Goal: Information Seeking & Learning: Learn about a topic

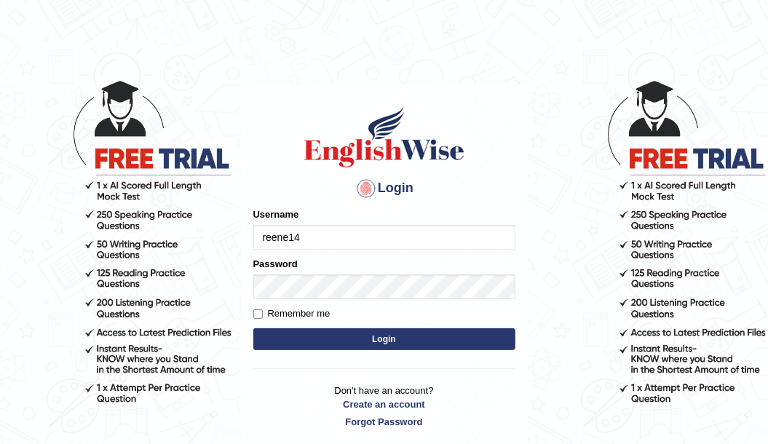
type input "reene14"
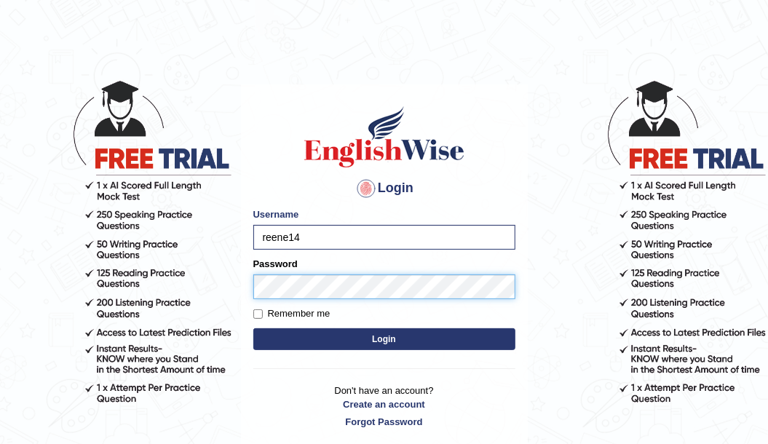
click at [253, 328] on button "Login" at bounding box center [384, 339] width 262 height 22
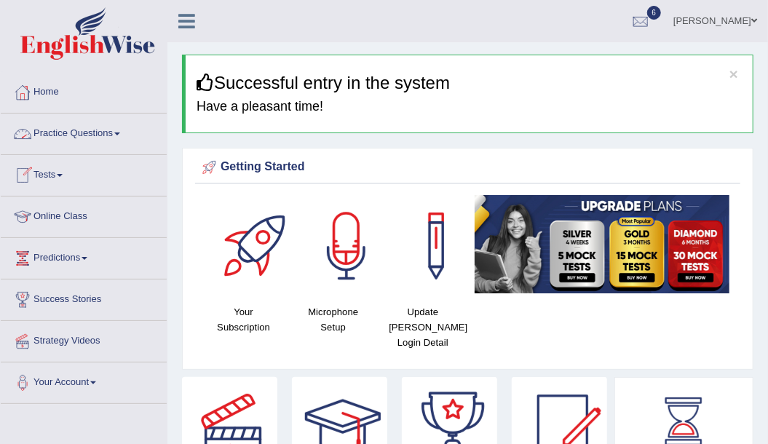
click at [106, 140] on link "Practice Questions" at bounding box center [84, 131] width 166 height 36
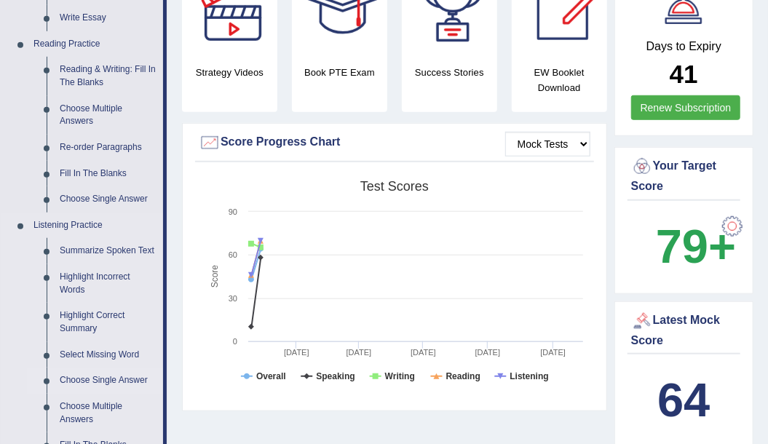
scroll to position [388, 0]
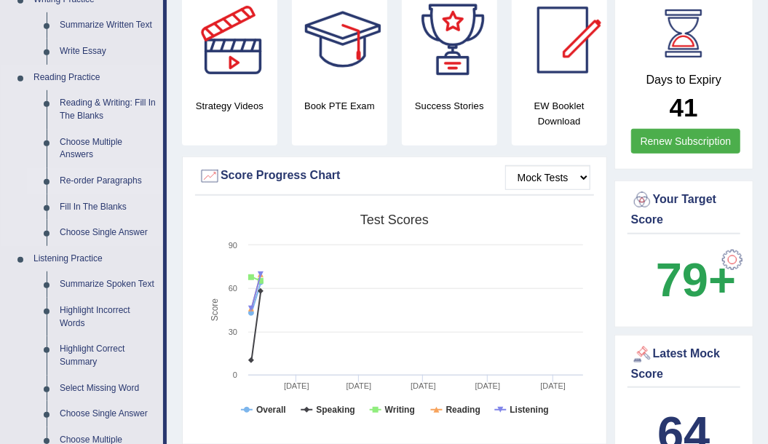
click at [127, 180] on link "Re-order Paragraphs" at bounding box center [108, 181] width 110 height 26
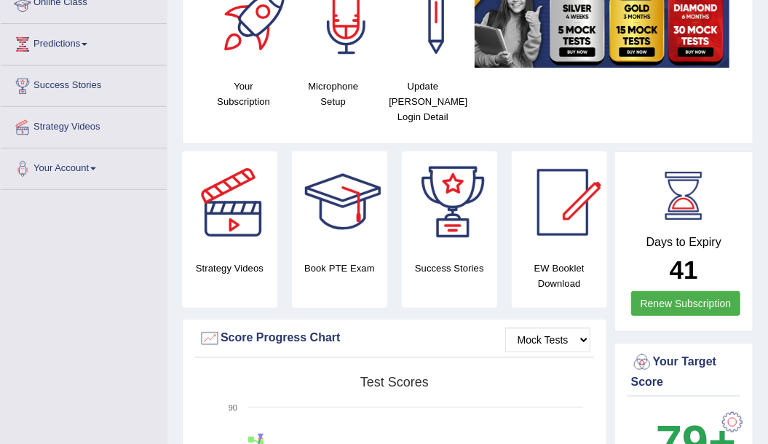
scroll to position [280, 0]
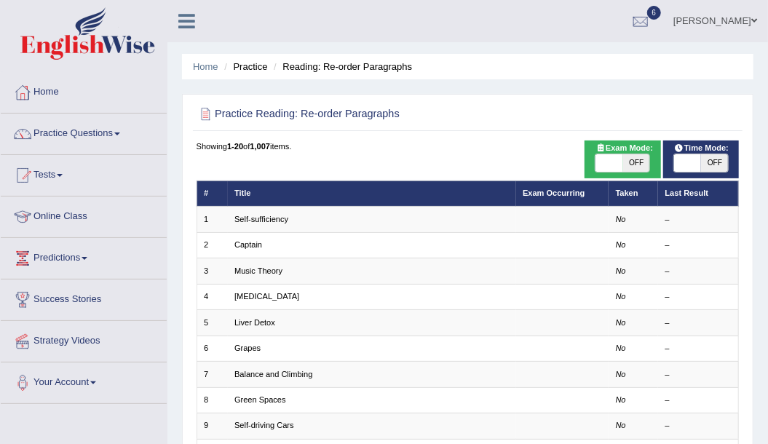
click at [717, 156] on span "OFF" at bounding box center [714, 162] width 27 height 17
checkbox input "true"
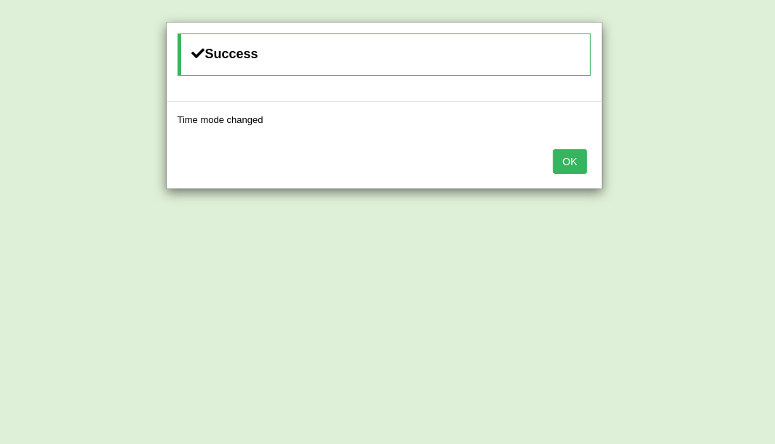
click at [565, 158] on button "OK" at bounding box center [569, 161] width 33 height 25
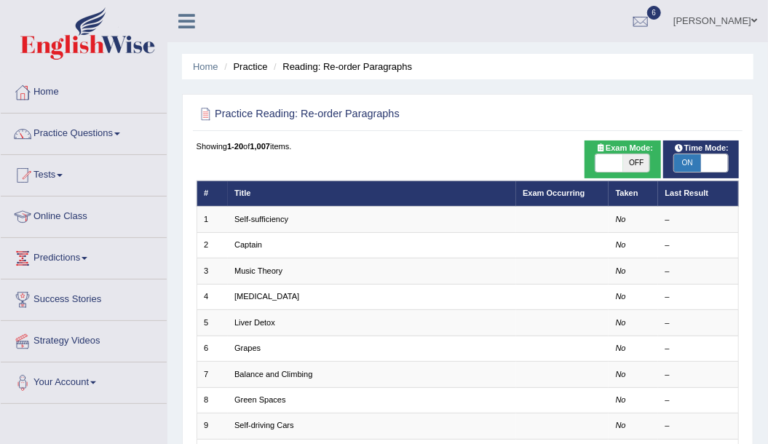
click at [640, 162] on span "OFF" at bounding box center [636, 162] width 27 height 17
checkbox input "true"
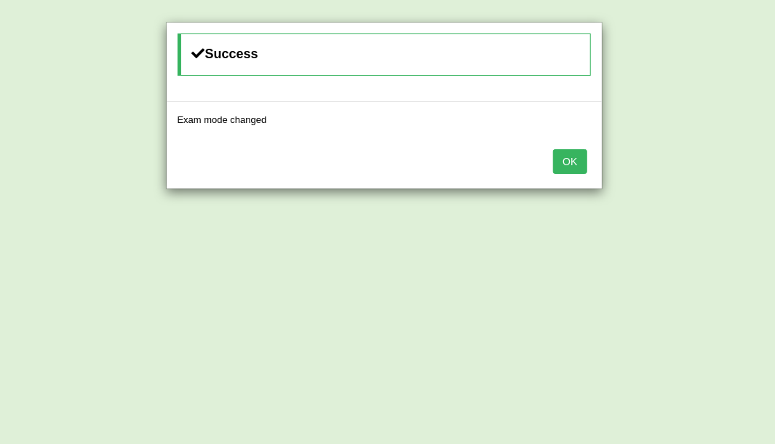
click at [583, 164] on button "OK" at bounding box center [569, 161] width 33 height 25
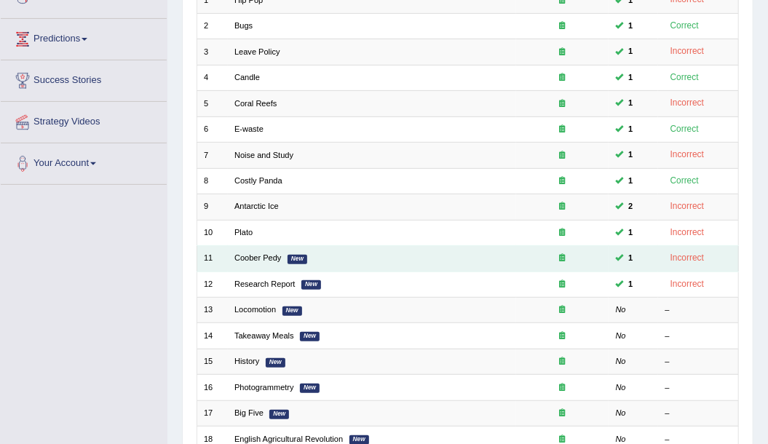
scroll to position [242, 0]
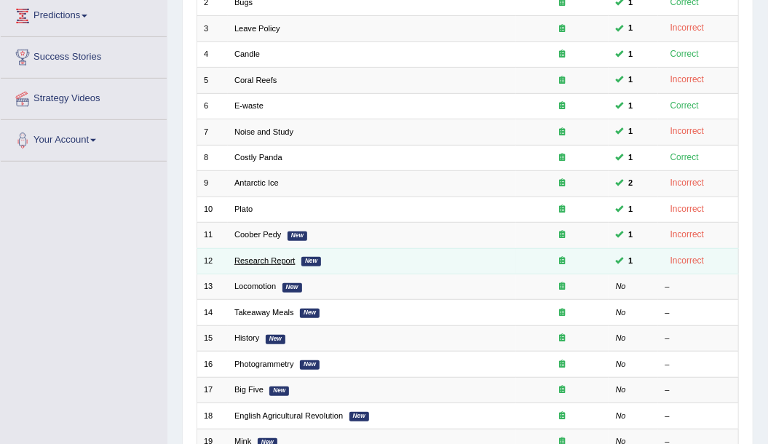
click at [287, 259] on link "Research Report" at bounding box center [264, 260] width 61 height 9
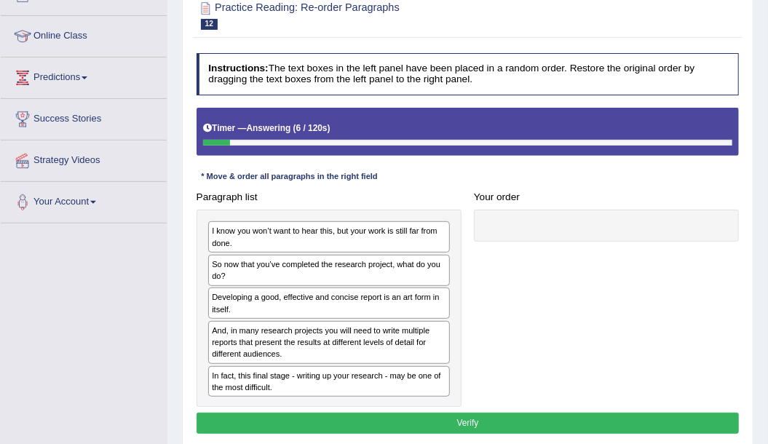
scroll to position [194, 0]
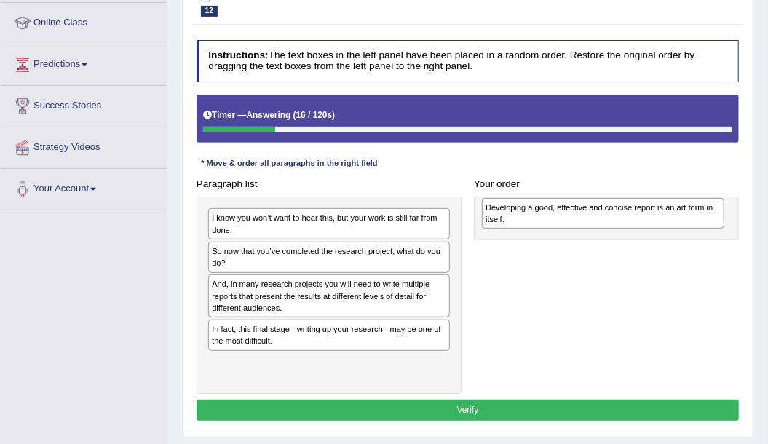
drag, startPoint x: 287, startPoint y: 287, endPoint x: 613, endPoint y: 215, distance: 332.9
click at [613, 215] on div "Developing a good, effective and concise report is an art form in itself." at bounding box center [603, 213] width 242 height 31
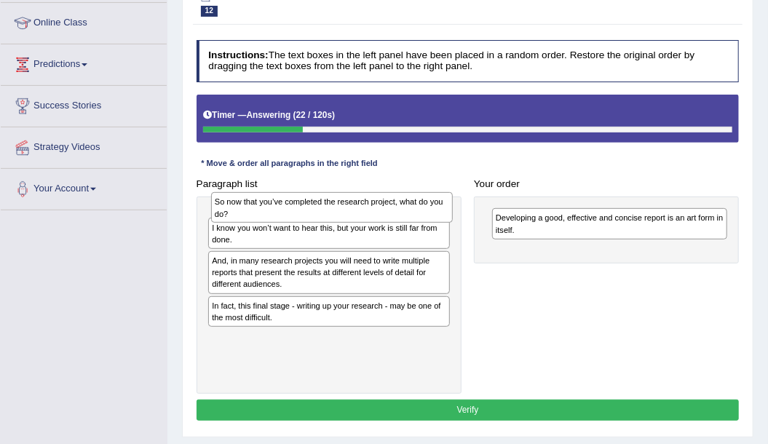
drag, startPoint x: 294, startPoint y: 248, endPoint x: 300, endPoint y: 203, distance: 45.6
click at [300, 203] on div "So now that you’ve completed the research project, what do you do?" at bounding box center [332, 207] width 242 height 31
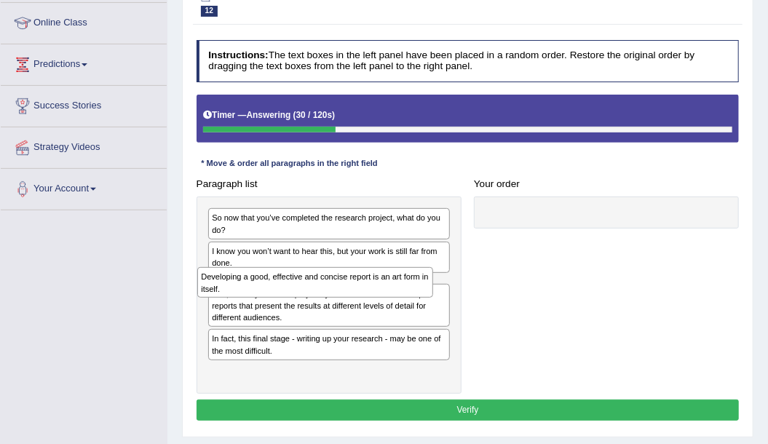
drag, startPoint x: 649, startPoint y: 223, endPoint x: 307, endPoint y: 298, distance: 350.2
click at [307, 298] on div "Paragraph list So now that you’ve completed the research project, what do you d…" at bounding box center [467, 283] width 555 height 220
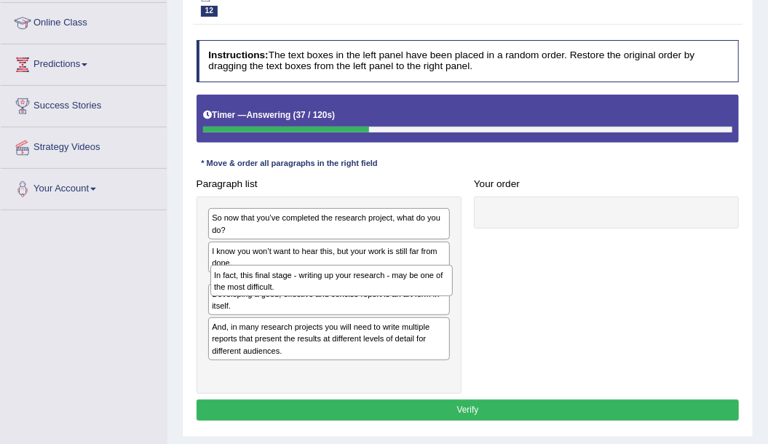
drag, startPoint x: 265, startPoint y: 364, endPoint x: 271, endPoint y: 295, distance: 69.4
click at [271, 295] on div "So now that you’ve completed the research project, what do you do? I know you w…" at bounding box center [328, 294] width 265 height 197
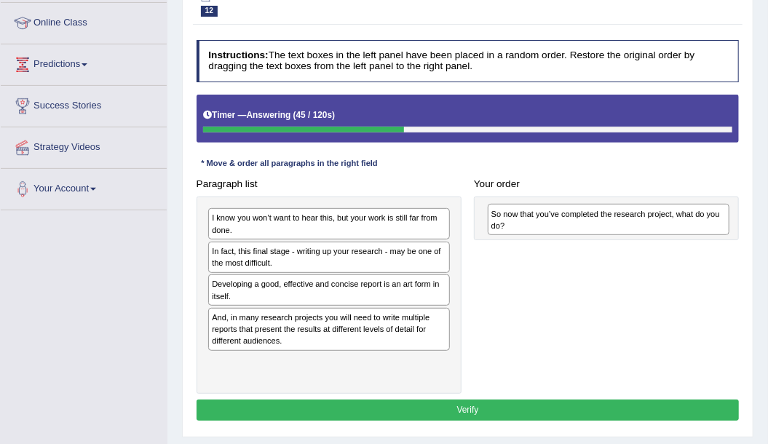
drag, startPoint x: 301, startPoint y: 215, endPoint x: 633, endPoint y: 217, distance: 331.8
click at [633, 217] on div "So now that you’ve completed the research project, what do you do?" at bounding box center [608, 219] width 242 height 31
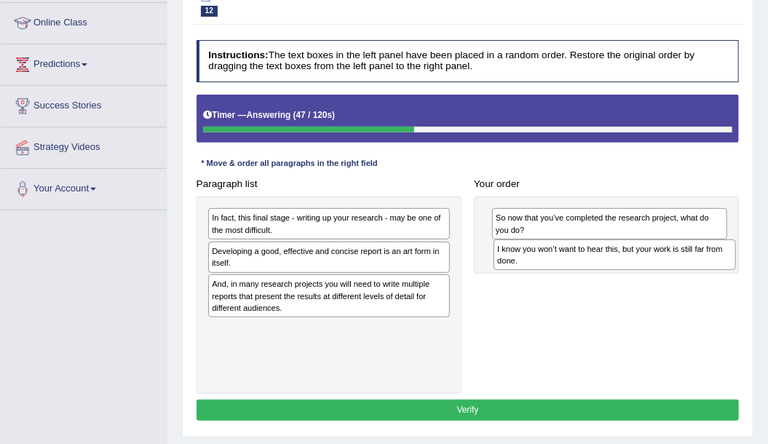
drag, startPoint x: 294, startPoint y: 227, endPoint x: 633, endPoint y: 269, distance: 341.6
click at [633, 269] on div "Paragraph list I know you won’t want to hear this, but your work is still far f…" at bounding box center [467, 283] width 555 height 220
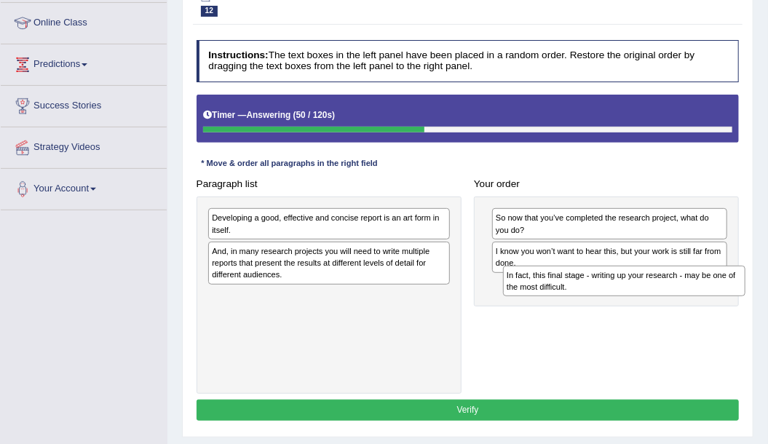
drag, startPoint x: 266, startPoint y: 218, endPoint x: 615, endPoint y: 292, distance: 357.6
click at [615, 292] on div "In fact, this final stage - writing up your research - may be one of the most d…" at bounding box center [624, 281] width 242 height 31
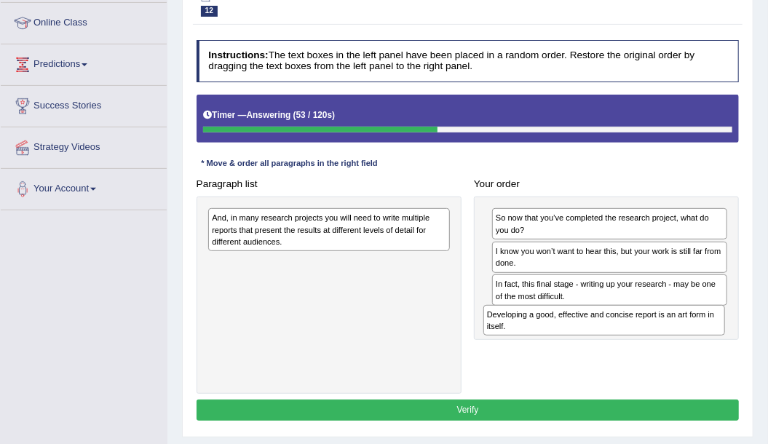
drag, startPoint x: 310, startPoint y: 220, endPoint x: 637, endPoint y: 340, distance: 348.0
click at [637, 340] on div "Paragraph list Developing a good, effective and concise report is an art form i…" at bounding box center [467, 283] width 555 height 220
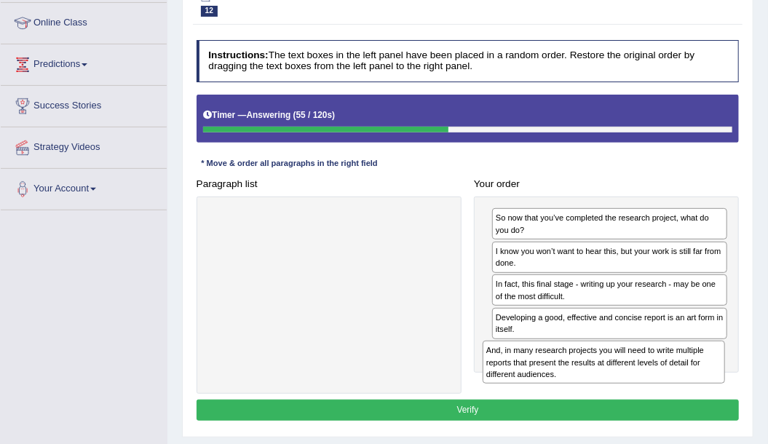
drag, startPoint x: 300, startPoint y: 219, endPoint x: 626, endPoint y: 381, distance: 364.1
click at [626, 381] on div "Paragraph list And, in many research projects you will need to write multiple r…" at bounding box center [467, 283] width 555 height 220
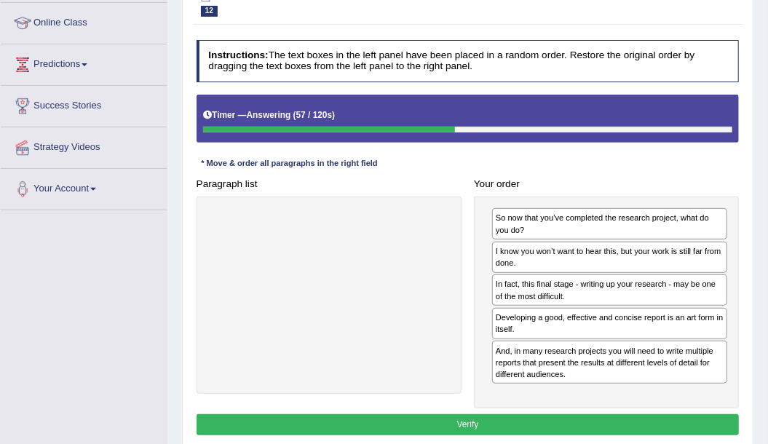
click at [438, 418] on button "Verify" at bounding box center [467, 424] width 543 height 21
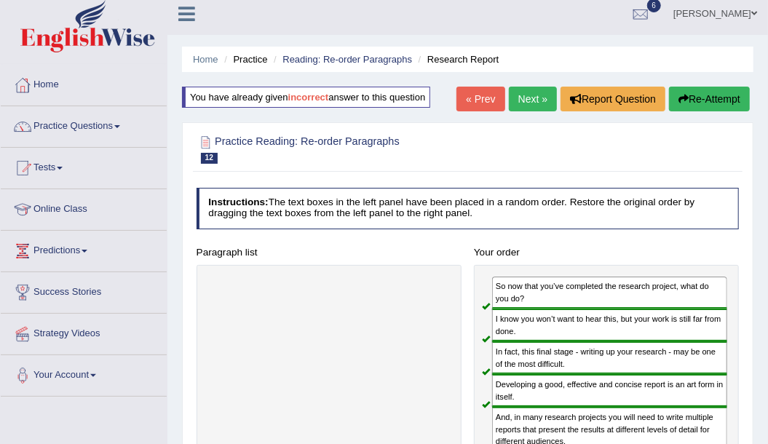
scroll to position [0, 0]
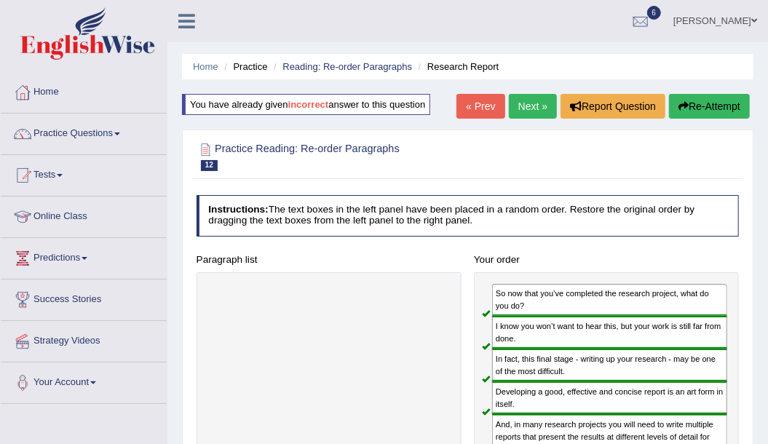
click at [542, 108] on link "Next »" at bounding box center [533, 106] width 48 height 25
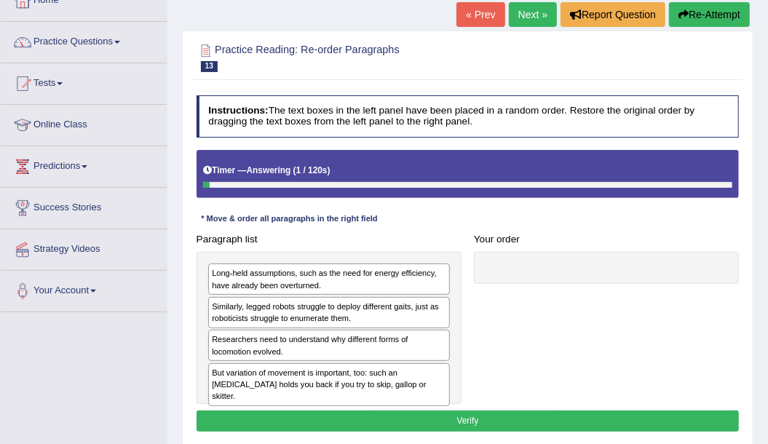
scroll to position [146, 0]
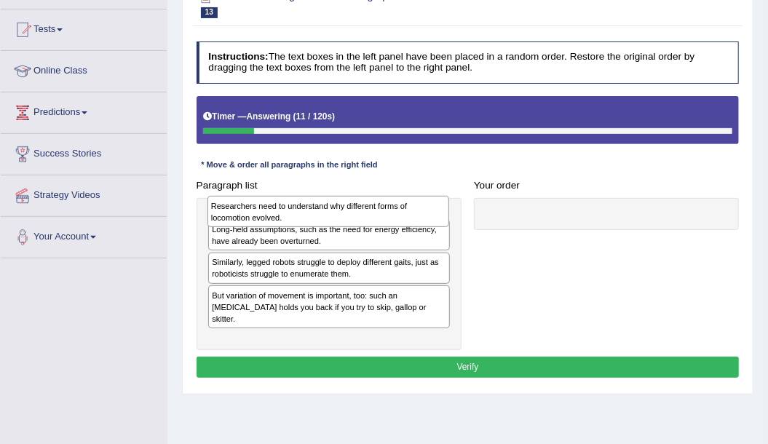
drag, startPoint x: 247, startPoint y: 287, endPoint x: 250, endPoint y: 212, distance: 75.0
click at [250, 212] on div "Researchers need to understand why different forms of locomotion evolved." at bounding box center [328, 211] width 242 height 31
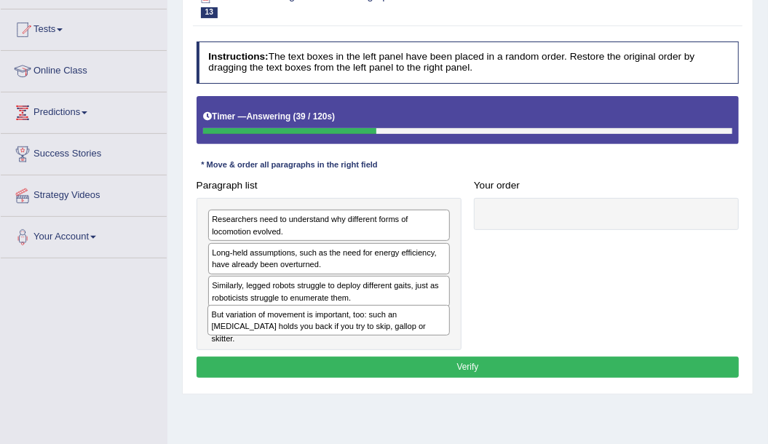
drag, startPoint x: 251, startPoint y: 319, endPoint x: 254, endPoint y: 339, distance: 20.6
click at [254, 339] on div "Researchers need to understand why different forms of locomotion evolved. Long-…" at bounding box center [328, 274] width 265 height 153
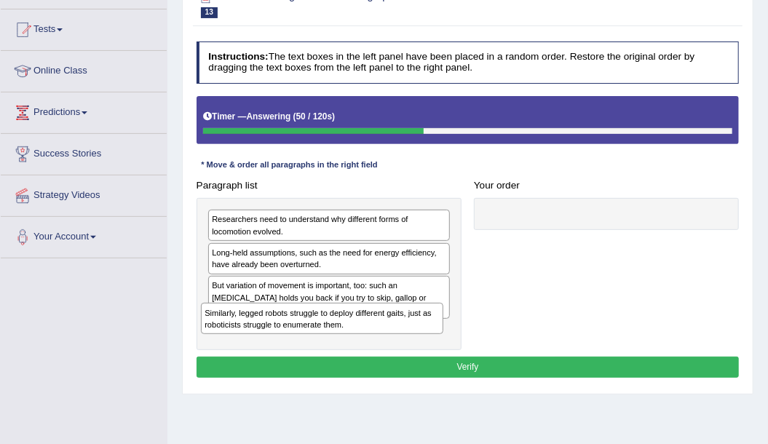
drag, startPoint x: 271, startPoint y: 292, endPoint x: 266, endPoint y: 343, distance: 51.2
click at [266, 343] on div "Researchers need to understand why different forms of locomotion evolved. Long-…" at bounding box center [328, 274] width 265 height 153
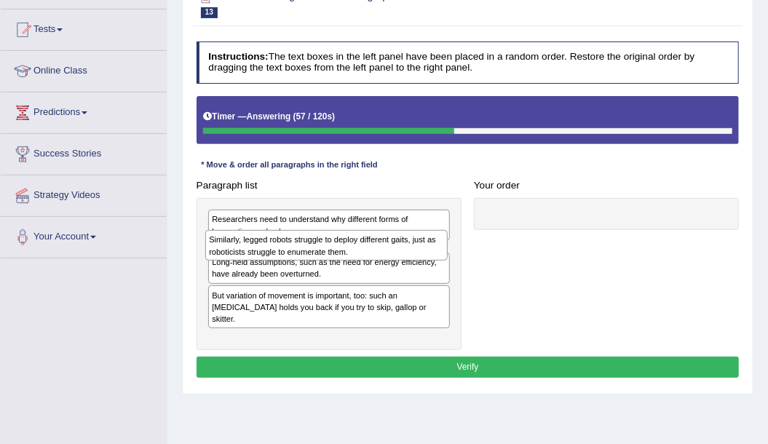
drag, startPoint x: 304, startPoint y: 324, endPoint x: 304, endPoint y: 256, distance: 67.7
click at [304, 256] on div "Similarly, legged robots struggle to deploy different gaits, just as roboticist…" at bounding box center [326, 245] width 242 height 31
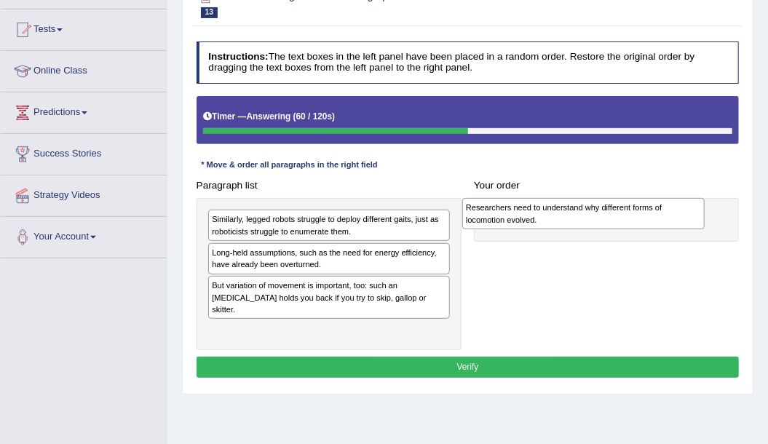
drag, startPoint x: 316, startPoint y: 228, endPoint x: 618, endPoint y: 221, distance: 302.0
click at [618, 221] on div "Researchers need to understand why different forms of locomotion evolved." at bounding box center [583, 213] width 242 height 31
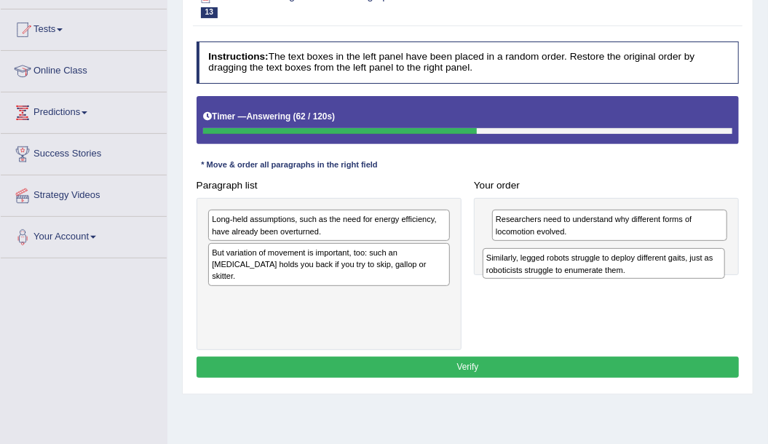
drag, startPoint x: 306, startPoint y: 226, endPoint x: 635, endPoint y: 274, distance: 333.1
click at [635, 274] on div "Similarly, legged robots struggle to deploy different gaits, just as roboticist…" at bounding box center [603, 263] width 242 height 31
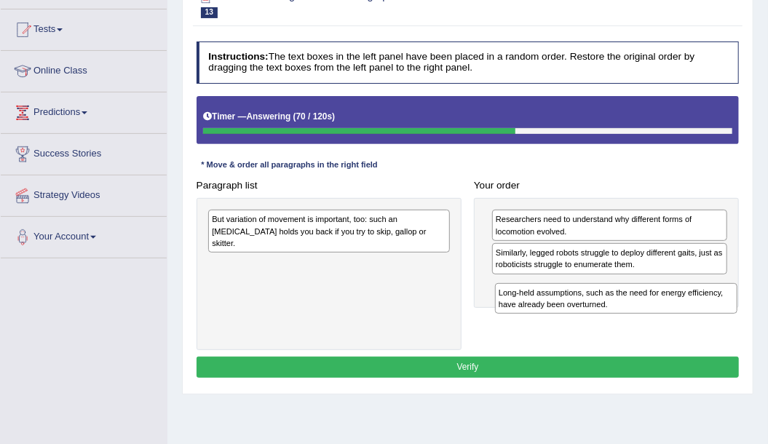
drag, startPoint x: 280, startPoint y: 224, endPoint x: 610, endPoint y: 311, distance: 341.6
click at [620, 316] on div "Paragraph list Long-held assumptions, such as the need for energy efficiency, h…" at bounding box center [467, 262] width 555 height 175
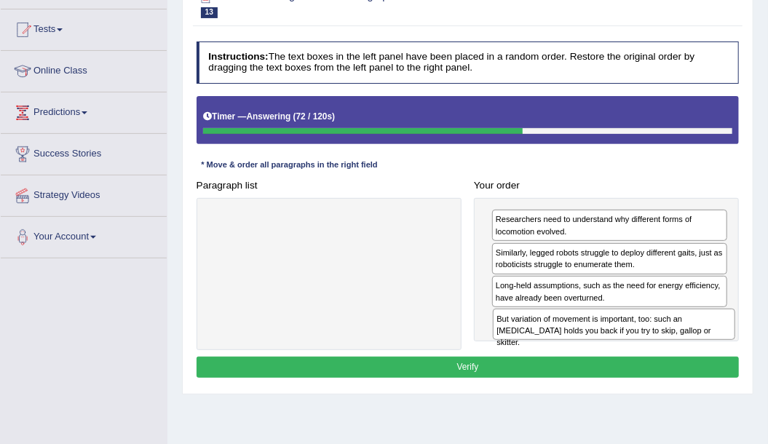
drag, startPoint x: 317, startPoint y: 223, endPoint x: 655, endPoint y: 346, distance: 359.3
click at [655, 346] on div "Paragraph list But variation of movement is important, too: such an ankle brace…" at bounding box center [467, 262] width 555 height 175
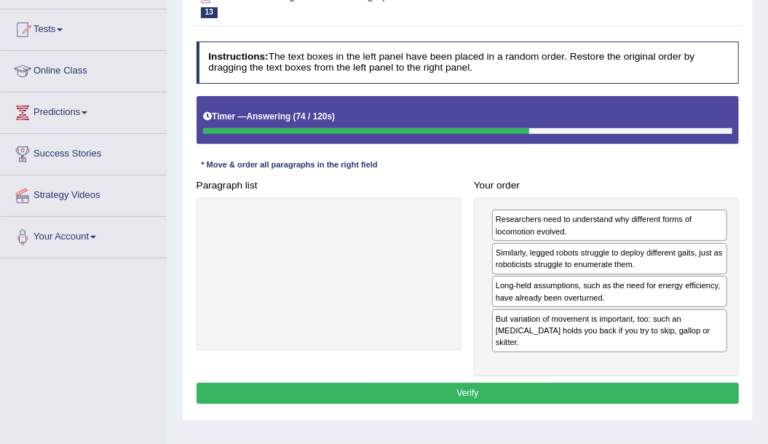
click at [515, 383] on button "Verify" at bounding box center [467, 393] width 543 height 21
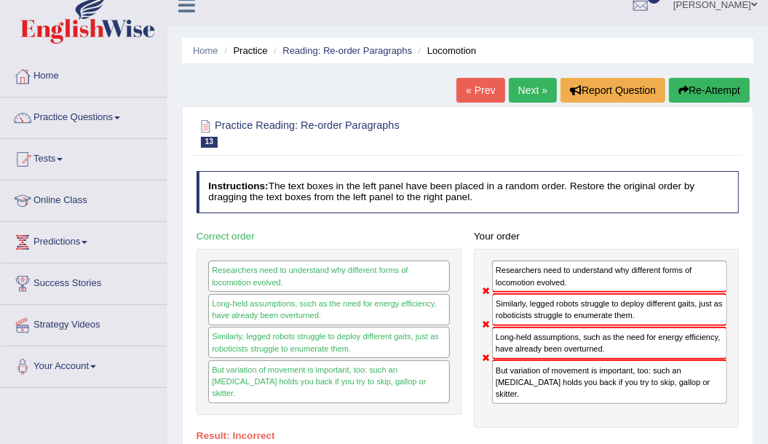
scroll to position [0, 0]
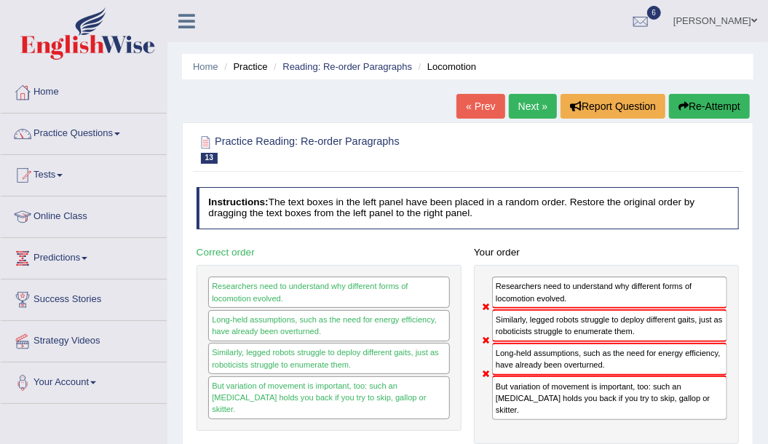
click at [538, 100] on link "Next »" at bounding box center [533, 106] width 48 height 25
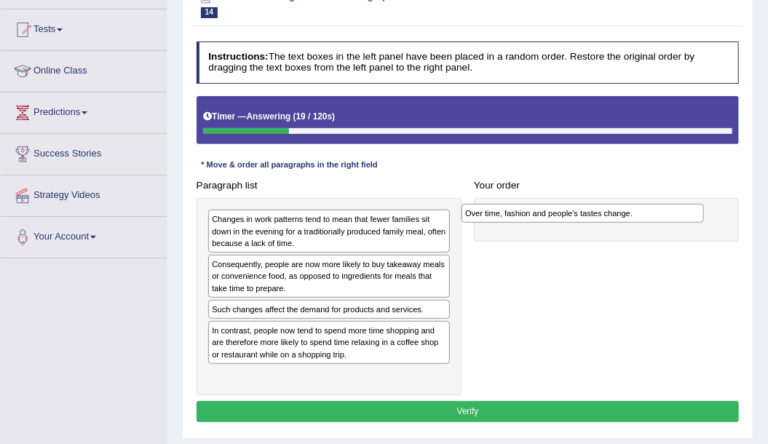
drag, startPoint x: 324, startPoint y: 309, endPoint x: 627, endPoint y: 220, distance: 315.6
click at [627, 220] on div "Over time, fashion and people's tastes change." at bounding box center [582, 213] width 242 height 19
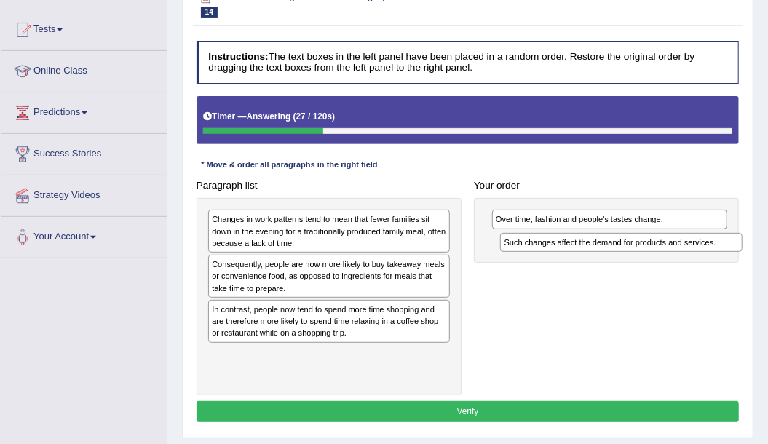
drag, startPoint x: 282, startPoint y: 307, endPoint x: 629, endPoint y: 252, distance: 351.3
click at [629, 252] on div "Paragraph list Changes in work patterns tend to mean that fewer families sit do…" at bounding box center [467, 285] width 555 height 220
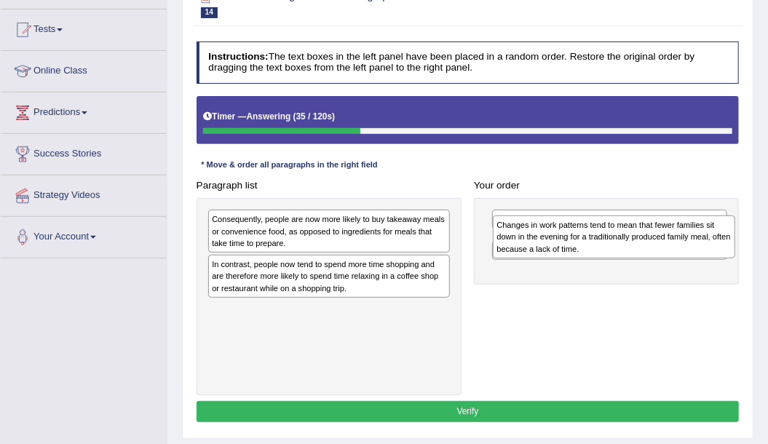
drag, startPoint x: 290, startPoint y: 233, endPoint x: 628, endPoint y: 246, distance: 338.6
click at [628, 246] on div "Changes in work patterns tend to mean that fewer families sit down in the eveni…" at bounding box center [614, 236] width 242 height 43
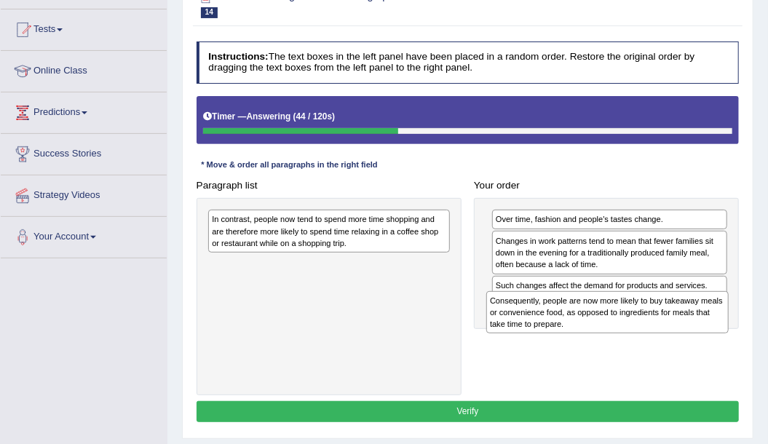
drag, startPoint x: 288, startPoint y: 234, endPoint x: 618, endPoint y: 336, distance: 345.6
click at [618, 336] on div "Paragraph list Consequently, people are now more likely to buy takeaway meals o…" at bounding box center [467, 285] width 555 height 220
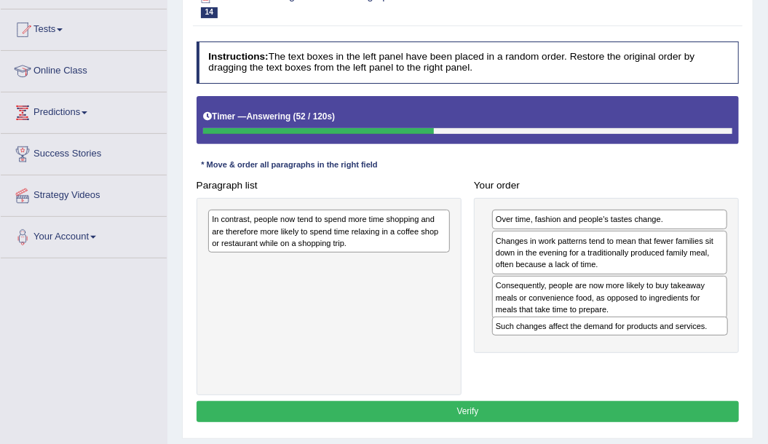
drag, startPoint x: 579, startPoint y: 283, endPoint x: 583, endPoint y: 350, distance: 67.1
click at [583, 350] on div "Paragraph list In contrast, people now tend to spend more time shopping and are…" at bounding box center [467, 285] width 555 height 220
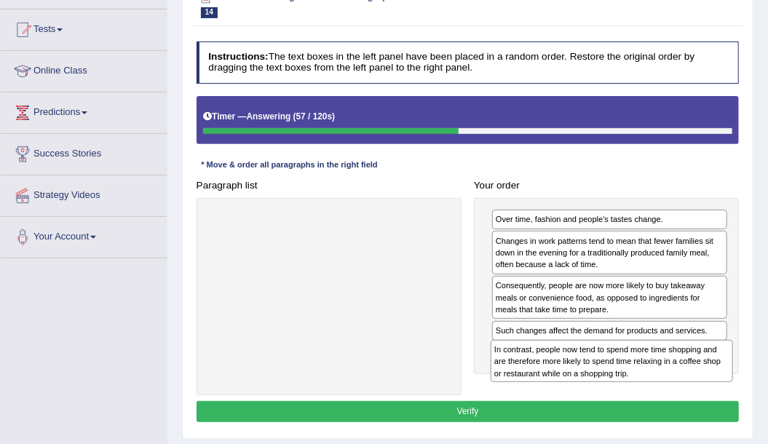
drag, startPoint x: 263, startPoint y: 231, endPoint x: 599, endPoint y: 390, distance: 371.3
click at [599, 390] on div "Paragraph list In contrast, people now tend to spend more time shopping and are…" at bounding box center [467, 285] width 555 height 220
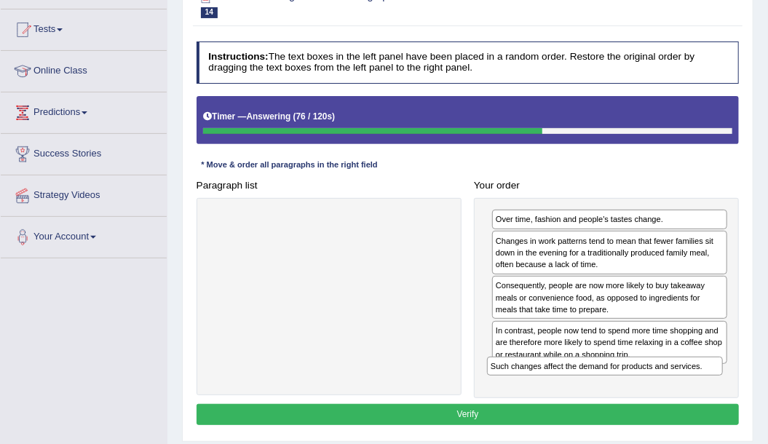
drag, startPoint x: 575, startPoint y: 327, endPoint x: 573, endPoint y: 396, distance: 69.1
click at [573, 396] on div "Instructions: The text boxes in the left panel have been placed in a random ord…" at bounding box center [467, 235] width 549 height 399
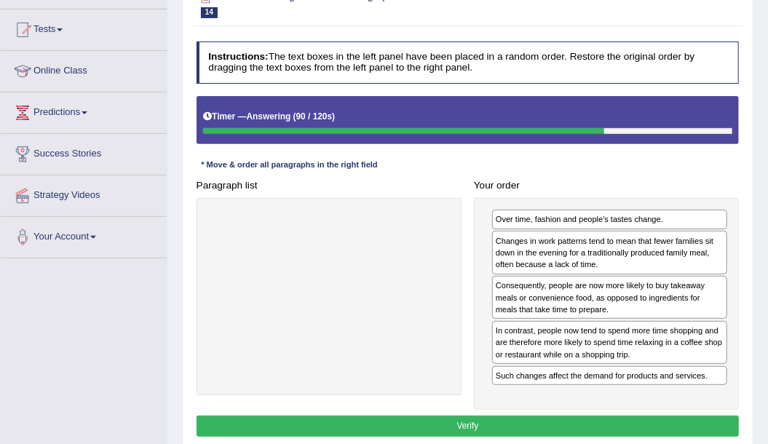
click at [559, 421] on button "Verify" at bounding box center [467, 425] width 543 height 21
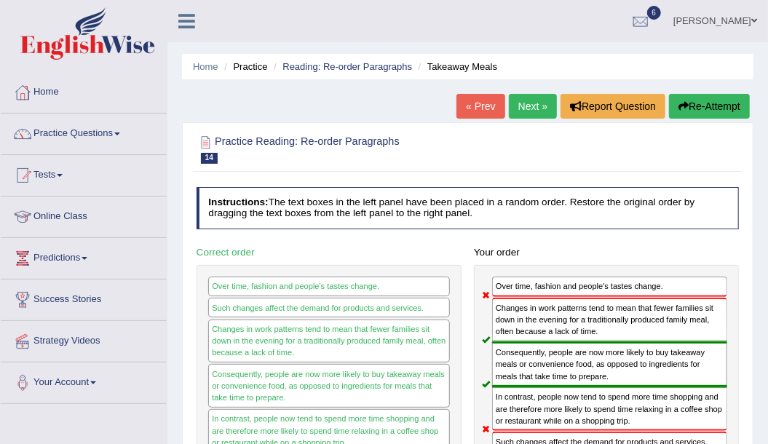
click at [534, 106] on link "Next »" at bounding box center [533, 106] width 48 height 25
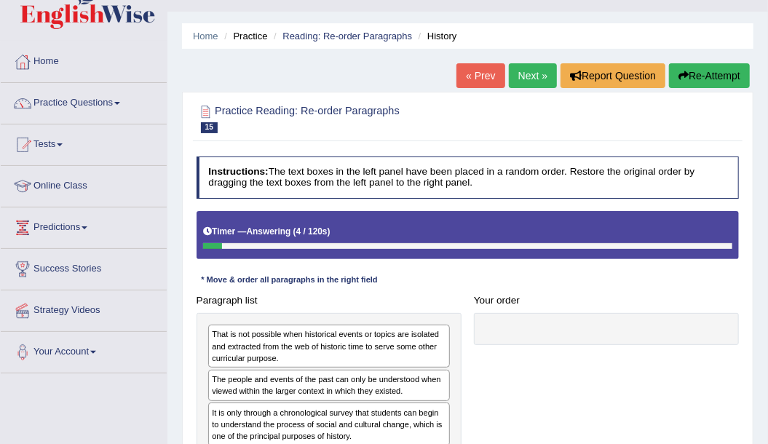
scroll to position [97, 0]
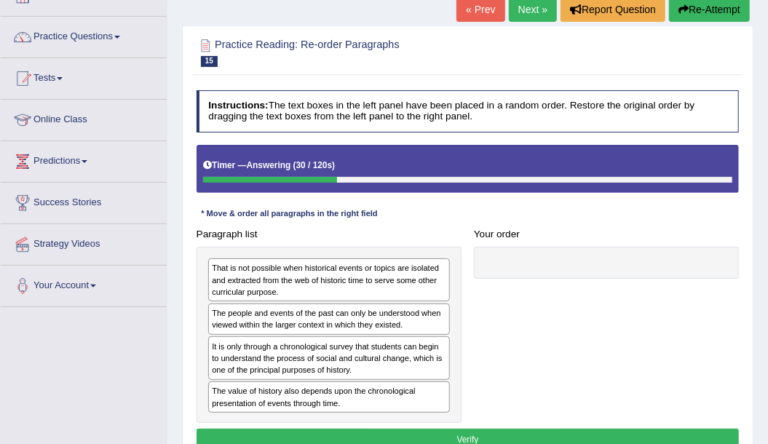
click at [705, 7] on button "Re-Attempt" at bounding box center [709, 9] width 81 height 25
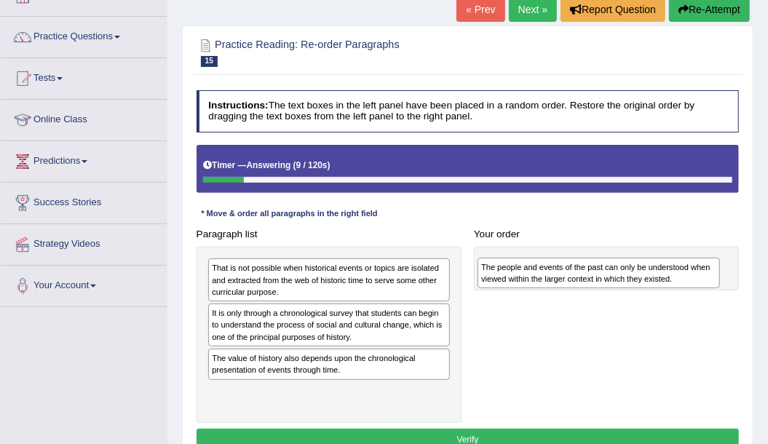
drag, startPoint x: 297, startPoint y: 319, endPoint x: 615, endPoint y: 279, distance: 321.2
click at [615, 279] on div "The people and events of the past can only be understood when viewed within the…" at bounding box center [598, 273] width 242 height 31
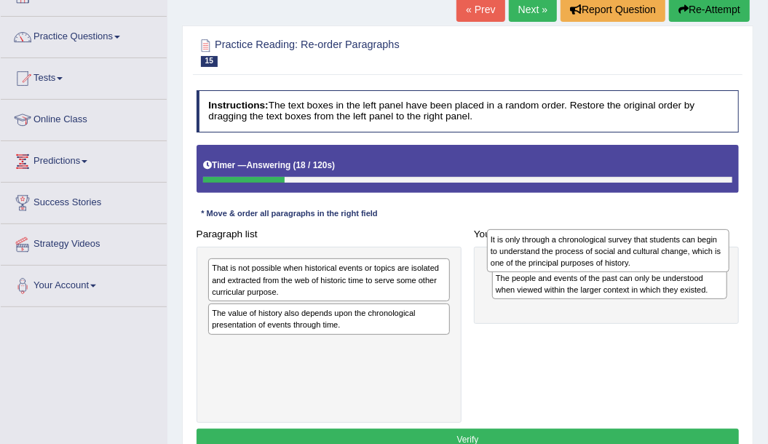
drag, startPoint x: 348, startPoint y: 323, endPoint x: 679, endPoint y: 252, distance: 338.6
click at [679, 252] on div "It is only through a chronological survey that students can begin to understand…" at bounding box center [608, 250] width 242 height 43
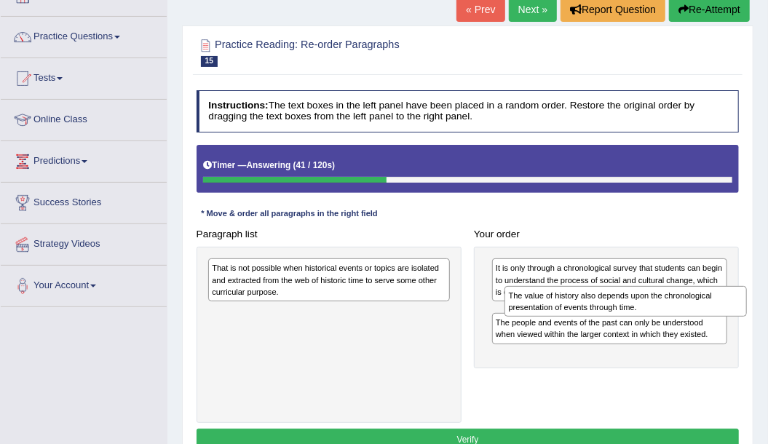
drag, startPoint x: 249, startPoint y: 316, endPoint x: 601, endPoint y: 311, distance: 352.2
click at [601, 311] on div "The value of history also depends upon the chronological presentation of events…" at bounding box center [625, 301] width 242 height 31
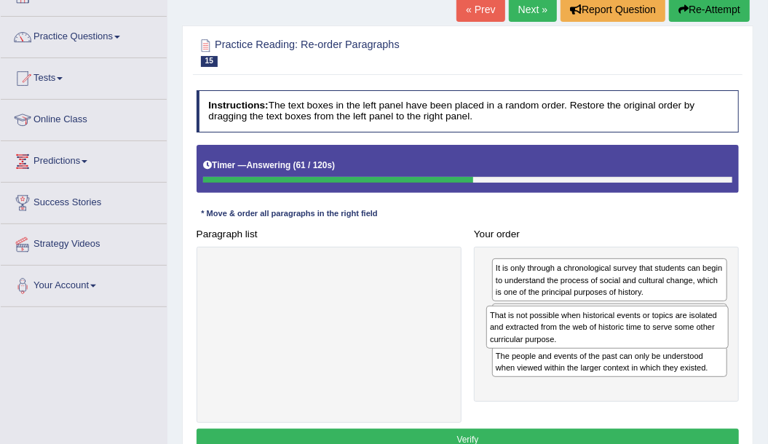
drag, startPoint x: 276, startPoint y: 288, endPoint x: 607, endPoint y: 350, distance: 336.0
click at [607, 350] on div "Paragraph list That is not possible when historical events or topics are isolat…" at bounding box center [467, 322] width 555 height 199
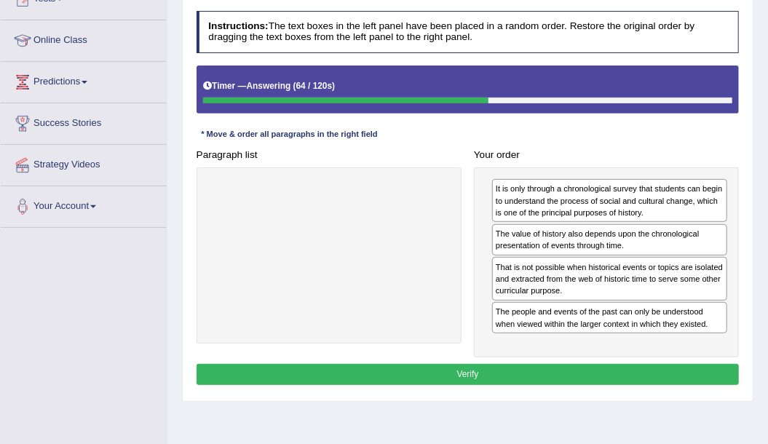
scroll to position [194, 0]
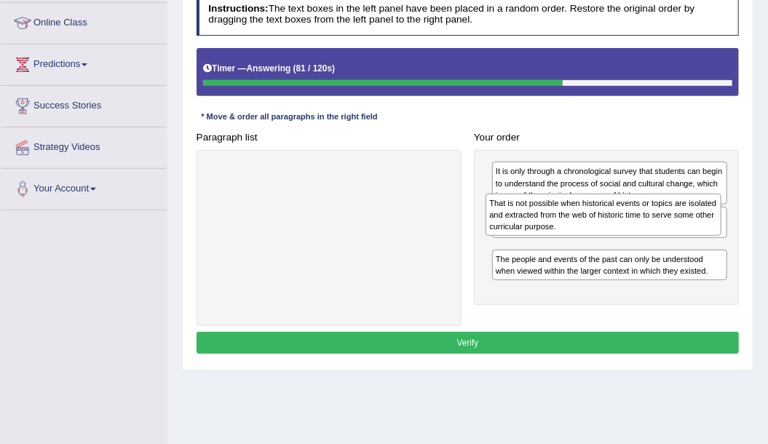
drag, startPoint x: 520, startPoint y: 259, endPoint x: 517, endPoint y: 226, distance: 33.6
click at [517, 226] on div "That is not possible when historical events or topics are isolated and extracte…" at bounding box center [603, 215] width 236 height 43
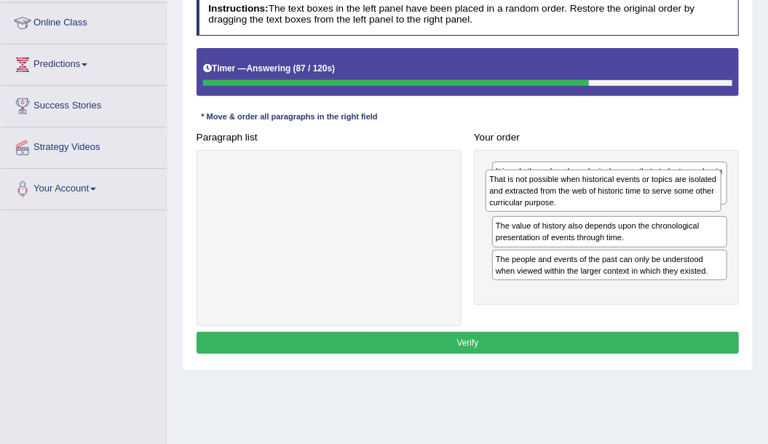
drag, startPoint x: 534, startPoint y: 260, endPoint x: 531, endPoint y: 199, distance: 61.2
click at [531, 199] on div "That is not possible when historical events or topics are isolated and extracte…" at bounding box center [603, 191] width 236 height 43
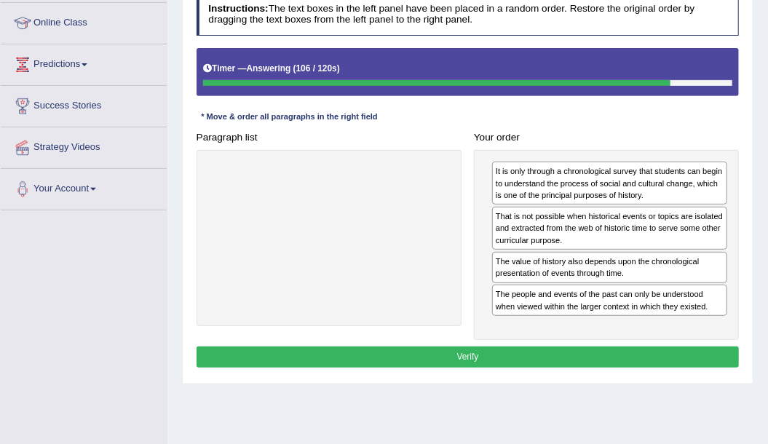
click at [527, 348] on button "Verify" at bounding box center [467, 356] width 543 height 21
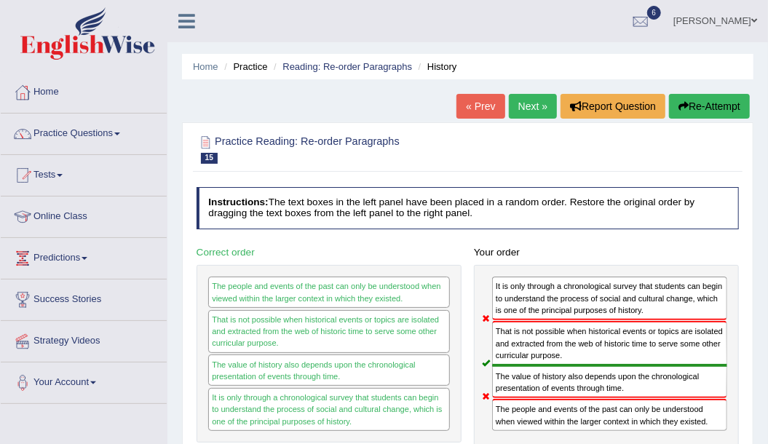
scroll to position [48, 0]
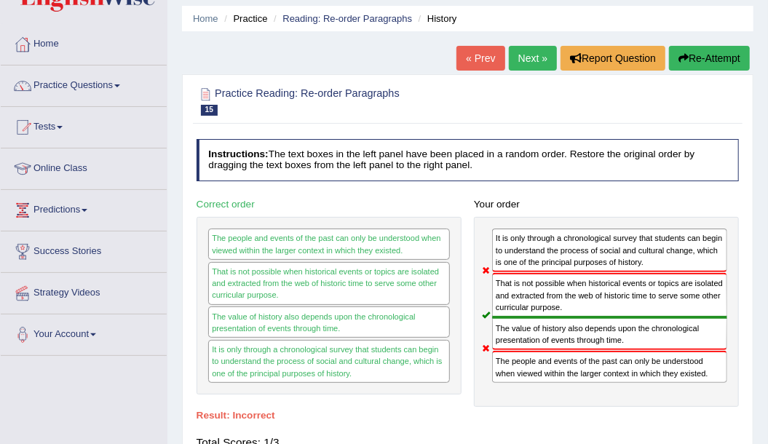
click at [517, 60] on link "Next »" at bounding box center [533, 58] width 48 height 25
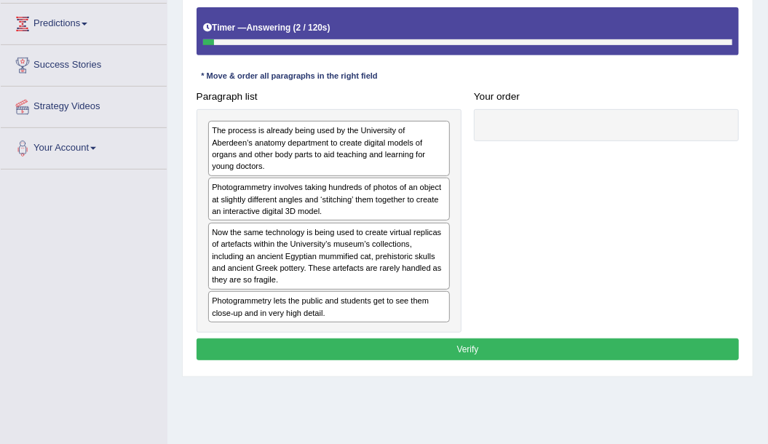
scroll to position [242, 0]
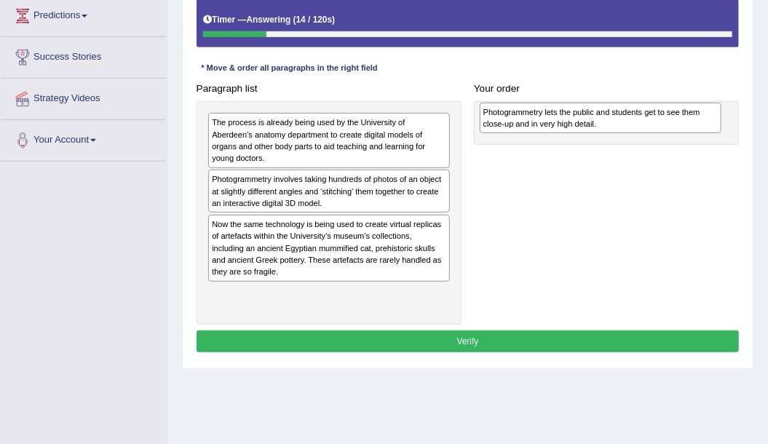
drag, startPoint x: 268, startPoint y: 295, endPoint x: 591, endPoint y: 121, distance: 366.6
click at [591, 121] on div "Photogrammetry lets the public and students get to see them close-up and in ver…" at bounding box center [600, 118] width 242 height 31
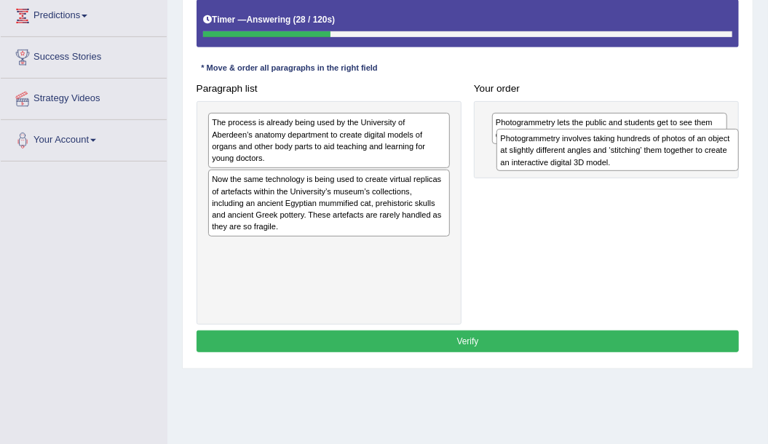
drag, startPoint x: 283, startPoint y: 189, endPoint x: 626, endPoint y: 159, distance: 344.0
click at [626, 159] on div "Photogrammetry involves taking hundreds of photos of an object at slightly diff…" at bounding box center [617, 150] width 242 height 43
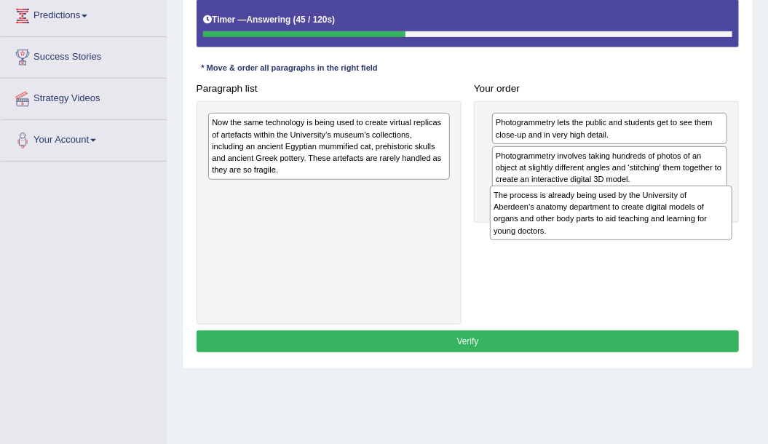
drag, startPoint x: 301, startPoint y: 135, endPoint x: 636, endPoint y: 226, distance: 347.0
click at [636, 226] on div "The process is already being used by the University of Aberdeen’s anatomy depar…" at bounding box center [611, 213] width 242 height 55
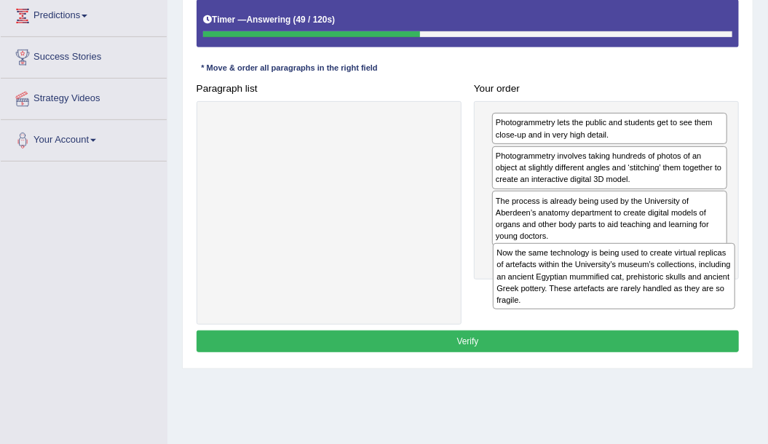
drag, startPoint x: 240, startPoint y: 141, endPoint x: 578, endPoint y: 301, distance: 374.3
click at [578, 301] on div "Now the same technology is being used to create virtual replicas of artefacts w…" at bounding box center [614, 276] width 242 height 66
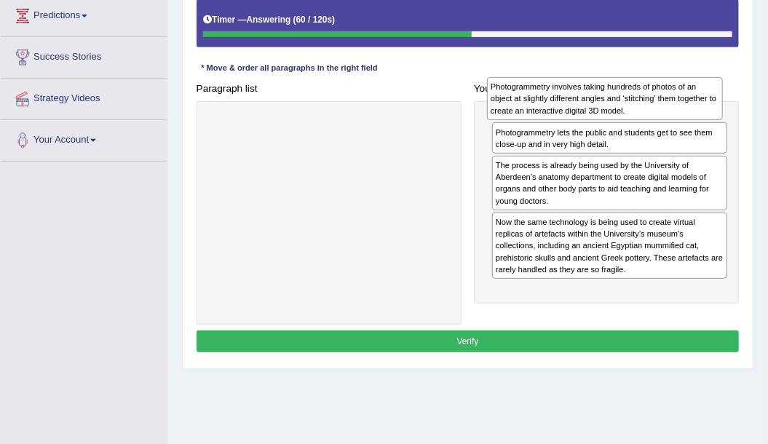
drag, startPoint x: 524, startPoint y: 170, endPoint x: 522, endPoint y: 101, distance: 68.4
click at [522, 101] on div "Photogrammetry involves taking hundreds of photos of an object at slightly diff…" at bounding box center [605, 98] width 236 height 43
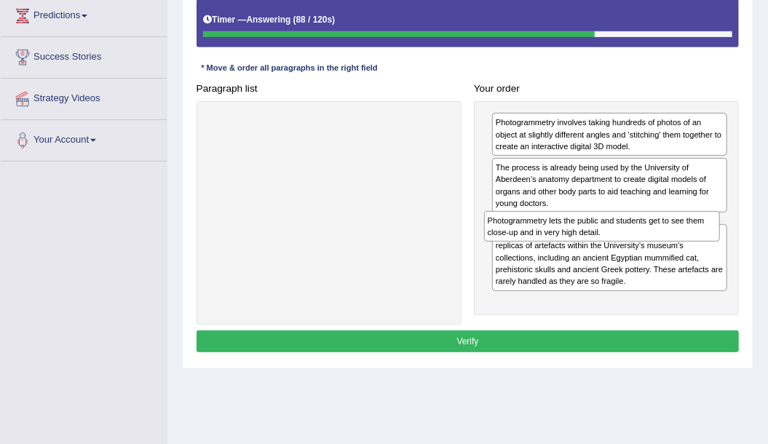
drag, startPoint x: 607, startPoint y: 168, endPoint x: 602, endPoint y: 244, distance: 76.6
click at [602, 244] on div "Photogrammetry involves taking hundreds of photos of an object at slightly diff…" at bounding box center [606, 208] width 265 height 214
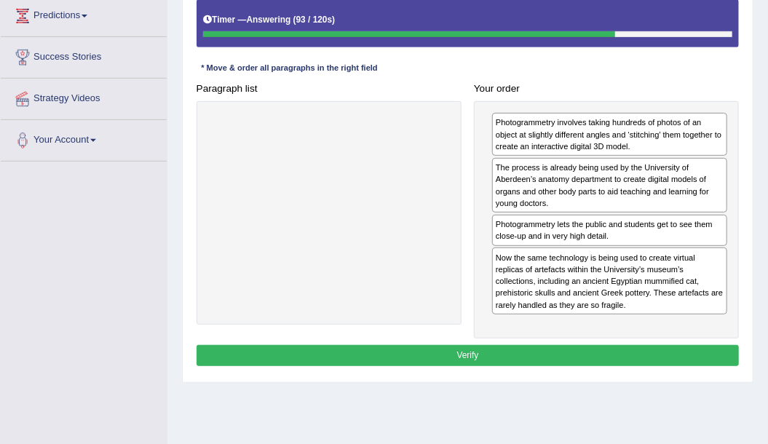
click at [486, 353] on button "Verify" at bounding box center [467, 355] width 543 height 21
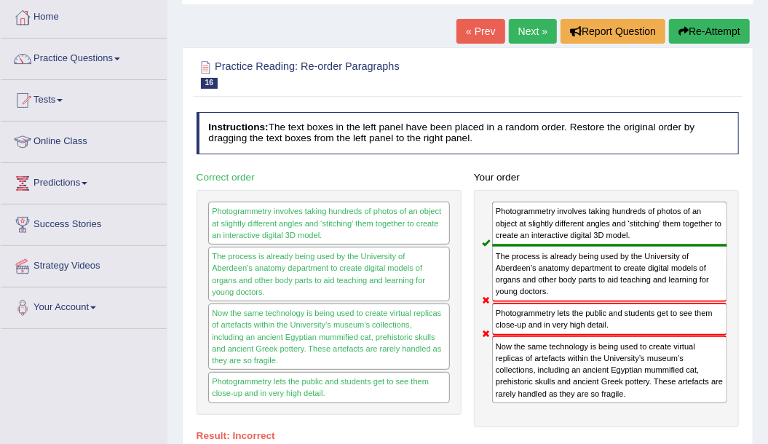
scroll to position [0, 0]
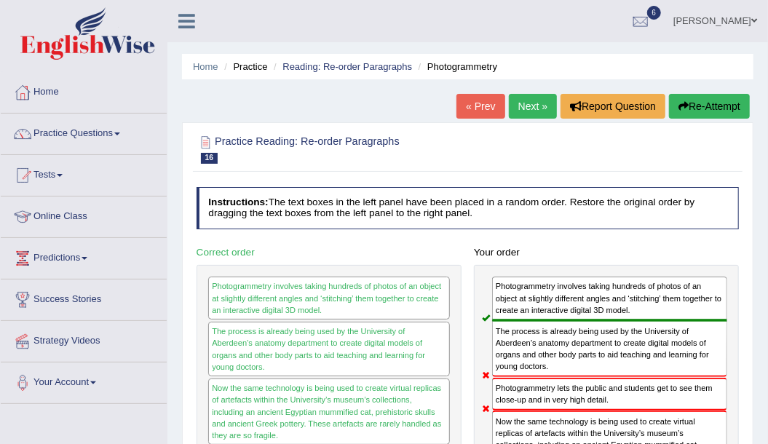
click at [522, 109] on link "Next »" at bounding box center [533, 106] width 48 height 25
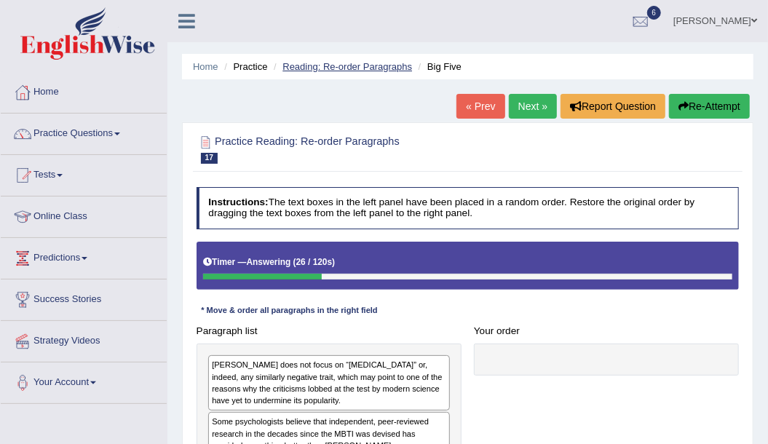
click at [324, 61] on link "Reading: Re-order Paragraphs" at bounding box center [347, 66] width 130 height 11
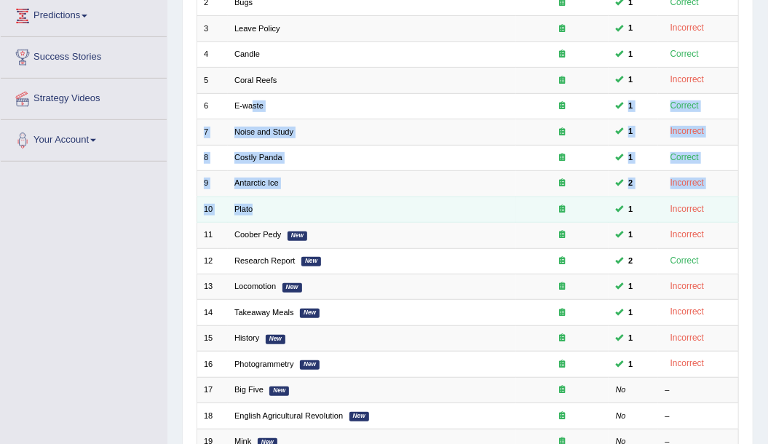
click at [314, 215] on tbody "1 Hip Pop 1 Incorrect 2 Bugs 1 Correct 3 Leave Policy 1 Incorrect 4 Candle 1 Co…" at bounding box center [467, 222] width 542 height 516
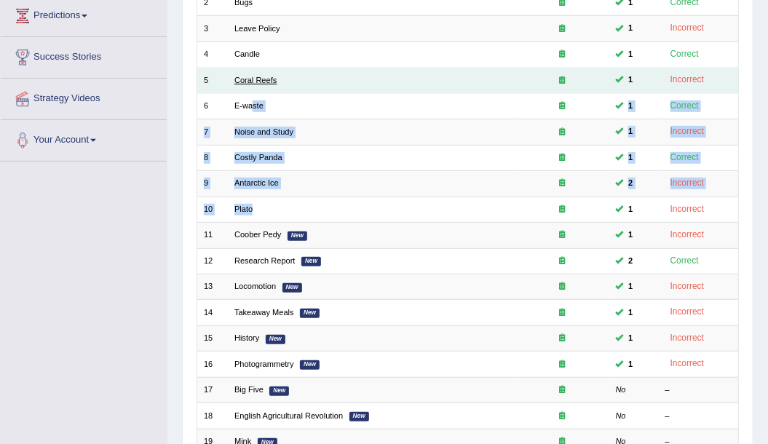
click at [269, 79] on link "Coral Reefs" at bounding box center [255, 80] width 42 height 9
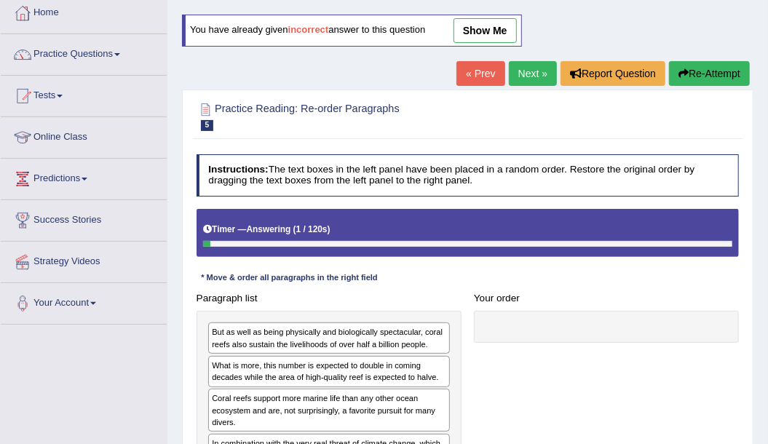
scroll to position [97, 0]
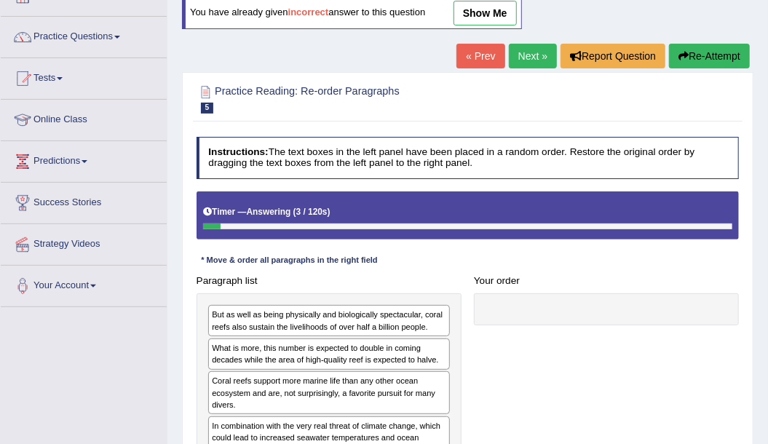
click at [507, 15] on link "show me" at bounding box center [484, 13] width 63 height 25
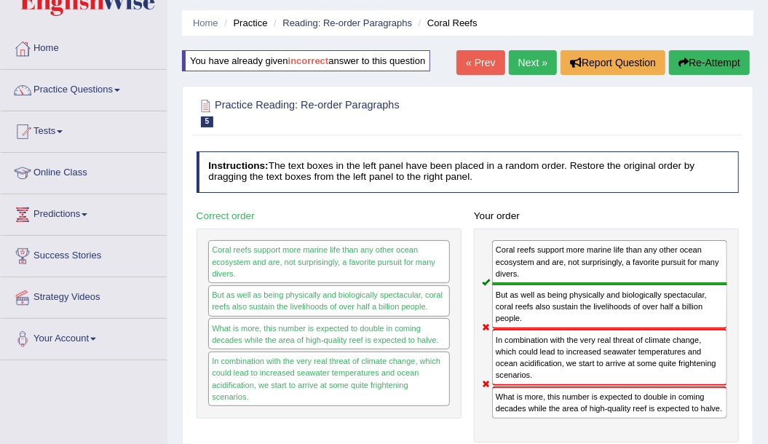
scroll to position [0, 0]
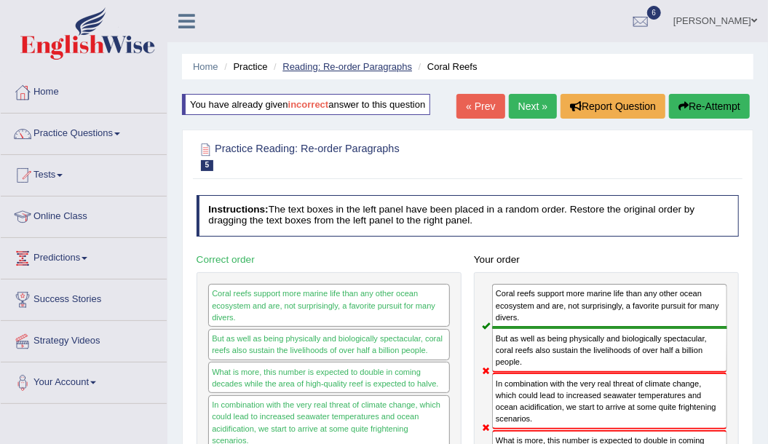
click at [375, 66] on link "Reading: Re-order Paragraphs" at bounding box center [347, 66] width 130 height 11
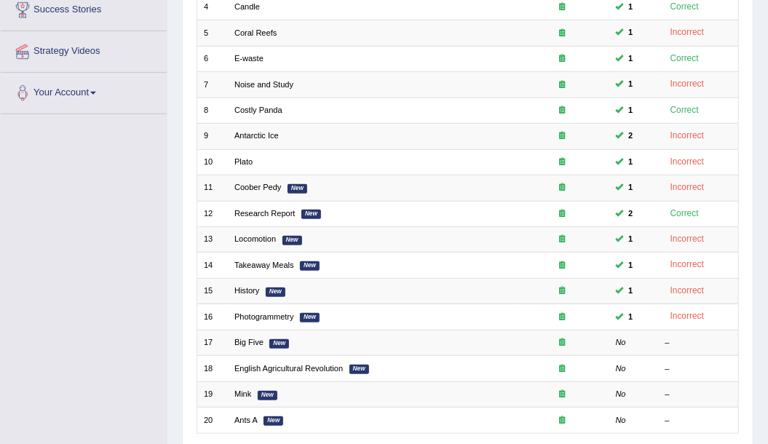
scroll to position [291, 0]
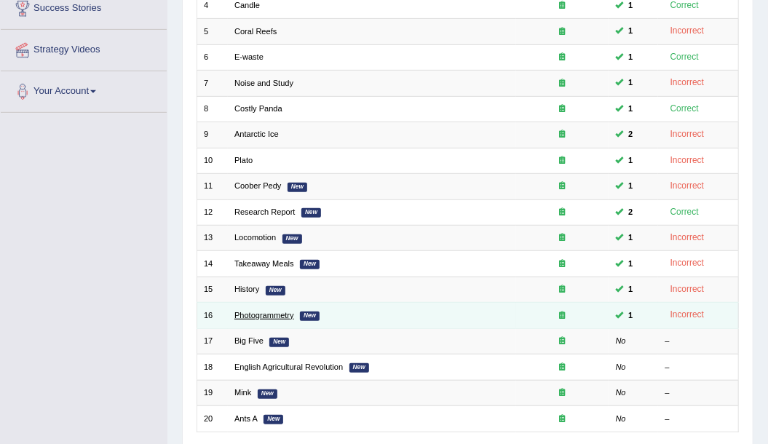
click at [288, 311] on link "Photogrammetry" at bounding box center [264, 315] width 60 height 9
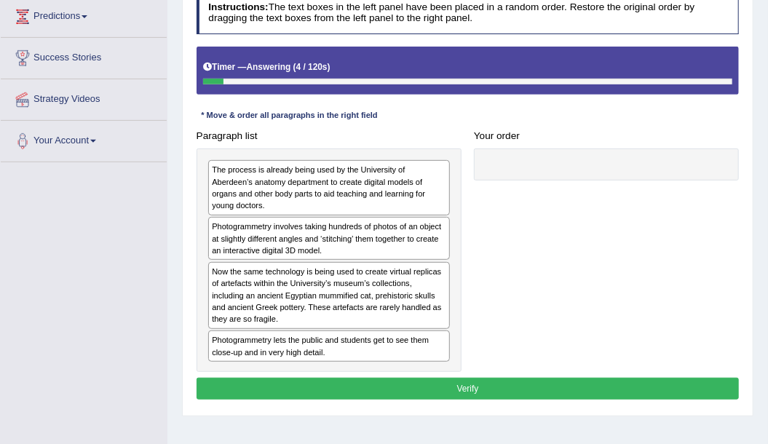
scroll to position [242, 0]
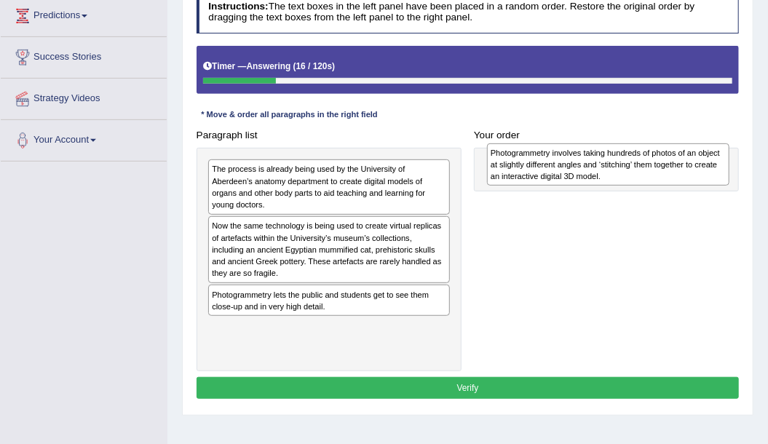
drag, startPoint x: 250, startPoint y: 234, endPoint x: 581, endPoint y: 166, distance: 338.0
click at [581, 166] on div "Photogrammetry involves taking hundreds of photos of an object at slightly diff…" at bounding box center [608, 164] width 242 height 43
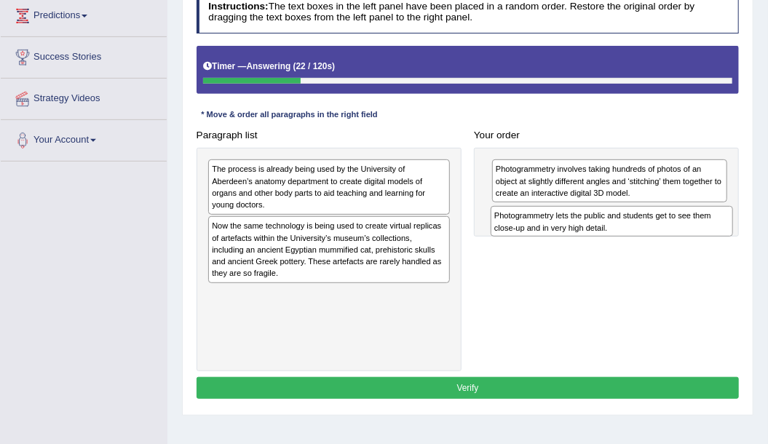
drag, startPoint x: 320, startPoint y: 301, endPoint x: 656, endPoint y: 237, distance: 341.5
click at [656, 237] on div "Paragraph list The process is already being used by the University of Aberdeen’…" at bounding box center [467, 247] width 555 height 247
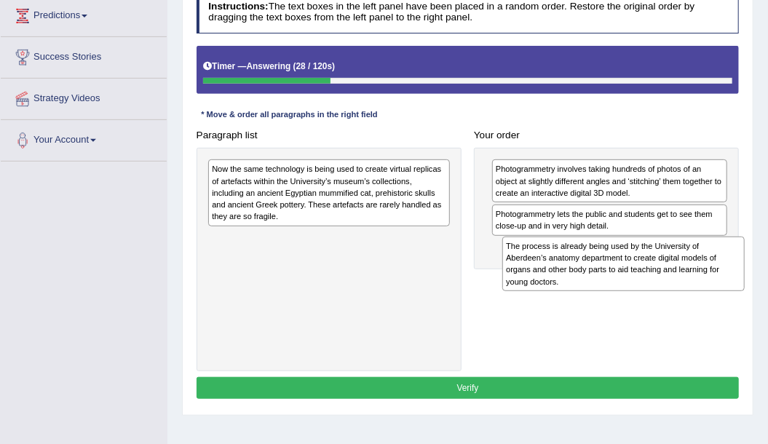
drag, startPoint x: 227, startPoint y: 194, endPoint x: 573, endPoint y: 290, distance: 359.6
click at [573, 290] on div "Paragraph list The process is already being used by the University of Aberdeen’…" at bounding box center [467, 247] width 555 height 247
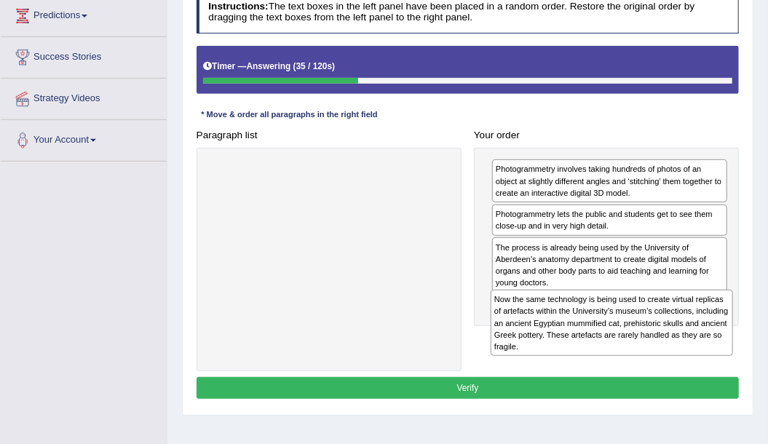
drag, startPoint x: 317, startPoint y: 188, endPoint x: 653, endPoint y: 348, distance: 371.6
click at [653, 348] on div "Now the same technology is being used to create virtual replicas of artefacts w…" at bounding box center [611, 323] width 242 height 66
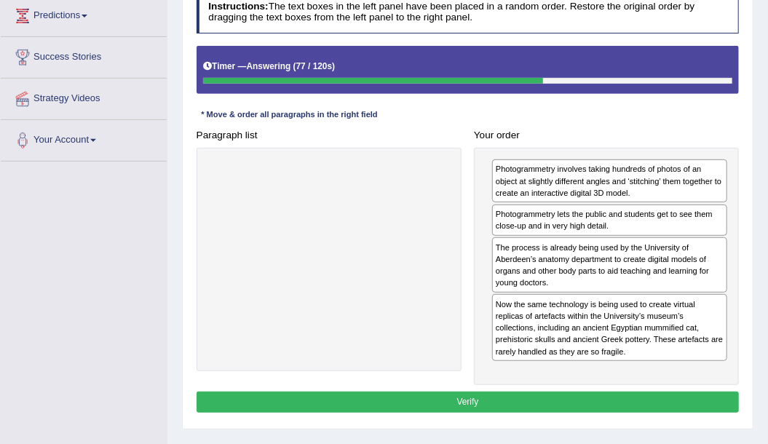
click at [494, 397] on button "Verify" at bounding box center [467, 401] width 543 height 21
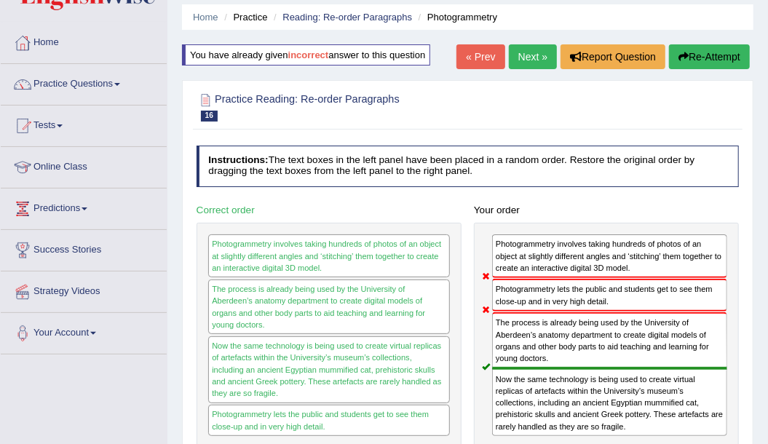
scroll to position [48, 0]
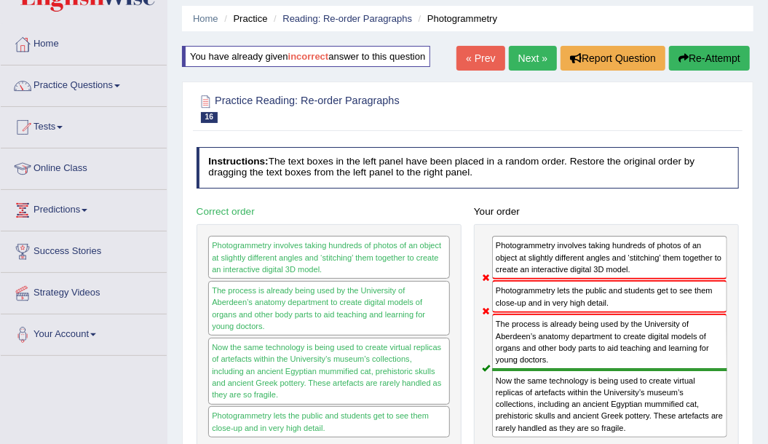
click at [533, 51] on link "Next »" at bounding box center [533, 58] width 48 height 25
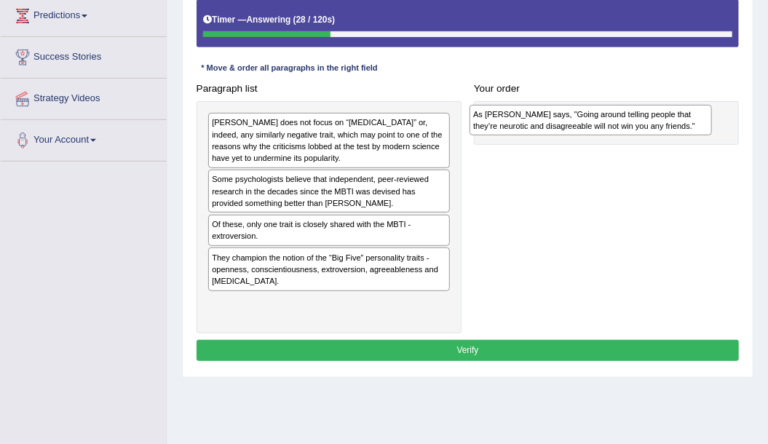
drag, startPoint x: 306, startPoint y: 260, endPoint x: 617, endPoint y: 124, distance: 339.1
click at [617, 124] on div "As [PERSON_NAME] says, "Going around telling people that they’re neurotic and d…" at bounding box center [590, 120] width 242 height 31
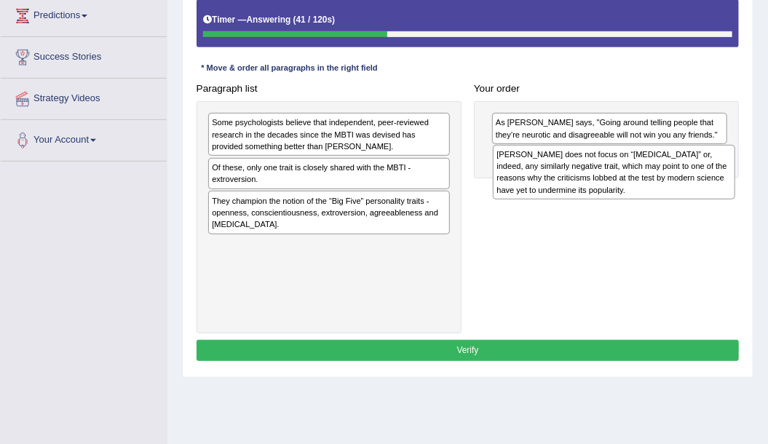
drag, startPoint x: 262, startPoint y: 141, endPoint x: 600, endPoint y: 185, distance: 341.1
click at [600, 185] on div "[PERSON_NAME] does not focus on “[MEDICAL_DATA]” or, indeed, any similarly nega…" at bounding box center [614, 172] width 242 height 55
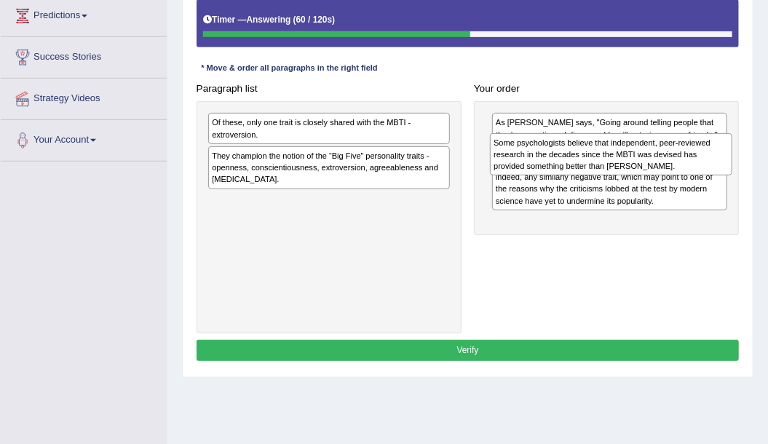
drag, startPoint x: 268, startPoint y: 131, endPoint x: 602, endPoint y: 161, distance: 336.0
click at [602, 161] on div "Some psychologists believe that independent, peer-reviewed research in the deca…" at bounding box center [611, 154] width 242 height 43
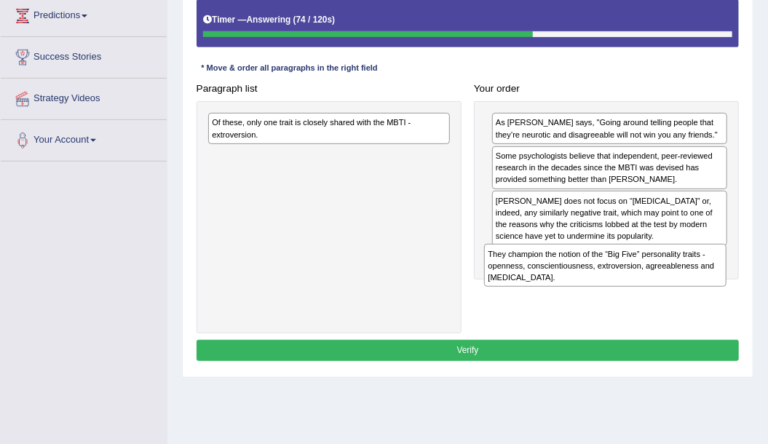
drag, startPoint x: 244, startPoint y: 165, endPoint x: 573, endPoint y: 292, distance: 352.6
click at [573, 292] on div "Paragraph list Of these, only one trait is closely shared with the MBTI - extro…" at bounding box center [467, 205] width 555 height 255
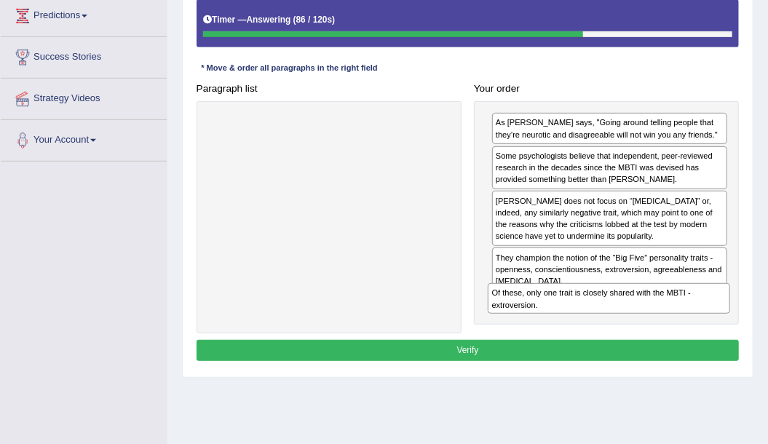
drag, startPoint x: 268, startPoint y: 130, endPoint x: 601, endPoint y: 336, distance: 391.1
click at [601, 336] on div "Instructions: The text boxes in the left panel have been placed in a random ord…" at bounding box center [467, 155] width 549 height 432
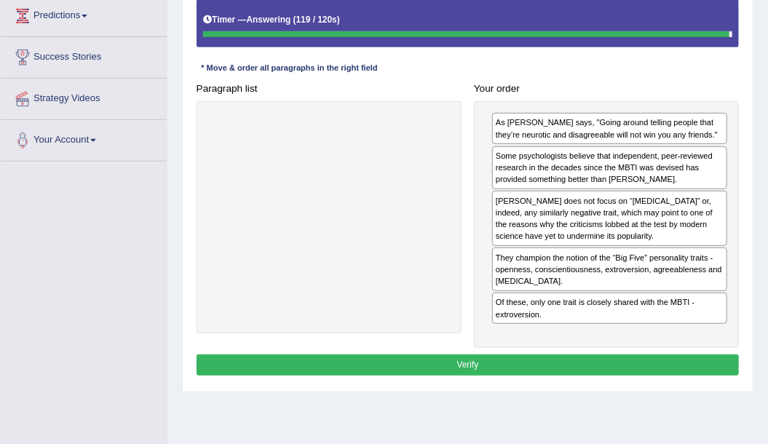
click at [559, 354] on button "Verify" at bounding box center [467, 364] width 543 height 21
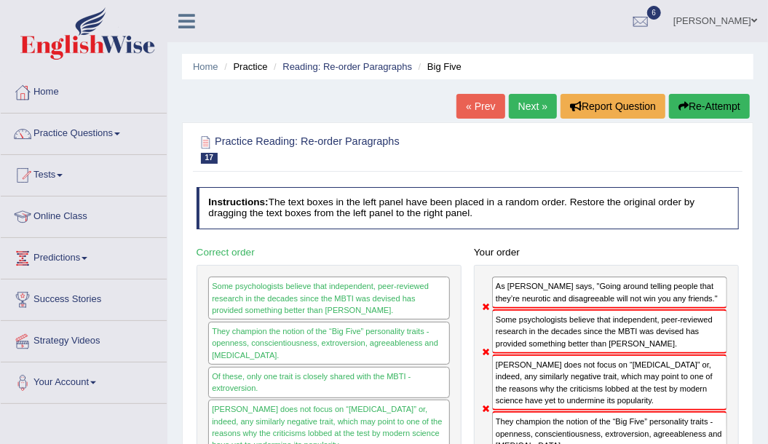
click at [541, 111] on link "Next »" at bounding box center [533, 106] width 48 height 25
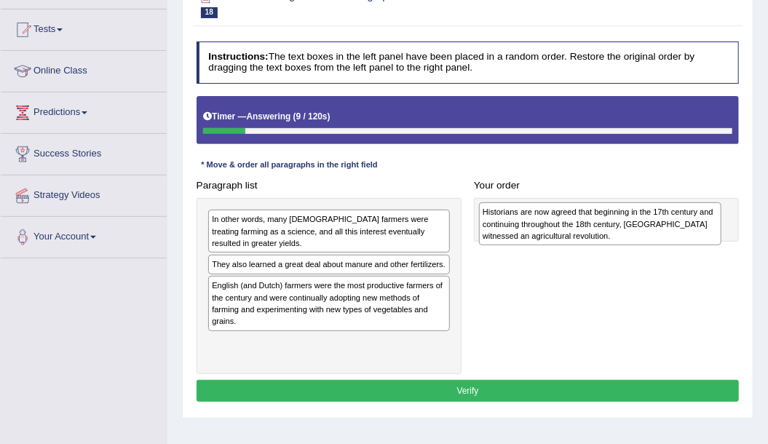
drag, startPoint x: 298, startPoint y: 273, endPoint x: 620, endPoint y: 238, distance: 323.5
click at [620, 238] on div "Historians are now agreed that beginning in the 17th century and continuing thr…" at bounding box center [600, 223] width 242 height 43
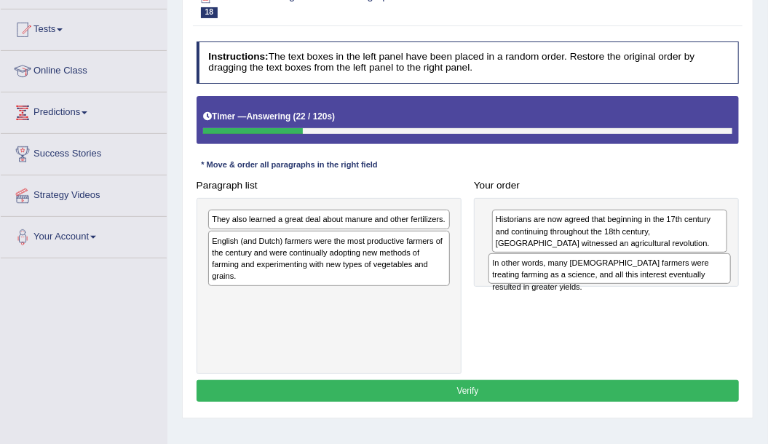
drag, startPoint x: 370, startPoint y: 230, endPoint x: 704, endPoint y: 287, distance: 338.1
click at [704, 287] on div "Paragraph list In other words, many [DEMOGRAPHIC_DATA] farmers were treating fa…" at bounding box center [467, 274] width 555 height 199
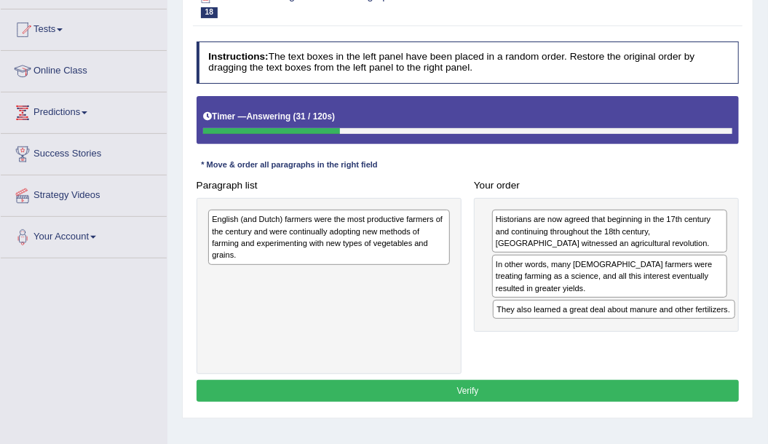
drag, startPoint x: 292, startPoint y: 222, endPoint x: 632, endPoint y: 335, distance: 357.3
click at [632, 335] on div "Paragraph list They also learned a great deal about manure and other fertilizer…" at bounding box center [467, 274] width 555 height 199
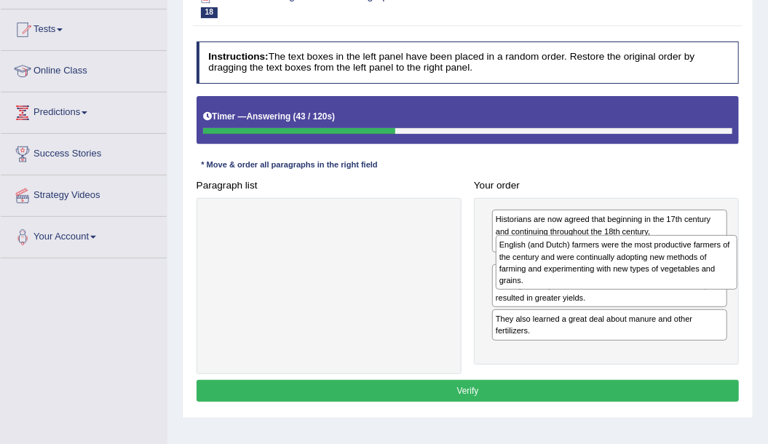
drag, startPoint x: 330, startPoint y: 239, endPoint x: 672, endPoint y: 276, distance: 343.1
click at [672, 276] on div "English (and Dutch) farmers were the most productive farmers of the century and…" at bounding box center [616, 262] width 242 height 55
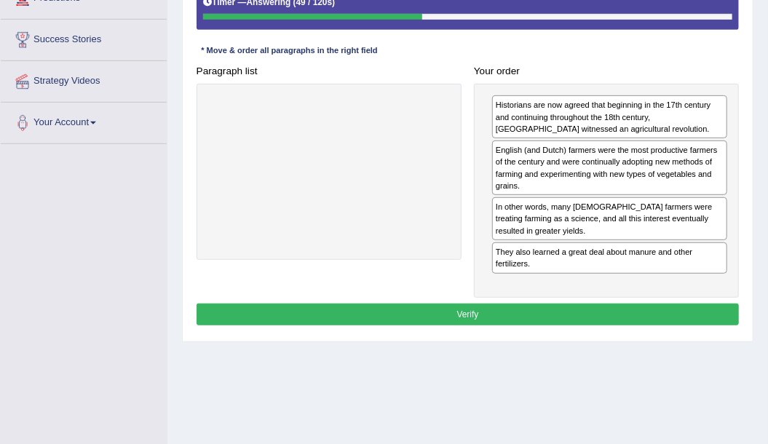
scroll to position [242, 0]
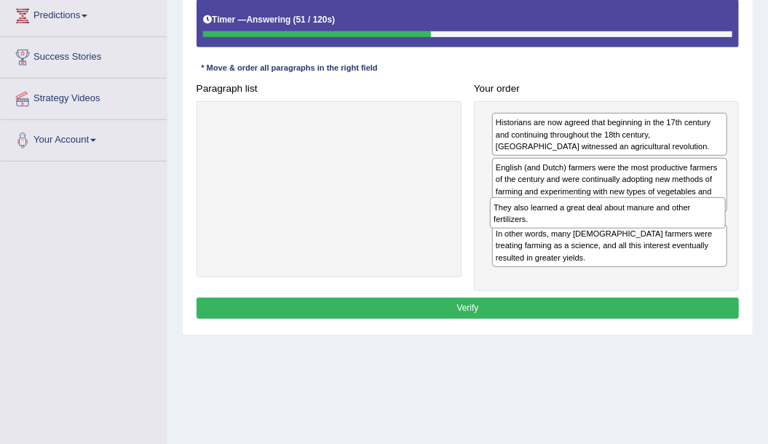
drag, startPoint x: 591, startPoint y: 272, endPoint x: 594, endPoint y: 234, distance: 38.6
click at [594, 234] on div "Historians are now agreed that beginning in the 17th century and continuing thr…" at bounding box center [606, 196] width 265 height 191
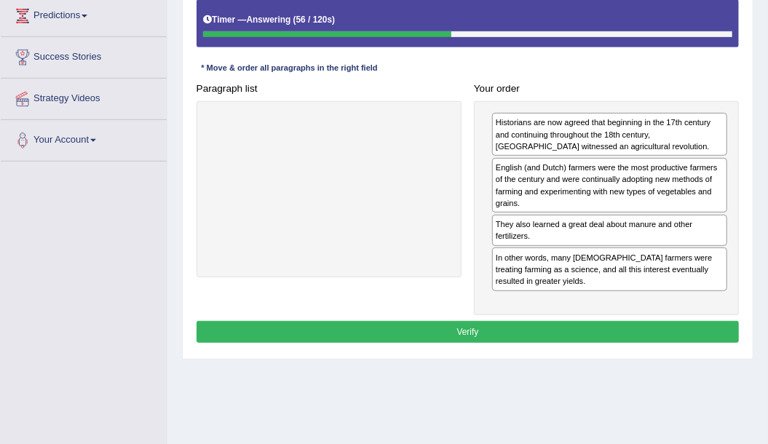
click at [483, 321] on button "Verify" at bounding box center [467, 331] width 543 height 21
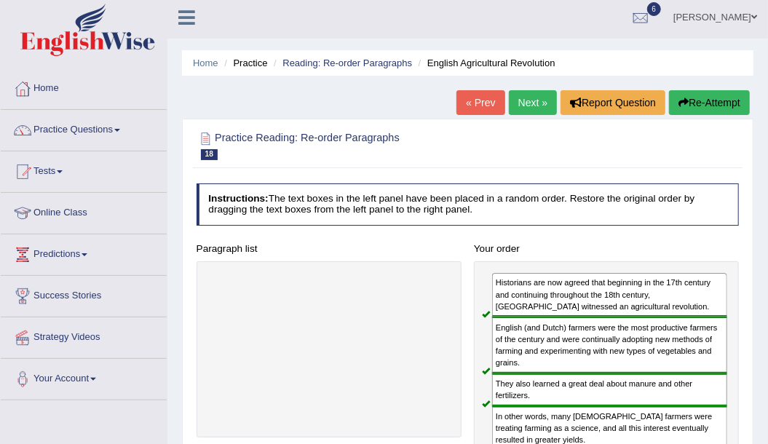
scroll to position [0, 0]
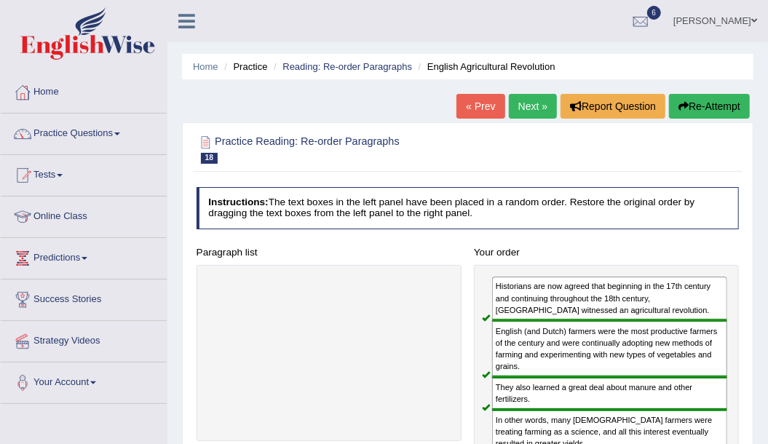
click at [529, 102] on link "Next »" at bounding box center [533, 106] width 48 height 25
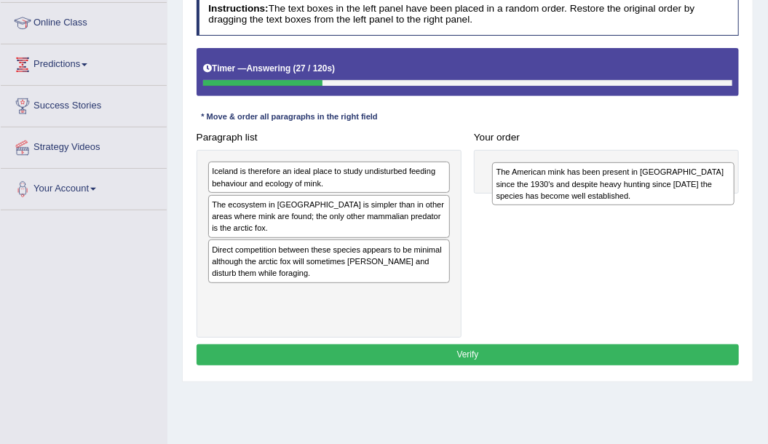
drag, startPoint x: 263, startPoint y: 185, endPoint x: 601, endPoint y: 191, distance: 337.6
click at [601, 191] on div "The American mink has been present in [GEOGRAPHIC_DATA] since the 1930's and de…" at bounding box center [613, 183] width 242 height 43
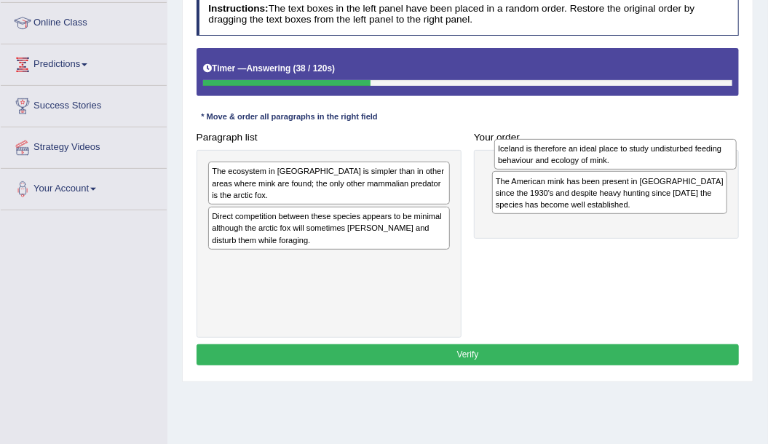
drag, startPoint x: 284, startPoint y: 179, endPoint x: 624, endPoint y: 162, distance: 340.2
click at [624, 162] on div "Iceland is therefore an ideal place to study undisturbed feeding behaviour and …" at bounding box center [615, 154] width 242 height 31
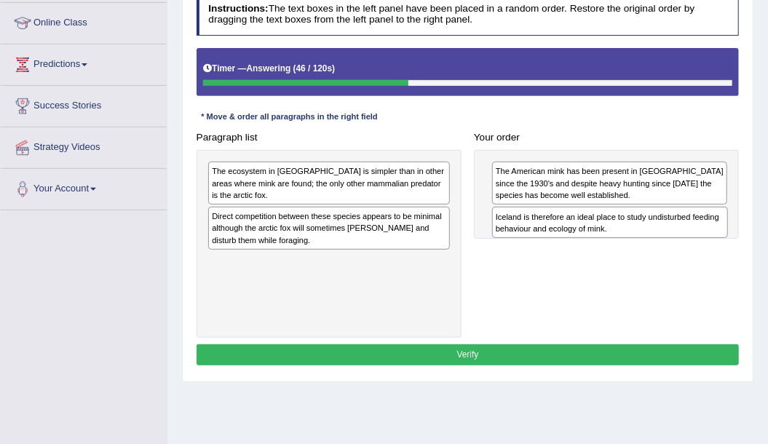
drag, startPoint x: 582, startPoint y: 168, endPoint x: 586, endPoint y: 228, distance: 59.8
click at [586, 228] on div "Iceland is therefore an ideal place to study undisturbed feeding behaviour and …" at bounding box center [610, 222] width 236 height 31
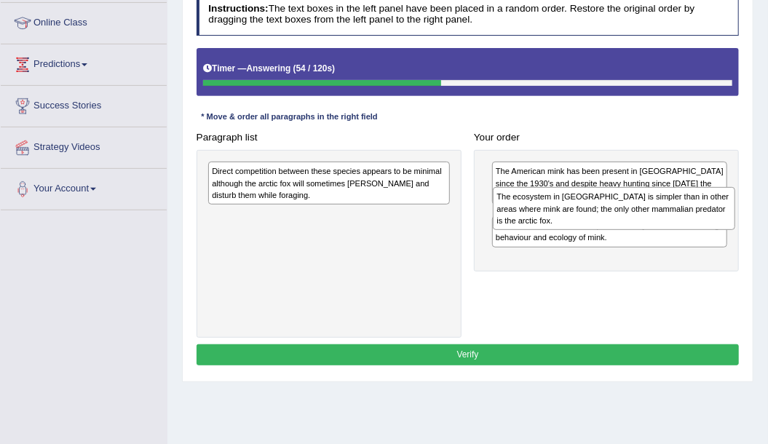
drag, startPoint x: 239, startPoint y: 181, endPoint x: 578, endPoint y: 218, distance: 340.3
click at [578, 218] on div "The ecosystem in Iceland is simpler than in other areas where mink are found; t…" at bounding box center [614, 208] width 242 height 43
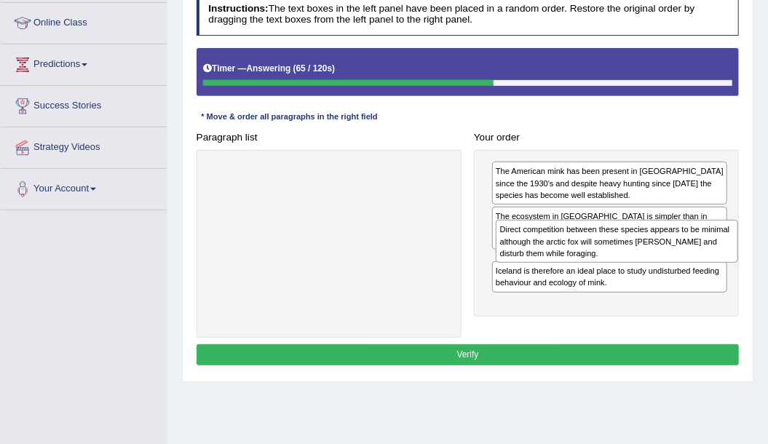
drag, startPoint x: 278, startPoint y: 186, endPoint x: 620, endPoint y: 260, distance: 349.9
click at [620, 260] on div "Paragraph list Direct competition between these species appears to be minimal a…" at bounding box center [467, 232] width 555 height 211
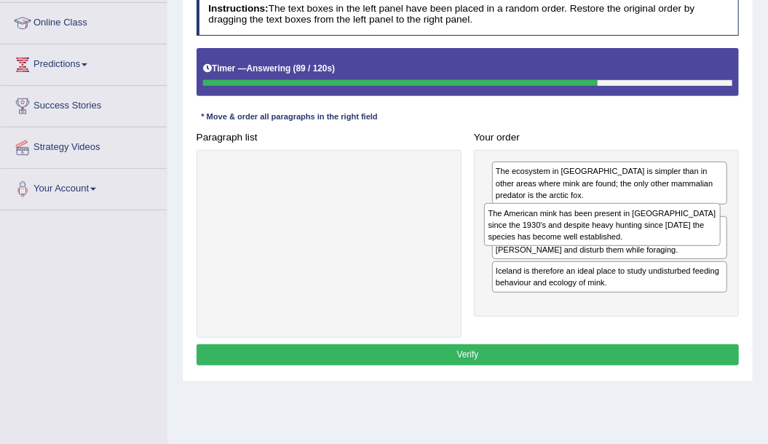
drag, startPoint x: 597, startPoint y: 179, endPoint x: 593, endPoint y: 234, distance: 54.7
click at [593, 234] on div "The American mink has been present in Iceland since the 1930's and despite heav…" at bounding box center [602, 224] width 236 height 43
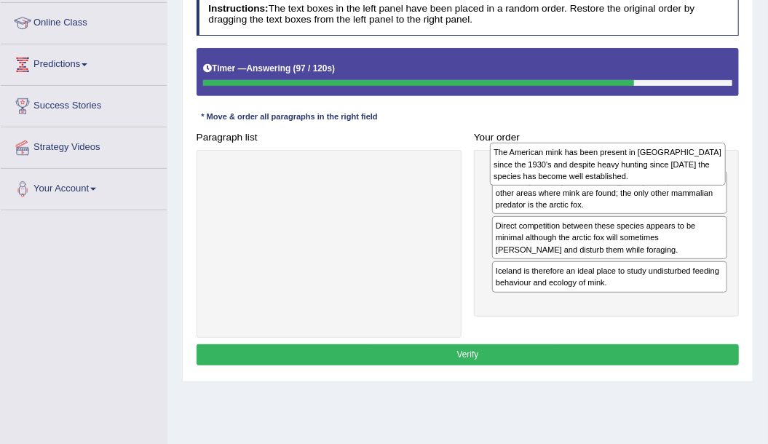
drag, startPoint x: 588, startPoint y: 217, endPoint x: 590, endPoint y: 156, distance: 60.4
click at [590, 156] on div "The American mink has been present in Iceland since the 1930's and despite heav…" at bounding box center [608, 164] width 236 height 43
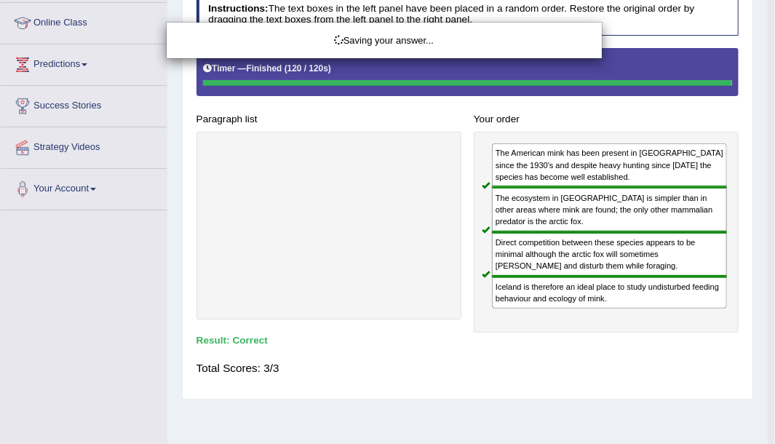
click at [538, 250] on body "Toggle navigation Home Practice Questions Speaking Practice Read Aloud Repeat S…" at bounding box center [387, 28] width 775 height 444
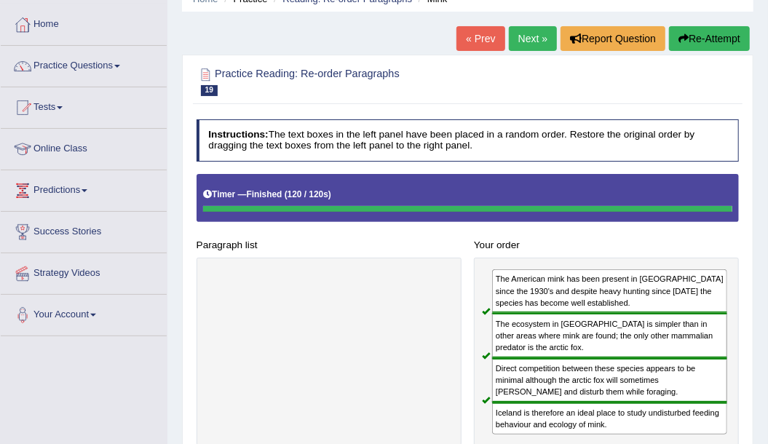
scroll to position [48, 0]
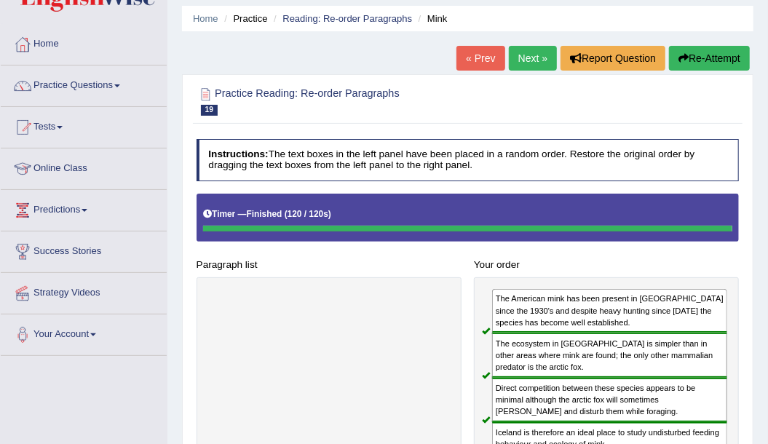
click at [538, 61] on link "Next »" at bounding box center [533, 58] width 48 height 25
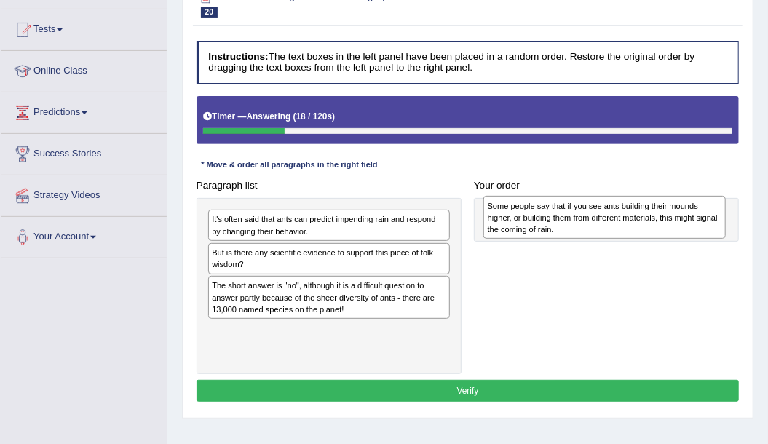
drag, startPoint x: 240, startPoint y: 284, endPoint x: 567, endPoint y: 210, distance: 335.9
click at [567, 210] on div "Some people say that if you see ants building their mounds higher, or building …" at bounding box center [604, 217] width 242 height 43
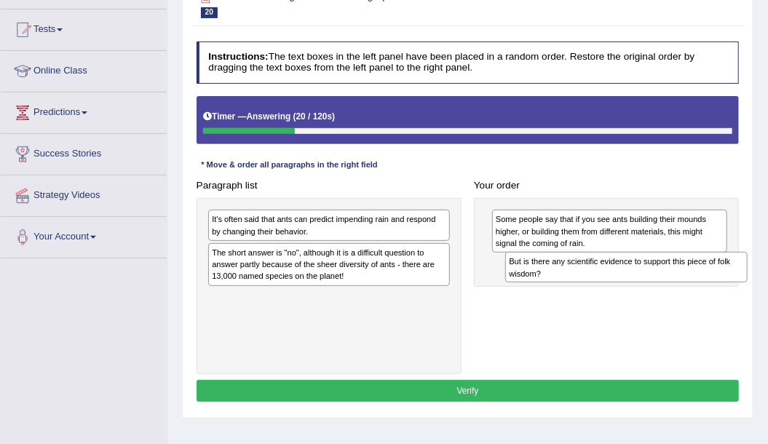
drag, startPoint x: 246, startPoint y: 265, endPoint x: 599, endPoint y: 288, distance: 353.6
click at [599, 288] on div "Paragraph list It's often said that ants can predict impending rain and respond…" at bounding box center [467, 274] width 555 height 199
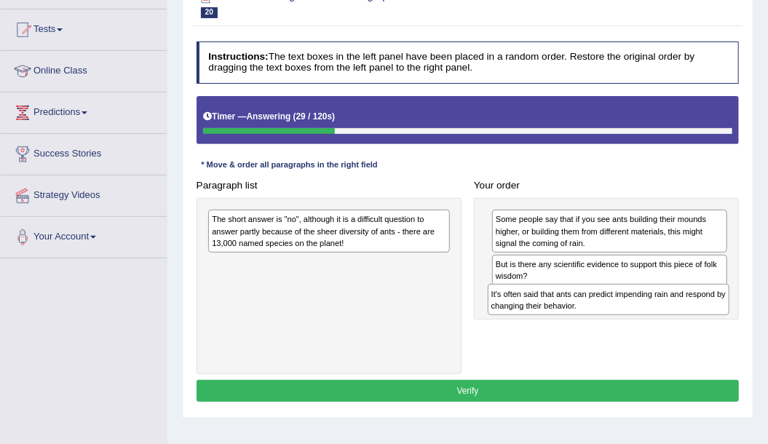
drag, startPoint x: 294, startPoint y: 223, endPoint x: 626, endPoint y: 317, distance: 344.8
click at [626, 317] on div "Paragraph list It's often said that ants can predict impending rain and respond…" at bounding box center [467, 274] width 555 height 199
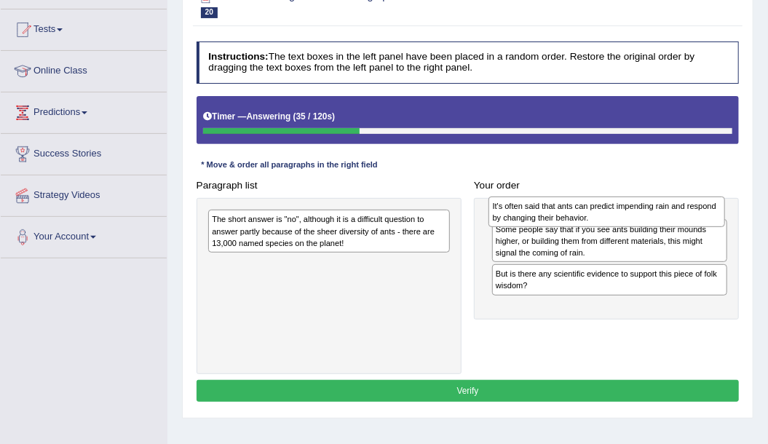
drag, startPoint x: 584, startPoint y: 300, endPoint x: 585, endPoint y: 214, distance: 86.6
click at [585, 214] on div "It's often said that ants can predict impending rain and respond by changing th…" at bounding box center [606, 211] width 236 height 31
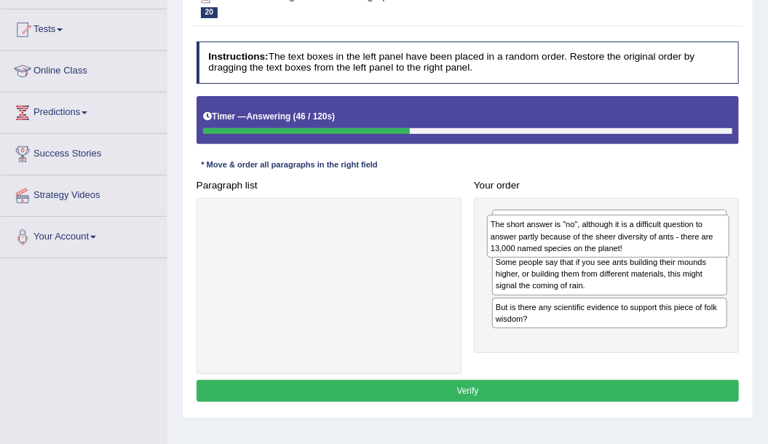
drag, startPoint x: 335, startPoint y: 233, endPoint x: 666, endPoint y: 245, distance: 331.3
click at [666, 245] on div "The short answer is "no", although it is a difficult question to answer partly …" at bounding box center [608, 236] width 242 height 43
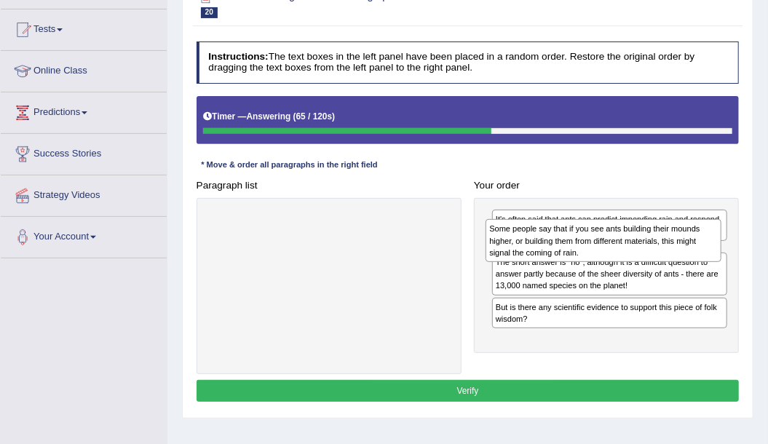
drag, startPoint x: 535, startPoint y: 303, endPoint x: 533, endPoint y: 243, distance: 59.7
click at [533, 243] on div "Some people say that if you see ants building their mounds higher, or building …" at bounding box center [603, 240] width 236 height 43
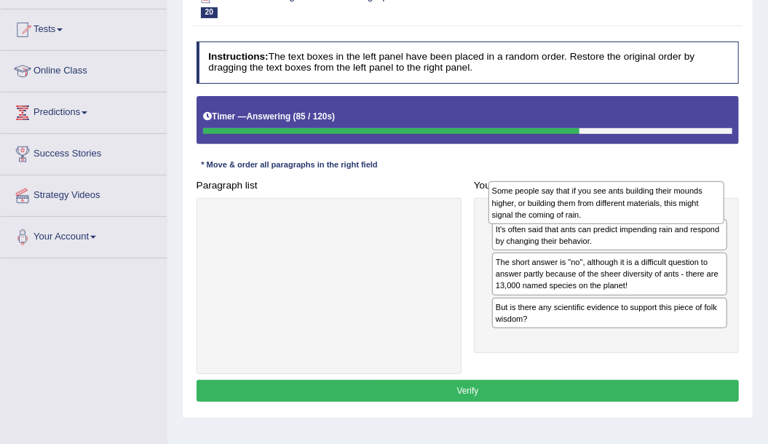
drag, startPoint x: 566, startPoint y: 269, endPoint x: 566, endPoint y: 210, distance: 59.7
click at [566, 210] on div "Some people say that if you see ants building their mounds higher, or building …" at bounding box center [606, 202] width 236 height 43
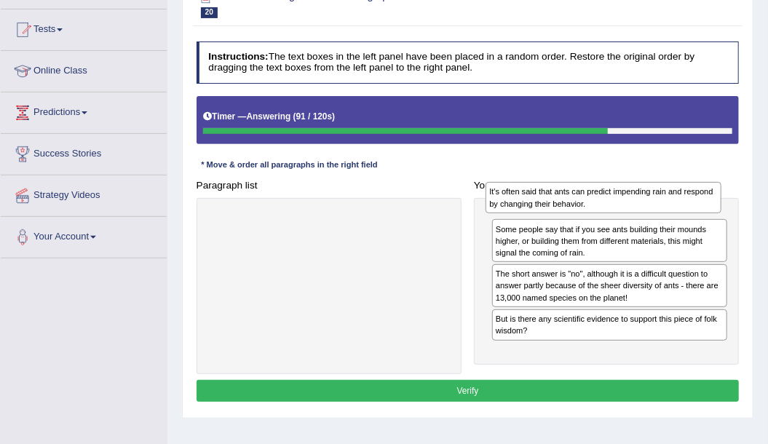
drag, startPoint x: 544, startPoint y: 271, endPoint x: 541, endPoint y: 199, distance: 71.4
click at [541, 199] on div "It's often said that ants can predict impending rain and respond by changing th…" at bounding box center [603, 197] width 236 height 31
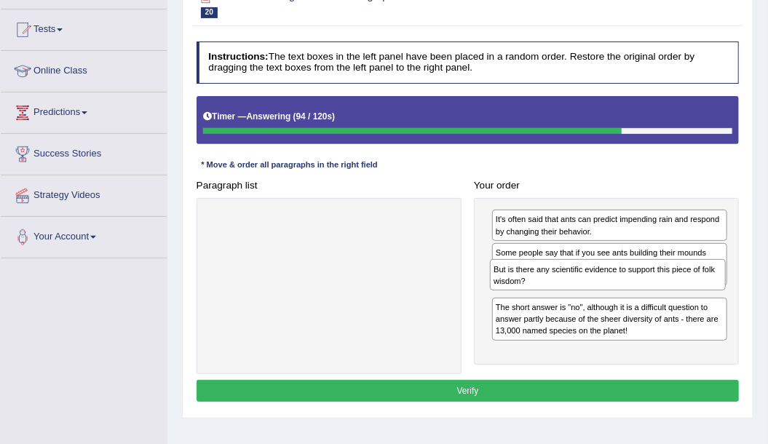
drag, startPoint x: 524, startPoint y: 345, endPoint x: 525, endPoint y: 290, distance: 54.6
click at [525, 290] on div "It's often said that ants can predict impending rain and respond by changing th…" at bounding box center [606, 281] width 265 height 167
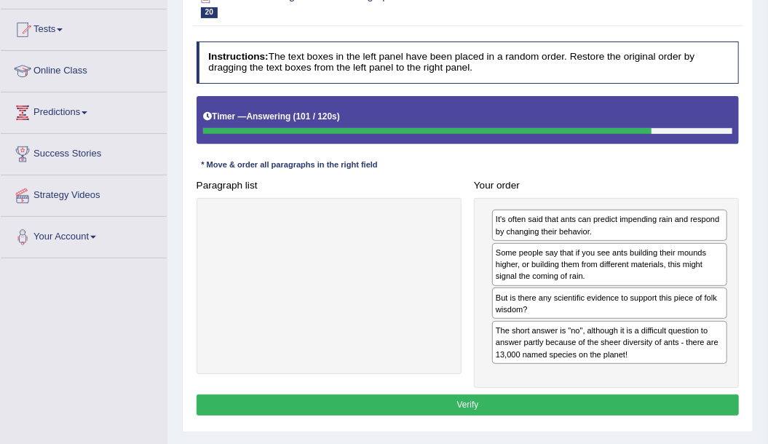
click at [461, 404] on button "Verify" at bounding box center [467, 404] width 543 height 21
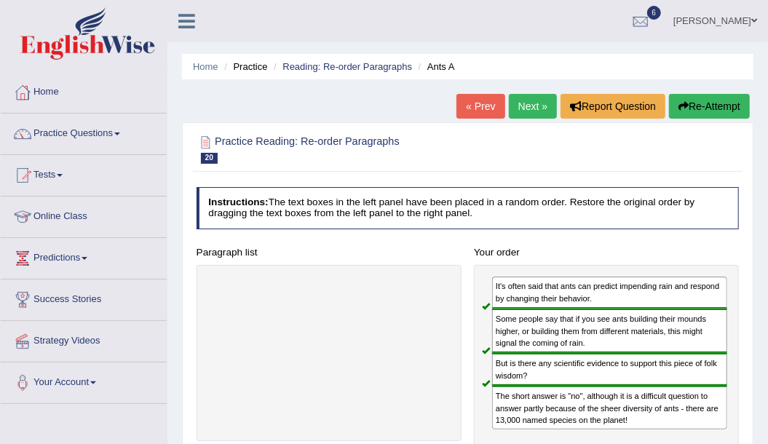
click at [541, 97] on link "Next »" at bounding box center [533, 106] width 48 height 25
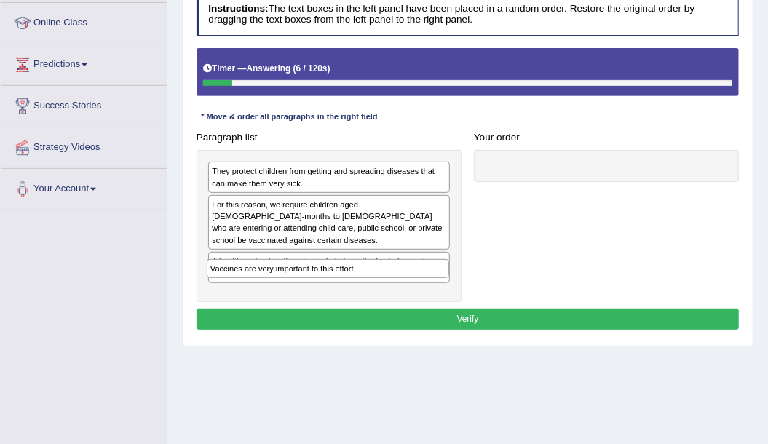
drag, startPoint x: 253, startPoint y: 280, endPoint x: 258, endPoint y: 288, distance: 9.1
click at [256, 291] on div "They protect children from getting and spreading diseases that can make them ve…" at bounding box center [328, 226] width 265 height 153
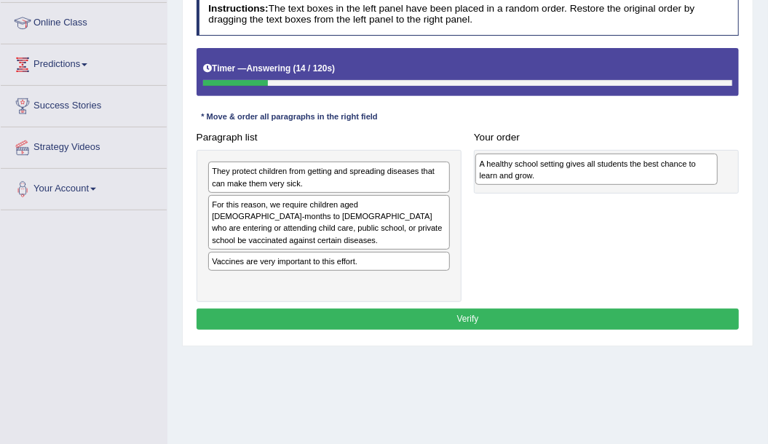
drag, startPoint x: 259, startPoint y: 252, endPoint x: 577, endPoint y: 172, distance: 327.9
click at [577, 172] on div "A healthy school setting gives all students the best chance to learn and grow." at bounding box center [596, 169] width 242 height 31
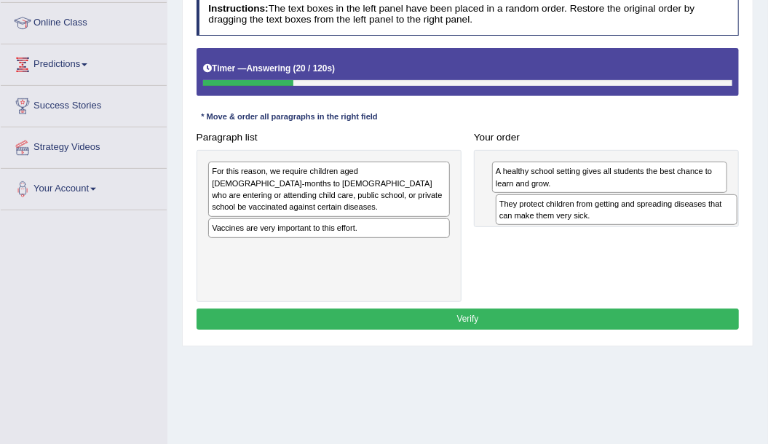
drag, startPoint x: 294, startPoint y: 174, endPoint x: 610, endPoint y: 215, distance: 318.5
click at [610, 215] on div "They protect children from getting and spreading diseases that can make them ve…" at bounding box center [616, 209] width 242 height 31
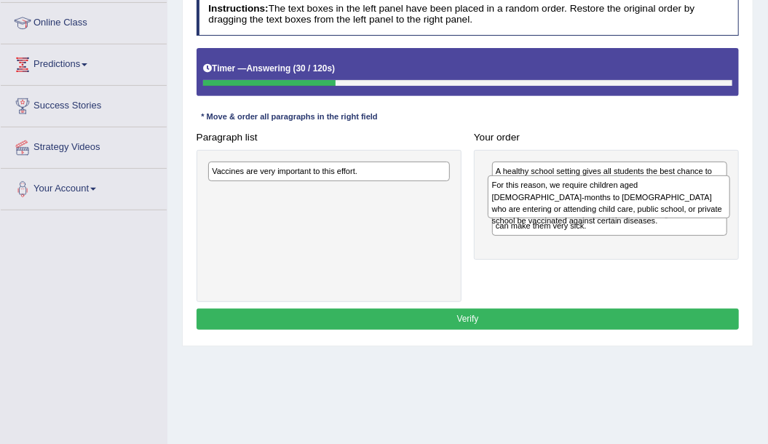
drag, startPoint x: 271, startPoint y: 183, endPoint x: 603, endPoint y: 205, distance: 333.2
click at [603, 205] on div "For this reason, we require children aged 2-months to 18-years old who are ente…" at bounding box center [608, 196] width 242 height 43
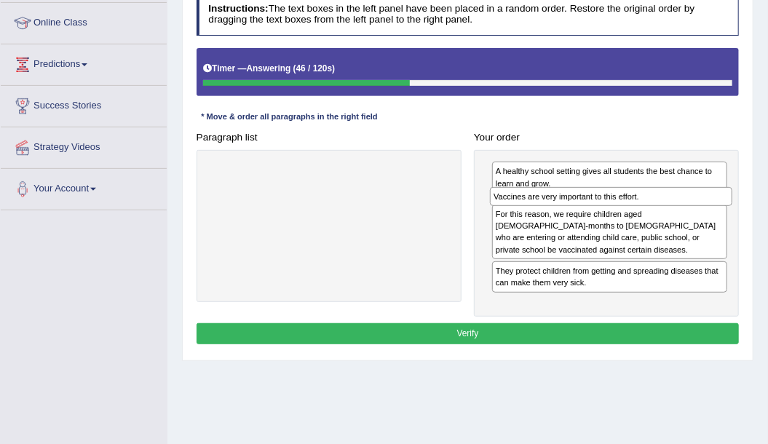
drag, startPoint x: 306, startPoint y: 173, endPoint x: 640, endPoint y: 210, distance: 336.6
click at [640, 210] on div "Paragraph list Vaccines are very important to this effort. Correct order A heal…" at bounding box center [467, 222] width 555 height 190
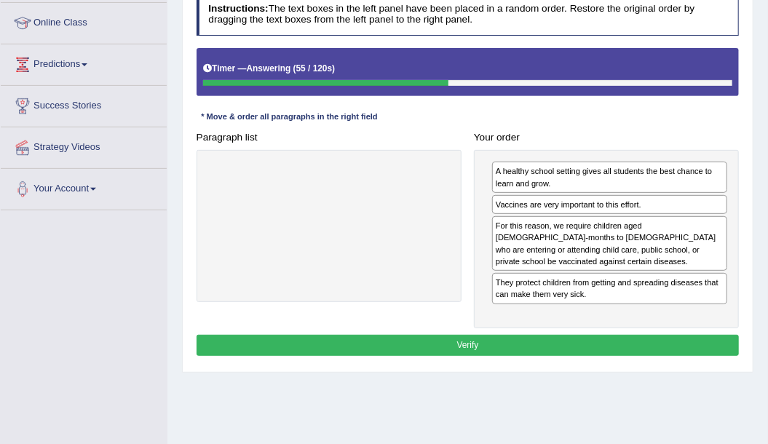
click at [504, 335] on button "Verify" at bounding box center [467, 345] width 543 height 21
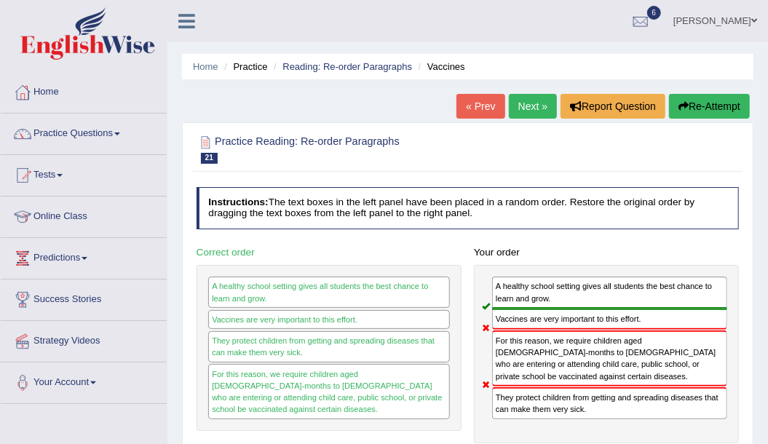
click at [535, 93] on div "Home Practice Reading: Re-order Paragraphs Vaccines « Prev Next » Report Questi…" at bounding box center [467, 364] width 600 height 728
click at [533, 105] on link "Next »" at bounding box center [533, 106] width 48 height 25
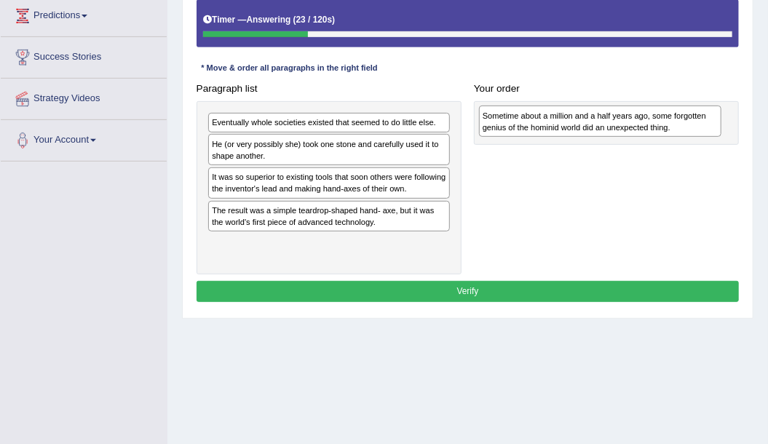
drag, startPoint x: 271, startPoint y: 242, endPoint x: 592, endPoint y: 121, distance: 343.5
click at [592, 121] on div "Sometime about a million and a half years ago, some forgotten genius of the hom…" at bounding box center [600, 120] width 242 height 31
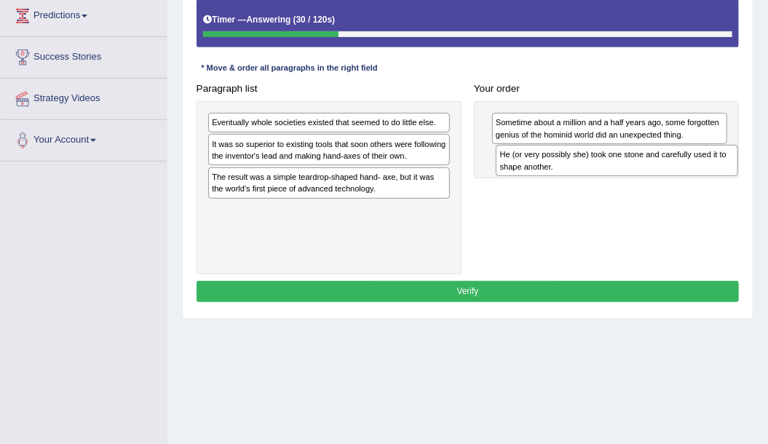
drag, startPoint x: 340, startPoint y: 146, endPoint x: 682, endPoint y: 169, distance: 342.7
click at [682, 169] on div "He (or very possibly she) took one stone and carefully used it to shape another." at bounding box center [616, 160] width 242 height 31
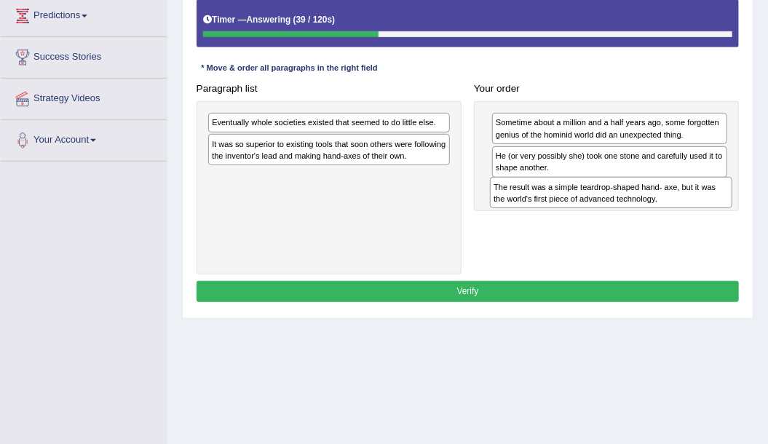
drag, startPoint x: 267, startPoint y: 175, endPoint x: 601, endPoint y: 202, distance: 335.1
click at [601, 202] on div "The result was a simple teardrop-shaped hand- axe, but it was the world's first…" at bounding box center [611, 192] width 242 height 31
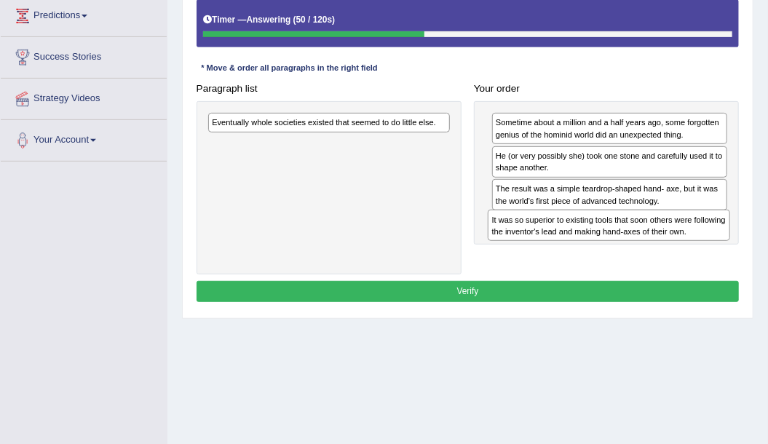
drag, startPoint x: 243, startPoint y: 151, endPoint x: 575, endPoint y: 252, distance: 347.3
click at [575, 252] on div "Paragraph list Eventually whole societies existed that seemed to do little else…" at bounding box center [467, 176] width 555 height 196
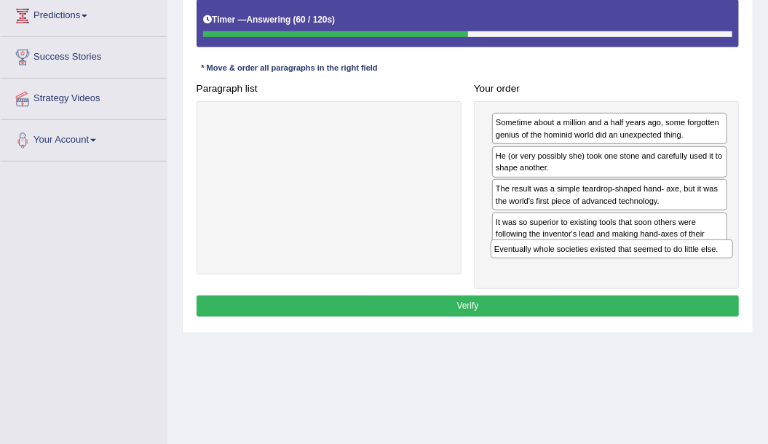
drag, startPoint x: 234, startPoint y: 118, endPoint x: 570, endPoint y: 273, distance: 369.5
click at [570, 273] on div "Instructions: The text boxes in the left panel have been placed in a random ord…" at bounding box center [467, 133] width 549 height 388
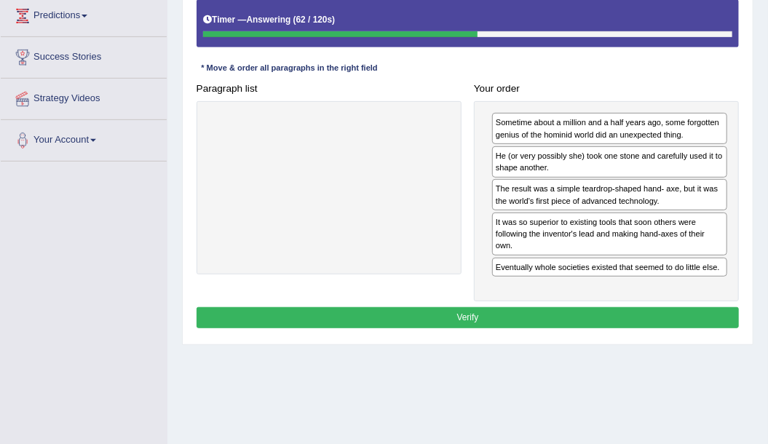
click at [426, 307] on button "Verify" at bounding box center [467, 317] width 543 height 21
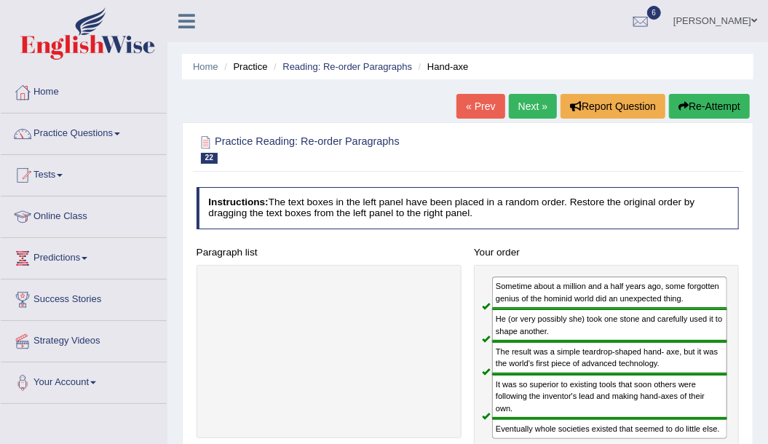
click at [543, 111] on link "Next »" at bounding box center [533, 106] width 48 height 25
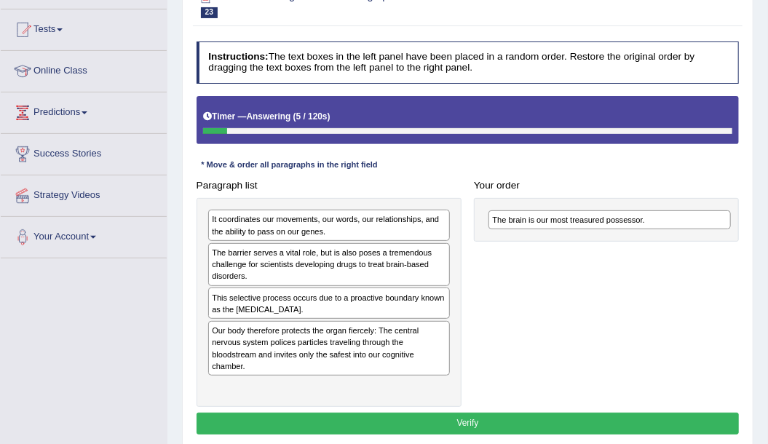
drag, startPoint x: 308, startPoint y: 220, endPoint x: 642, endPoint y: 227, distance: 333.3
click at [642, 227] on div "The brain is our most treasured possessor." at bounding box center [609, 219] width 242 height 19
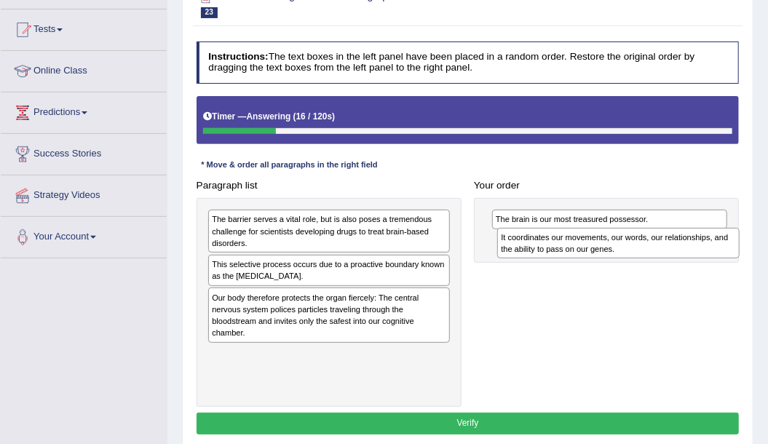
drag, startPoint x: 246, startPoint y: 224, endPoint x: 589, endPoint y: 252, distance: 344.5
click at [589, 252] on div "It coordinates our movements, our words, our relationships, and the ability to …" at bounding box center [618, 243] width 242 height 31
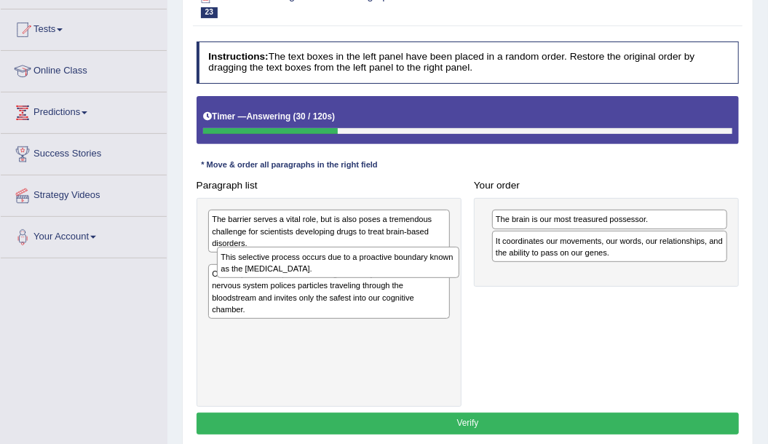
drag, startPoint x: 228, startPoint y: 263, endPoint x: 242, endPoint y: 269, distance: 15.0
click at [242, 269] on div "This selective process occurs due to a proactive boundary known as the [MEDICAL…" at bounding box center [338, 262] width 242 height 31
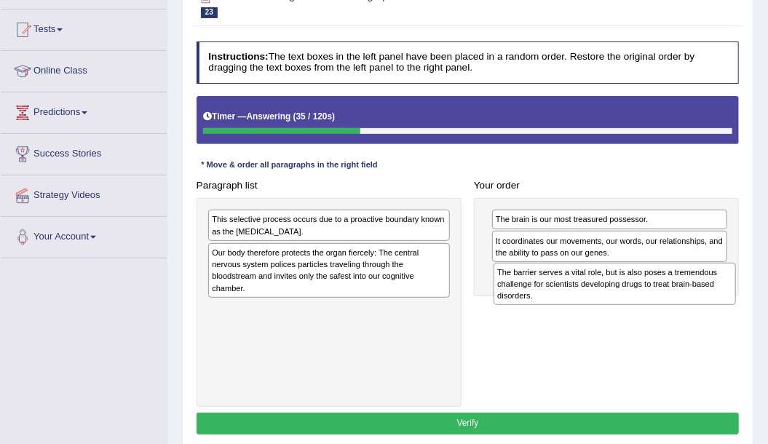
drag, startPoint x: 269, startPoint y: 230, endPoint x: 608, endPoint y: 298, distance: 345.9
click at [608, 298] on div "The barrier serves a vital role, but is also poses a tremendous challenge for s…" at bounding box center [614, 284] width 242 height 43
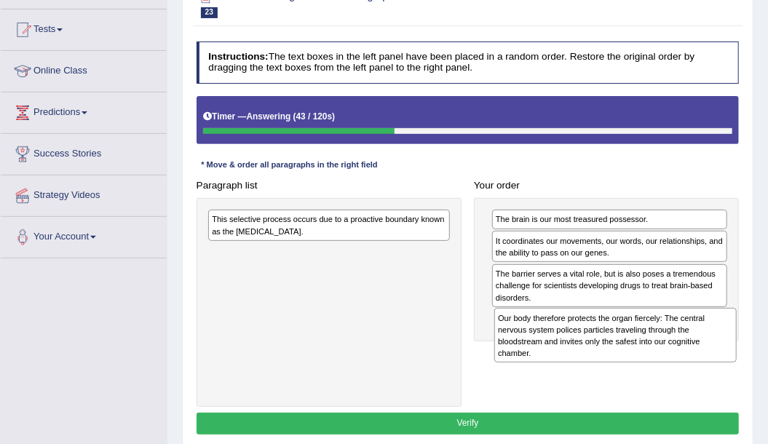
drag, startPoint x: 290, startPoint y: 260, endPoint x: 629, endPoint y: 349, distance: 351.3
click at [629, 349] on div "Our body therefore protects the organ fiercely: The central nervous system poli…" at bounding box center [615, 335] width 242 height 55
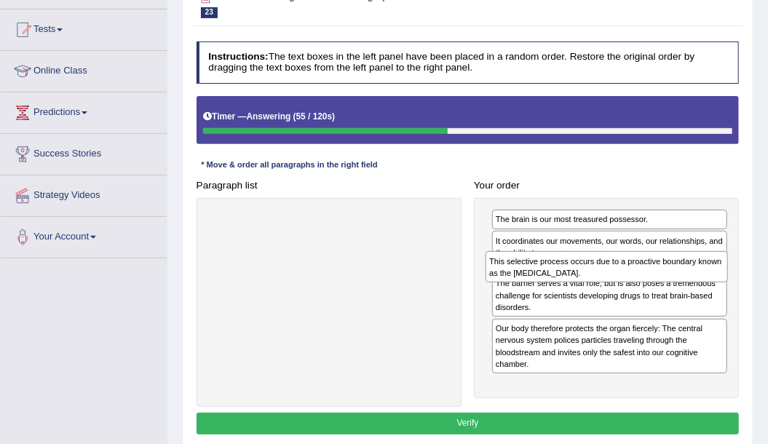
drag, startPoint x: 324, startPoint y: 228, endPoint x: 653, endPoint y: 284, distance: 334.2
click at [653, 284] on div "Paragraph list This selective process occurs due to a proactive boundary known …" at bounding box center [467, 291] width 555 height 232
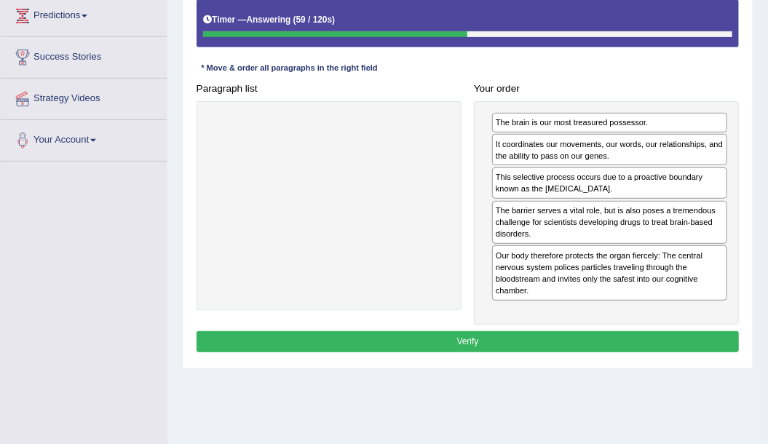
scroll to position [194, 0]
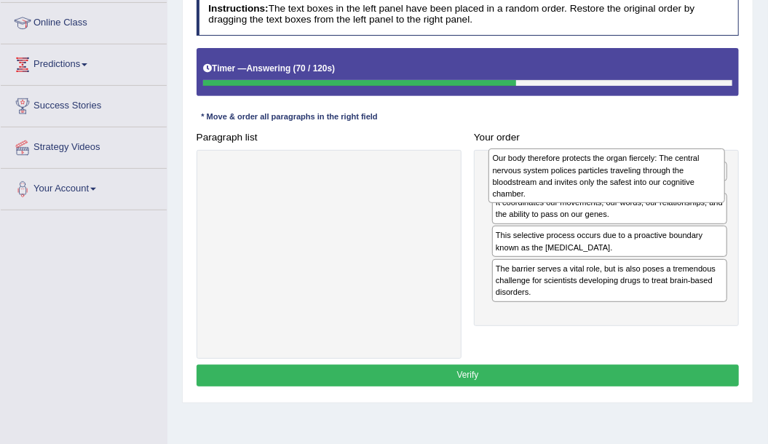
drag, startPoint x: 567, startPoint y: 313, endPoint x: 567, endPoint y: 173, distance: 139.7
click at [567, 173] on div "Our body therefore protects the organ fiercely: The central nervous system poli…" at bounding box center [606, 175] width 236 height 55
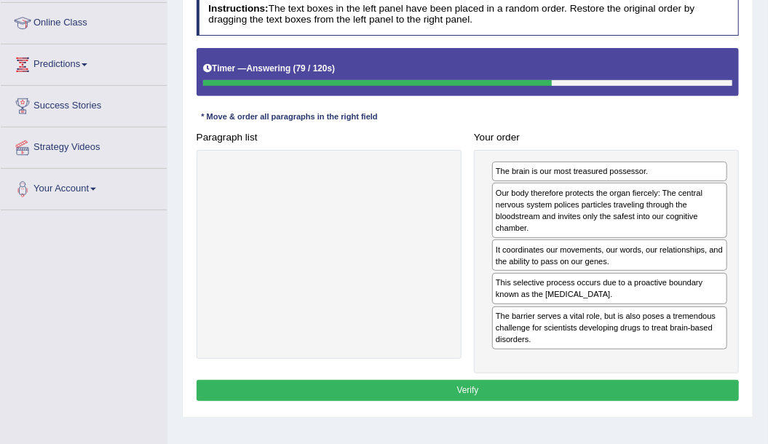
click at [509, 383] on button "Verify" at bounding box center [467, 390] width 543 height 21
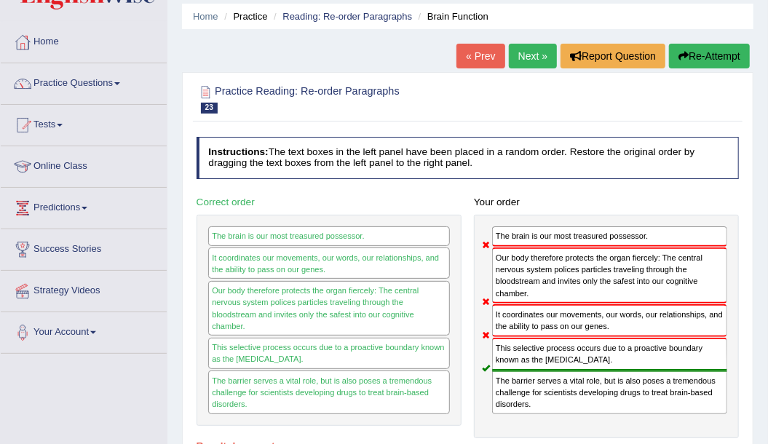
scroll to position [48, 0]
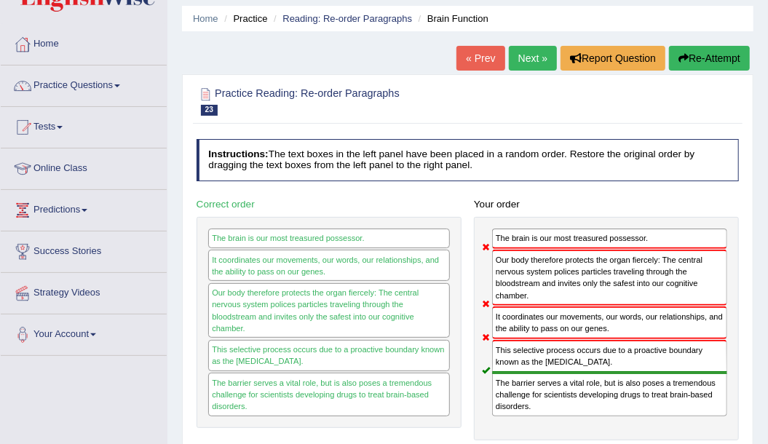
click at [695, 63] on button "Re-Attempt" at bounding box center [709, 58] width 81 height 25
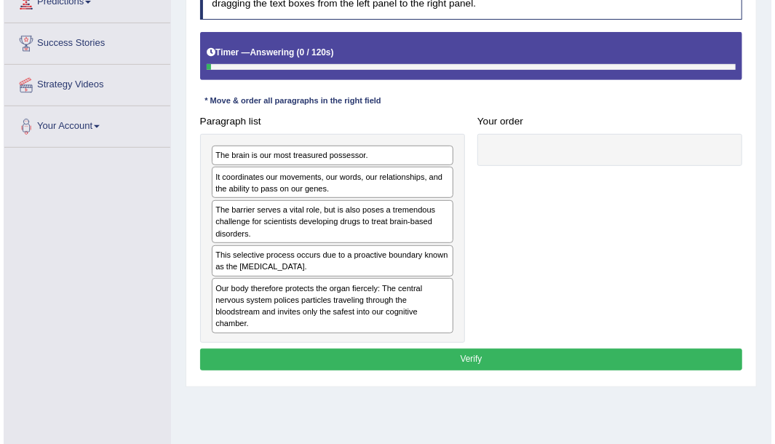
scroll to position [242, 0]
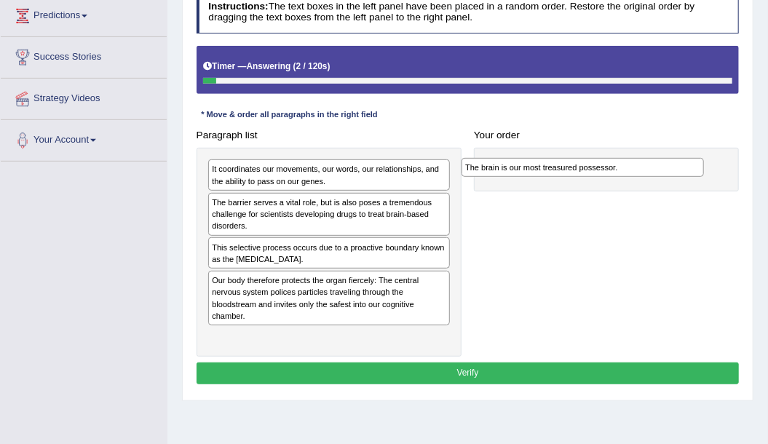
drag, startPoint x: 338, startPoint y: 167, endPoint x: 639, endPoint y: 170, distance: 301.2
click at [639, 170] on div "The brain is our most treasured possessor." at bounding box center [582, 167] width 242 height 19
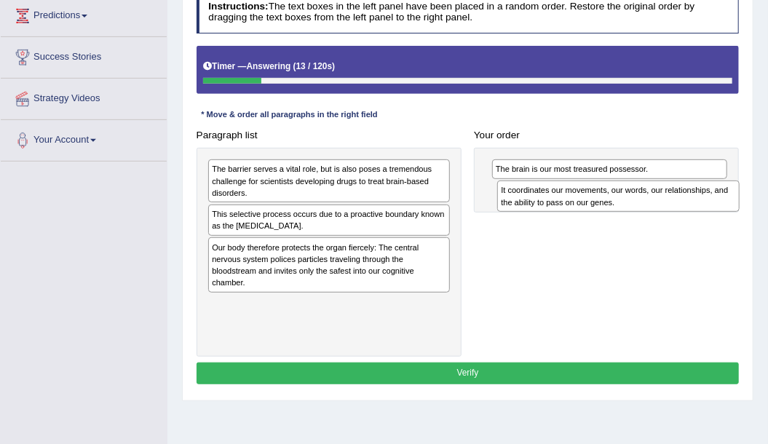
drag, startPoint x: 301, startPoint y: 177, endPoint x: 645, endPoint y: 208, distance: 344.8
click at [645, 208] on div "It coordinates our movements, our words, our relationships, and the ability to …" at bounding box center [618, 195] width 242 height 31
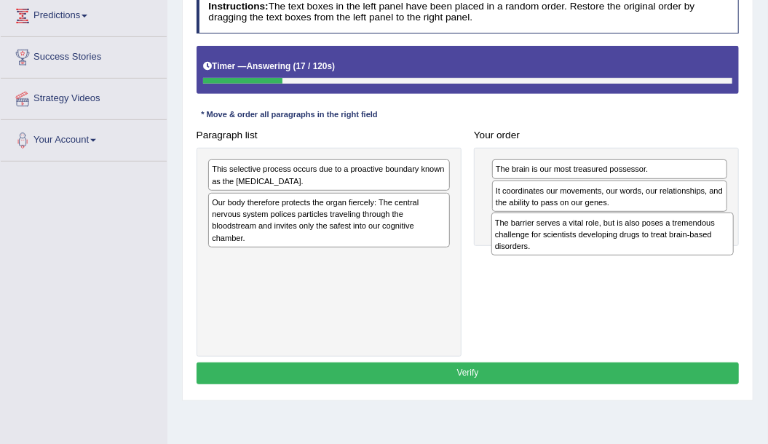
drag, startPoint x: 294, startPoint y: 179, endPoint x: 630, endPoint y: 249, distance: 343.3
click at [630, 249] on div "The barrier serves a vital role, but is also poses a tremendous challenge for s…" at bounding box center [612, 233] width 242 height 43
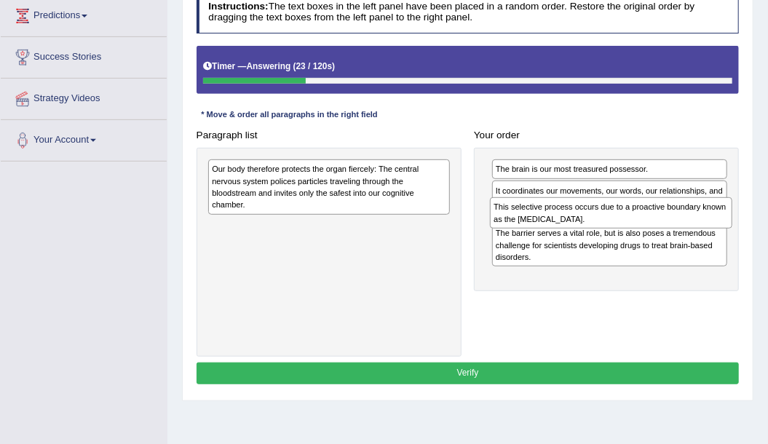
drag, startPoint x: 317, startPoint y: 170, endPoint x: 652, endPoint y: 221, distance: 338.5
click at [652, 221] on div "This selective process occurs due to a proactive boundary known as the [MEDICAL…" at bounding box center [611, 212] width 242 height 31
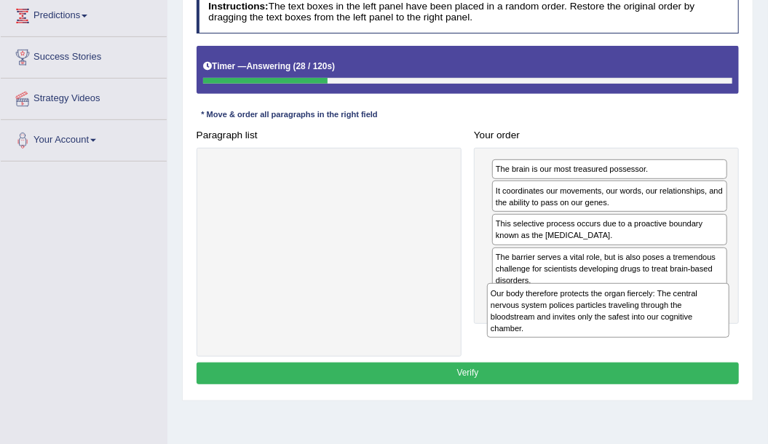
drag, startPoint x: 295, startPoint y: 186, endPoint x: 626, endPoint y: 338, distance: 364.0
click at [626, 338] on div "Paragraph list Our body therefore protects the organ fiercely: The central nerv…" at bounding box center [467, 240] width 555 height 232
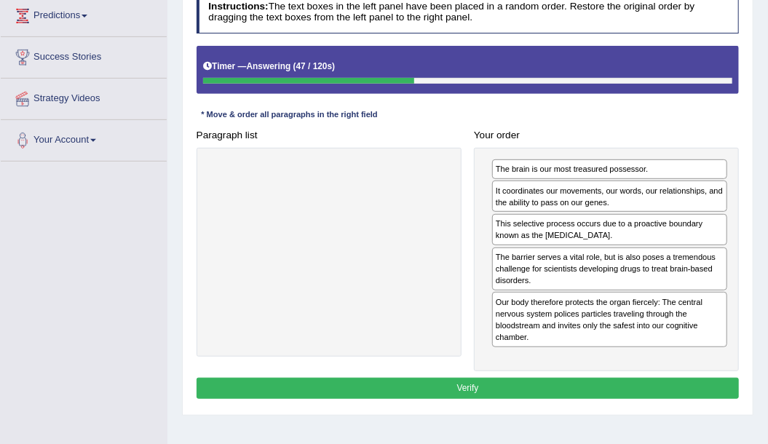
click at [535, 383] on button "Verify" at bounding box center [467, 388] width 543 height 21
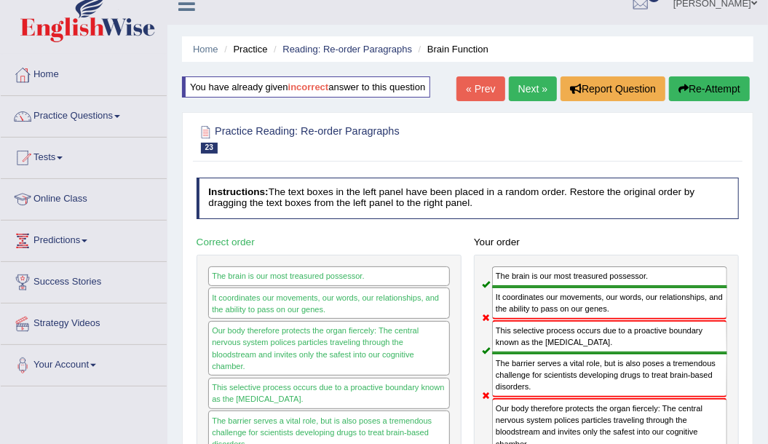
scroll to position [0, 0]
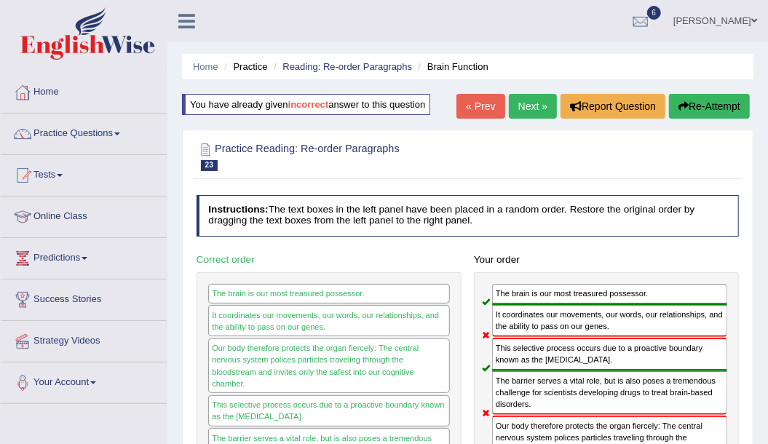
click at [722, 111] on button "Re-Attempt" at bounding box center [709, 106] width 81 height 25
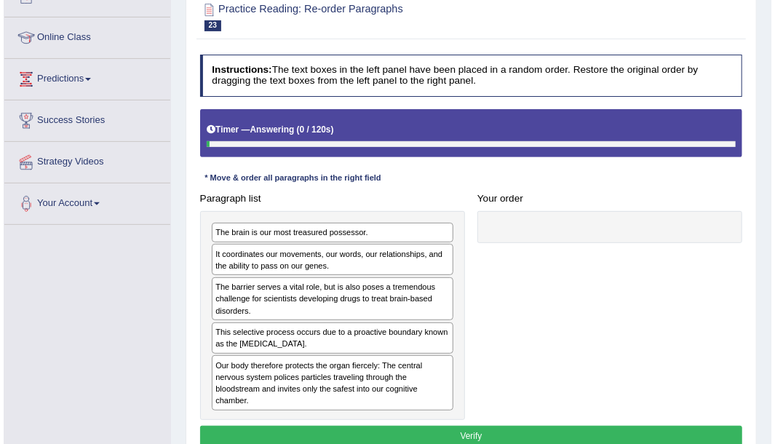
scroll to position [242, 0]
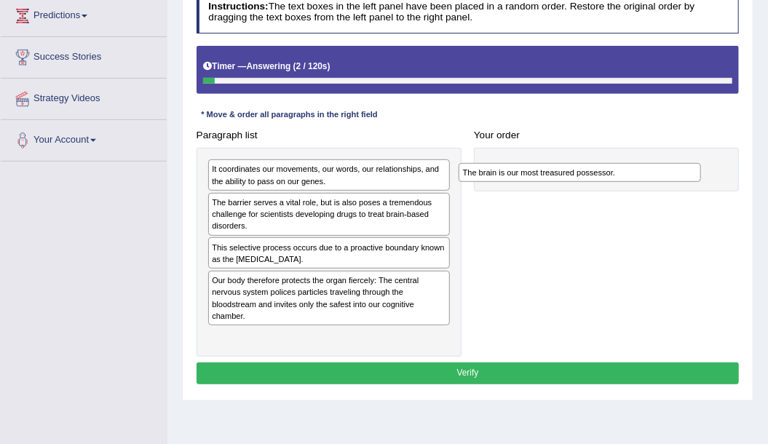
drag, startPoint x: 308, startPoint y: 172, endPoint x: 607, endPoint y: 182, distance: 298.4
click at [607, 182] on div "Paragraph list The brain is our most treasured possessor. It coordinates our mo…" at bounding box center [467, 240] width 555 height 232
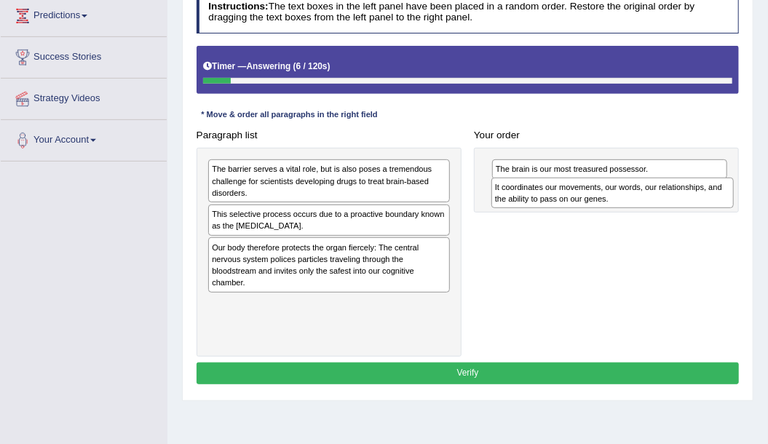
drag, startPoint x: 298, startPoint y: 172, endPoint x: 634, endPoint y: 200, distance: 338.0
click at [634, 200] on div "It coordinates our movements, our words, our relationships, and the ability to …" at bounding box center [612, 193] width 242 height 31
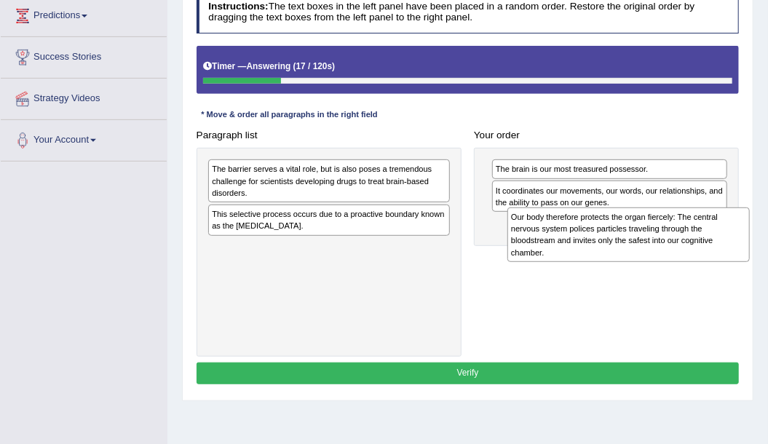
drag, startPoint x: 281, startPoint y: 275, endPoint x: 636, endPoint y: 260, distance: 355.3
click at [636, 260] on div "Paragraph list The barrier serves a vital role, but is also poses a tremendous …" at bounding box center [467, 240] width 555 height 232
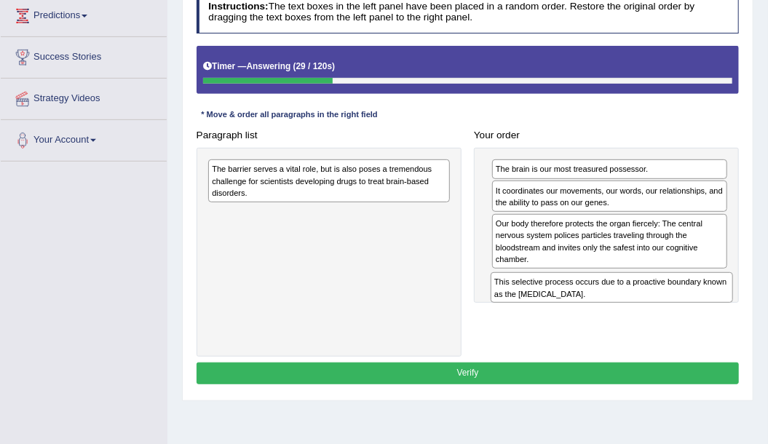
drag, startPoint x: 287, startPoint y: 215, endPoint x: 623, endPoint y: 310, distance: 348.5
click at [623, 310] on div "Paragraph list The barrier serves a vital role, but is also poses a tremendous …" at bounding box center [467, 240] width 555 height 232
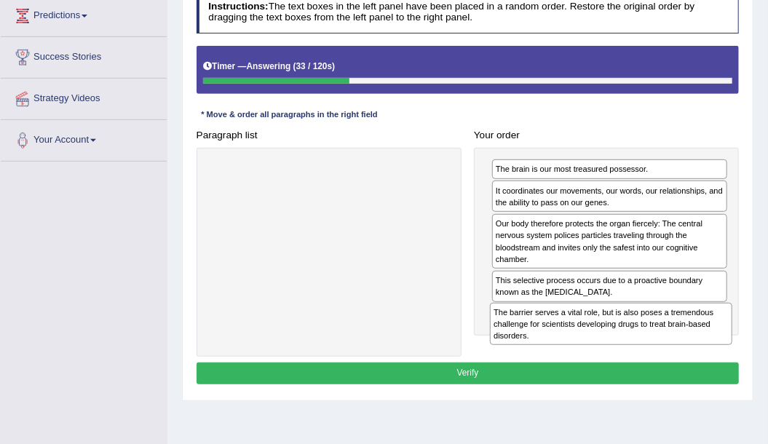
drag, startPoint x: 247, startPoint y: 191, endPoint x: 576, endPoint y: 359, distance: 369.6
click at [576, 359] on div "Instructions: The text boxes in the left panel have been placed in a random ord…" at bounding box center [467, 189] width 549 height 408
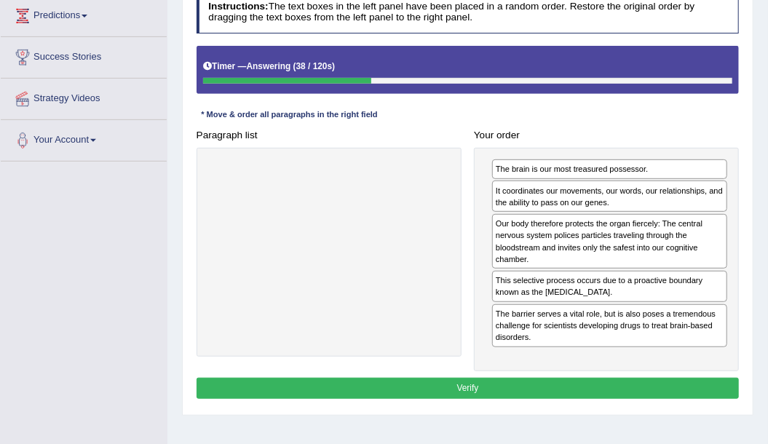
click at [545, 382] on button "Verify" at bounding box center [467, 388] width 543 height 21
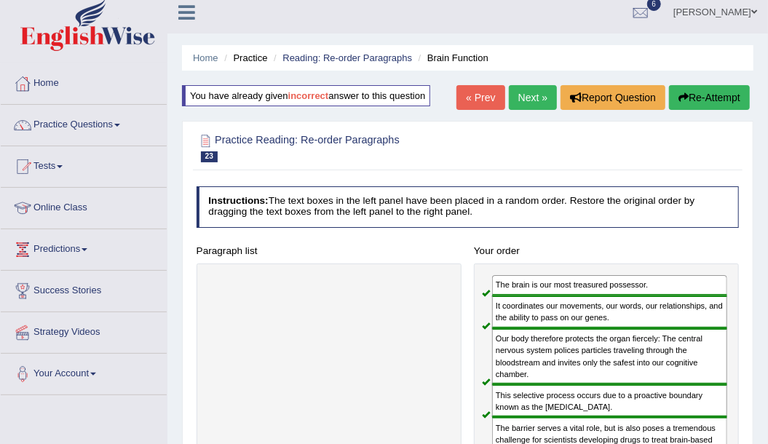
scroll to position [0, 0]
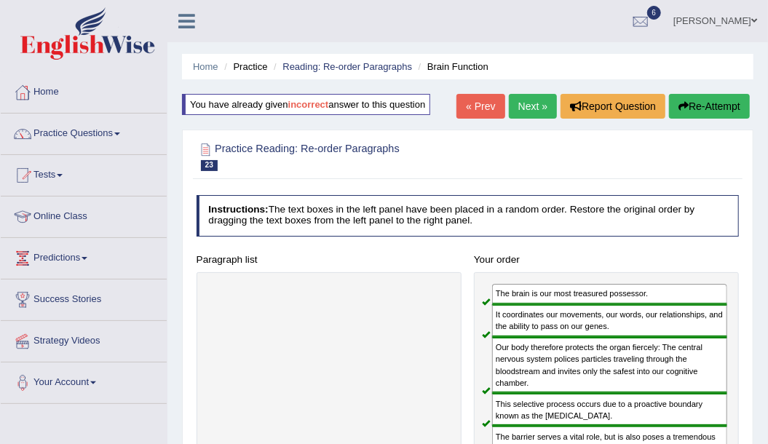
click at [531, 103] on link "Next »" at bounding box center [533, 106] width 48 height 25
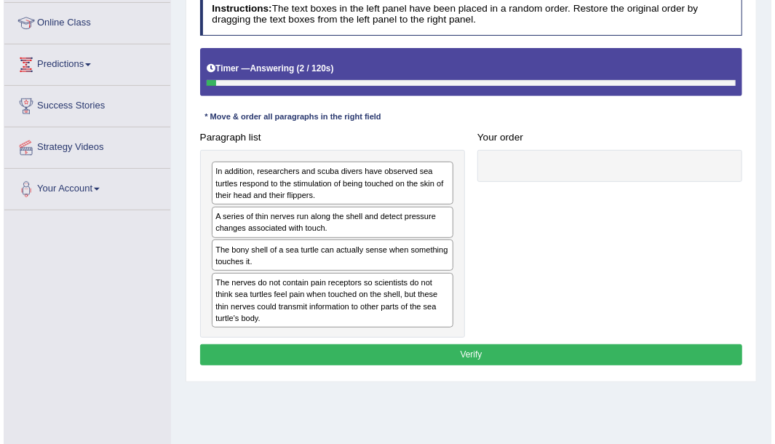
scroll to position [194, 0]
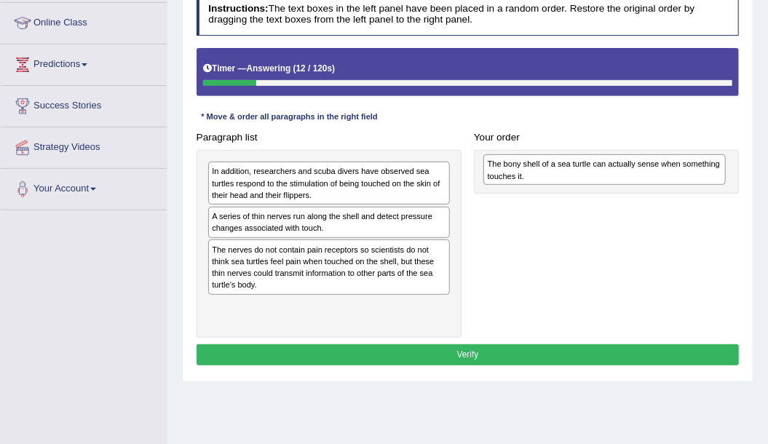
drag, startPoint x: 268, startPoint y: 253, endPoint x: 595, endPoint y: 175, distance: 336.7
click at [595, 175] on div "The bony shell of a sea turtle can actually sense when something touches it." at bounding box center [604, 169] width 242 height 31
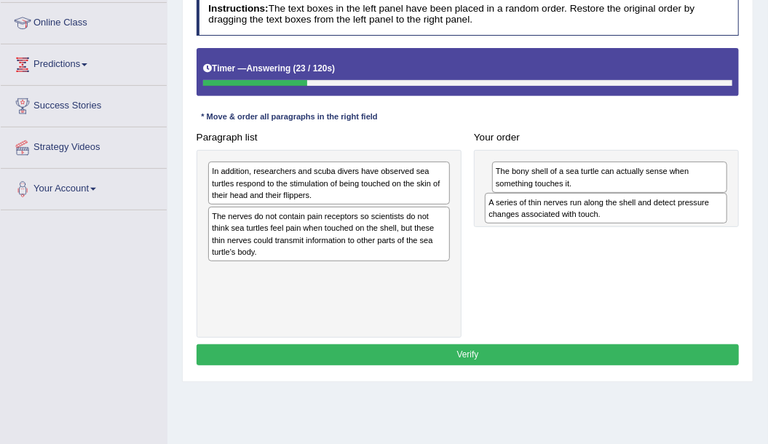
drag, startPoint x: 323, startPoint y: 221, endPoint x: 652, endPoint y: 219, distance: 328.9
click at [652, 219] on div "A series of thin nerves run along the shell and detect pressure changes associa…" at bounding box center [606, 208] width 242 height 31
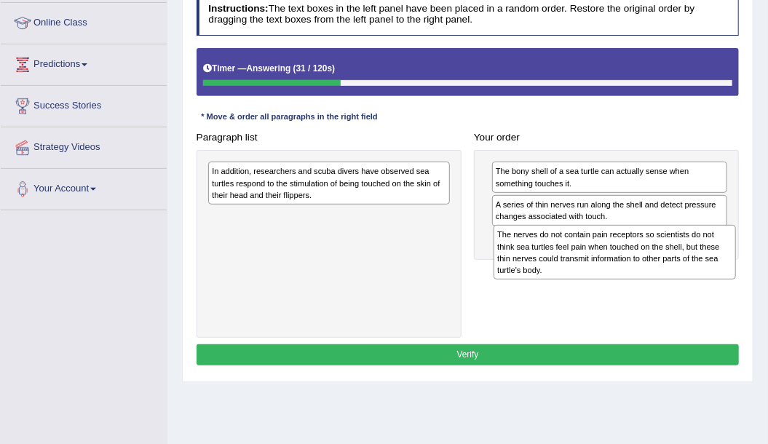
drag, startPoint x: 285, startPoint y: 244, endPoint x: 624, endPoint y: 280, distance: 340.9
click at [624, 280] on div "Paragraph list In addition, researchers and scuba divers have observed sea turt…" at bounding box center [467, 232] width 555 height 211
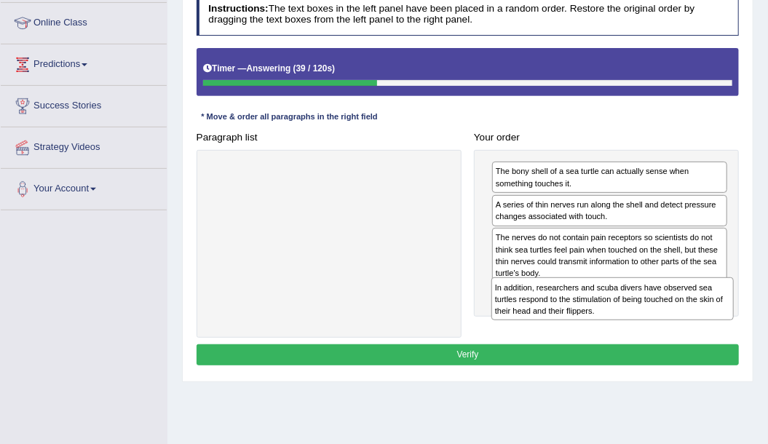
drag, startPoint x: 327, startPoint y: 184, endPoint x: 664, endPoint y: 327, distance: 365.4
click at [664, 327] on div "Paragraph list In addition, researchers and scuba divers have observed sea turt…" at bounding box center [467, 232] width 555 height 211
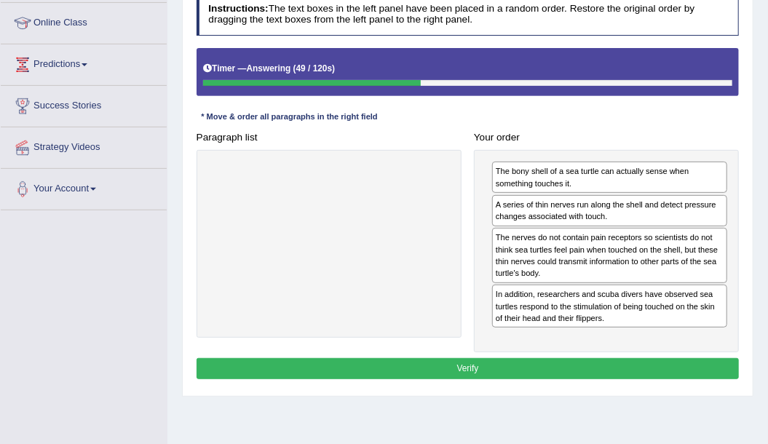
click at [569, 366] on button "Verify" at bounding box center [467, 368] width 543 height 21
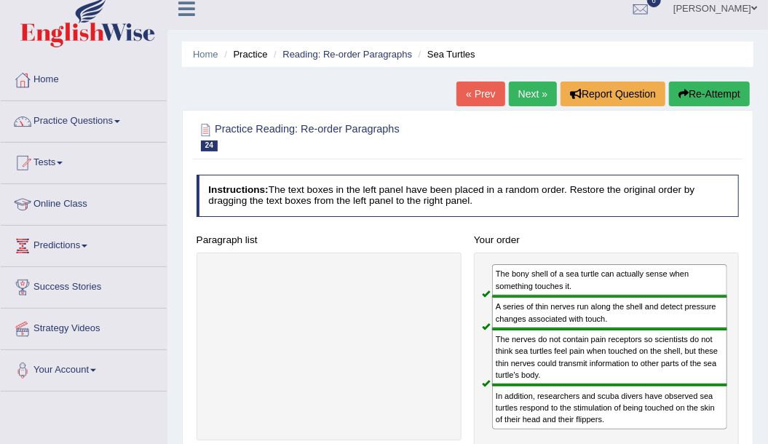
scroll to position [0, 0]
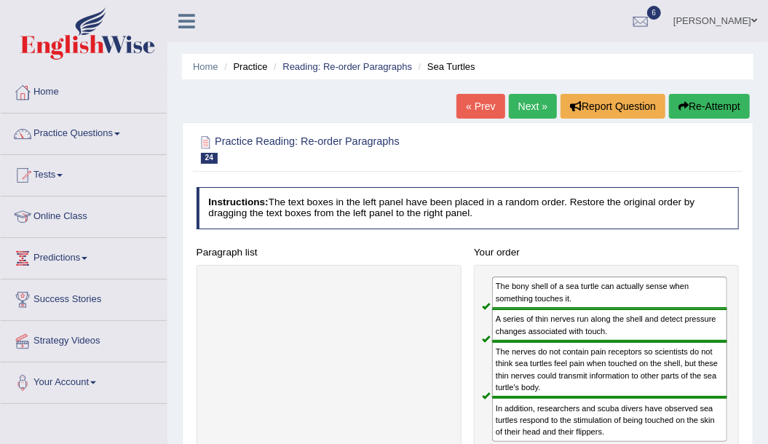
click at [533, 102] on link "Next »" at bounding box center [533, 106] width 48 height 25
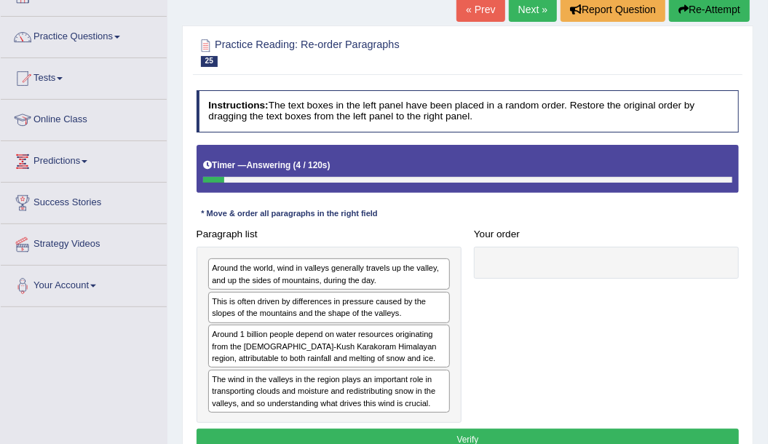
scroll to position [146, 0]
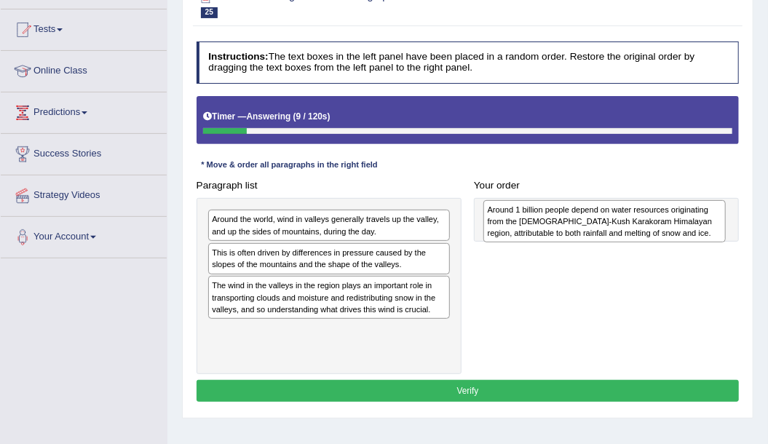
drag, startPoint x: 309, startPoint y: 300, endPoint x: 637, endPoint y: 230, distance: 334.9
click at [637, 230] on div "Around 1 billion people depend on water resources originating from the [DEMOGRA…" at bounding box center [604, 221] width 242 height 43
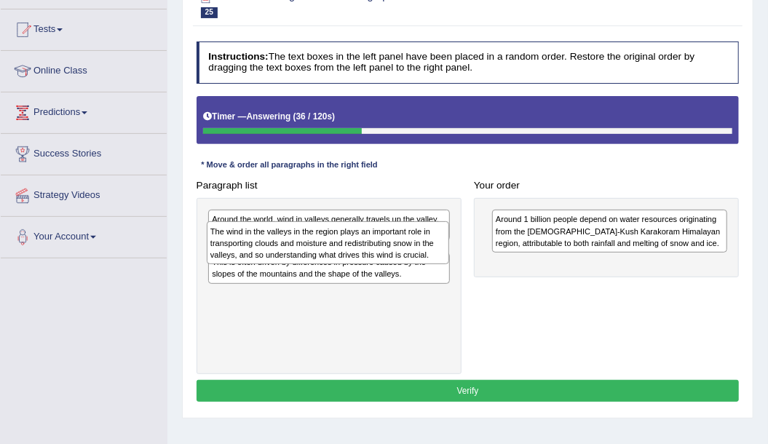
drag, startPoint x: 264, startPoint y: 294, endPoint x: 266, endPoint y: 249, distance: 45.1
click at [266, 249] on div "The wind in the valleys in the region plays an important role in transporting c…" at bounding box center [328, 242] width 242 height 43
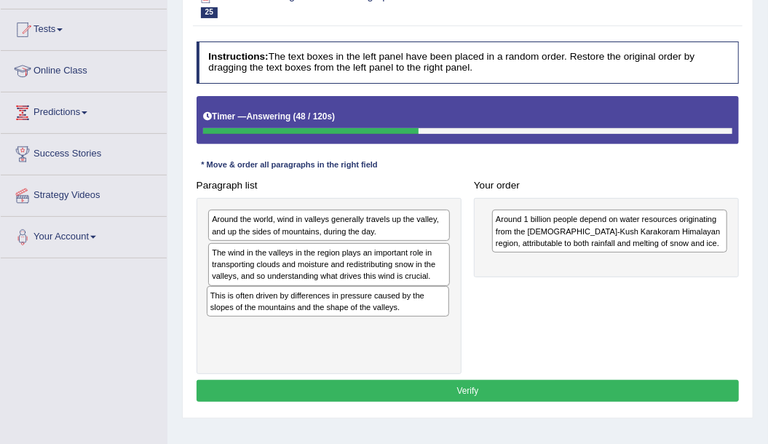
drag, startPoint x: 369, startPoint y: 306, endPoint x: 370, endPoint y: 325, distance: 18.9
click at [370, 325] on div "Around the world, wind in valleys generally travels up the valley, and up the s…" at bounding box center [328, 286] width 265 height 176
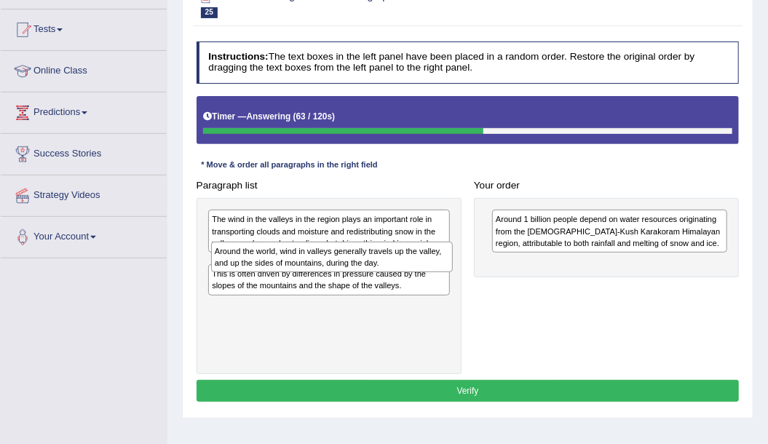
drag, startPoint x: 359, startPoint y: 224, endPoint x: 363, endPoint y: 271, distance: 46.8
click at [364, 269] on div "Around the world, wind in valleys generally travels up the valley, and up the s…" at bounding box center [332, 257] width 242 height 31
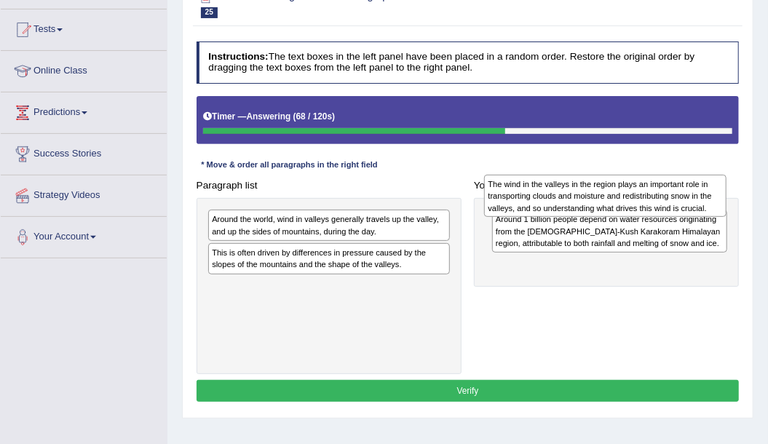
drag, startPoint x: 361, startPoint y: 228, endPoint x: 690, endPoint y: 191, distance: 331.7
click at [690, 191] on div "The wind in the valleys in the region plays an important role in transporting c…" at bounding box center [605, 196] width 242 height 43
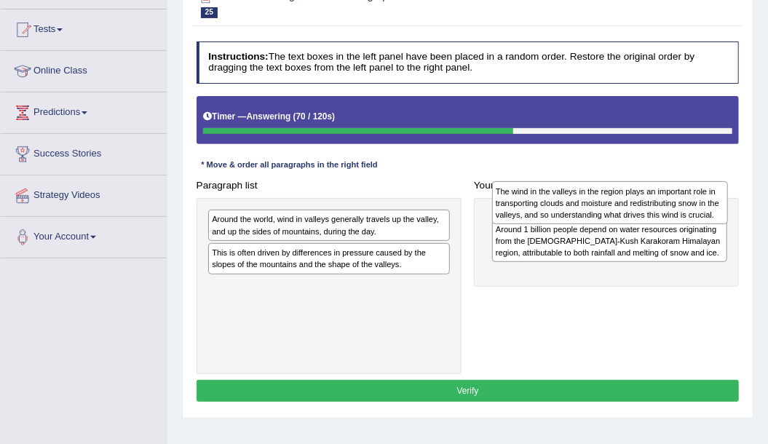
drag, startPoint x: 553, startPoint y: 260, endPoint x: 557, endPoint y: 189, distance: 71.4
click at [557, 189] on div "The wind in the valleys in the region plays an important role in transporting c…" at bounding box center [610, 202] width 236 height 43
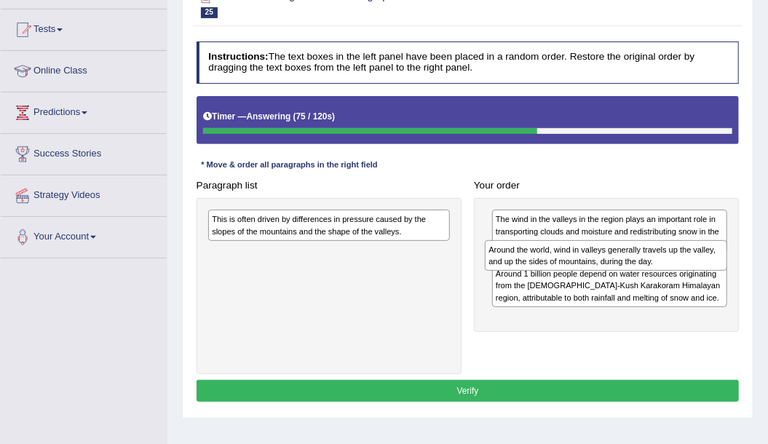
drag, startPoint x: 295, startPoint y: 218, endPoint x: 586, endPoint y: 265, distance: 295.4
click at [586, 265] on div "Around the world, wind in valleys generally travels up the valley, and up the s…" at bounding box center [606, 255] width 242 height 31
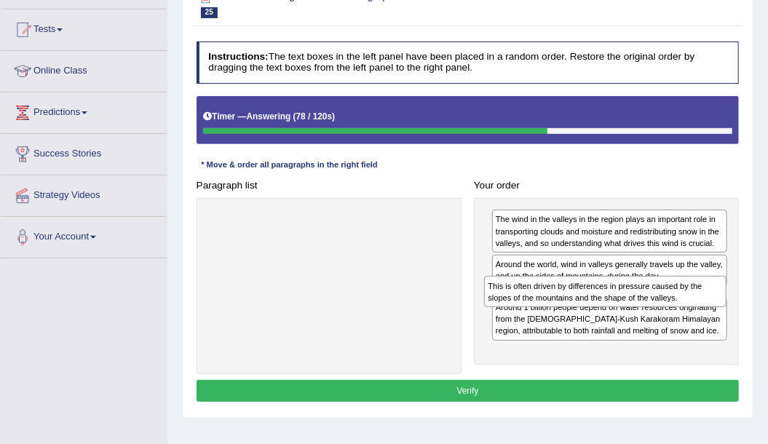
drag, startPoint x: 347, startPoint y: 223, endPoint x: 675, endPoint y: 307, distance: 338.8
click at [675, 307] on div "Paragraph list This is often driven by differences in pressure caused by the sl…" at bounding box center [467, 274] width 555 height 199
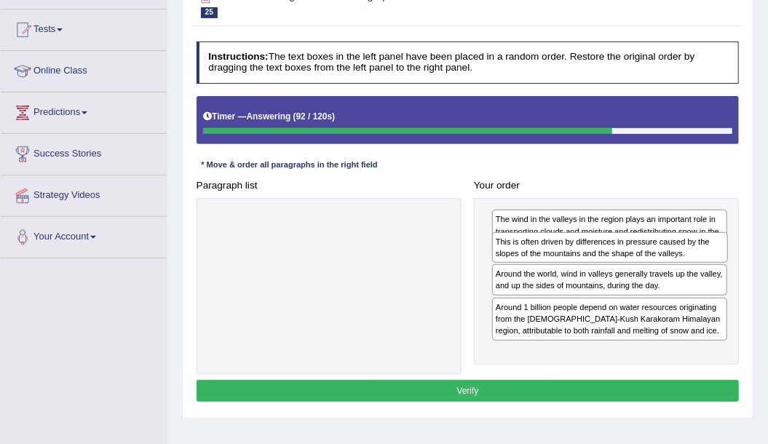
drag, startPoint x: 531, startPoint y: 306, endPoint x: 535, endPoint y: 261, distance: 44.6
click at [535, 261] on div "The wind in the valleys in the region plays an important role in transporting c…" at bounding box center [606, 281] width 265 height 167
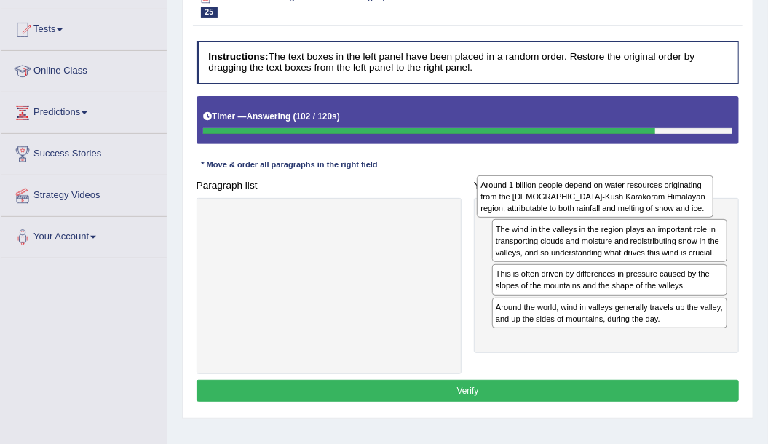
drag, startPoint x: 526, startPoint y: 343, endPoint x: 513, endPoint y: 199, distance: 144.6
click at [513, 199] on div "Around 1 billion people depend on water resources originating from the [DEMOGRA…" at bounding box center [595, 196] width 236 height 43
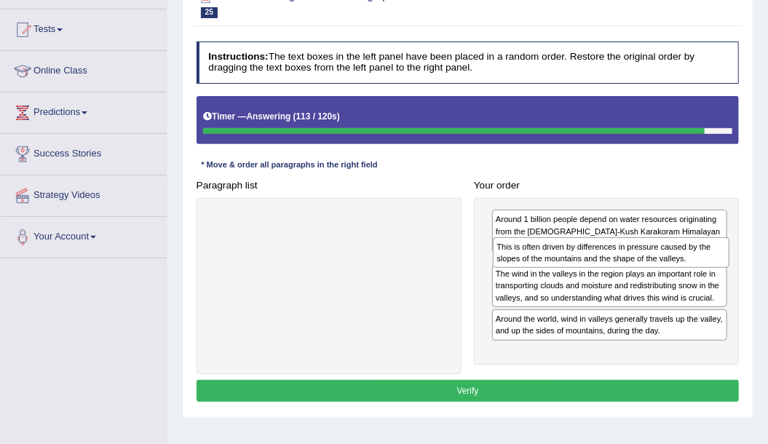
drag, startPoint x: 543, startPoint y: 313, endPoint x: 549, endPoint y: 263, distance: 50.5
click at [549, 263] on div "This is often driven by differences in pressure caused by the slopes of the mou…" at bounding box center [611, 252] width 236 height 31
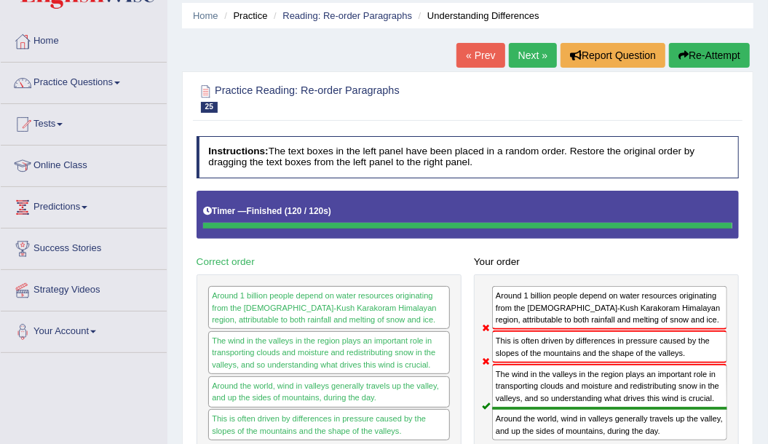
scroll to position [48, 0]
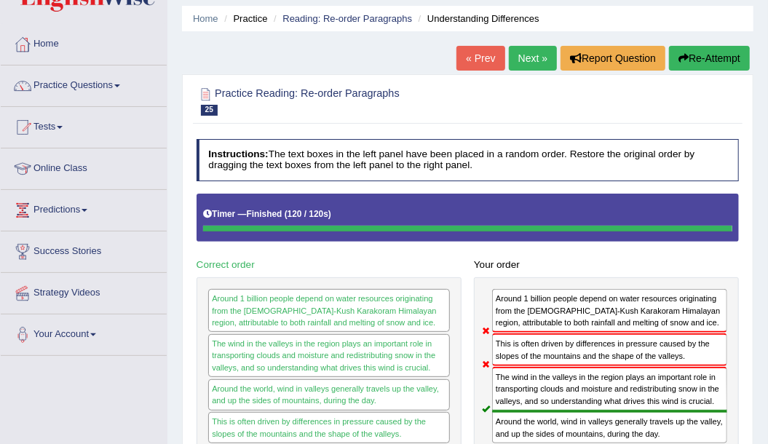
click at [714, 55] on button "Re-Attempt" at bounding box center [709, 58] width 81 height 25
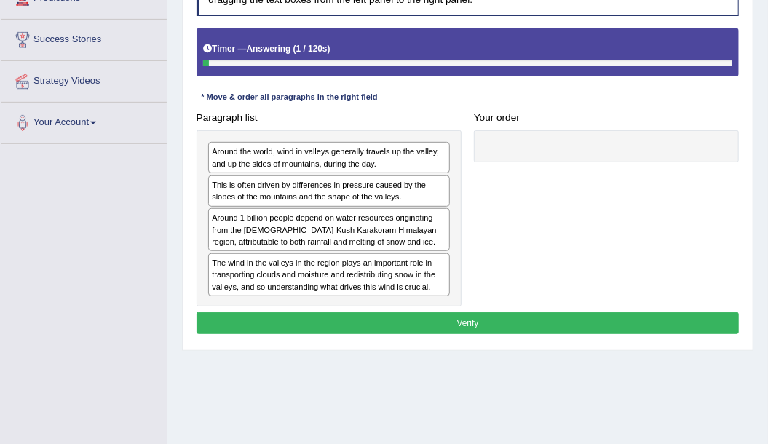
scroll to position [242, 0]
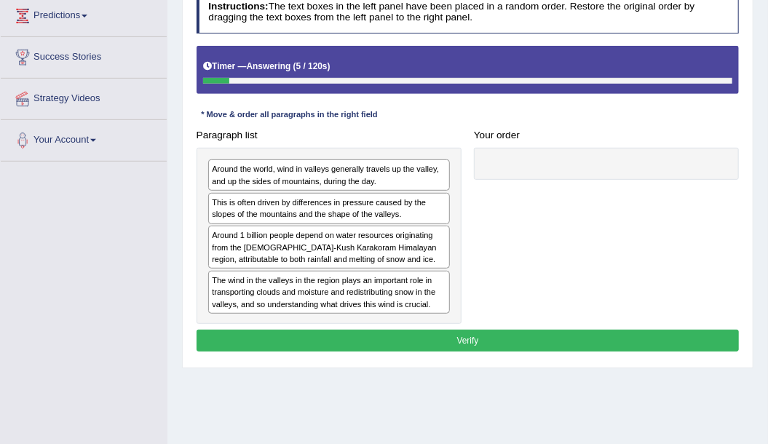
click at [282, 282] on div "The wind in the valleys in the region plays an important role in transporting c…" at bounding box center [329, 292] width 242 height 43
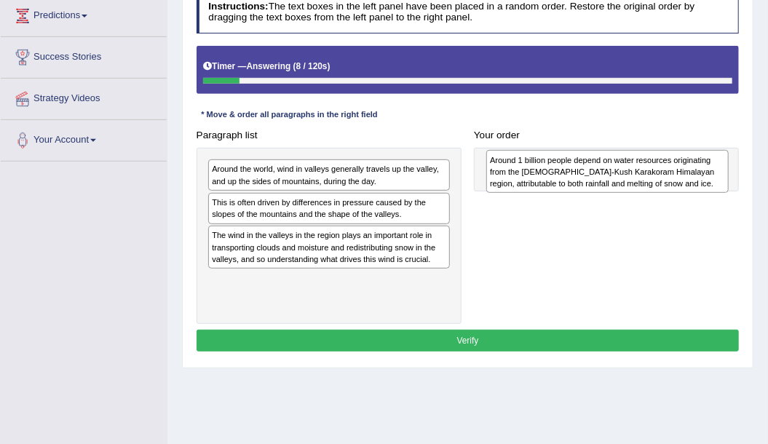
drag, startPoint x: 304, startPoint y: 246, endPoint x: 625, endPoint y: 179, distance: 327.8
click at [625, 179] on div "Around 1 billion people depend on water resources originating from the Hindu-Ku…" at bounding box center [607, 171] width 242 height 43
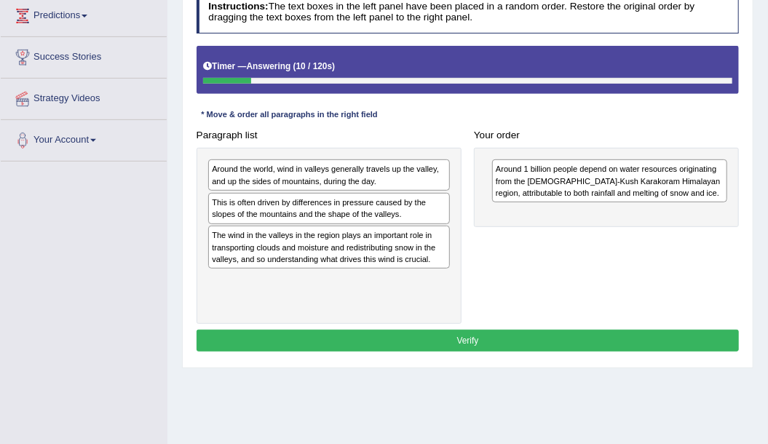
scroll to position [194, 0]
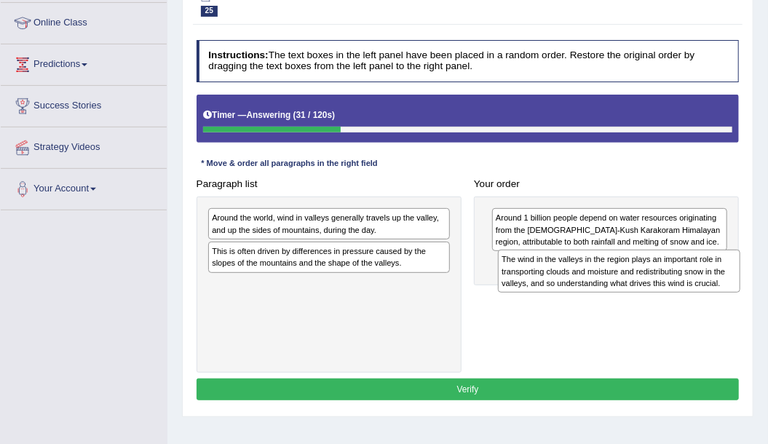
drag, startPoint x: 299, startPoint y: 303, endPoint x: 643, endPoint y: 292, distance: 344.3
click at [643, 292] on div "Paragraph list Around the world, wind in valleys generally travels up the valle…" at bounding box center [467, 272] width 555 height 199
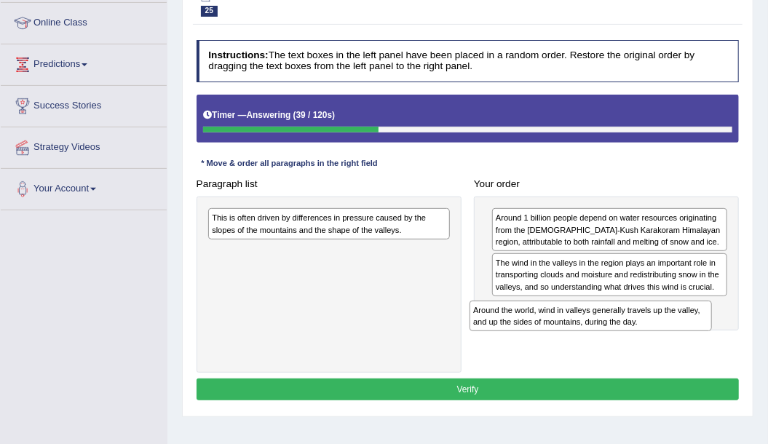
drag, startPoint x: 290, startPoint y: 224, endPoint x: 601, endPoint y: 339, distance: 331.2
click at [601, 339] on div "Paragraph list Around the world, wind in valleys generally travels up the valle…" at bounding box center [467, 272] width 555 height 199
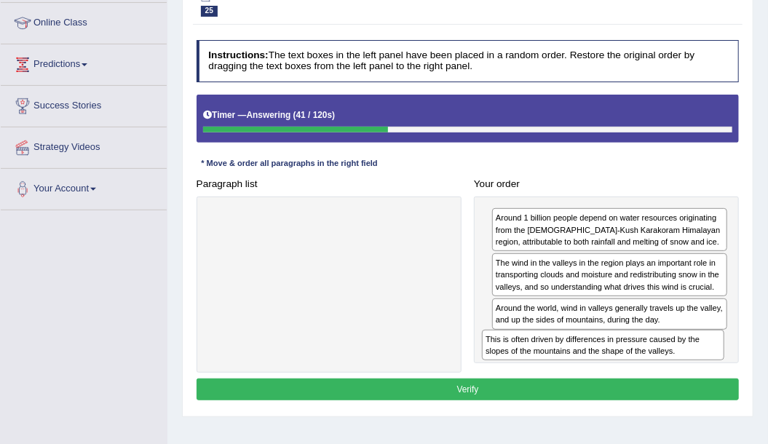
drag, startPoint x: 324, startPoint y: 220, endPoint x: 649, endPoint y: 370, distance: 357.1
click at [649, 370] on div "Instructions: The text boxes in the left panel have been placed in a random ord…" at bounding box center [467, 221] width 549 height 375
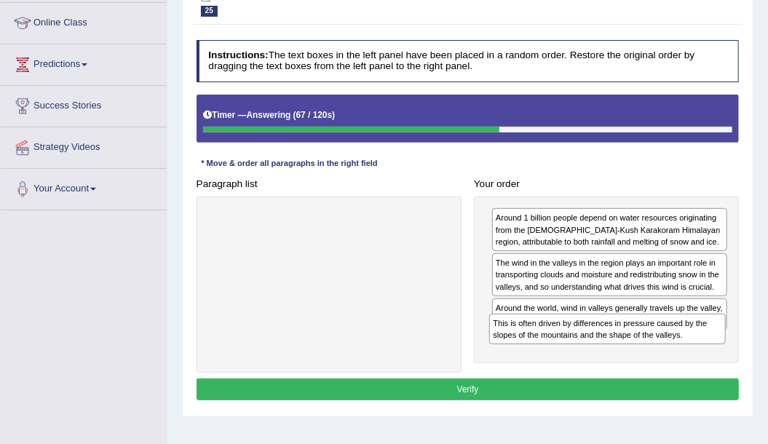
drag, startPoint x: 537, startPoint y: 347, endPoint x: 538, endPoint y: 356, distance: 8.9
click at [538, 356] on div "Around 1 billion people depend on water resources originating from the Hindu-Ku…" at bounding box center [606, 279] width 265 height 167
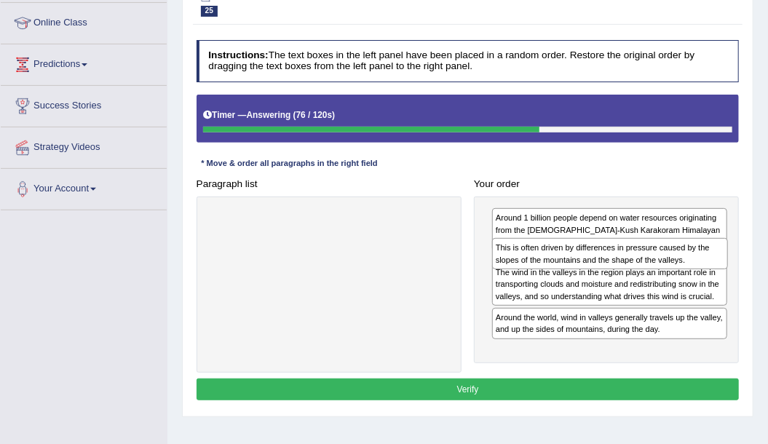
drag, startPoint x: 545, startPoint y: 343, endPoint x: 549, endPoint y: 263, distance: 80.1
click at [549, 263] on div "This is often driven by differences in pressure caused by the slopes of the mou…" at bounding box center [610, 253] width 236 height 31
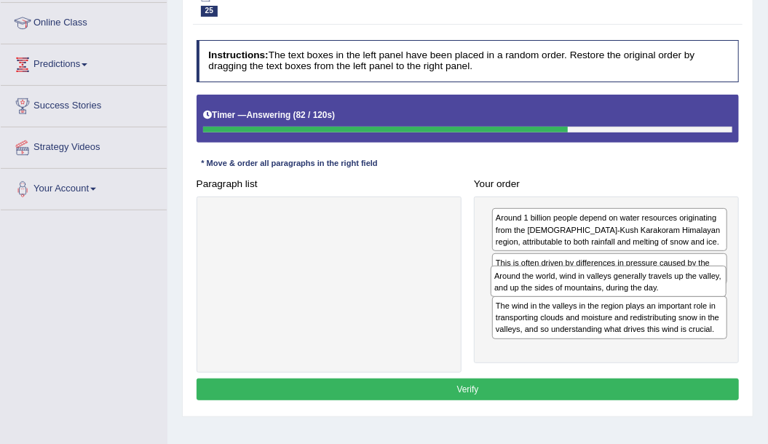
drag, startPoint x: 509, startPoint y: 348, endPoint x: 513, endPoint y: 302, distance: 46.0
click at [513, 302] on div "Around 1 billion people depend on water resources originating from the Hindu-Ku…" at bounding box center [606, 279] width 265 height 167
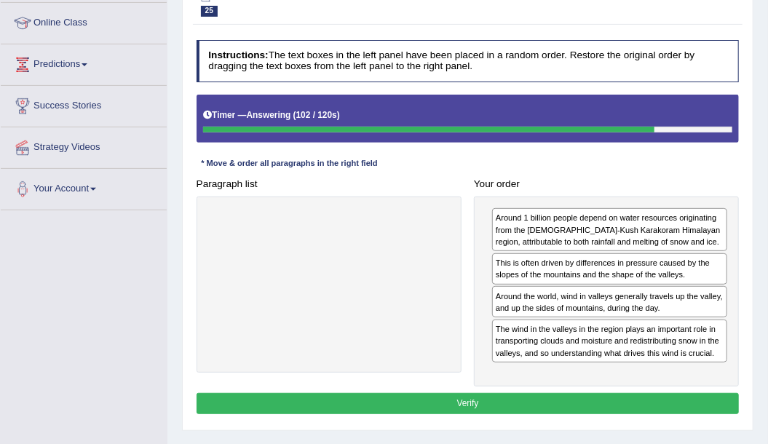
click at [527, 394] on button "Verify" at bounding box center [467, 403] width 543 height 21
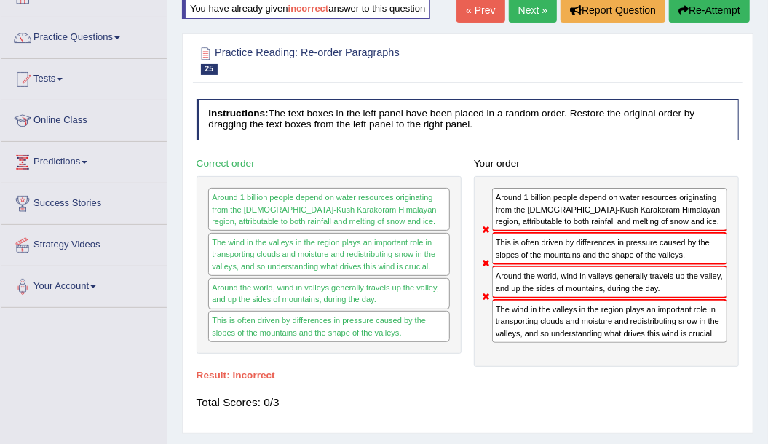
scroll to position [48, 0]
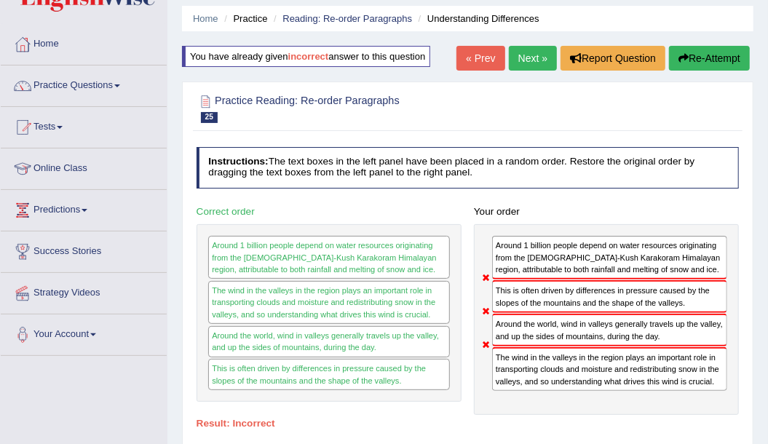
click at [521, 52] on link "Next »" at bounding box center [533, 58] width 48 height 25
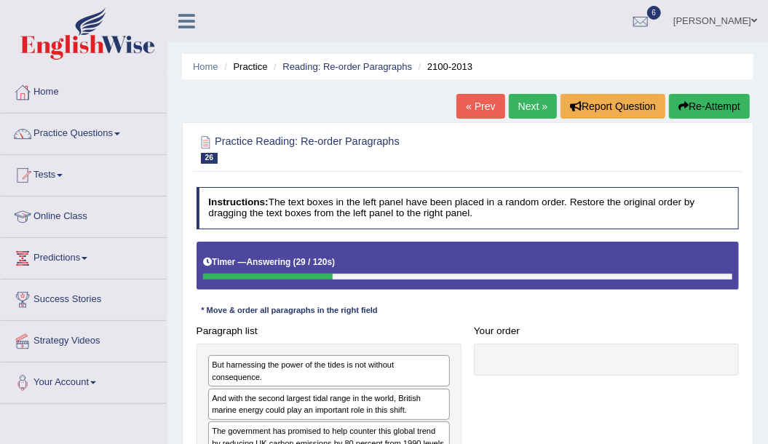
click at [696, 111] on button "Re-Attempt" at bounding box center [709, 106] width 81 height 25
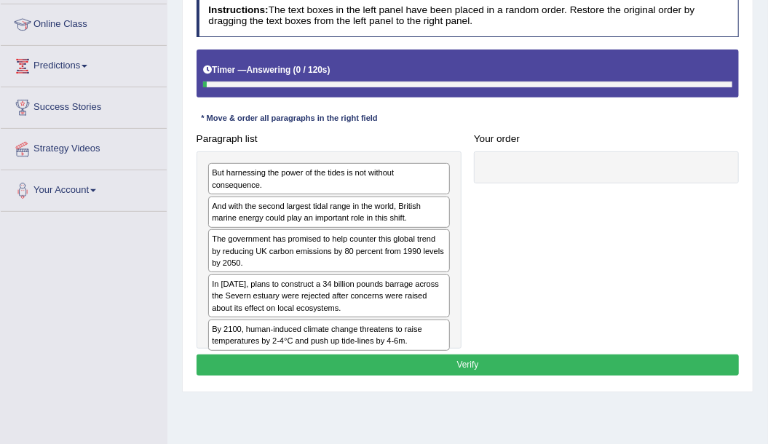
scroll to position [194, 0]
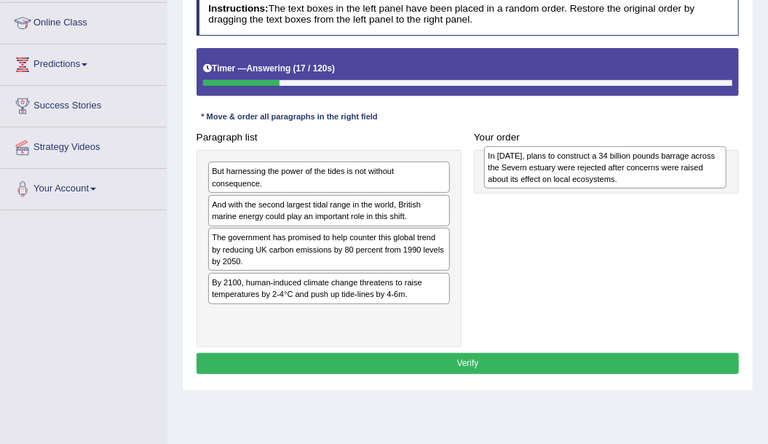
drag, startPoint x: 265, startPoint y: 281, endPoint x: 593, endPoint y: 173, distance: 345.3
click at [593, 173] on div "In [DATE], plans to construct a 34 billion pounds barrage across the Severn est…" at bounding box center [605, 167] width 242 height 43
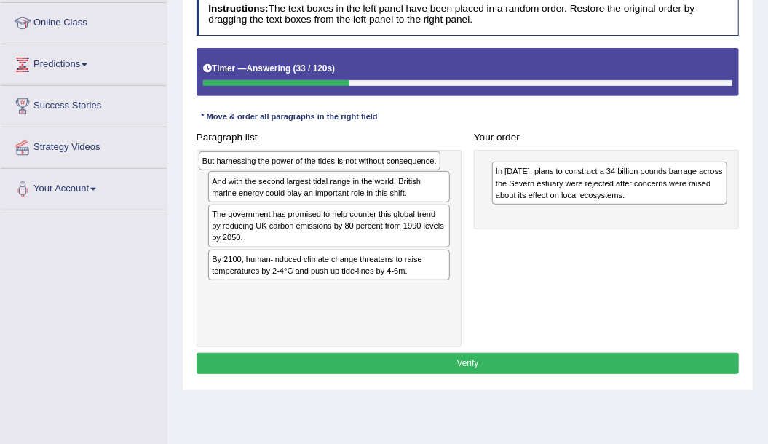
drag, startPoint x: 392, startPoint y: 167, endPoint x: 384, endPoint y: 161, distance: 10.3
click at [384, 161] on div "But harnessing the power of the tides is not without consequence." at bounding box center [320, 160] width 242 height 19
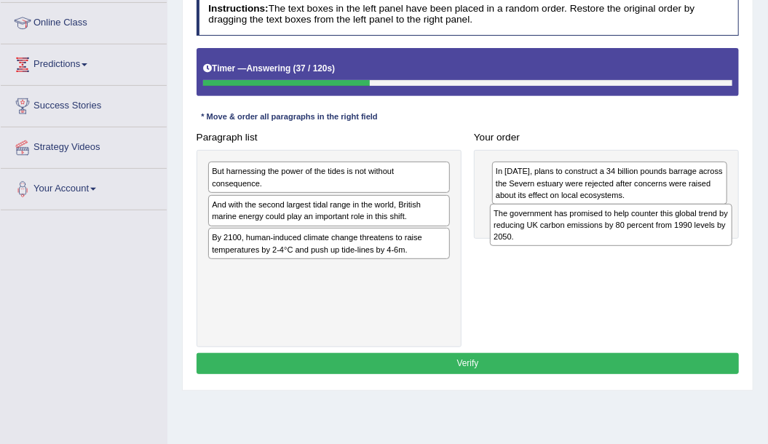
drag, startPoint x: 256, startPoint y: 236, endPoint x: 591, endPoint y: 239, distance: 334.7
click at [591, 239] on div "The government has promised to help counter this global trend by reducing UK ca…" at bounding box center [611, 225] width 242 height 43
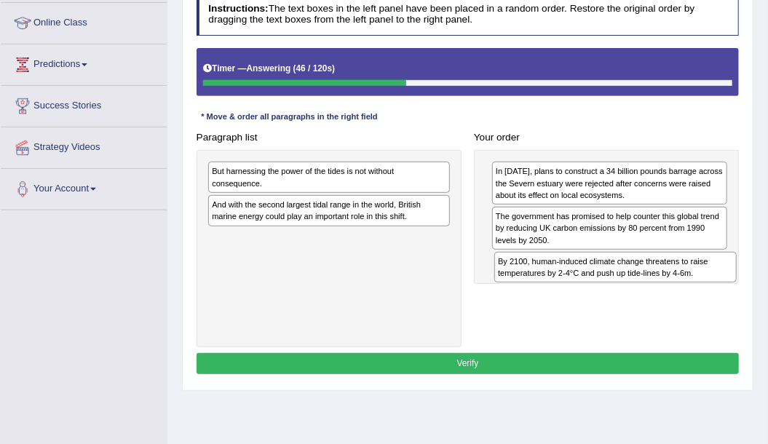
drag, startPoint x: 279, startPoint y: 233, endPoint x: 619, endPoint y: 291, distance: 344.7
click at [619, 291] on div "Paragraph list But harnessing the power of the tides is not without consequence…" at bounding box center [467, 237] width 555 height 220
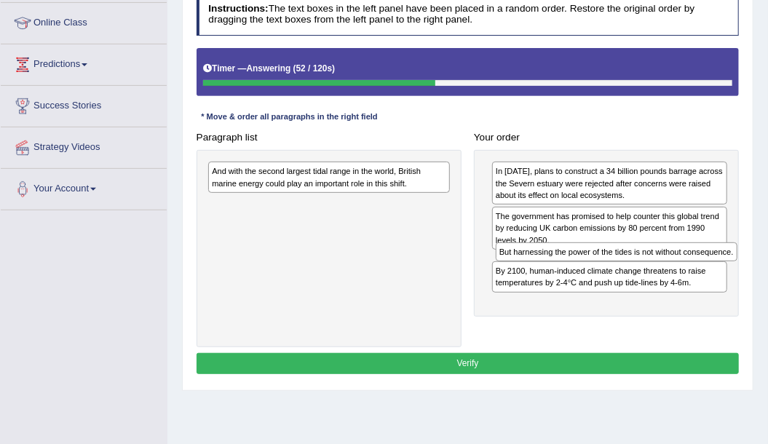
drag, startPoint x: 335, startPoint y: 170, endPoint x: 676, endPoint y: 271, distance: 355.9
click at [676, 271] on div "Paragraph list But harnessing the power of the tides is not without consequence…" at bounding box center [467, 237] width 555 height 220
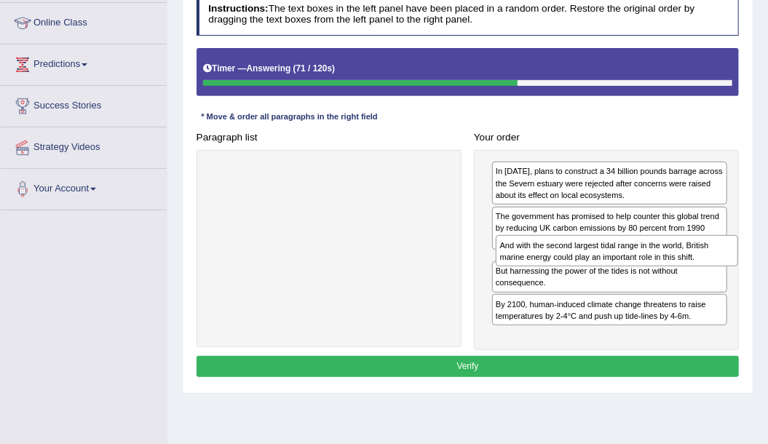
drag, startPoint x: 282, startPoint y: 178, endPoint x: 624, endPoint y: 271, distance: 354.4
click at [624, 271] on div "Paragraph list And with the second largest tidal range in the world, British ma…" at bounding box center [467, 238] width 555 height 223
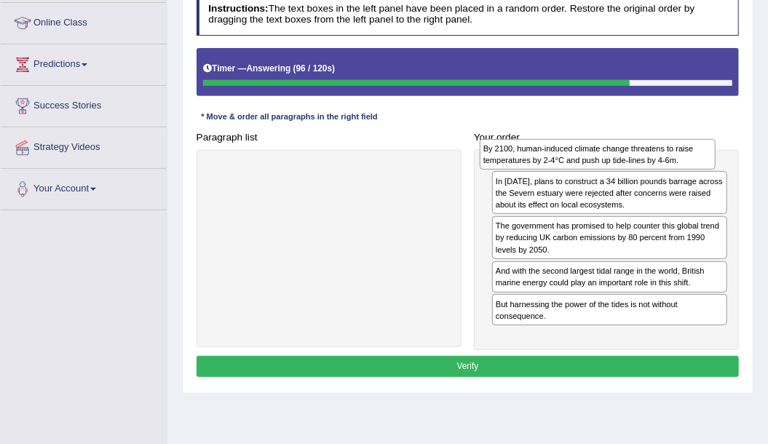
drag, startPoint x: 566, startPoint y: 332, endPoint x: 556, endPoint y: 157, distance: 174.9
click at [556, 157] on div "By 2100, human-induced climate change threatens to raise temperatures by 2-4°C …" at bounding box center [597, 154] width 236 height 31
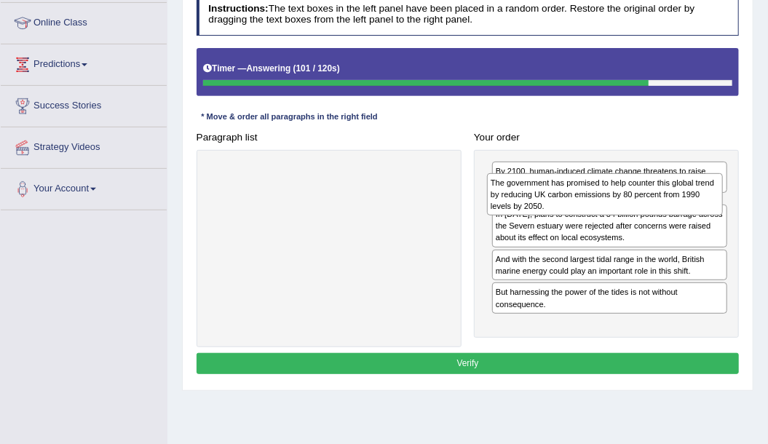
drag, startPoint x: 546, startPoint y: 259, endPoint x: 544, endPoint y: 201, distance: 58.2
click at [544, 201] on div "The government has promised to help counter this global trend by reducing UK ca…" at bounding box center [605, 194] width 236 height 43
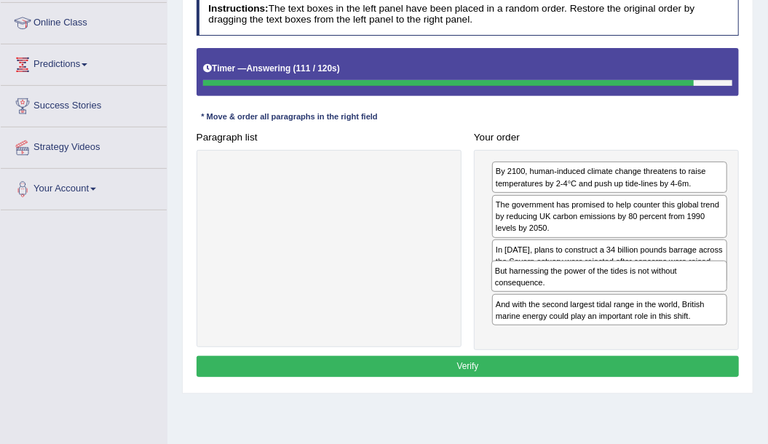
drag, startPoint x: 520, startPoint y: 329, endPoint x: 524, endPoint y: 298, distance: 30.8
click at [524, 298] on div "By 2100, human-induced climate change threatens to raise temperatures by 2-4°C …" at bounding box center [606, 250] width 265 height 200
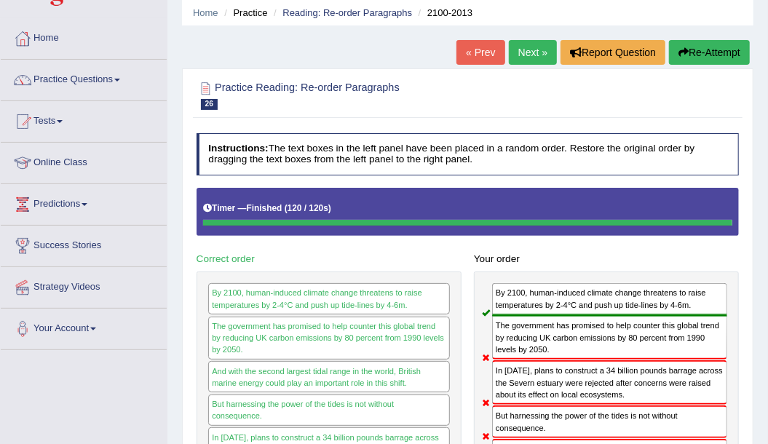
scroll to position [48, 0]
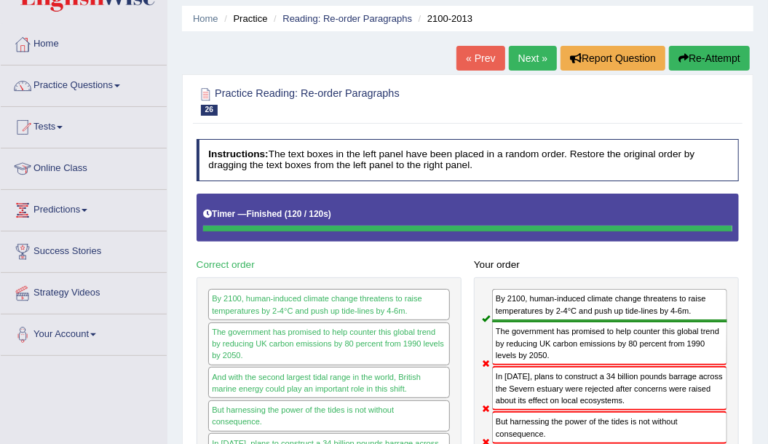
click at [708, 62] on button "Re-Attempt" at bounding box center [709, 58] width 81 height 25
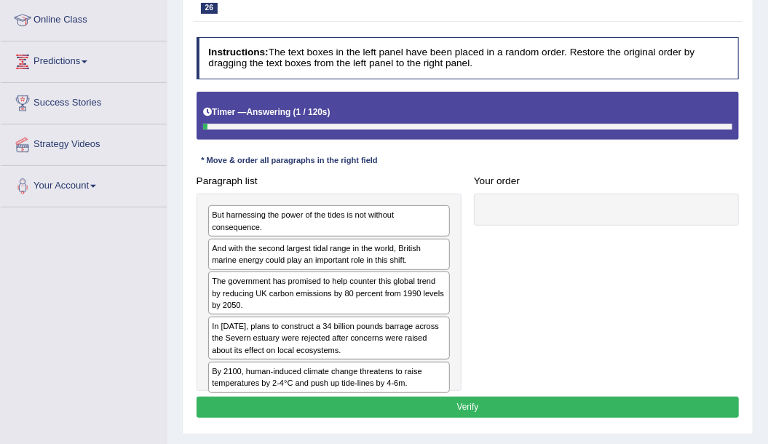
scroll to position [194, 0]
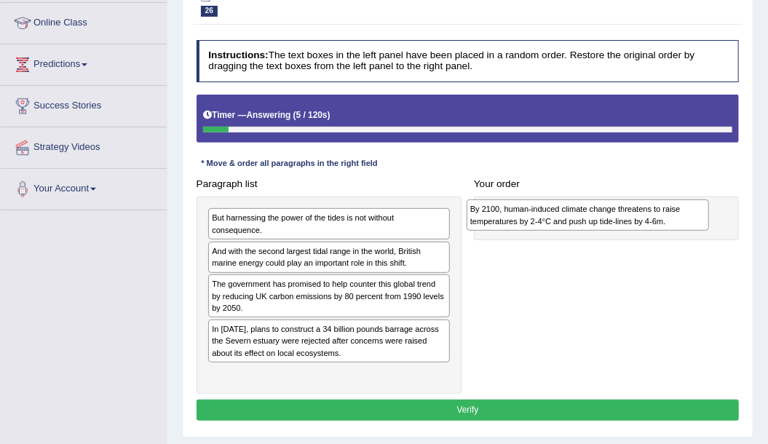
drag, startPoint x: 301, startPoint y: 369, endPoint x: 608, endPoint y: 223, distance: 340.1
click at [608, 223] on div "By 2100, human-induced climate change threatens to raise temperatures by 2-4°C …" at bounding box center [587, 214] width 242 height 31
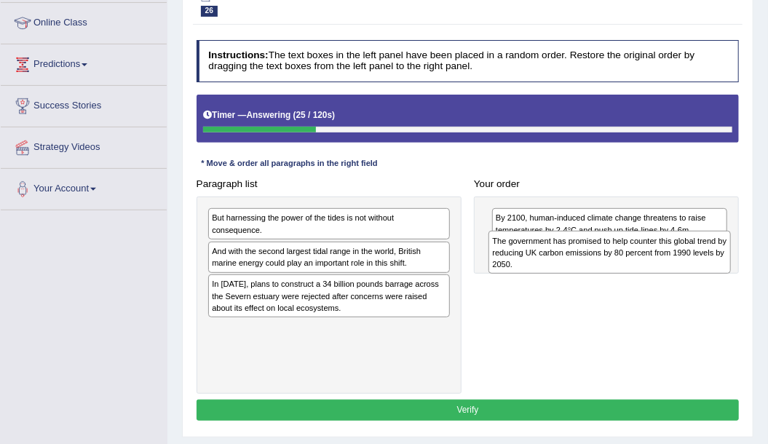
drag, startPoint x: 262, startPoint y: 283, endPoint x: 595, endPoint y: 263, distance: 333.8
click at [595, 263] on div "The government has promised to help counter this global trend by reducing UK ca…" at bounding box center [609, 252] width 242 height 43
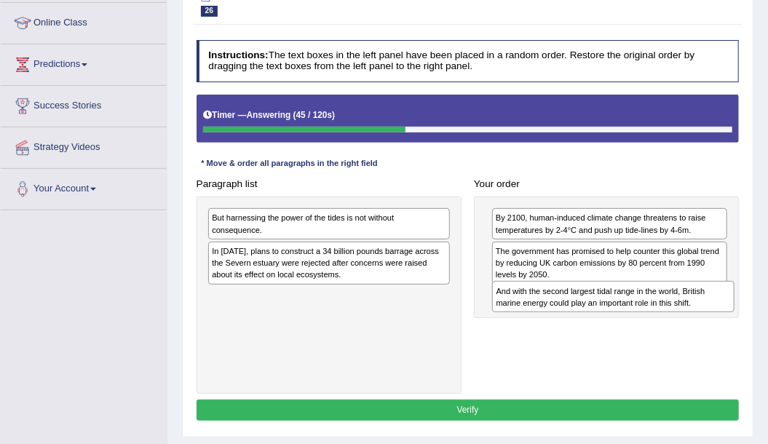
drag, startPoint x: 239, startPoint y: 239, endPoint x: 576, endPoint y: 310, distance: 345.0
click at [576, 310] on div "Paragraph list But harnessing the power of the tides is not without consequence…" at bounding box center [467, 283] width 555 height 220
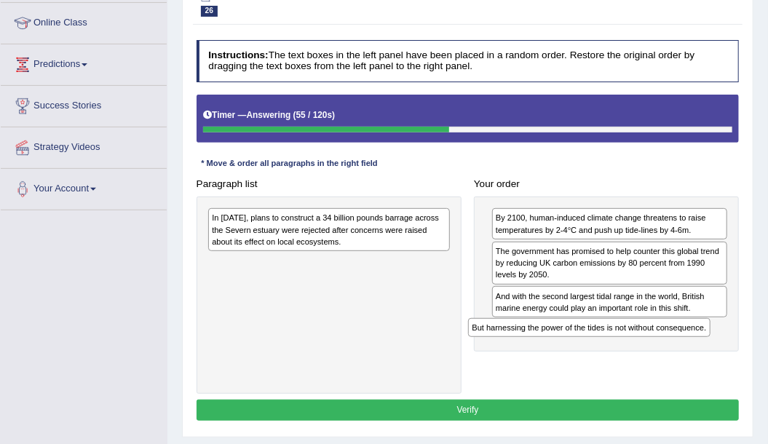
drag, startPoint x: 345, startPoint y: 216, endPoint x: 654, endPoint y: 351, distance: 337.5
click at [654, 351] on div "Paragraph list But harnessing the power of the tides is not without consequence…" at bounding box center [467, 283] width 555 height 220
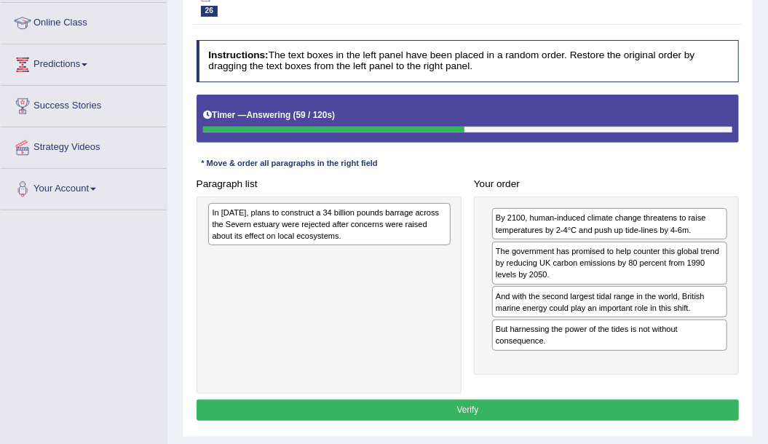
click at [311, 223] on div "In [DATE], plans to construct a 34 billion pounds barrage across the Severn est…" at bounding box center [329, 224] width 242 height 43
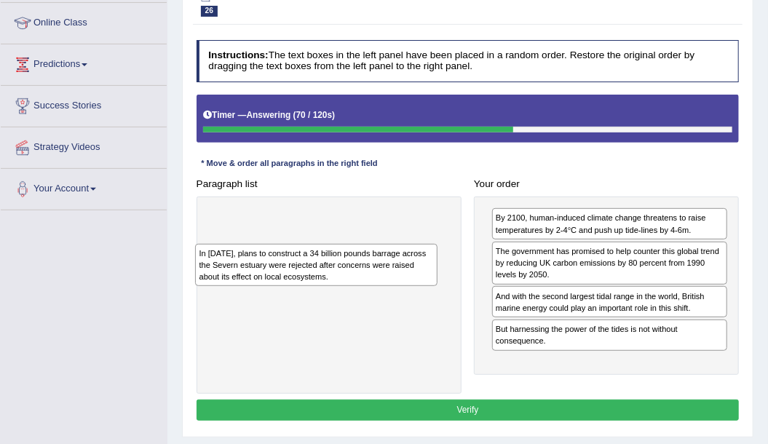
drag, startPoint x: 293, startPoint y: 226, endPoint x: 282, endPoint y: 273, distance: 48.7
click at [282, 273] on div "In [DATE], plans to construct a 34 billion pounds barrage across the Severn est…" at bounding box center [316, 265] width 242 height 43
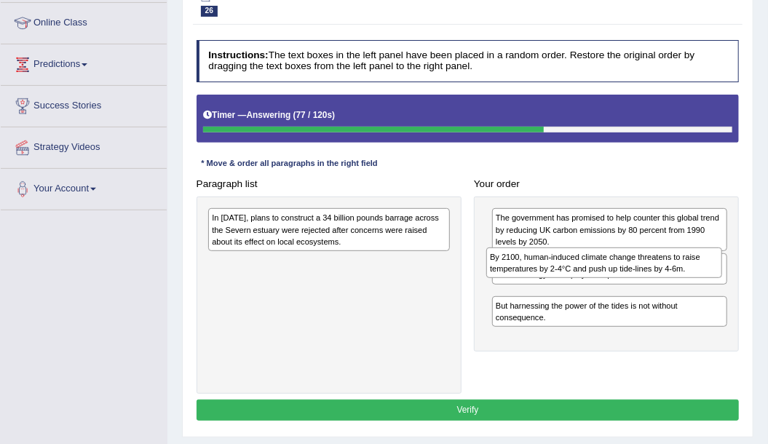
drag, startPoint x: 578, startPoint y: 223, endPoint x: 575, endPoint y: 276, distance: 52.4
click at [575, 276] on div "By 2100, human-induced climate change threatens to raise temperatures by 2-4°C …" at bounding box center [606, 273] width 265 height 155
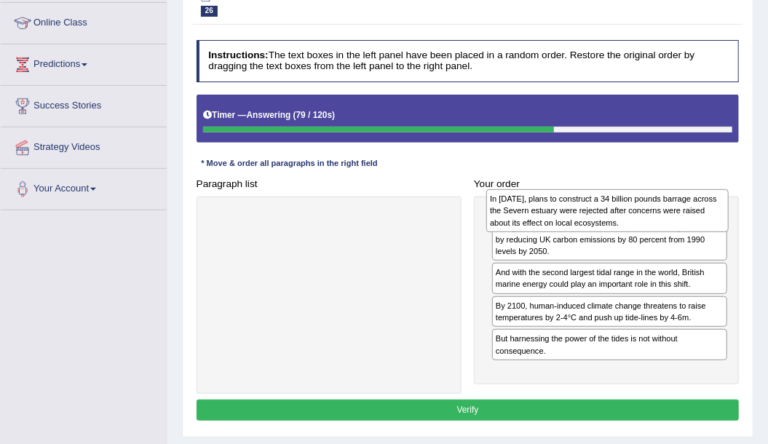
drag, startPoint x: 257, startPoint y: 221, endPoint x: 586, endPoint y: 204, distance: 330.0
click at [586, 204] on div "In [DATE], plans to construct a 34 billion pounds barrage across the Severn est…" at bounding box center [607, 210] width 242 height 43
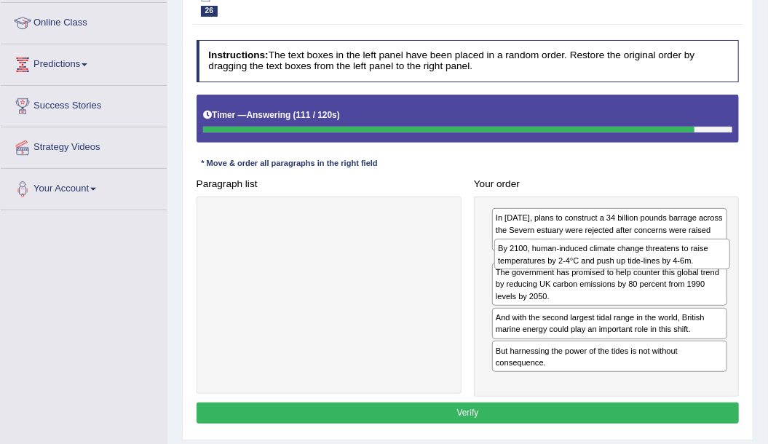
drag, startPoint x: 548, startPoint y: 342, endPoint x: 555, endPoint y: 262, distance: 80.4
click at [555, 262] on div "By 2100, human-induced climate change threatens to raise temperatures by 2-4°C …" at bounding box center [612, 254] width 236 height 31
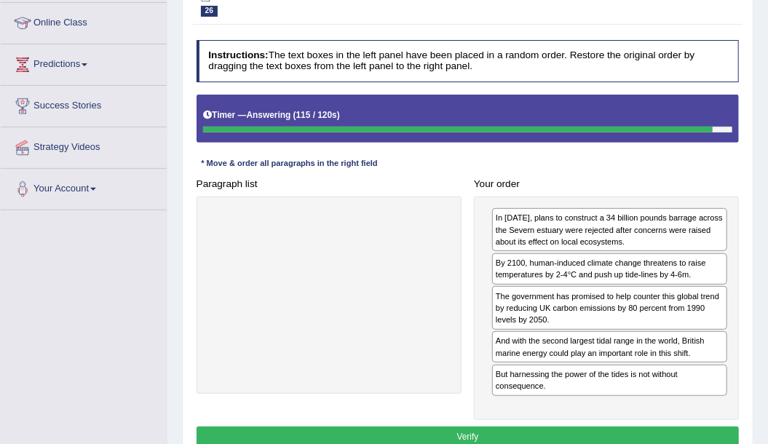
scroll to position [0, 0]
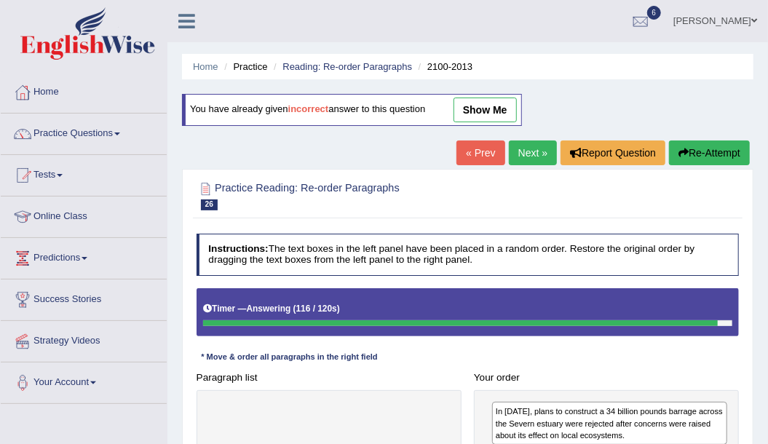
click at [719, 154] on button "Re-Attempt" at bounding box center [709, 152] width 81 height 25
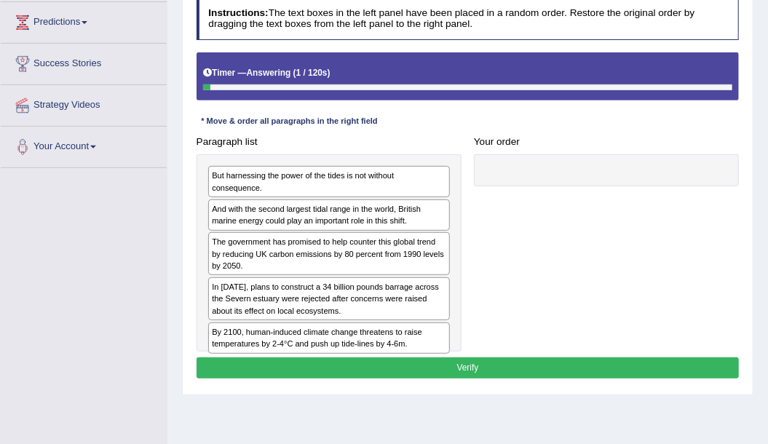
scroll to position [223, 0]
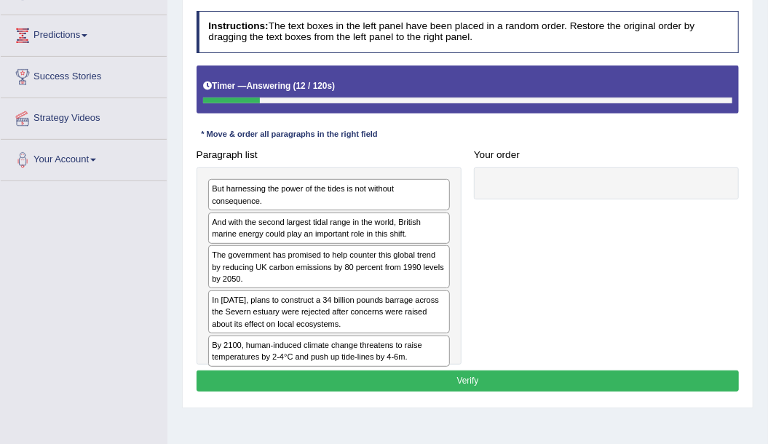
click at [250, 186] on div "But harnessing the power of the tides is not without consequence." at bounding box center [329, 194] width 242 height 31
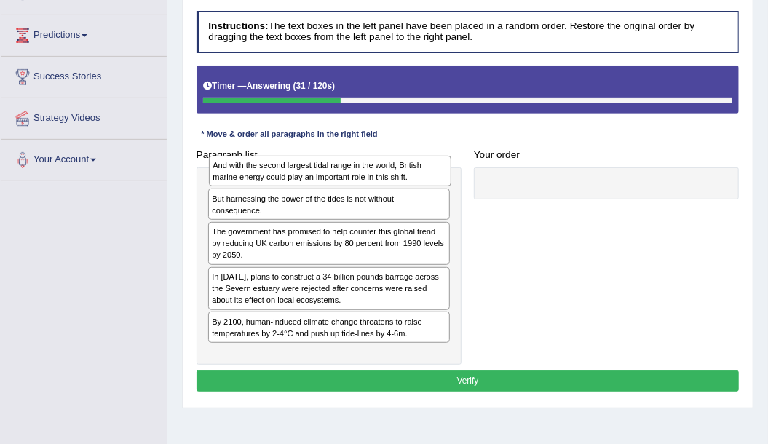
drag, startPoint x: 307, startPoint y: 211, endPoint x: 311, endPoint y: 168, distance: 43.1
click at [311, 168] on div "And with the second largest tidal range in the world, British marine energy cou…" at bounding box center [330, 171] width 242 height 31
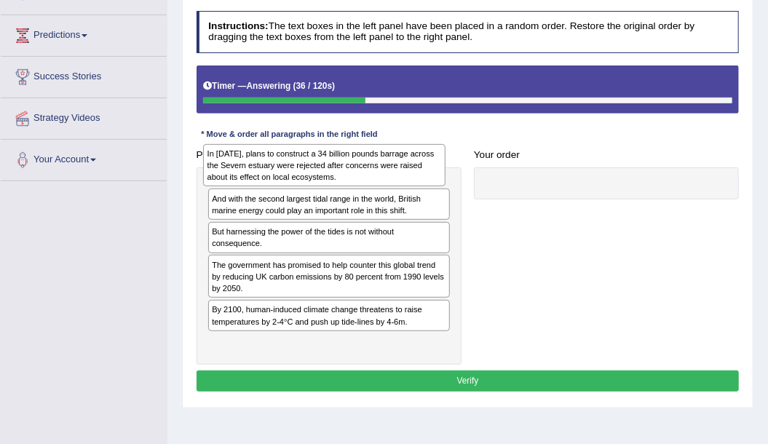
drag, startPoint x: 320, startPoint y: 304, endPoint x: 318, endPoint y: 172, distance: 132.4
click at [318, 172] on div "In [DATE], plans to construct a 34 billion pounds barrage across the Severn est…" at bounding box center [324, 165] width 242 height 43
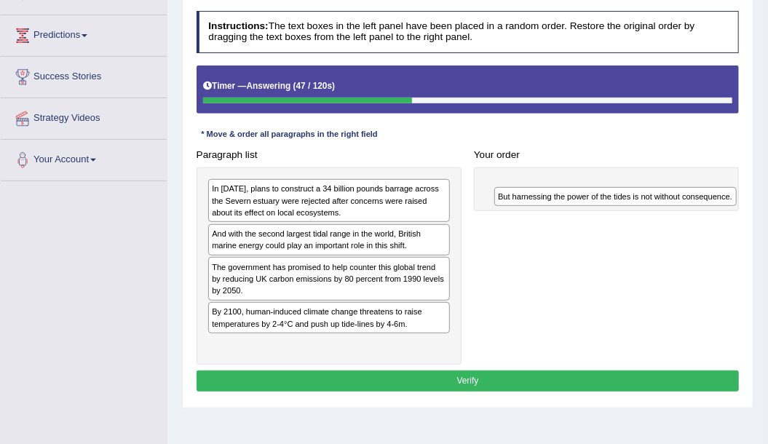
drag, startPoint x: 262, startPoint y: 260, endPoint x: 602, endPoint y: 199, distance: 345.2
click at [602, 199] on div "But harnessing the power of the tides is not without consequence." at bounding box center [615, 196] width 242 height 19
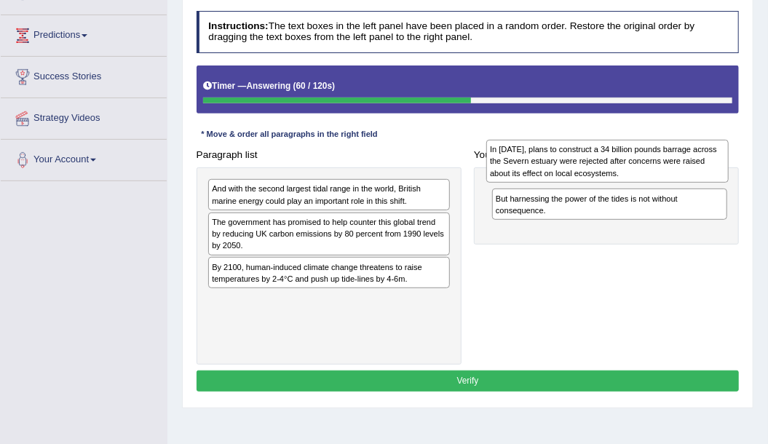
drag, startPoint x: 317, startPoint y: 197, endPoint x: 648, endPoint y: 157, distance: 332.7
click at [648, 157] on div "In [DATE], plans to construct a 34 billion pounds barrage across the Severn est…" at bounding box center [607, 161] width 242 height 43
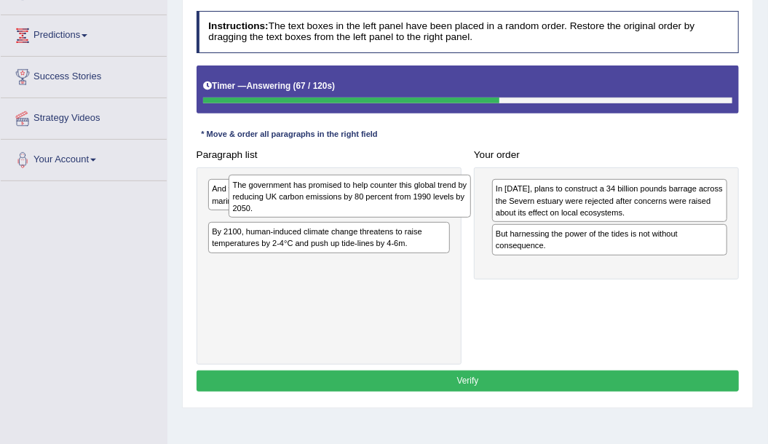
drag, startPoint x: 271, startPoint y: 234, endPoint x: 298, endPoint y: 203, distance: 41.7
click at [298, 203] on div "The government has promised to help counter this global trend by reducing UK ca…" at bounding box center [349, 196] width 242 height 43
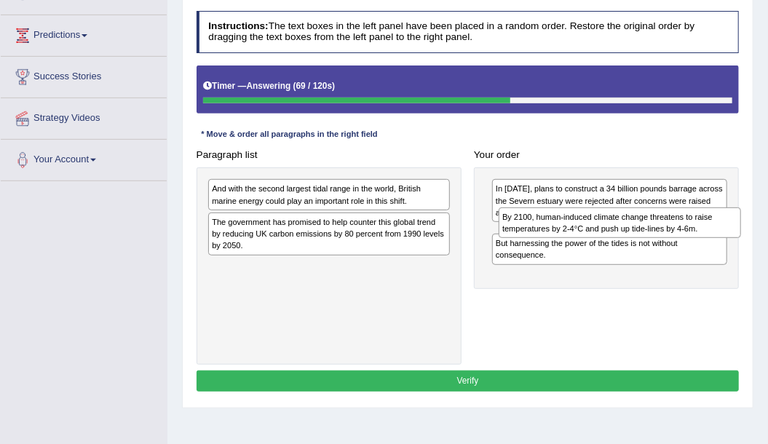
drag, startPoint x: 320, startPoint y: 273, endPoint x: 665, endPoint y: 236, distance: 346.8
click at [665, 236] on div "Paragraph list And with the second largest tidal range in the world, British ma…" at bounding box center [467, 254] width 555 height 220
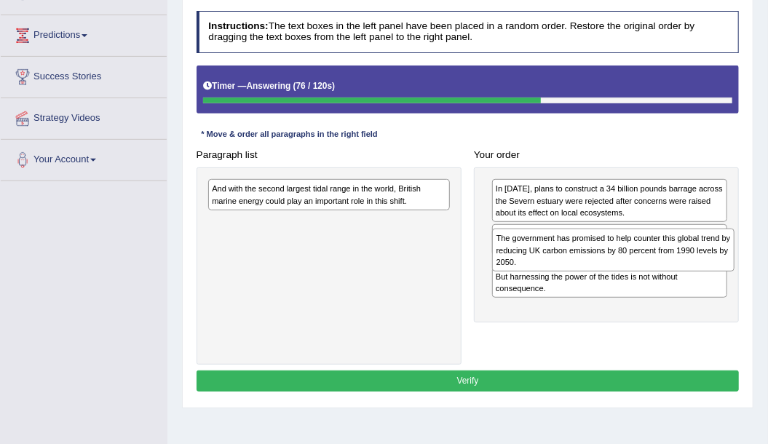
drag, startPoint x: 269, startPoint y: 223, endPoint x: 607, endPoint y: 255, distance: 339.1
click at [607, 255] on div "The government has promised to help counter this global trend by reducing UK ca…" at bounding box center [613, 249] width 242 height 43
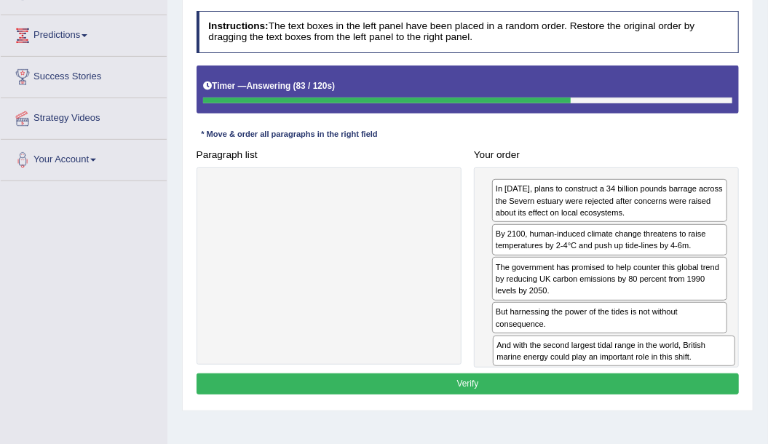
drag, startPoint x: 298, startPoint y: 198, endPoint x: 636, endPoint y: 389, distance: 388.3
click at [636, 389] on div "Instructions: The text boxes in the left panel have been placed in a random ord…" at bounding box center [467, 204] width 549 height 399
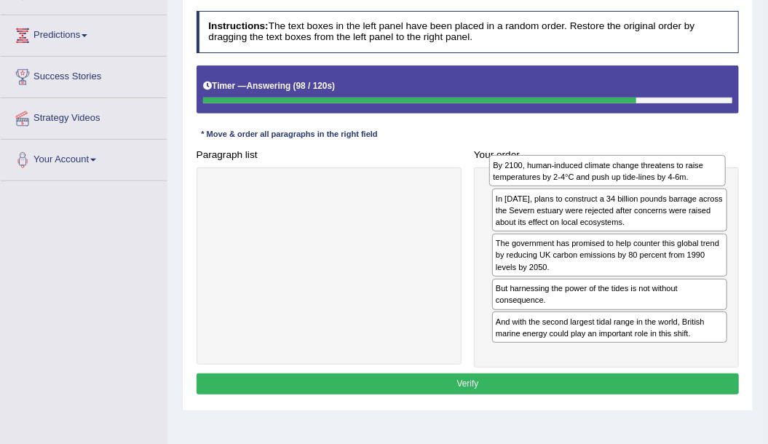
drag, startPoint x: 627, startPoint y: 238, endPoint x: 629, endPoint y: 171, distance: 66.9
click at [629, 171] on div "By 2100, human-induced climate change threatens to raise temperatures by 2-4°C …" at bounding box center [607, 170] width 236 height 31
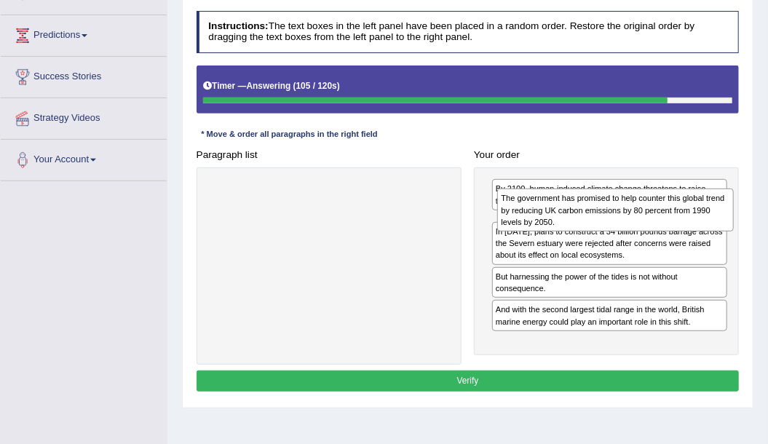
drag, startPoint x: 558, startPoint y: 276, endPoint x: 569, endPoint y: 217, distance: 59.9
click at [569, 217] on div "The government has promised to help counter this global trend by reducing UK ca…" at bounding box center [615, 209] width 236 height 43
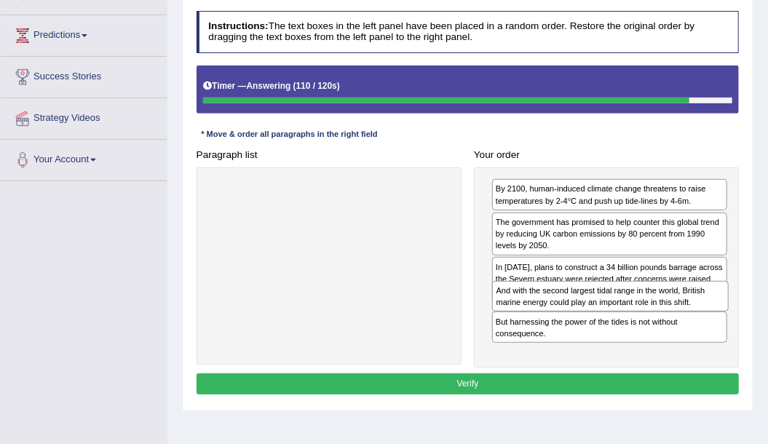
drag, startPoint x: 551, startPoint y: 351, endPoint x: 557, endPoint y: 323, distance: 28.8
click at [557, 323] on div "By 2100, human-induced climate change threatens to raise temperatures by 2-4°C …" at bounding box center [606, 267] width 265 height 200
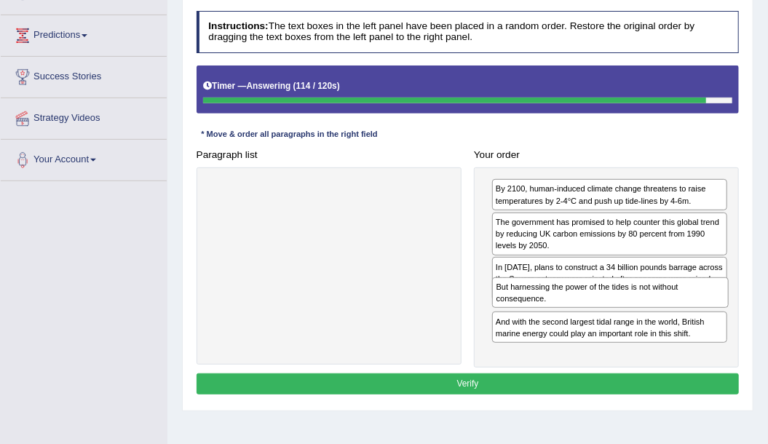
drag, startPoint x: 545, startPoint y: 348, endPoint x: 550, endPoint y: 317, distance: 31.7
click at [550, 317] on div "By 2100, human-induced climate change threatens to raise temperatures by 2-4°C …" at bounding box center [606, 267] width 265 height 200
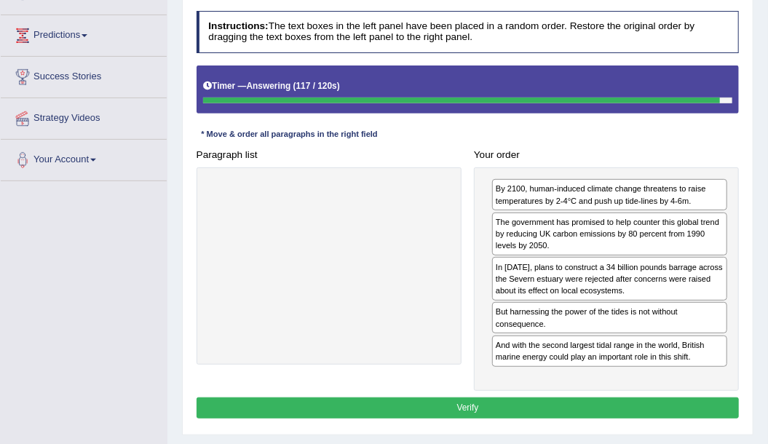
click at [469, 397] on button "Verify" at bounding box center [467, 407] width 543 height 21
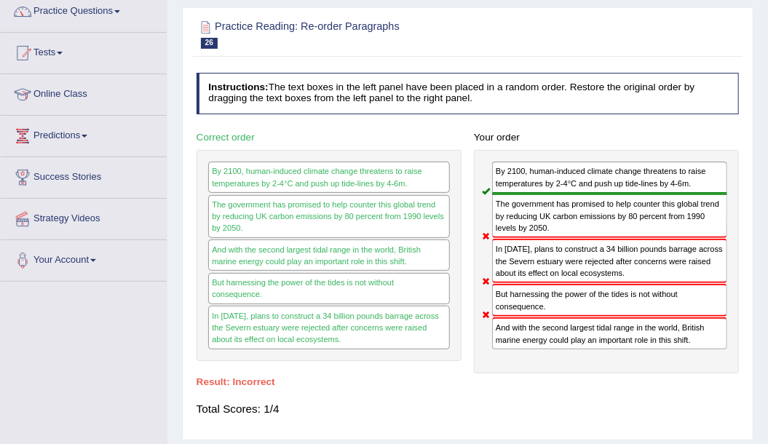
scroll to position [0, 0]
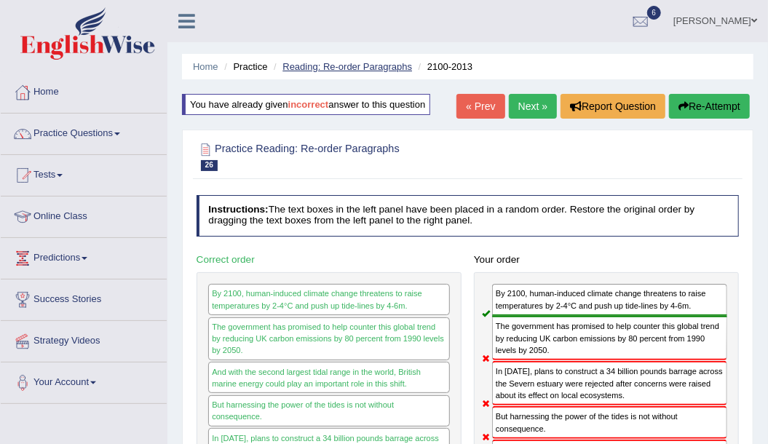
click at [330, 68] on link "Reading: Re-order Paragraphs" at bounding box center [347, 66] width 130 height 11
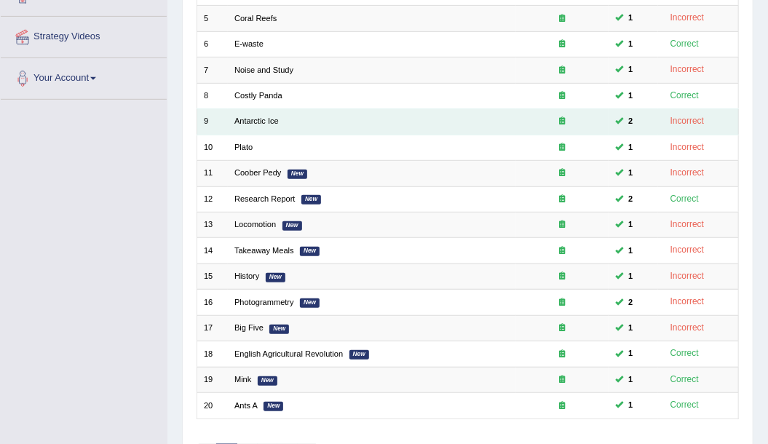
scroll to position [391, 0]
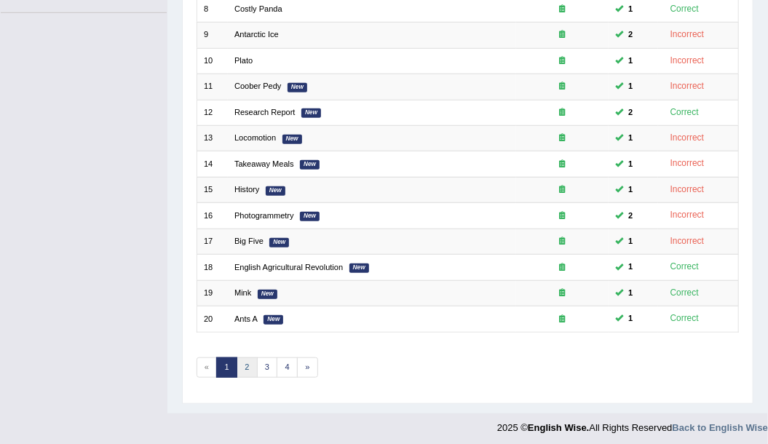
click at [239, 363] on link "2" at bounding box center [246, 367] width 21 height 20
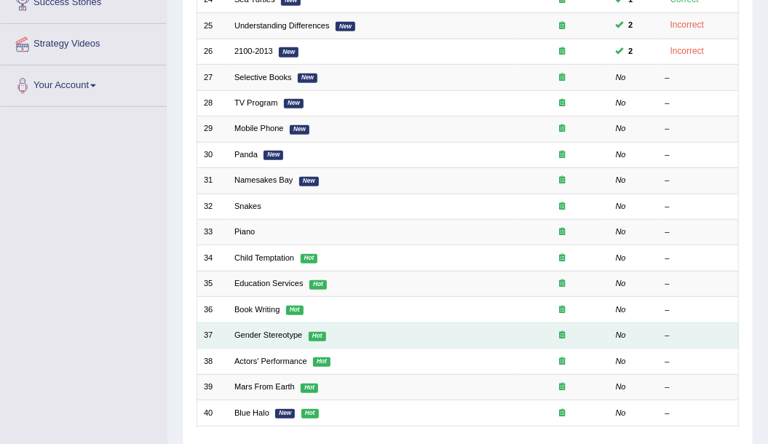
scroll to position [391, 0]
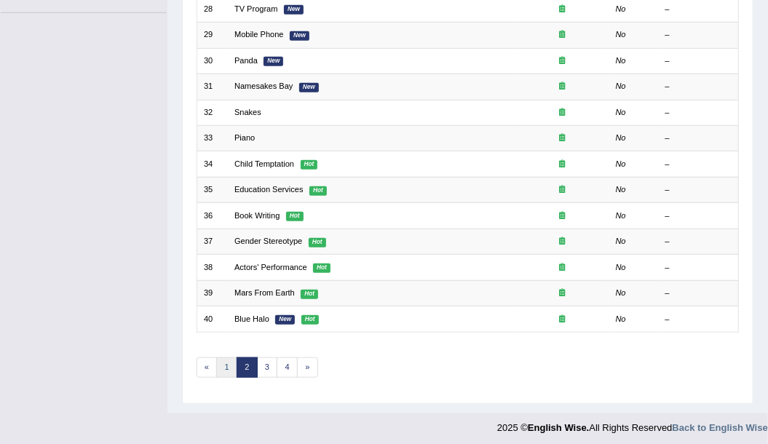
click at [230, 363] on link "1" at bounding box center [226, 367] width 21 height 20
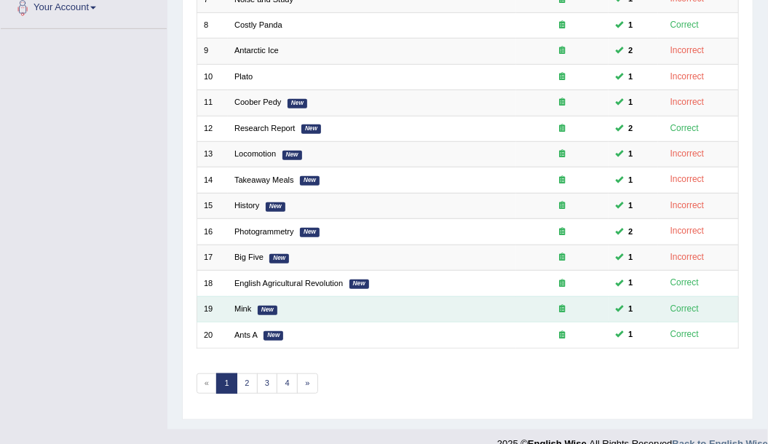
scroll to position [391, 0]
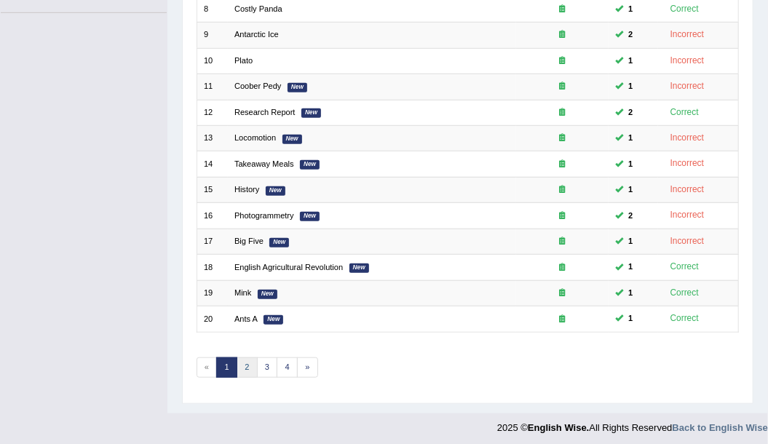
click at [252, 359] on link "2" at bounding box center [246, 367] width 21 height 20
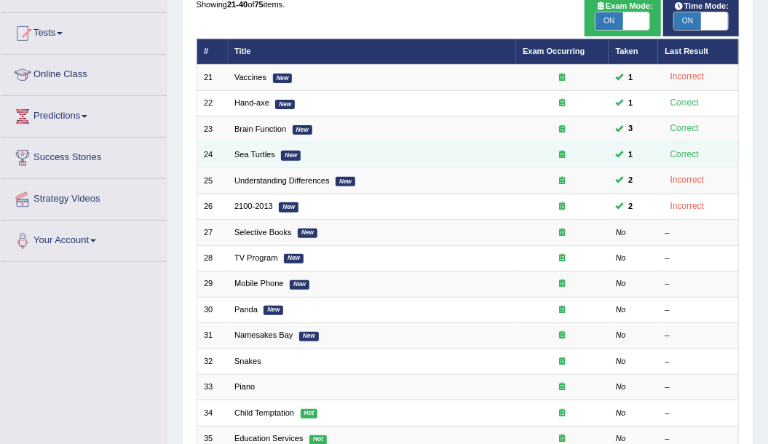
scroll to position [146, 0]
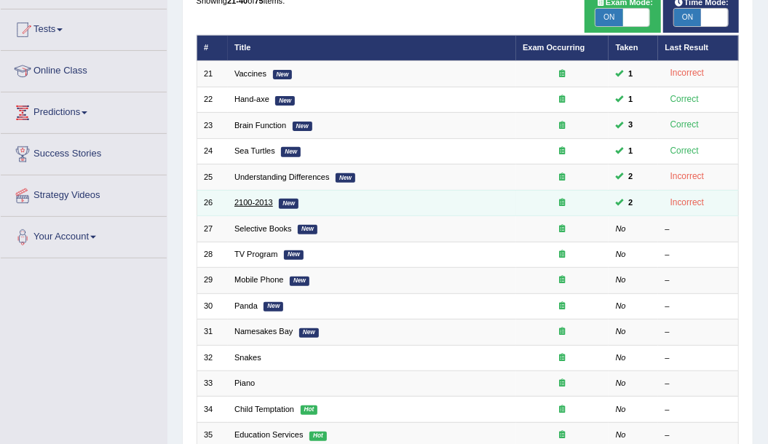
click at [242, 201] on link "2100-2013" at bounding box center [253, 202] width 39 height 9
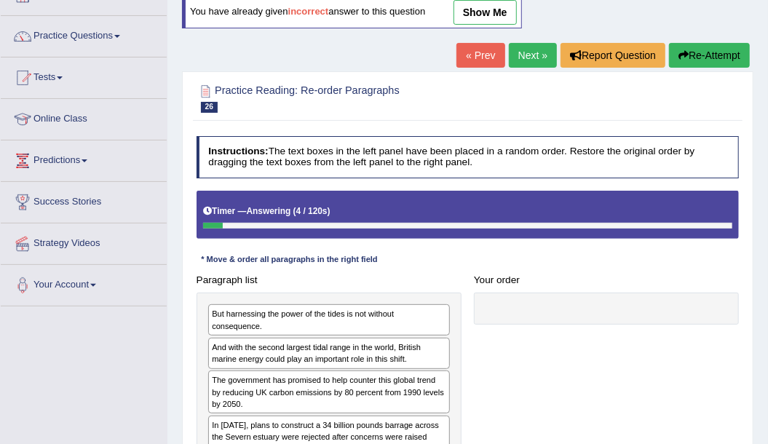
scroll to position [97, 0]
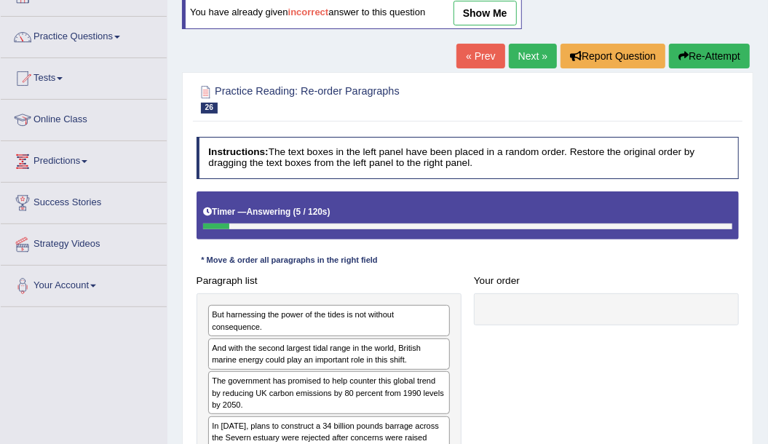
click at [527, 49] on link "Next »" at bounding box center [533, 56] width 48 height 25
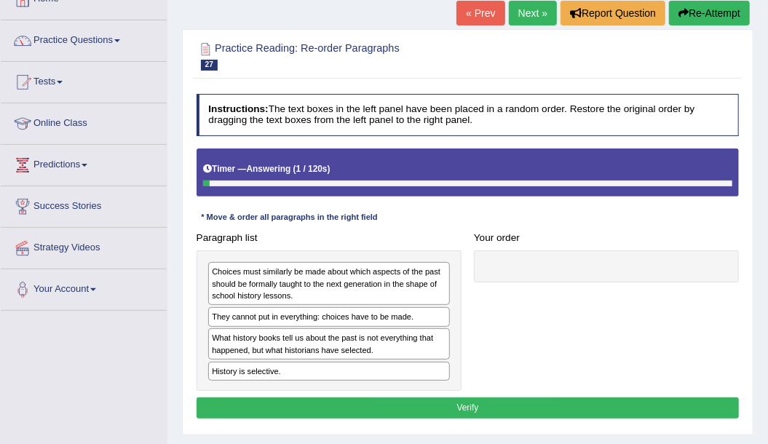
scroll to position [97, 0]
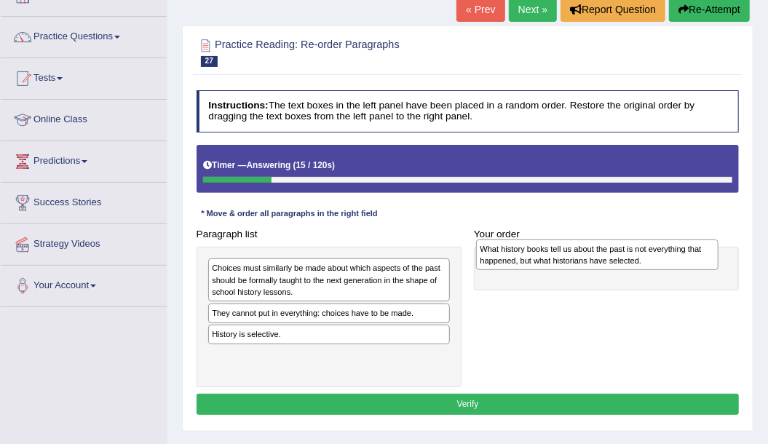
drag, startPoint x: 306, startPoint y: 342, endPoint x: 624, endPoint y: 261, distance: 328.7
click at [624, 261] on div "What history books tell us about the past is not everything that happened, but …" at bounding box center [597, 254] width 242 height 31
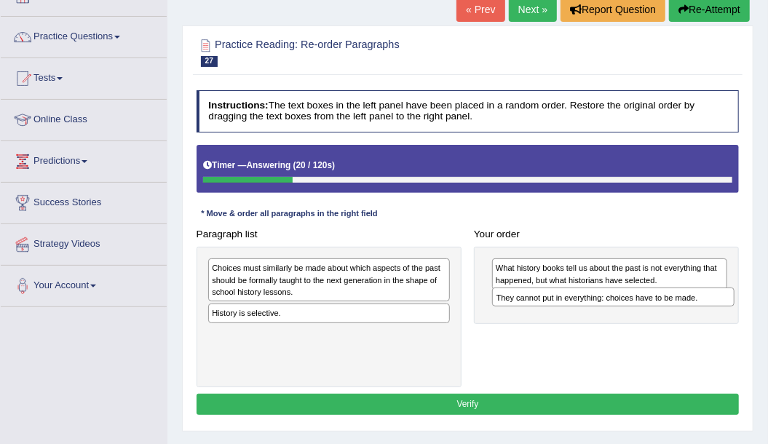
drag, startPoint x: 288, startPoint y: 311, endPoint x: 624, endPoint y: 308, distance: 336.1
click at [624, 308] on div "Paragraph list Choices must similarly be made about which aspects of the past s…" at bounding box center [467, 305] width 555 height 164
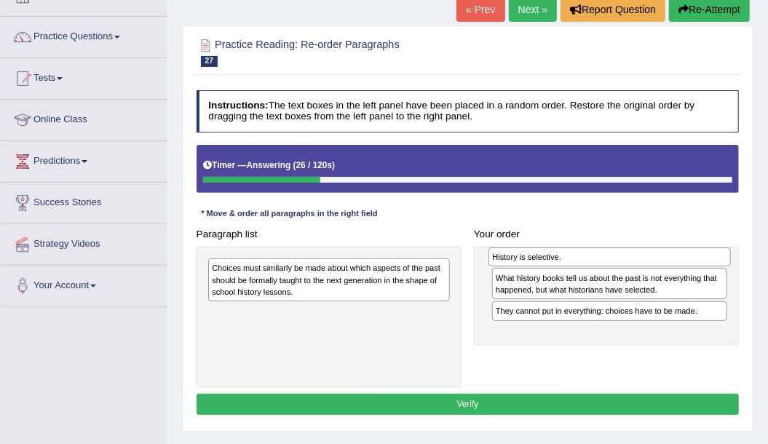
drag, startPoint x: 277, startPoint y: 310, endPoint x: 610, endPoint y: 259, distance: 337.1
click at [610, 259] on div "History is selective." at bounding box center [609, 256] width 242 height 19
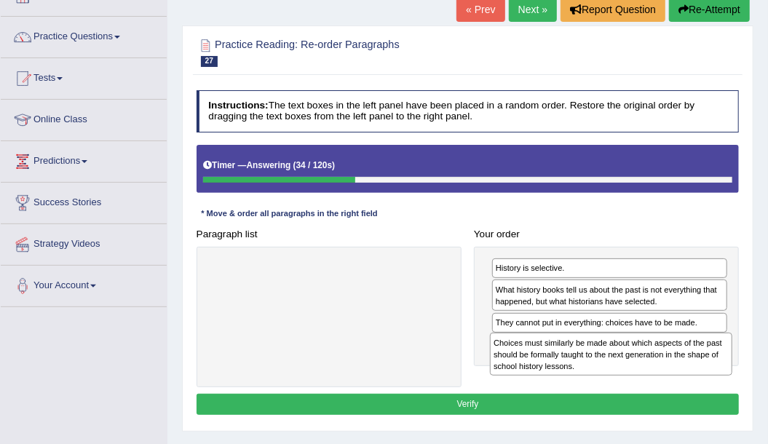
drag, startPoint x: 308, startPoint y: 295, endPoint x: 586, endPoint y: 378, distance: 290.2
click at [586, 378] on div "Paragraph list Choices must similarly be made about which aspects of the past s…" at bounding box center [467, 305] width 555 height 164
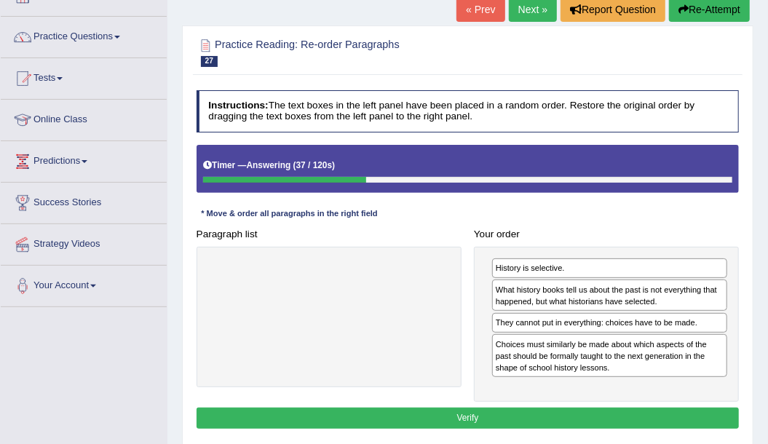
click at [407, 413] on button "Verify" at bounding box center [467, 417] width 543 height 21
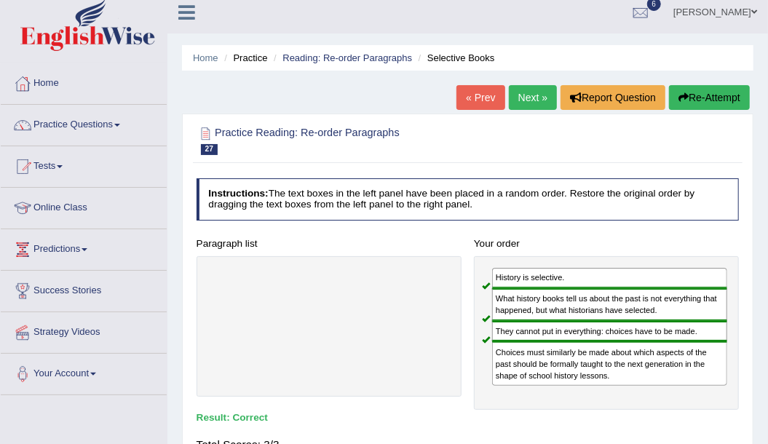
scroll to position [0, 0]
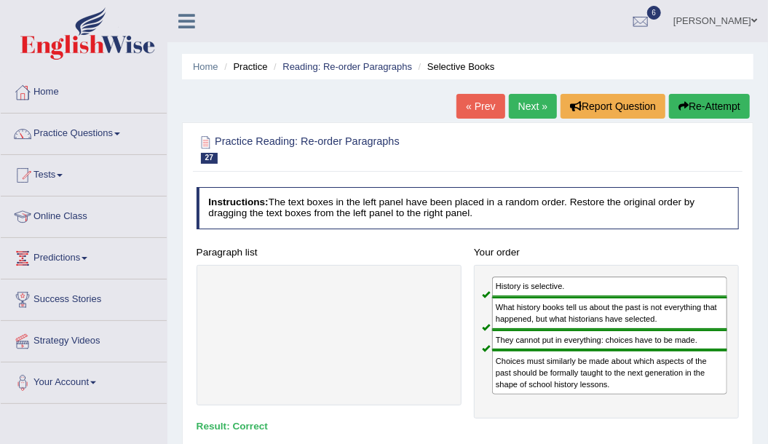
click at [531, 112] on link "Next »" at bounding box center [533, 106] width 48 height 25
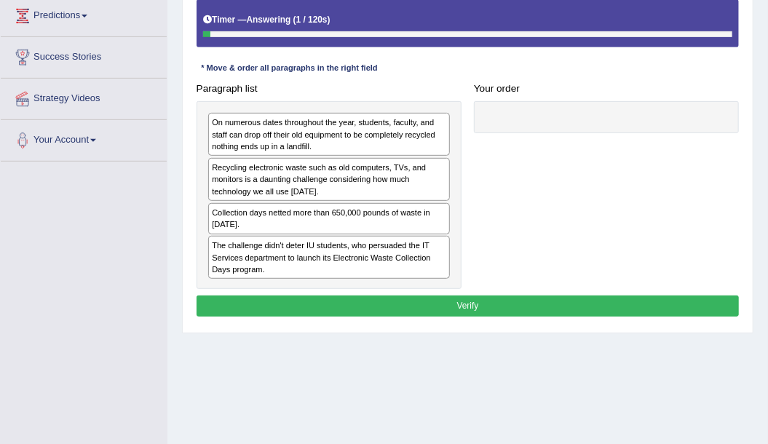
scroll to position [194, 0]
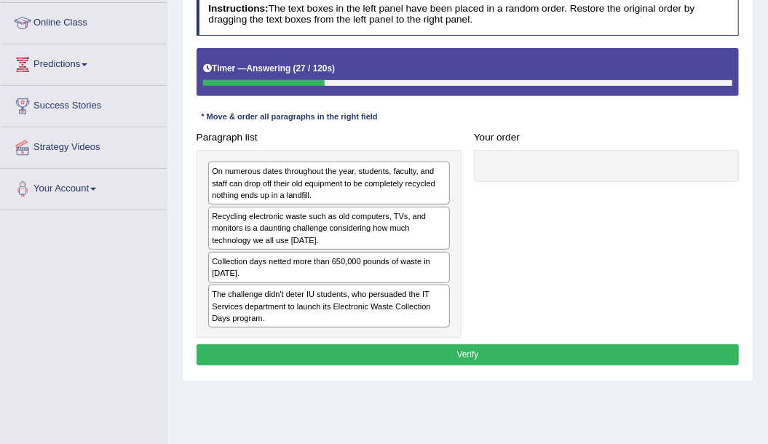
click at [273, 266] on div "Collection days netted more than 650,000 pounds of waste in [DATE]." at bounding box center [329, 267] width 242 height 31
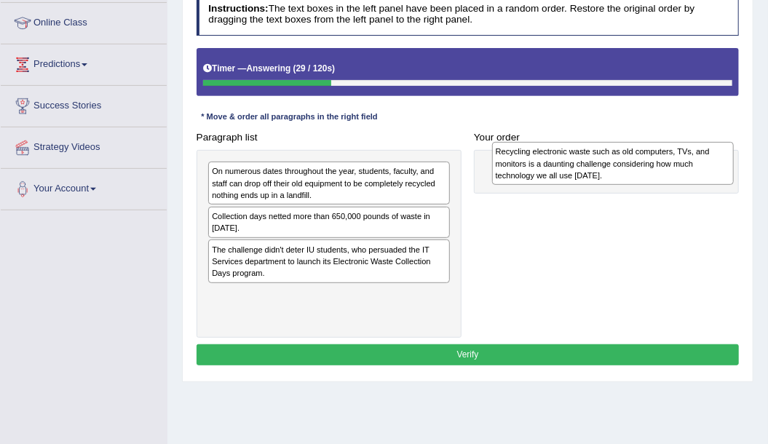
drag, startPoint x: 279, startPoint y: 231, endPoint x: 612, endPoint y: 178, distance: 337.4
click at [612, 178] on div "Recycling electronic waste such as old computers, TVs, and monitors is a daunti…" at bounding box center [613, 163] width 242 height 43
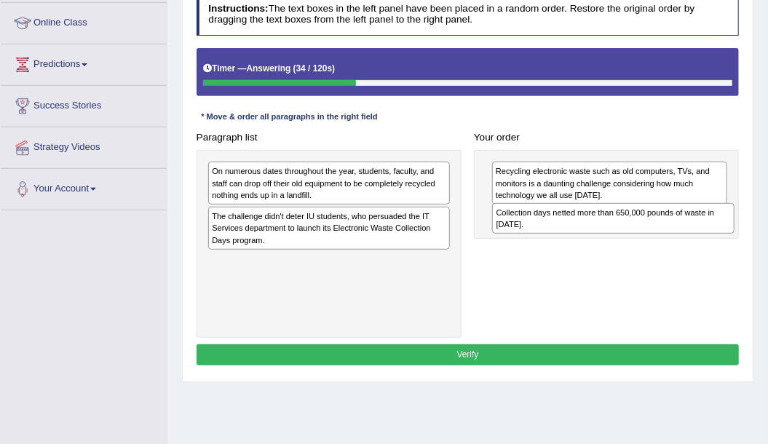
drag, startPoint x: 327, startPoint y: 224, endPoint x: 665, endPoint y: 234, distance: 337.7
click at [665, 234] on div "Paragraph list On numerous dates throughout the year, students, faculty, and st…" at bounding box center [467, 232] width 555 height 211
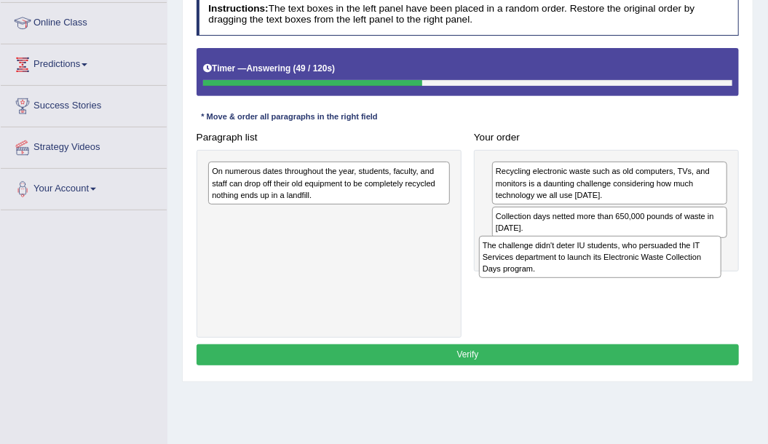
drag, startPoint x: 264, startPoint y: 224, endPoint x: 586, endPoint y: 273, distance: 325.2
click at [586, 273] on div "The challenge didn't deter IU students, who persuaded the IT Services departmen…" at bounding box center [600, 257] width 242 height 43
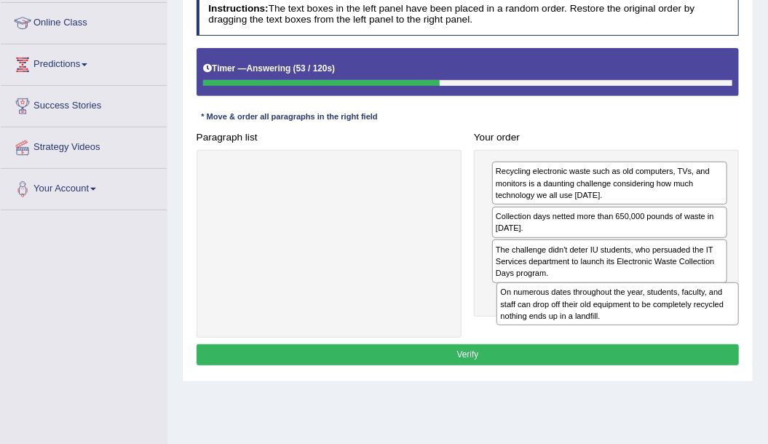
drag, startPoint x: 308, startPoint y: 187, endPoint x: 651, endPoint y: 336, distance: 373.7
click at [651, 336] on div "Instructions: The text boxes in the left panel have been placed in a random ord…" at bounding box center [467, 182] width 549 height 388
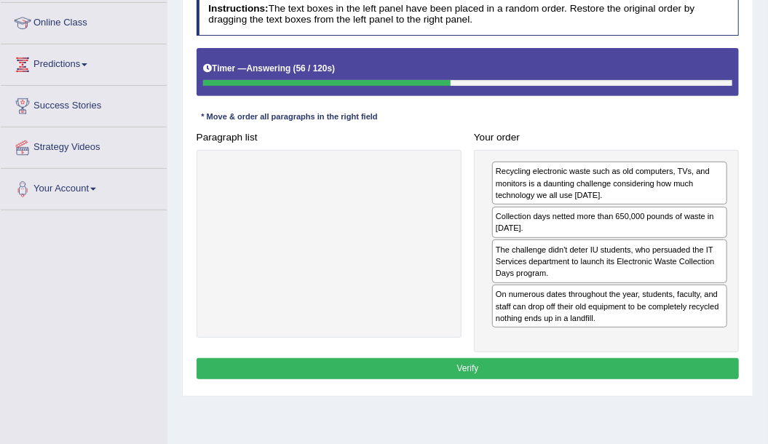
click at [538, 358] on button "Verify" at bounding box center [467, 368] width 543 height 21
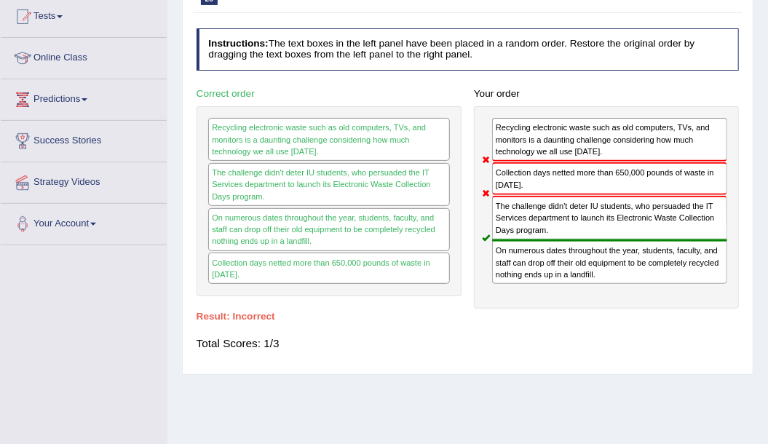
scroll to position [97, 0]
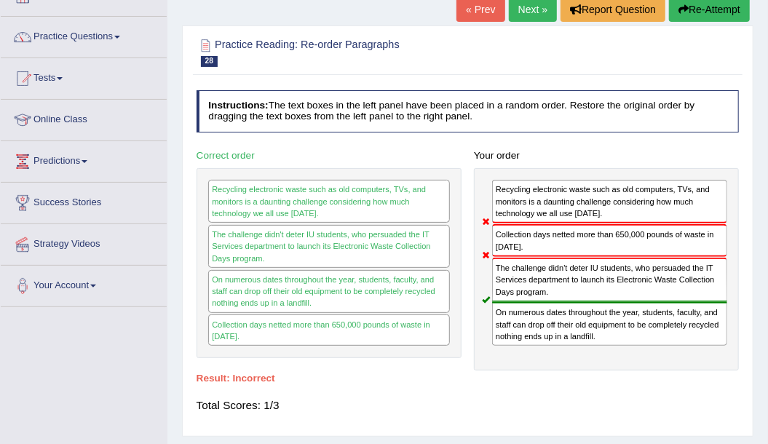
click at [529, 15] on link "Next »" at bounding box center [533, 9] width 48 height 25
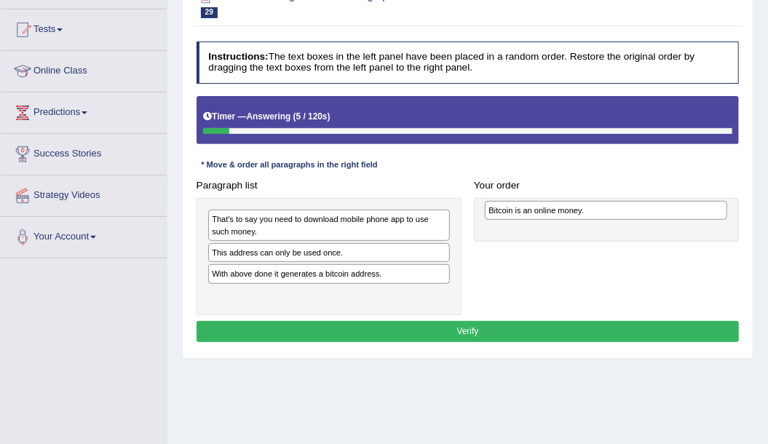
drag, startPoint x: 252, startPoint y: 292, endPoint x: 580, endPoint y: 214, distance: 336.7
click at [580, 214] on div "Bitcoin is an online money." at bounding box center [606, 210] width 242 height 19
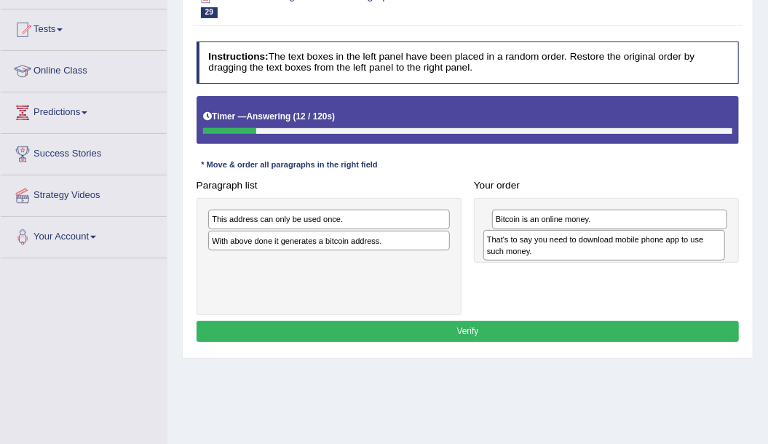
drag, startPoint x: 308, startPoint y: 229, endPoint x: 636, endPoint y: 260, distance: 328.8
click at [636, 260] on div "Paragraph list That's to say you need to download mobile phone app to use such …" at bounding box center [467, 245] width 555 height 140
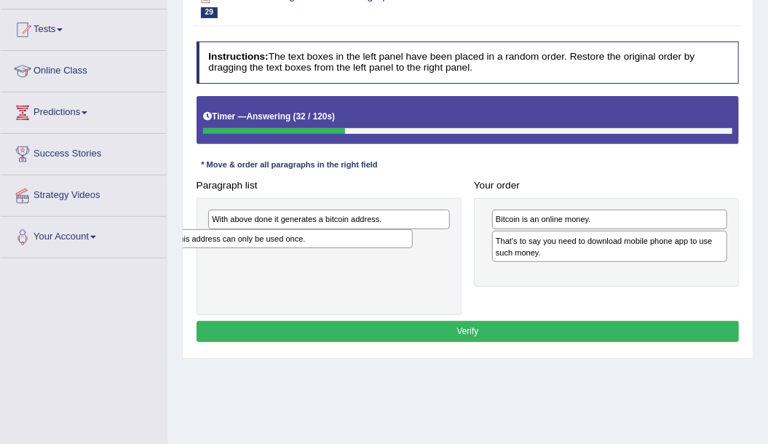
drag, startPoint x: 343, startPoint y: 215, endPoint x: 303, endPoint y: 244, distance: 50.1
click at [303, 244] on div "This address can only be used once." at bounding box center [291, 238] width 242 height 19
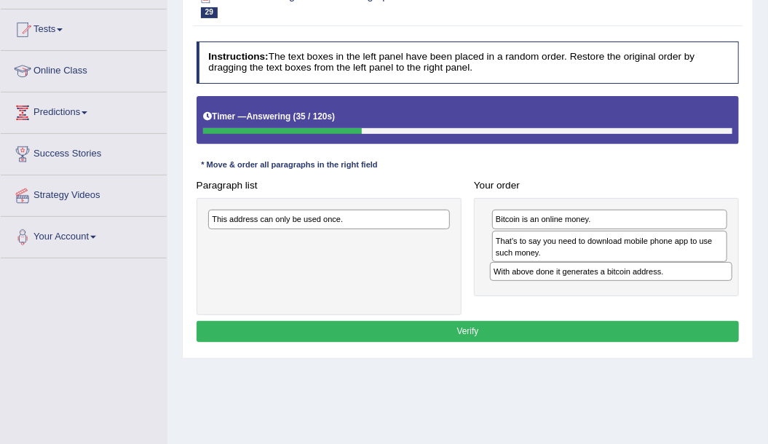
drag, startPoint x: 324, startPoint y: 218, endPoint x: 659, endPoint y: 285, distance: 341.4
click at [659, 285] on div "Paragraph list With above done it generates a bitcoin address. This address can…" at bounding box center [467, 245] width 555 height 140
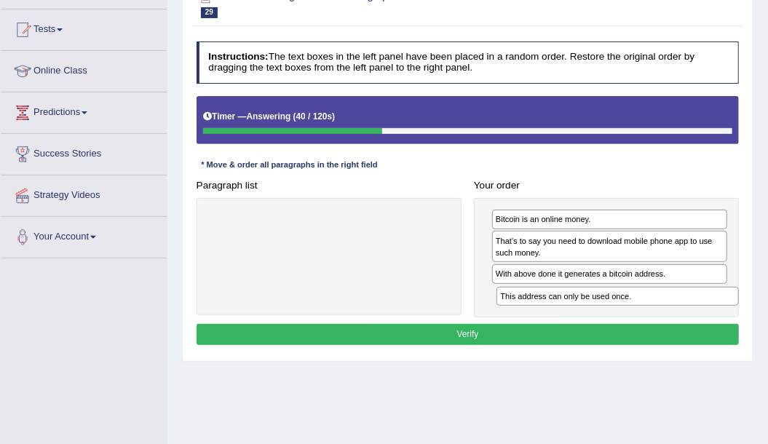
drag, startPoint x: 357, startPoint y: 218, endPoint x: 700, endPoint y: 314, distance: 356.1
click at [700, 314] on div "Instructions: The text boxes in the left panel have been placed in a random ord…" at bounding box center [467, 195] width 549 height 319
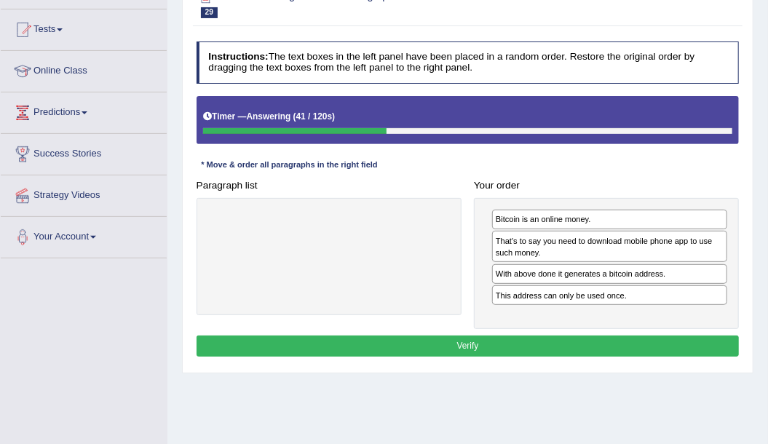
click at [501, 339] on button "Verify" at bounding box center [467, 345] width 543 height 21
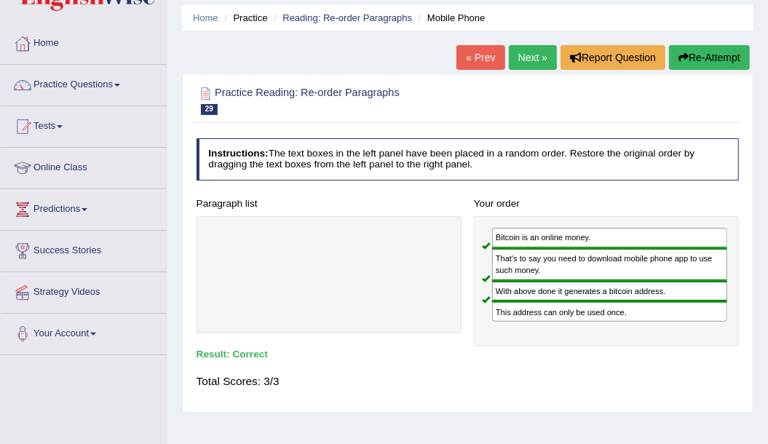
scroll to position [48, 0]
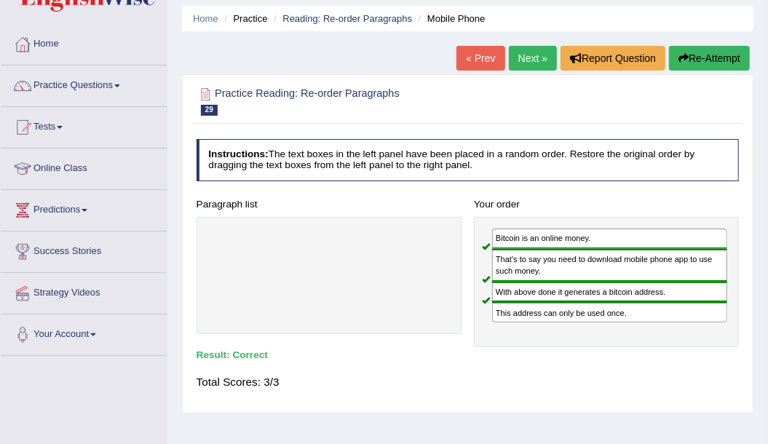
click at [512, 60] on link "Next »" at bounding box center [533, 58] width 48 height 25
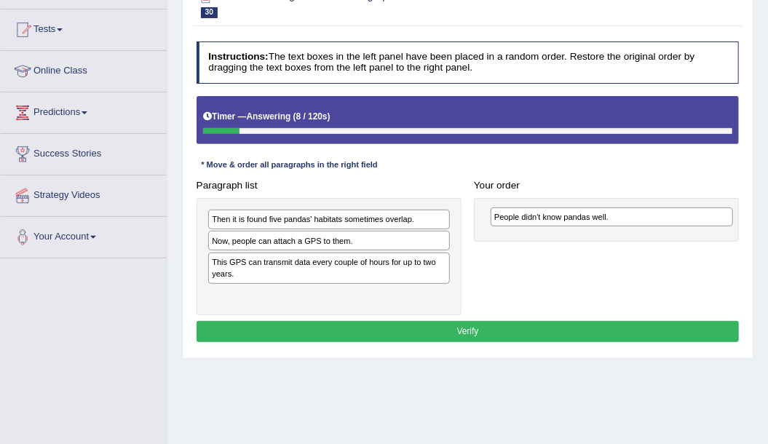
drag, startPoint x: 231, startPoint y: 296, endPoint x: 567, endPoint y: 226, distance: 342.7
click at [567, 226] on div "Paragraph list Then it is found five pandas' habitats sometimes overlap. Now, p…" at bounding box center [467, 245] width 555 height 140
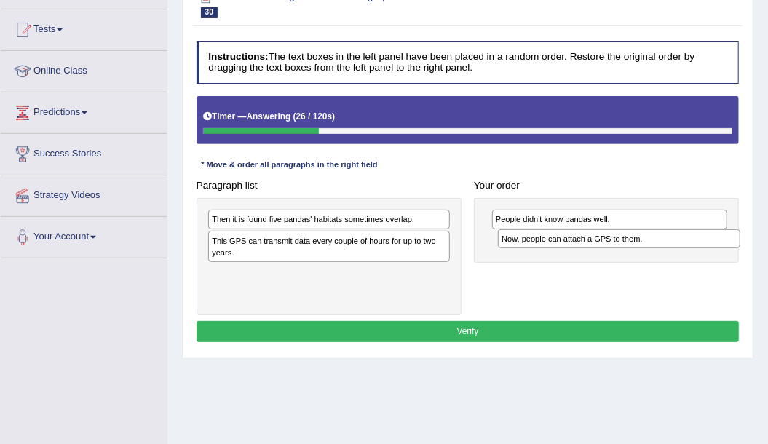
drag, startPoint x: 254, startPoint y: 242, endPoint x: 597, endPoint y: 250, distance: 343.5
click at [597, 250] on div "Paragraph list Then it is found five pandas' habitats sometimes overlap. Now, p…" at bounding box center [467, 245] width 555 height 140
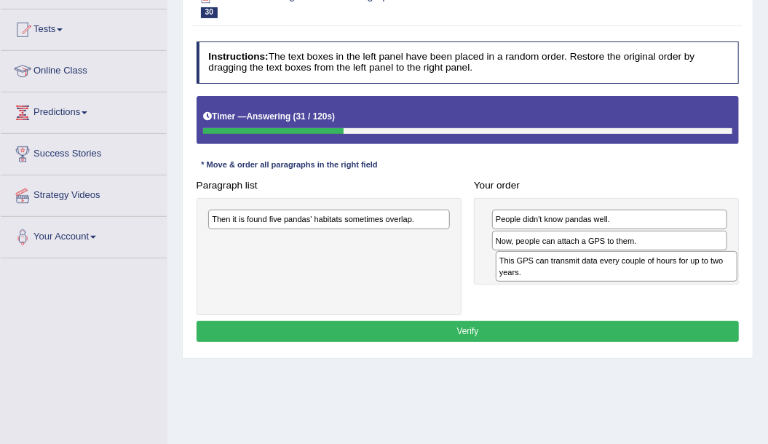
drag, startPoint x: 270, startPoint y: 241, endPoint x: 611, endPoint y: 275, distance: 342.9
click at [611, 275] on div "This GPS can transmit data every couple of hours for up to two years." at bounding box center [616, 266] width 242 height 31
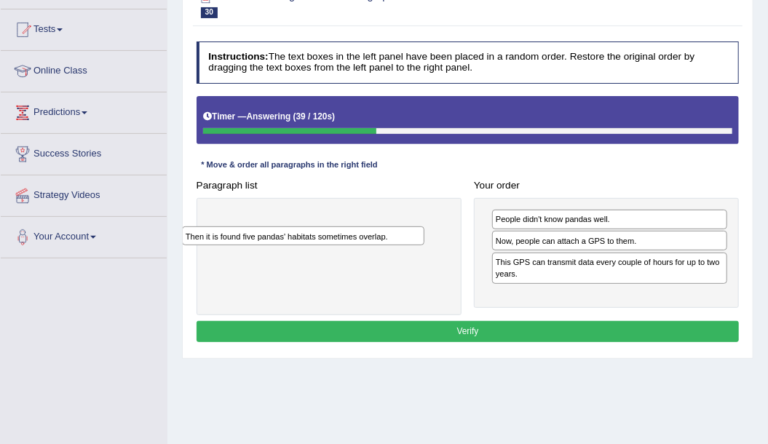
drag, startPoint x: 263, startPoint y: 221, endPoint x: 237, endPoint y: 243, distance: 34.1
click at [234, 247] on div "Then it is found five pandas' habitats sometimes overlap." at bounding box center [328, 256] width 265 height 117
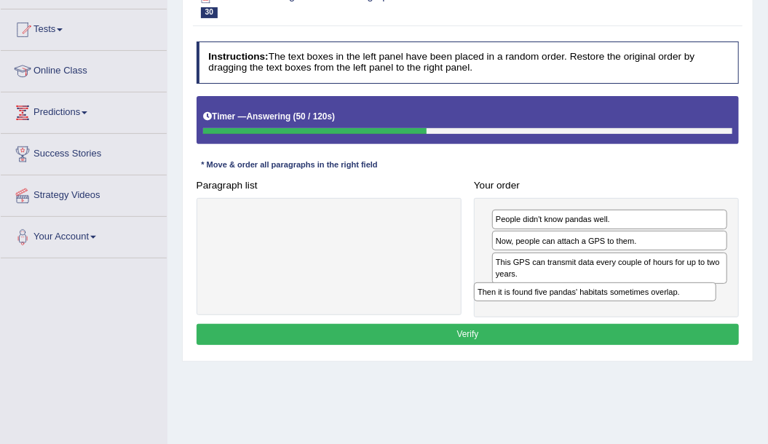
drag, startPoint x: 402, startPoint y: 221, endPoint x: 717, endPoint y: 313, distance: 328.8
click at [717, 313] on div "Paragraph list Then it is found five pandas' habitats sometimes overlap. Correc…" at bounding box center [467, 246] width 555 height 143
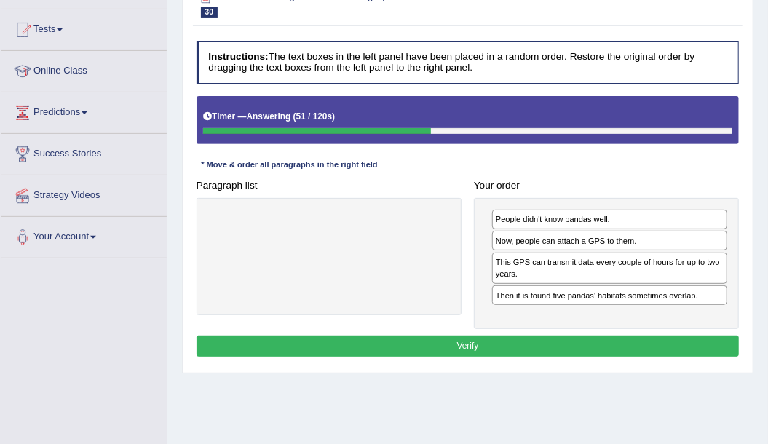
click at [604, 337] on button "Verify" at bounding box center [467, 345] width 543 height 21
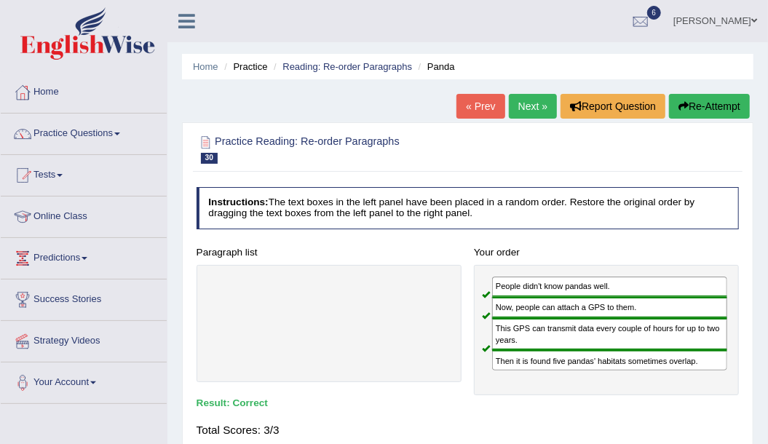
click at [520, 109] on link "Next »" at bounding box center [533, 106] width 48 height 25
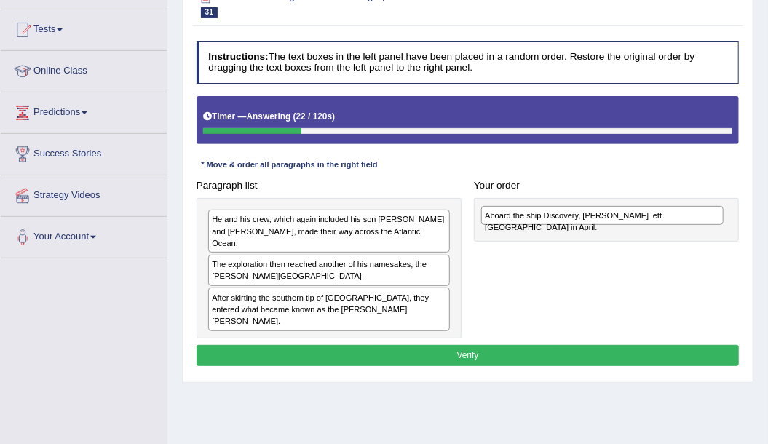
drag, startPoint x: 276, startPoint y: 317, endPoint x: 601, endPoint y: 221, distance: 338.4
click at [601, 221] on div "Aboard the ship Discovery, [PERSON_NAME] left [GEOGRAPHIC_DATA] in April." at bounding box center [602, 215] width 242 height 19
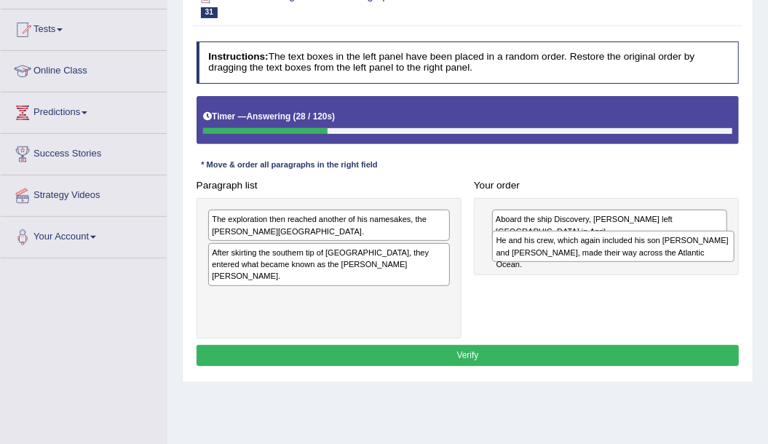
drag, startPoint x: 349, startPoint y: 221, endPoint x: 687, endPoint y: 252, distance: 339.0
click at [687, 252] on div "He and his crew, which again included his son [PERSON_NAME] and [PERSON_NAME], …" at bounding box center [613, 246] width 242 height 31
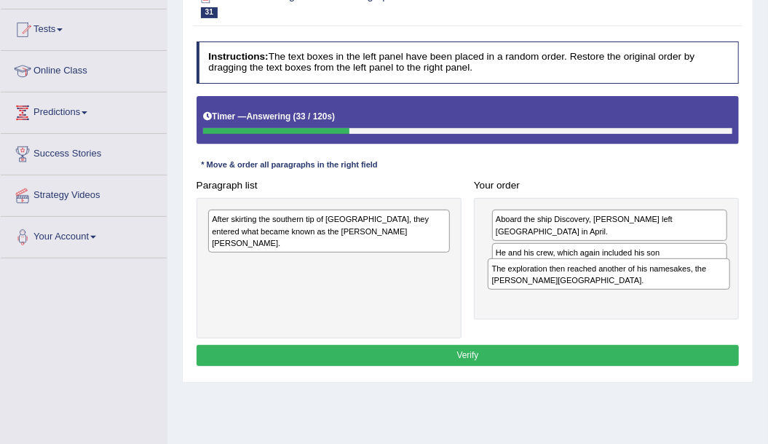
drag, startPoint x: 314, startPoint y: 230, endPoint x: 646, endPoint y: 294, distance: 338.6
click at [646, 294] on div "Paragraph list The exploration then reached another of his namesakes, the [PERS…" at bounding box center [467, 257] width 555 height 164
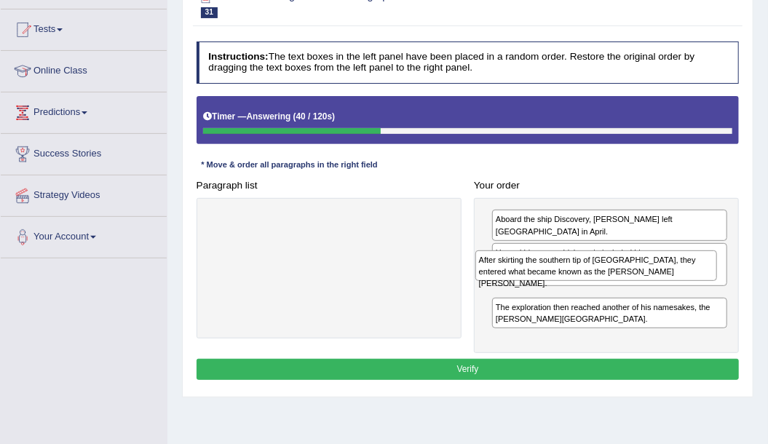
drag, startPoint x: 304, startPoint y: 226, endPoint x: 621, endPoint y: 279, distance: 321.7
click at [621, 279] on div "Paragraph list After skirting the southern tip of [GEOGRAPHIC_DATA], they enter…" at bounding box center [467, 264] width 555 height 178
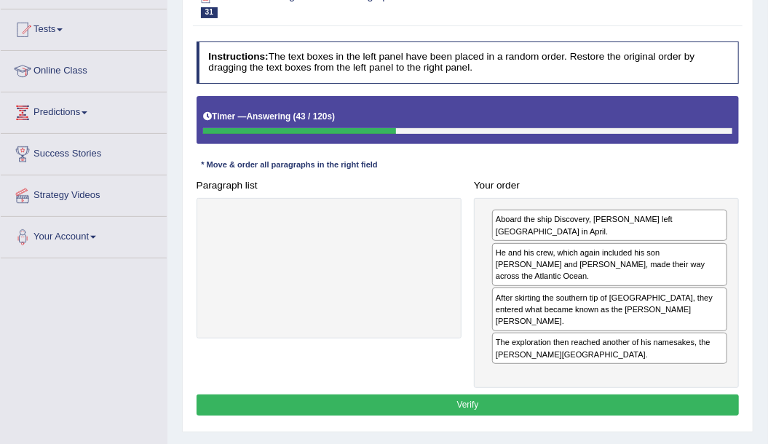
click at [424, 394] on button "Verify" at bounding box center [467, 404] width 543 height 21
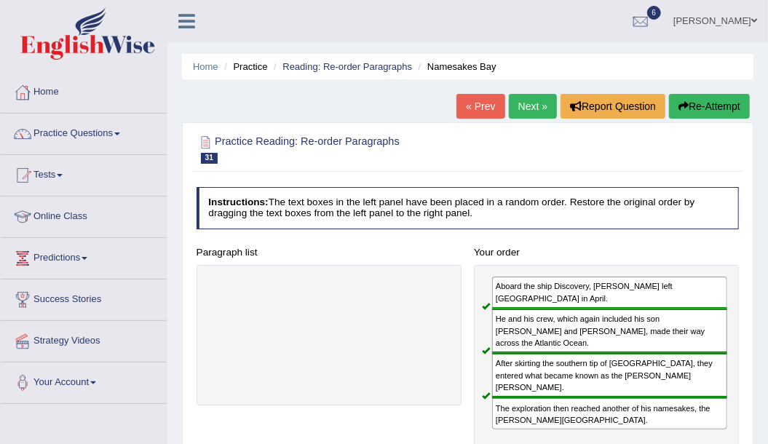
click at [530, 111] on link "Next »" at bounding box center [533, 106] width 48 height 25
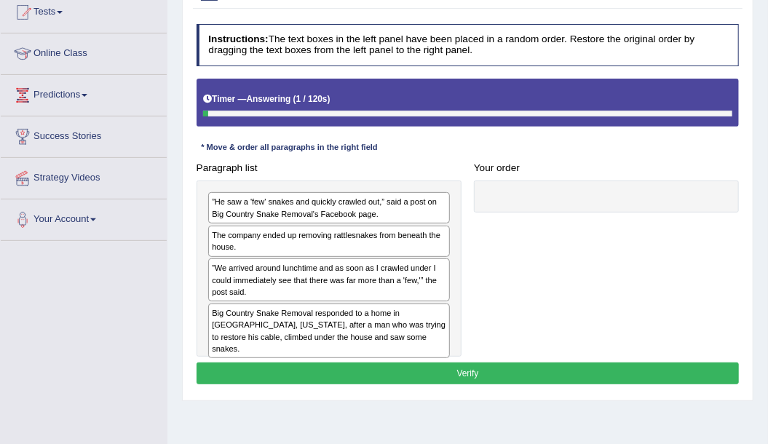
scroll to position [146, 0]
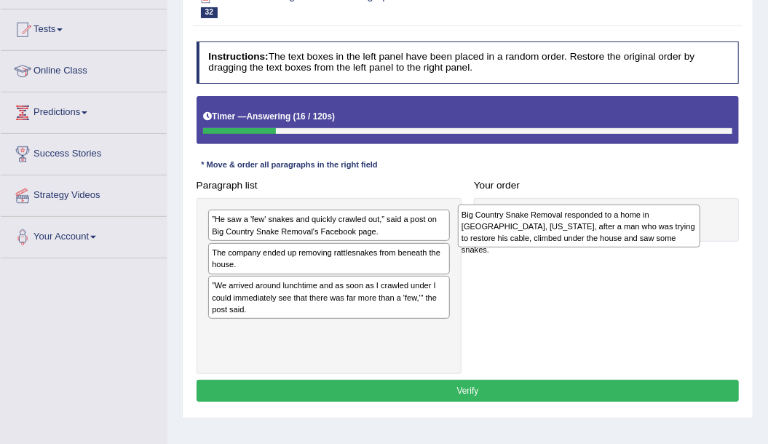
drag, startPoint x: 351, startPoint y: 341, endPoint x: 648, endPoint y: 232, distance: 316.3
click at [648, 232] on div "Big Country Snake Removal responded to a home in Albany, Texas, after a man who…" at bounding box center [579, 225] width 242 height 43
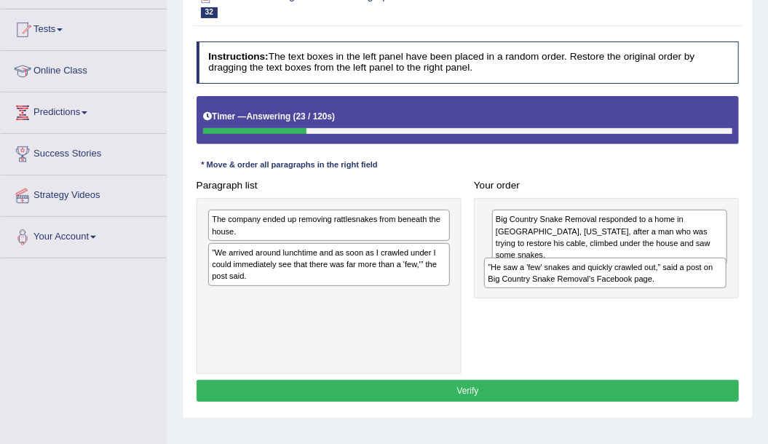
drag, startPoint x: 282, startPoint y: 224, endPoint x: 611, endPoint y: 286, distance: 335.3
click at [611, 286] on div "Paragraph list ”He saw a 'few' snakes and quickly crawled out,” said a post on …" at bounding box center [467, 274] width 555 height 199
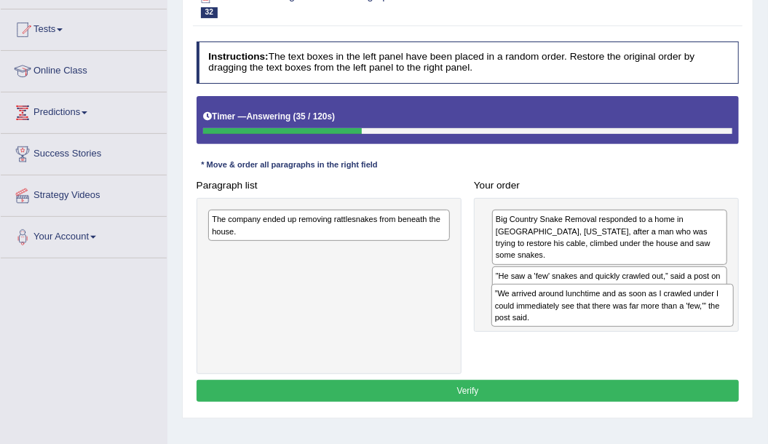
drag, startPoint x: 275, startPoint y: 258, endPoint x: 611, endPoint y: 319, distance: 341.6
click at [611, 319] on div "”We arrived around lunchtime and as soon as I crawled under I could immediately…" at bounding box center [612, 305] width 242 height 43
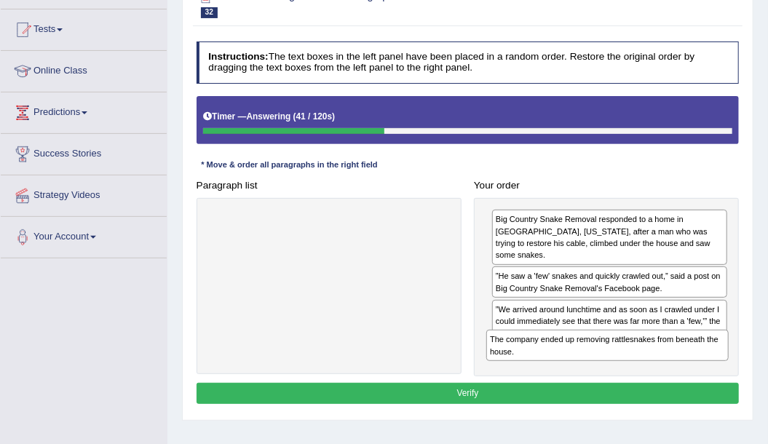
drag, startPoint x: 310, startPoint y: 224, endPoint x: 640, endPoint y: 372, distance: 361.8
click at [640, 372] on div "Instructions: The text boxes in the left panel have been placed in a random ord…" at bounding box center [467, 225] width 549 height 378
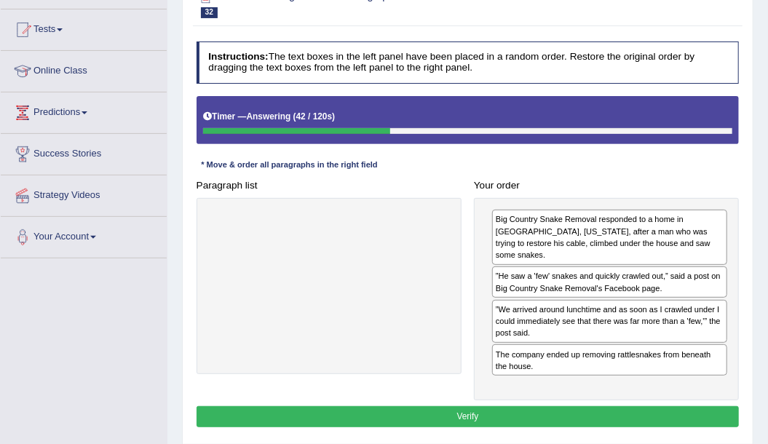
click at [513, 406] on button "Verify" at bounding box center [467, 416] width 543 height 21
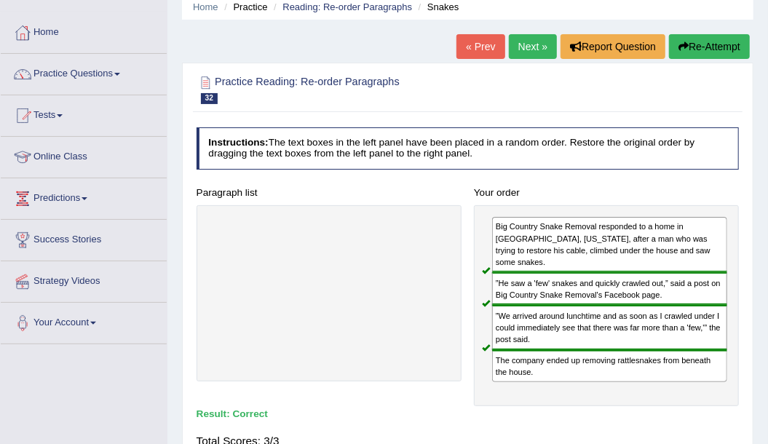
scroll to position [0, 0]
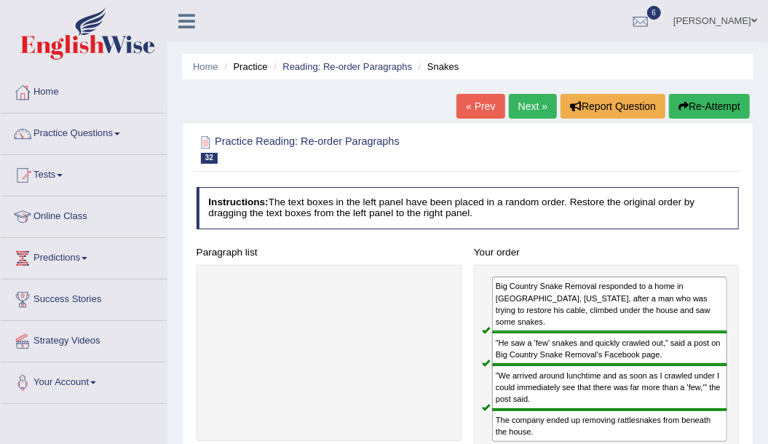
click at [532, 117] on link "Next »" at bounding box center [533, 106] width 48 height 25
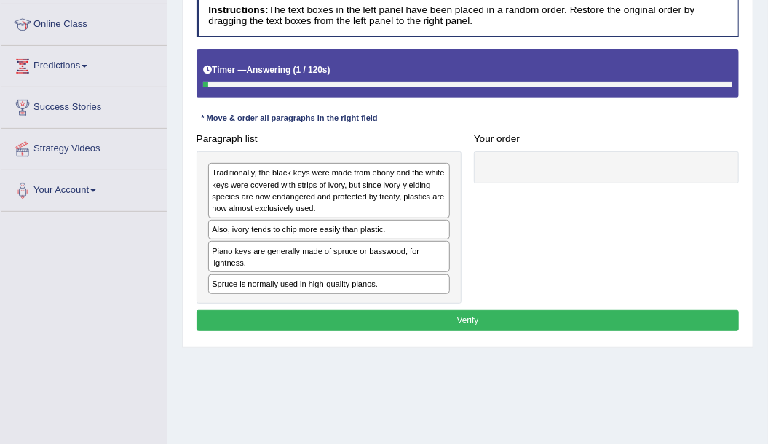
scroll to position [194, 0]
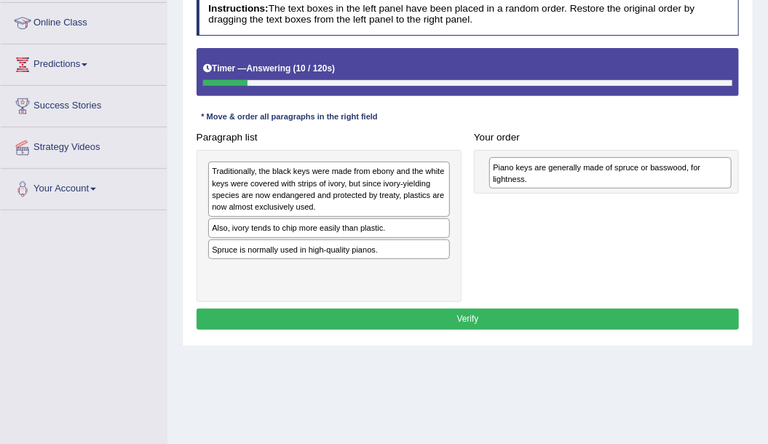
drag, startPoint x: 246, startPoint y: 253, endPoint x: 580, endPoint y: 178, distance: 342.4
click at [580, 178] on div "Piano keys are generally made of spruce or basswood, for lightness." at bounding box center [610, 172] width 242 height 31
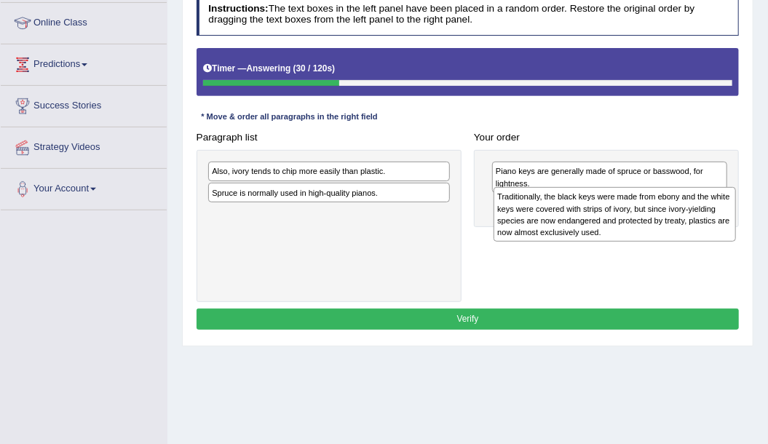
drag, startPoint x: 355, startPoint y: 194, endPoint x: 694, endPoint y: 231, distance: 341.1
click at [694, 231] on div "Traditionally, the black keys were made from ebony and the white keys were cove…" at bounding box center [614, 214] width 242 height 55
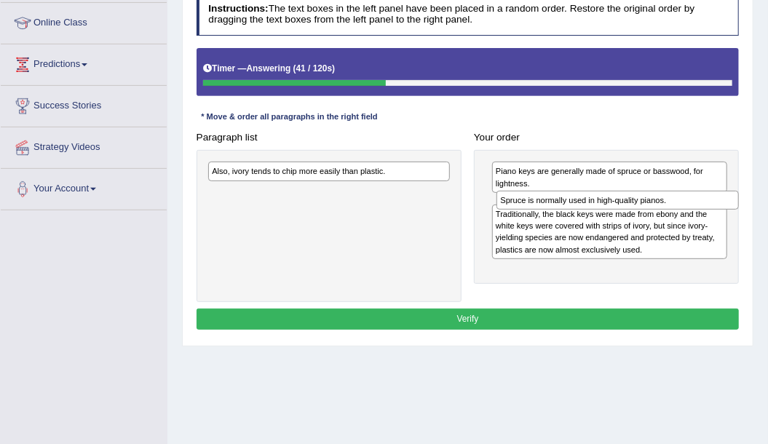
drag, startPoint x: 292, startPoint y: 192, endPoint x: 636, endPoint y: 212, distance: 344.0
click at [636, 212] on div "Paragraph list Also, ivory tends to chip more easily than plastic. Spruce is no…" at bounding box center [467, 214] width 555 height 175
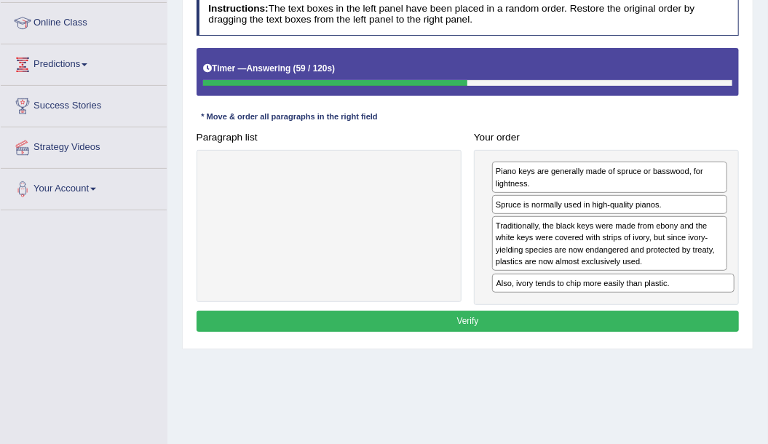
drag, startPoint x: 364, startPoint y: 173, endPoint x: 701, endPoint y: 311, distance: 364.8
click at [701, 311] on div "Instructions: The text boxes in the left panel have been placed in a random ord…" at bounding box center [467, 165] width 549 height 354
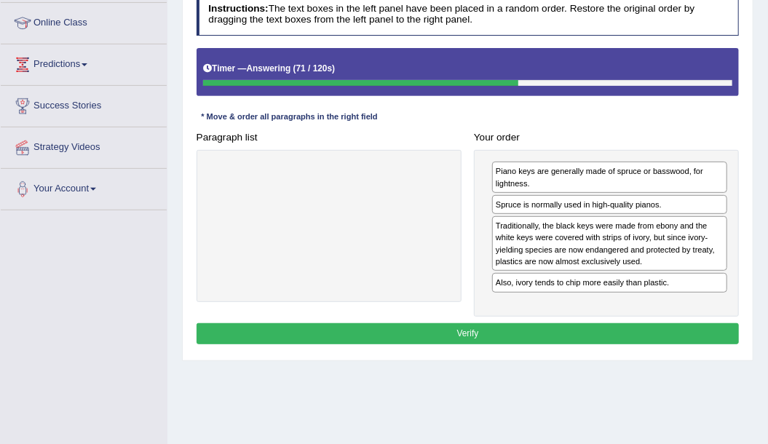
click at [397, 323] on button "Verify" at bounding box center [467, 333] width 543 height 21
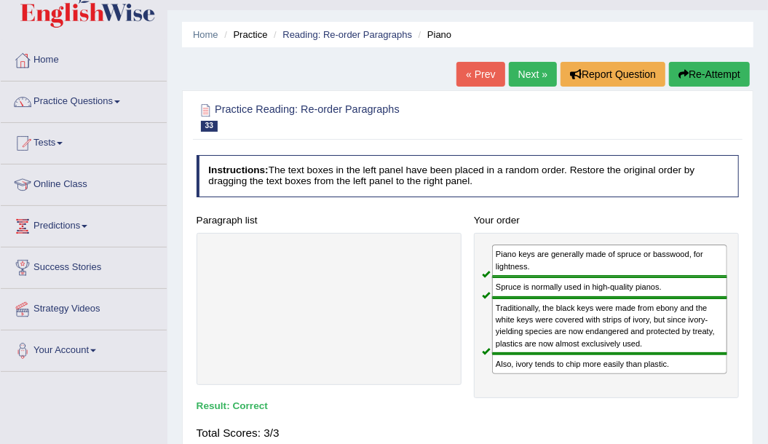
scroll to position [0, 0]
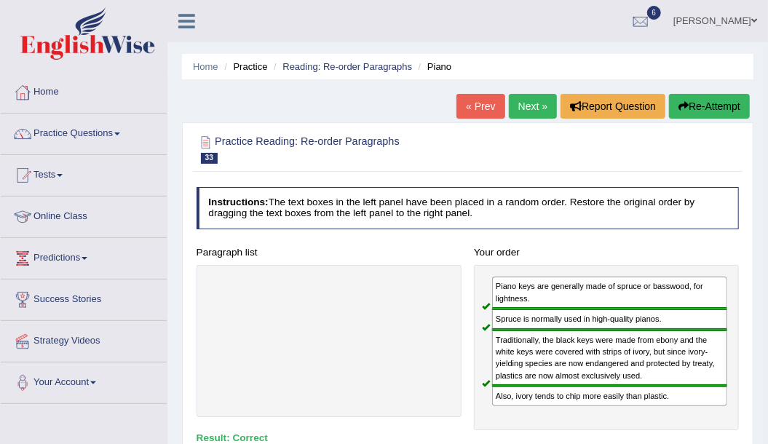
click at [535, 116] on link "Next »" at bounding box center [533, 106] width 48 height 25
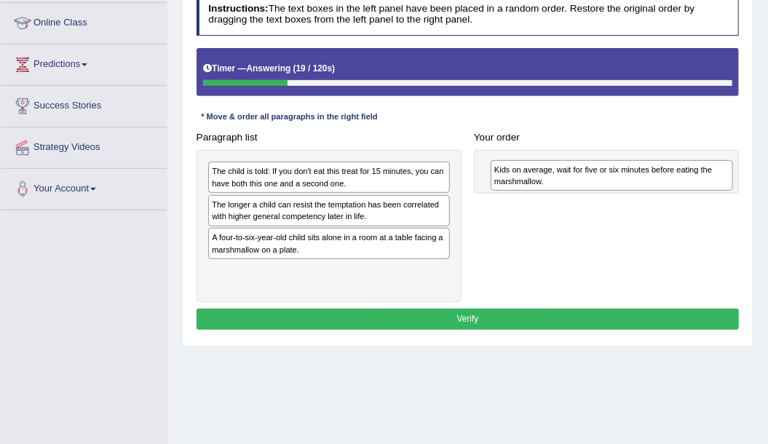
drag, startPoint x: 250, startPoint y: 243, endPoint x: 585, endPoint y: 181, distance: 341.0
click at [585, 181] on div "Kids on average, wait for five or six minutes before eating the marshmallow." at bounding box center [611, 175] width 242 height 31
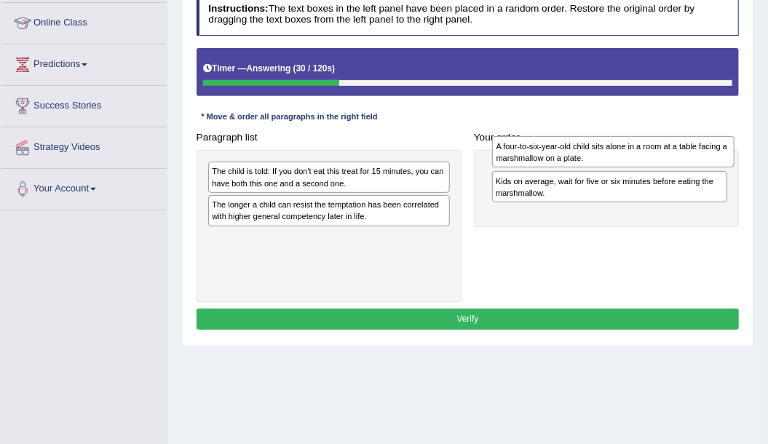
drag, startPoint x: 268, startPoint y: 249, endPoint x: 605, endPoint y: 160, distance: 349.1
click at [605, 160] on div "A four-to-six-year-old child sits alone in a room at a table facing a marshmall…" at bounding box center [613, 151] width 242 height 31
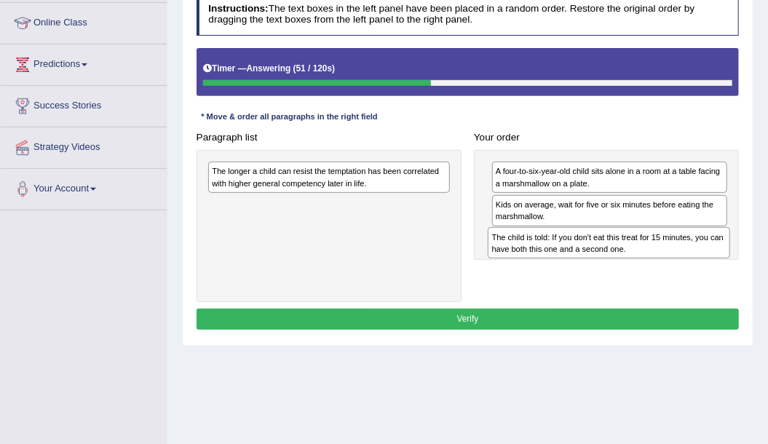
drag, startPoint x: 316, startPoint y: 180, endPoint x: 634, endPoint y: 259, distance: 328.2
click at [634, 259] on div "Paragraph list The child is told: If you don't eat this treat for 15 minutes, y…" at bounding box center [467, 214] width 555 height 175
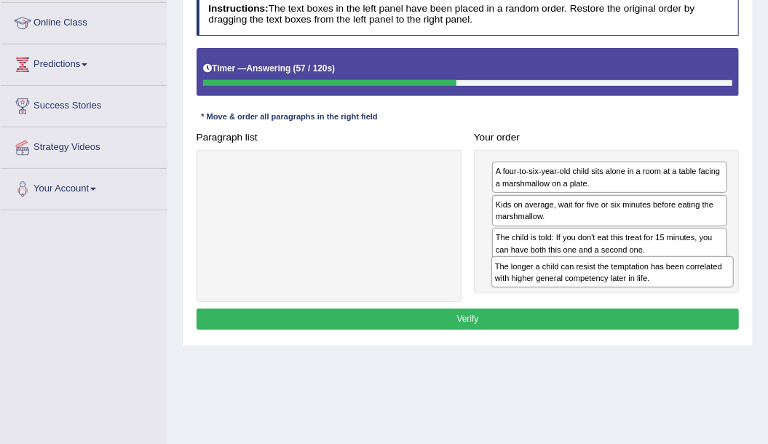
drag, startPoint x: 342, startPoint y: 185, endPoint x: 678, endPoint y: 302, distance: 355.9
click at [678, 302] on div "Instructions: The text boxes in the left panel have been placed in a random ord…" at bounding box center [467, 164] width 549 height 352
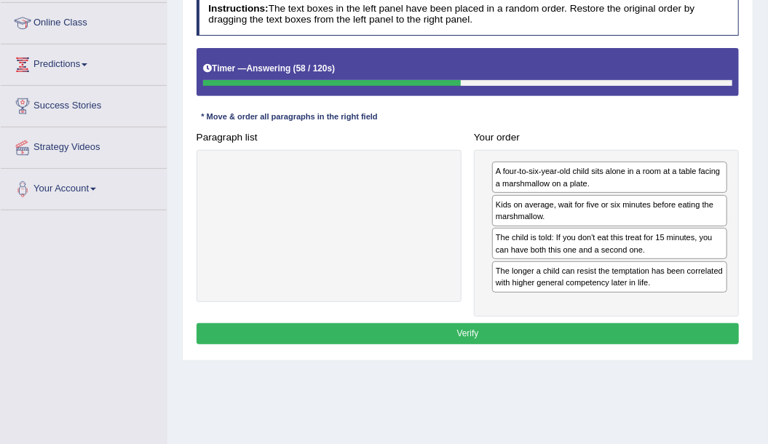
click at [500, 326] on button "Verify" at bounding box center [467, 333] width 543 height 21
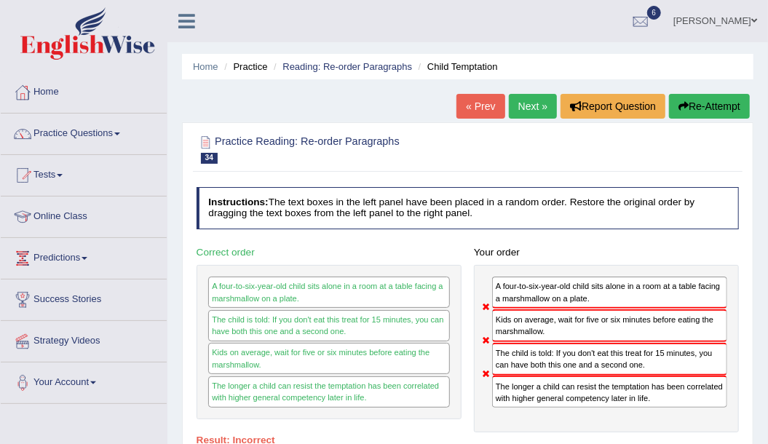
click at [727, 106] on button "Re-Attempt" at bounding box center [709, 106] width 81 height 25
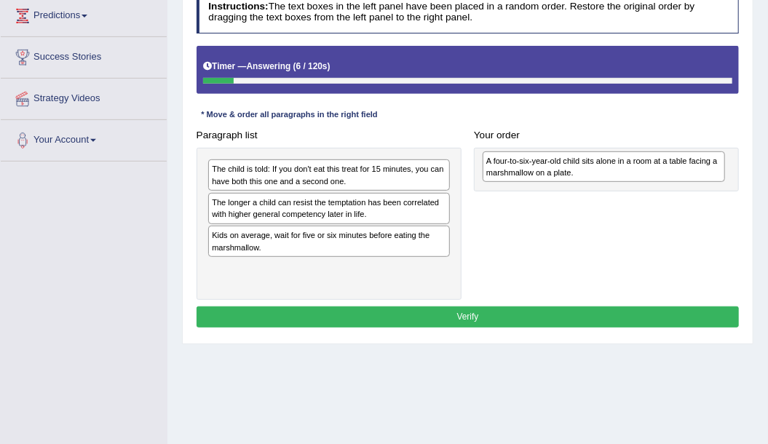
drag, startPoint x: 260, startPoint y: 276, endPoint x: 586, endPoint y: 175, distance: 341.5
click at [586, 175] on div "A four-to-six-year-old child sits alone in a room at a table facing a marshmall…" at bounding box center [603, 166] width 242 height 31
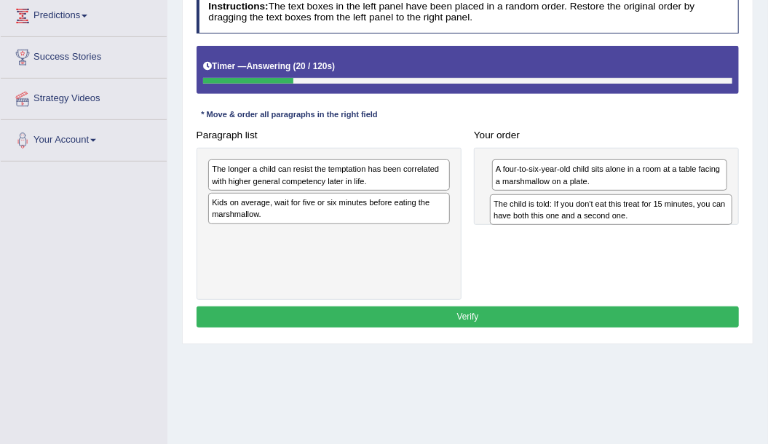
drag, startPoint x: 262, startPoint y: 174, endPoint x: 597, endPoint y: 221, distance: 338.0
click at [597, 221] on div "The child is told: If you don't eat this treat for 15 minutes, you can have bot…" at bounding box center [611, 209] width 242 height 31
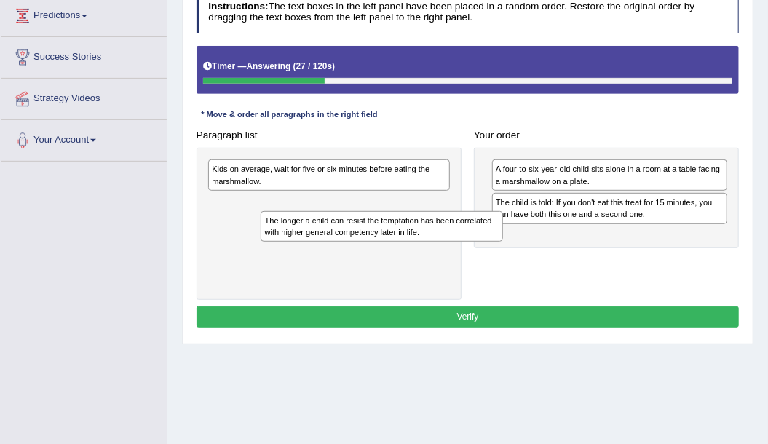
drag, startPoint x: 338, startPoint y: 177, endPoint x: 258, endPoint y: 234, distance: 97.5
click at [258, 234] on div "The longer a child can resist the temptation has been correlated with higher ge…" at bounding box center [328, 224] width 265 height 153
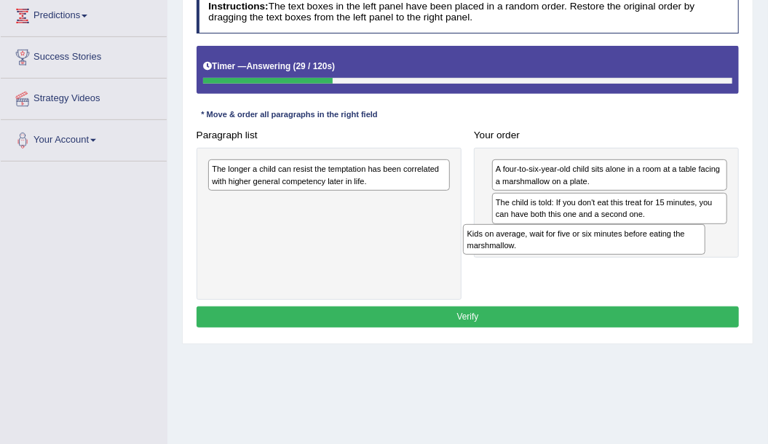
drag, startPoint x: 279, startPoint y: 170, endPoint x: 583, endPoint y: 252, distance: 314.3
click at [583, 252] on div "Paragraph list Kids on average, wait for five or six minutes before eating the …" at bounding box center [467, 211] width 555 height 175
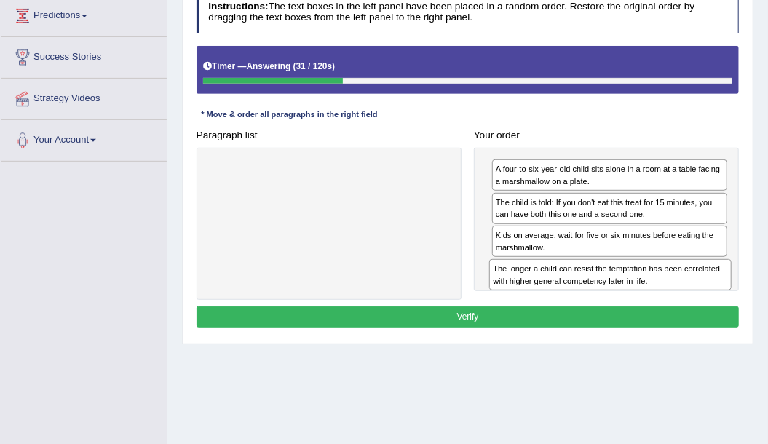
drag, startPoint x: 307, startPoint y: 180, endPoint x: 641, endPoint y: 304, distance: 356.1
click at [641, 304] on div "Instructions: The text boxes in the left panel have been placed in a random ord…" at bounding box center [467, 161] width 549 height 352
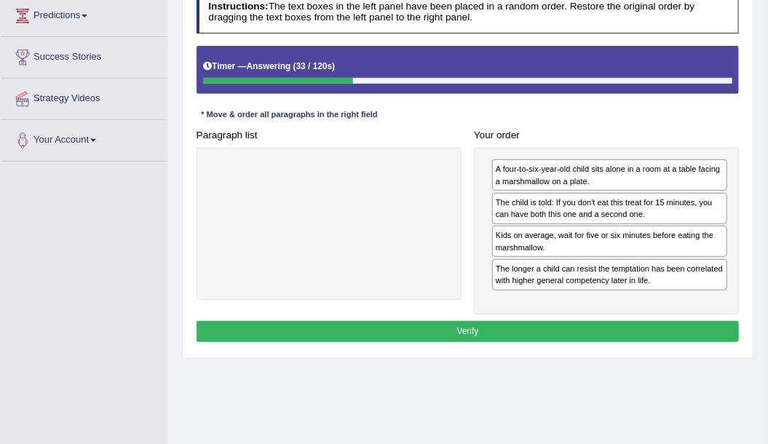
click at [399, 327] on button "Verify" at bounding box center [467, 331] width 543 height 21
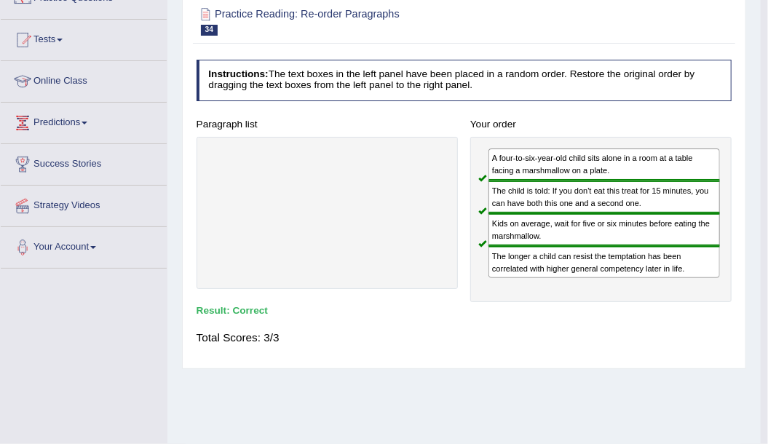
scroll to position [48, 0]
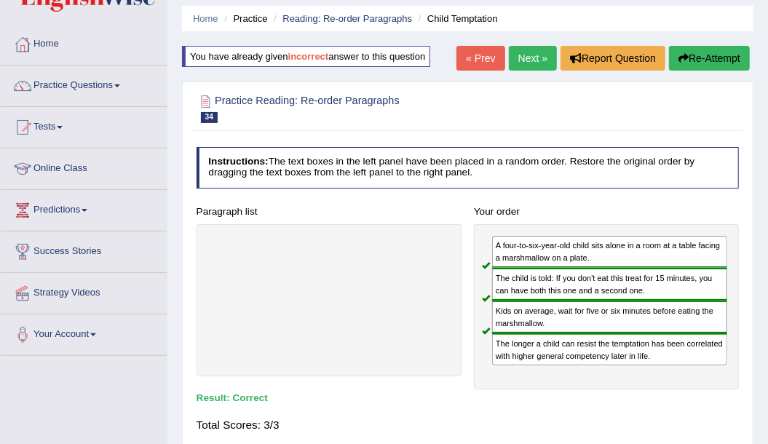
click at [509, 54] on link "Next »" at bounding box center [533, 58] width 48 height 25
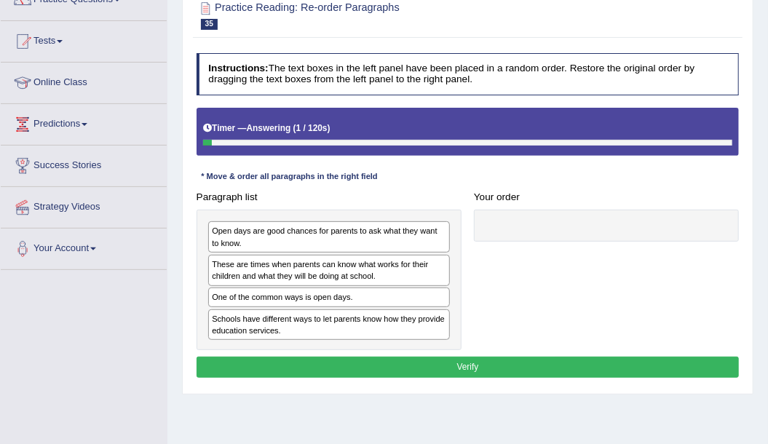
scroll to position [146, 0]
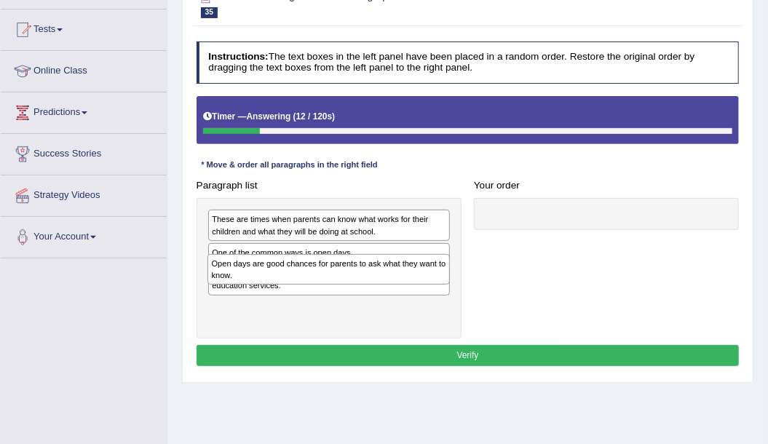
drag, startPoint x: 252, startPoint y: 223, endPoint x: 255, endPoint y: 281, distance: 58.3
click at [255, 281] on div "Open days are good chances for parents to ask what they want to know." at bounding box center [328, 269] width 242 height 31
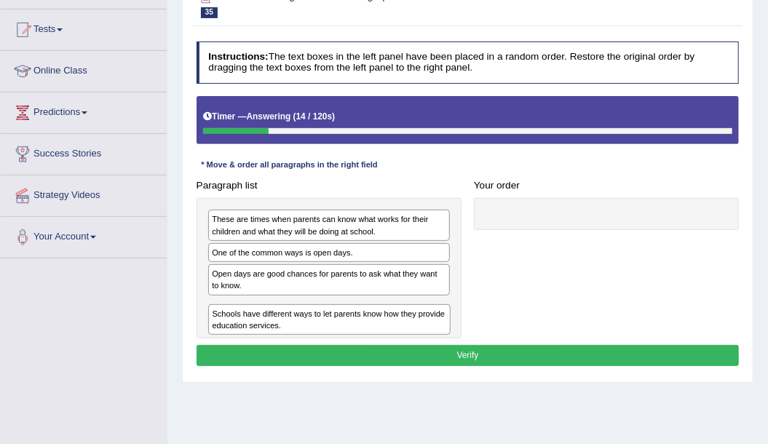
drag, startPoint x: 253, startPoint y: 279, endPoint x: 257, endPoint y: 336, distance: 56.9
click at [257, 342] on div "Instructions: The text boxes in the left panel have been placed in a random ord…" at bounding box center [467, 206] width 549 height 340
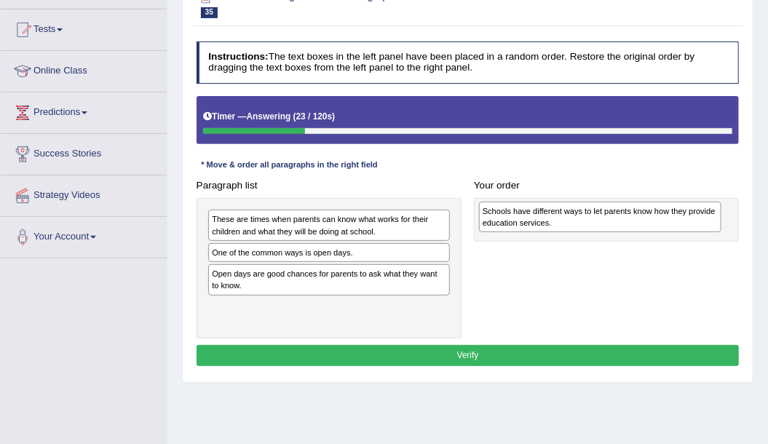
drag, startPoint x: 266, startPoint y: 316, endPoint x: 588, endPoint y: 226, distance: 334.5
click at [588, 226] on div "Schools have different ways to let parents know how they provide education serv…" at bounding box center [600, 217] width 242 height 31
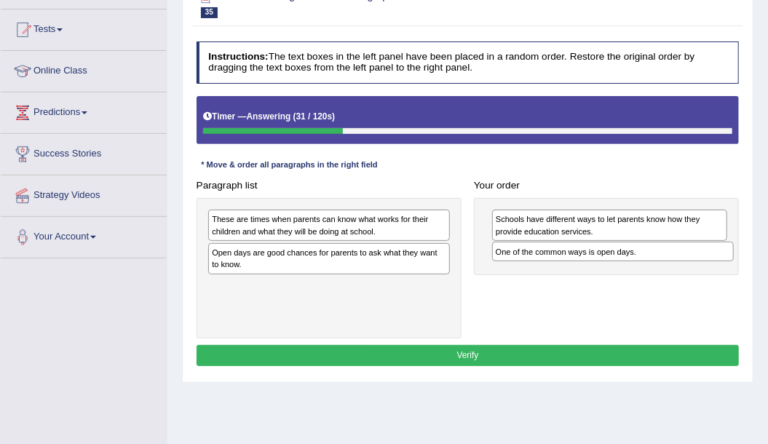
drag, startPoint x: 244, startPoint y: 250, endPoint x: 581, endPoint y: 262, distance: 337.1
click at [581, 262] on div "Paragraph list These are times when parents can know what works for their child…" at bounding box center [467, 257] width 555 height 164
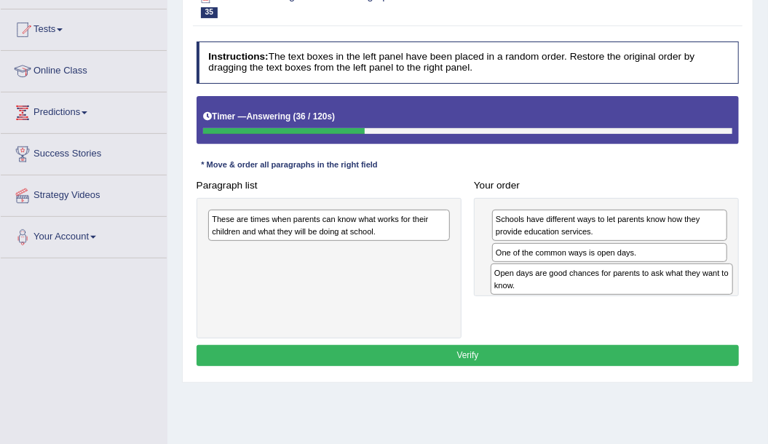
drag, startPoint x: 332, startPoint y: 255, endPoint x: 667, endPoint y: 292, distance: 337.4
click at [667, 292] on div "Open days are good chances for parents to ask what they want to know." at bounding box center [611, 278] width 242 height 31
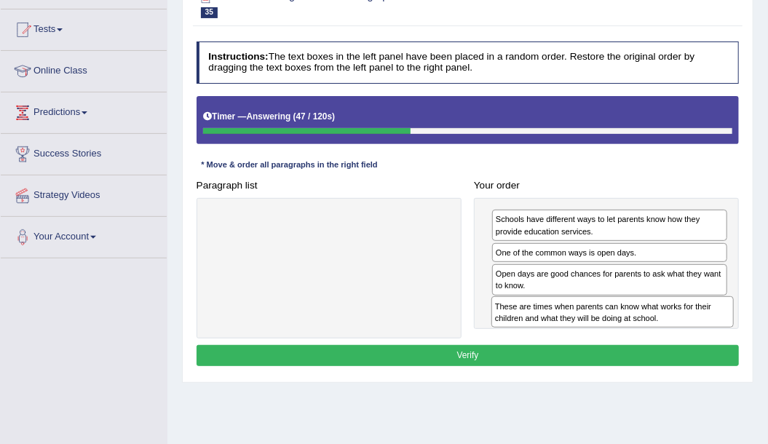
drag, startPoint x: 297, startPoint y: 226, endPoint x: 633, endPoint y: 334, distance: 353.2
click at [633, 334] on div "Paragraph list These are times when parents can know what works for their child…" at bounding box center [467, 257] width 555 height 164
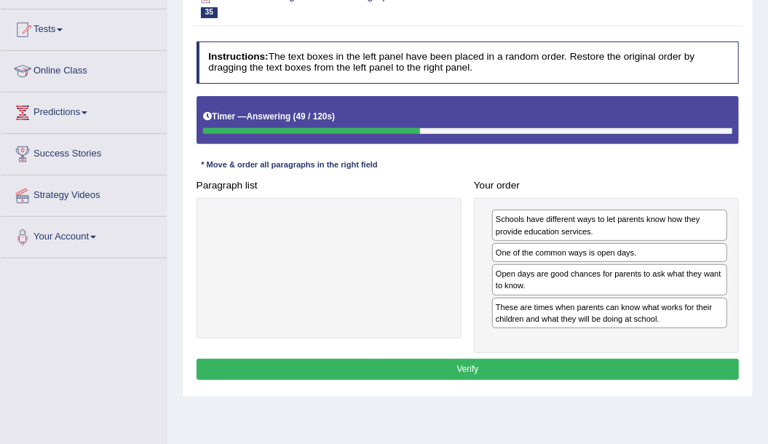
click at [442, 359] on button "Verify" at bounding box center [467, 369] width 543 height 21
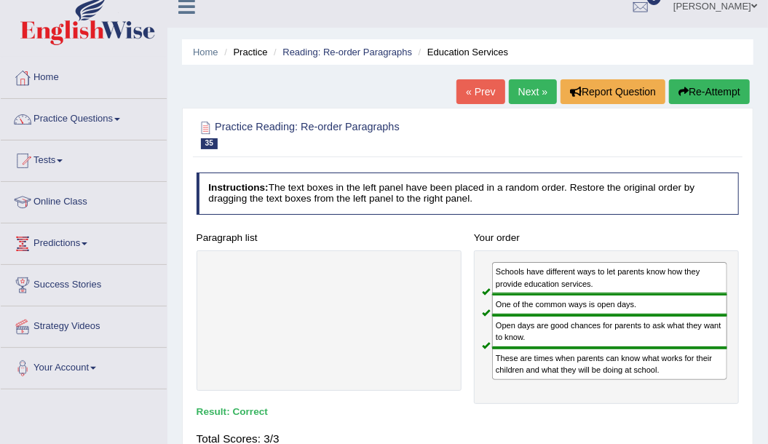
scroll to position [0, 0]
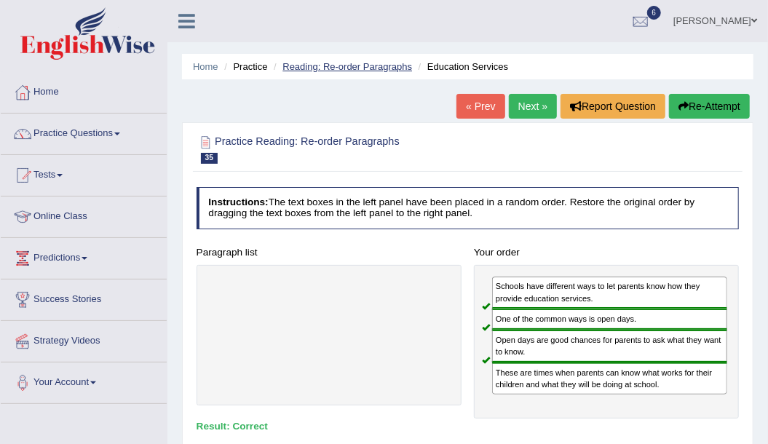
click at [362, 61] on link "Reading: Re-order Paragraphs" at bounding box center [347, 66] width 130 height 11
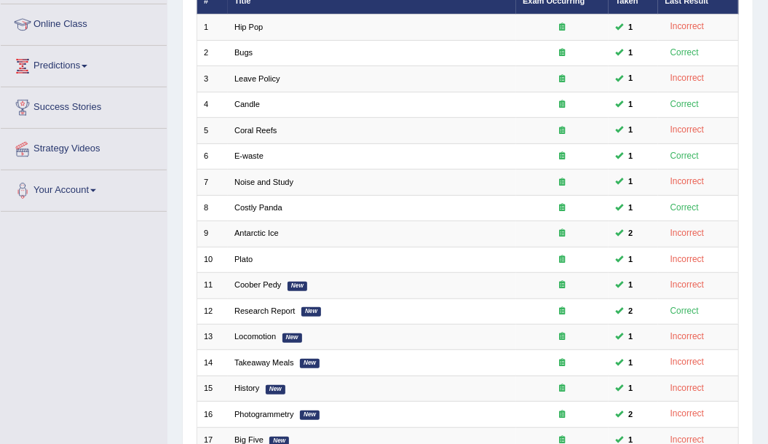
scroll to position [338, 0]
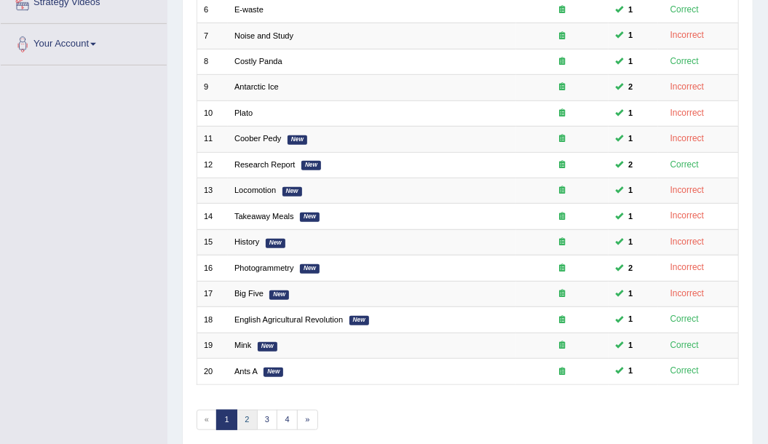
click at [247, 410] on link "2" at bounding box center [246, 420] width 21 height 20
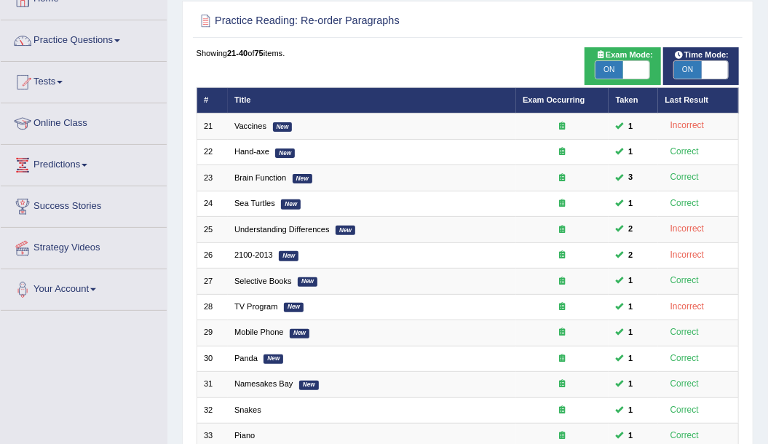
scroll to position [97, 0]
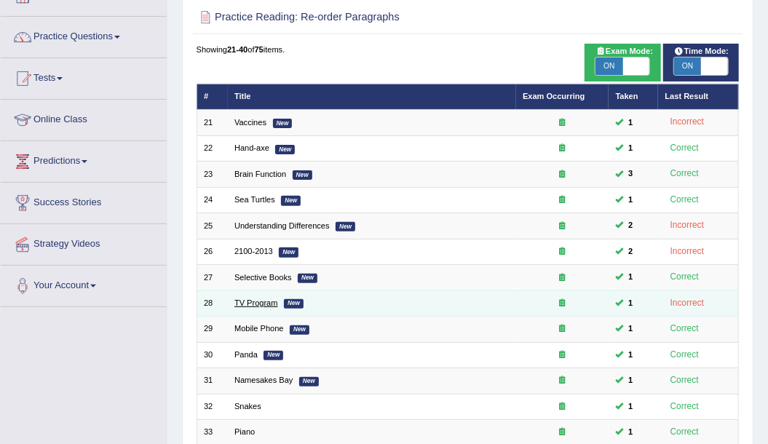
click at [255, 304] on link "TV Program" at bounding box center [256, 302] width 44 height 9
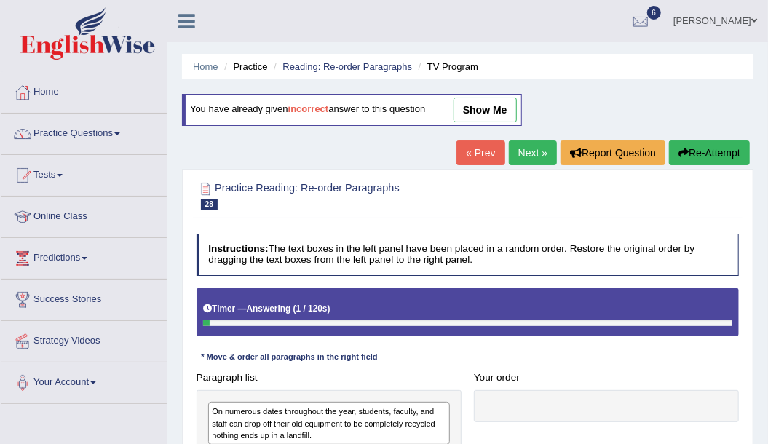
click at [726, 159] on button "Re-Attempt" at bounding box center [709, 152] width 81 height 25
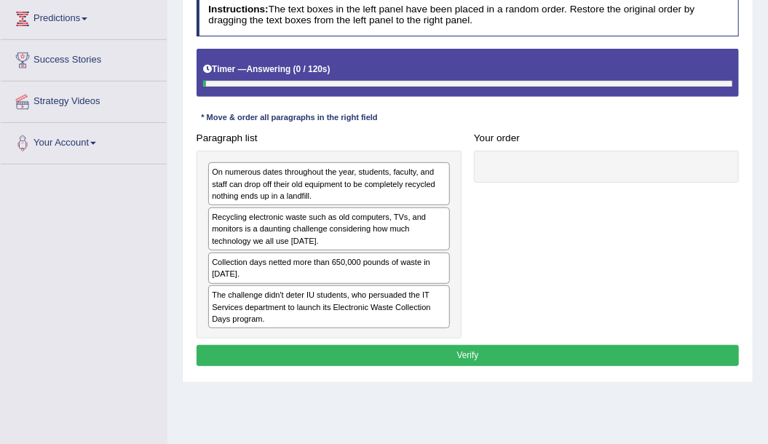
scroll to position [242, 0]
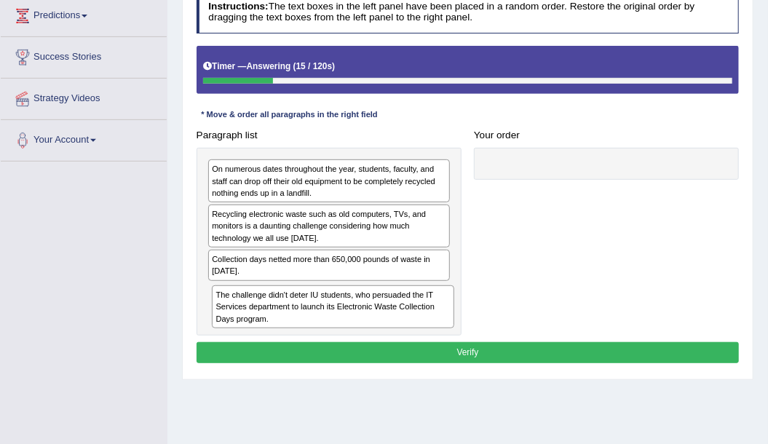
drag, startPoint x: 231, startPoint y: 303, endPoint x: 239, endPoint y: 335, distance: 33.7
click at [239, 335] on div "Instructions: The text boxes in the left panel have been placed in a random ord…" at bounding box center [467, 179] width 549 height 388
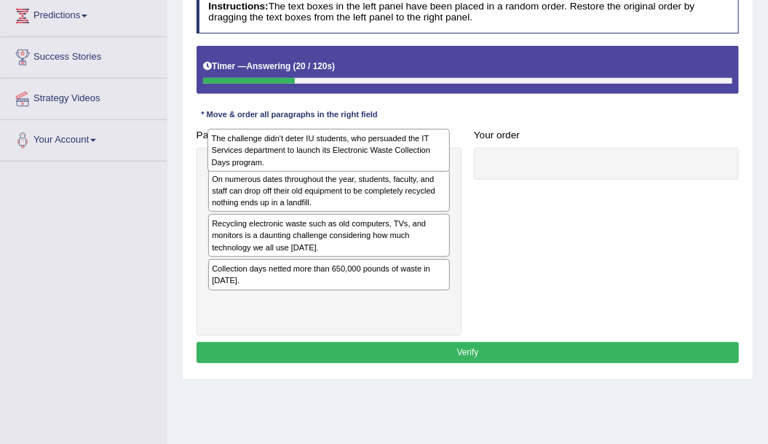
drag, startPoint x: 268, startPoint y: 308, endPoint x: 271, endPoint y: 156, distance: 151.4
click at [271, 156] on div "The challenge didn't deter IU students, who persuaded the IT Services departmen…" at bounding box center [328, 150] width 242 height 43
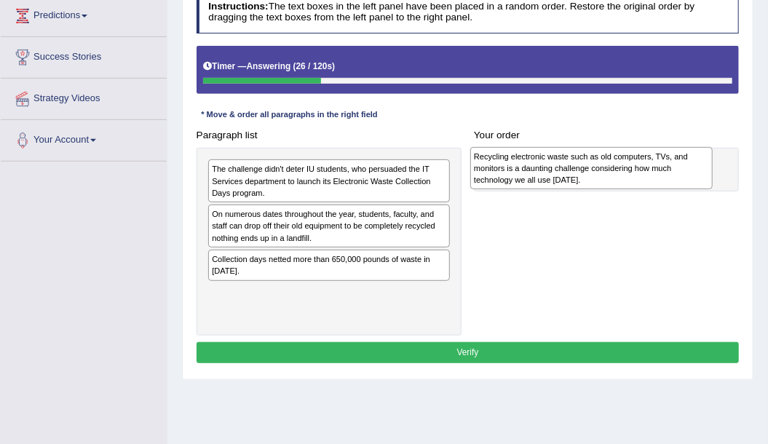
drag, startPoint x: 246, startPoint y: 268, endPoint x: 557, endPoint y: 170, distance: 326.3
click at [557, 170] on div "Recycling electronic waste such as old computers, TVs, and monitors is a daunti…" at bounding box center [591, 168] width 242 height 43
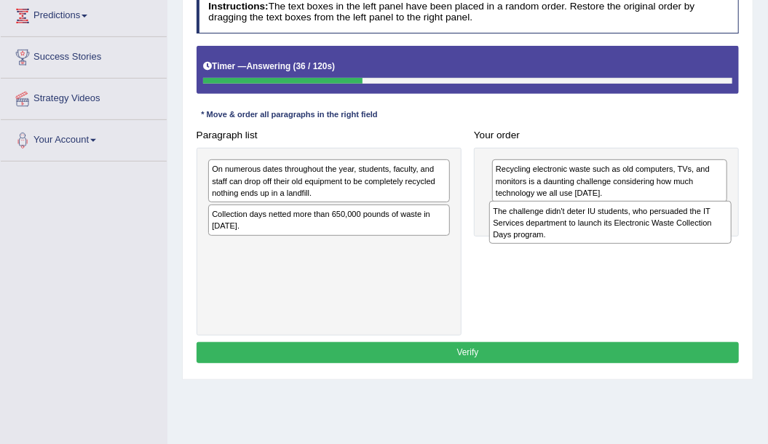
drag, startPoint x: 279, startPoint y: 186, endPoint x: 613, endPoint y: 242, distance: 338.5
click at [613, 242] on div "Paragraph list The challenge didn't deter IU students, who persuaded the IT Ser…" at bounding box center [467, 229] width 555 height 211
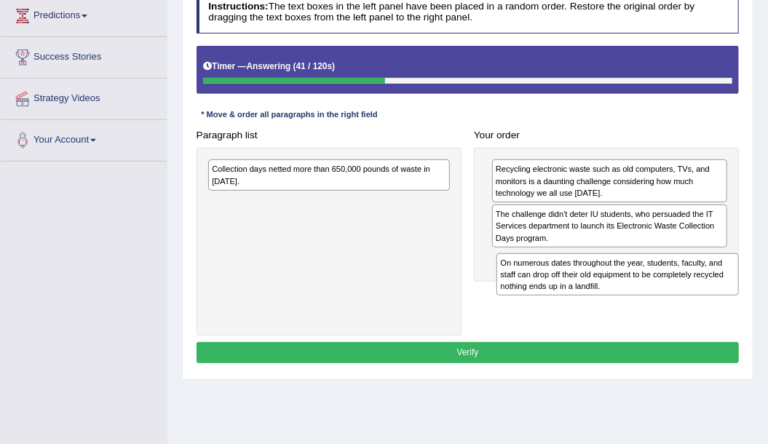
drag, startPoint x: 279, startPoint y: 186, endPoint x: 621, endPoint y: 301, distance: 361.7
click at [621, 301] on div "Paragraph list On numerous dates throughout the year, students, faculty, and st…" at bounding box center [467, 229] width 555 height 211
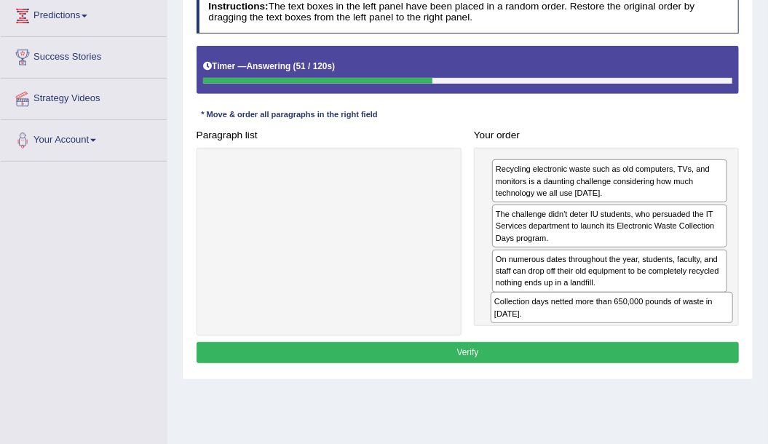
drag, startPoint x: 253, startPoint y: 178, endPoint x: 589, endPoint y: 339, distance: 372.3
click at [589, 339] on div "Instructions: The text boxes in the left panel have been placed in a random ord…" at bounding box center [467, 179] width 549 height 388
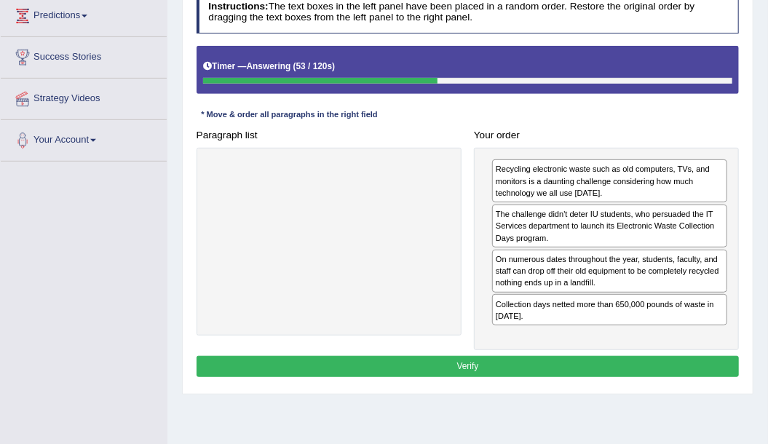
click at [483, 357] on button "Verify" at bounding box center [467, 366] width 543 height 21
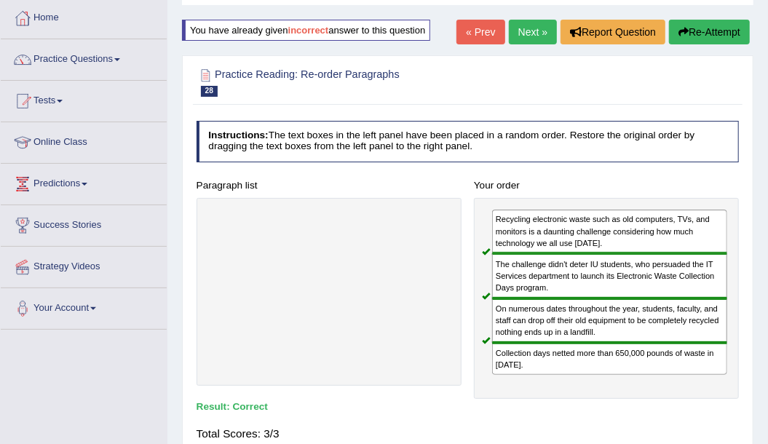
scroll to position [0, 0]
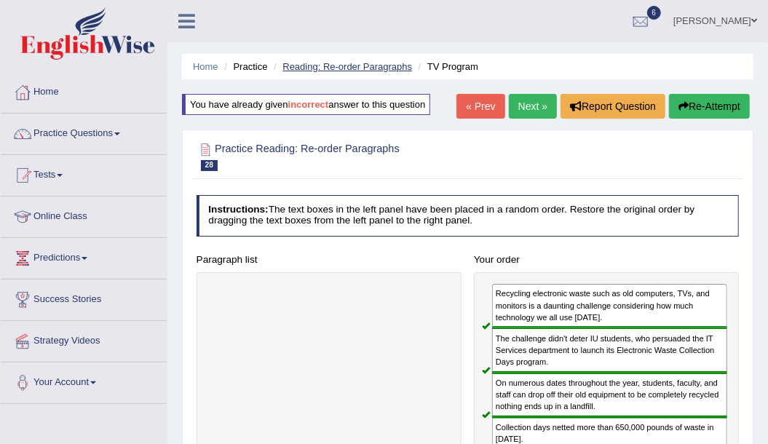
click at [320, 69] on link "Reading: Re-order Paragraphs" at bounding box center [347, 66] width 130 height 11
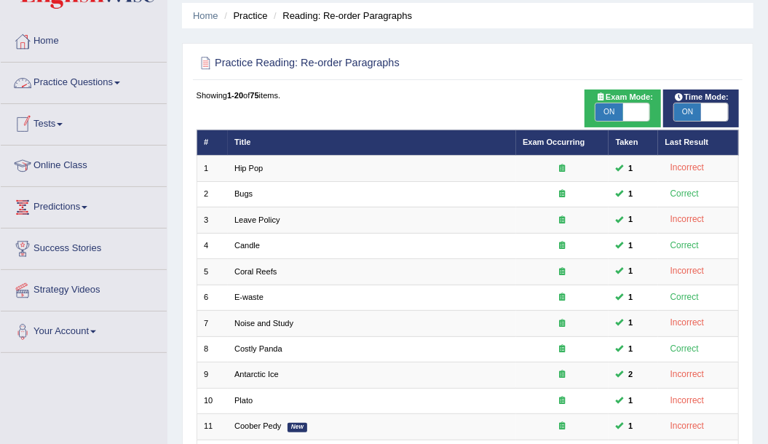
scroll to position [342, 0]
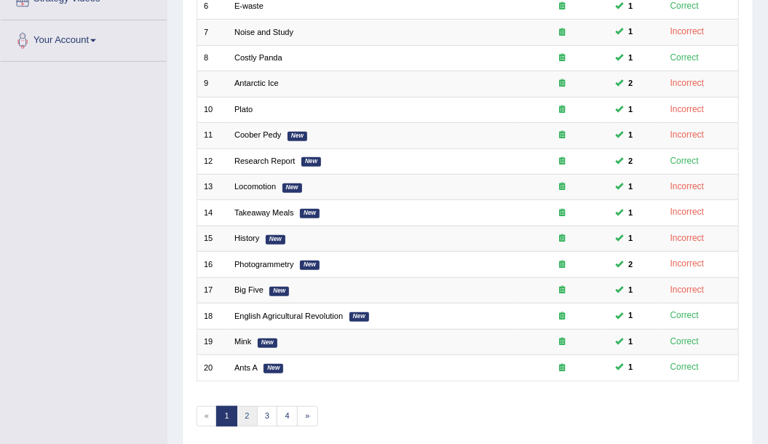
click at [254, 410] on link "2" at bounding box center [246, 416] width 21 height 20
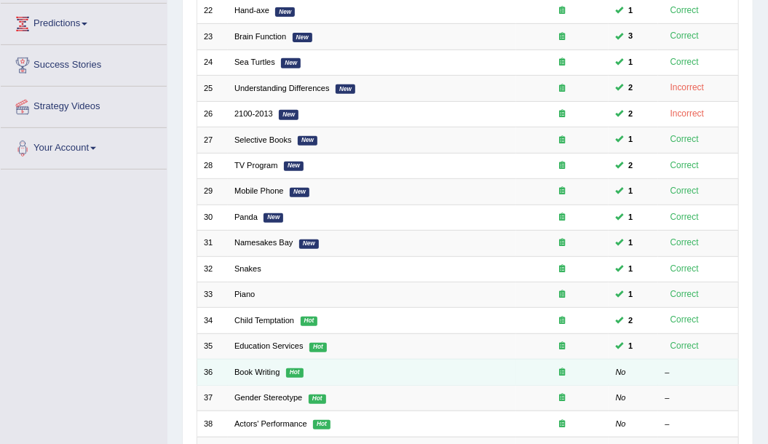
scroll to position [291, 0]
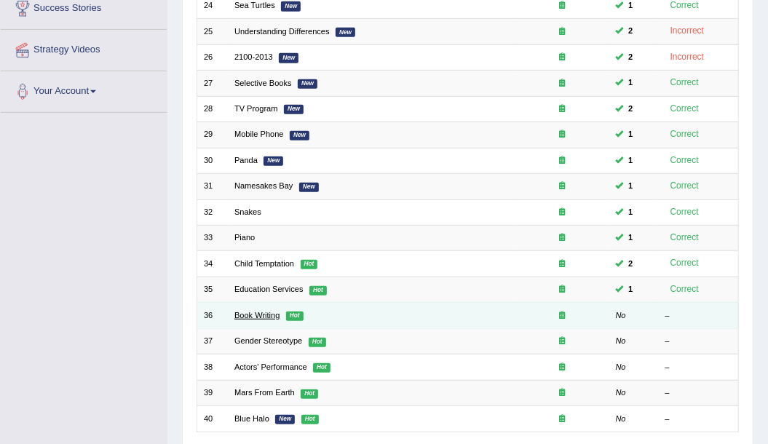
click at [266, 313] on link "Book Writing" at bounding box center [256, 315] width 45 height 9
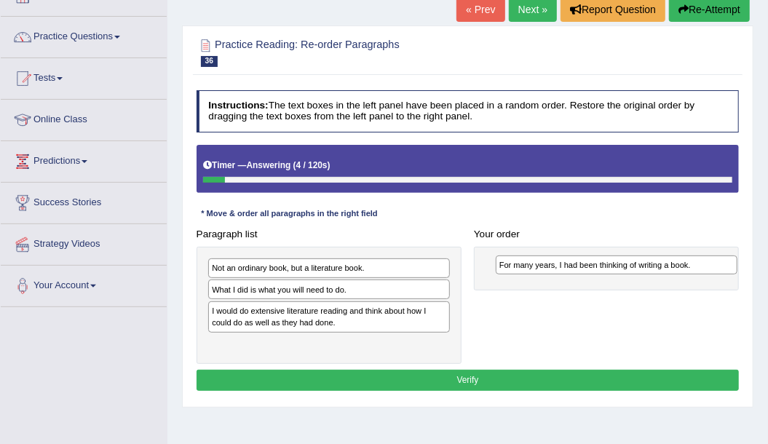
drag, startPoint x: 223, startPoint y: 340, endPoint x: 561, endPoint y: 269, distance: 345.0
click at [561, 269] on div "For many years, I had been thinking of writing a book." at bounding box center [616, 264] width 242 height 19
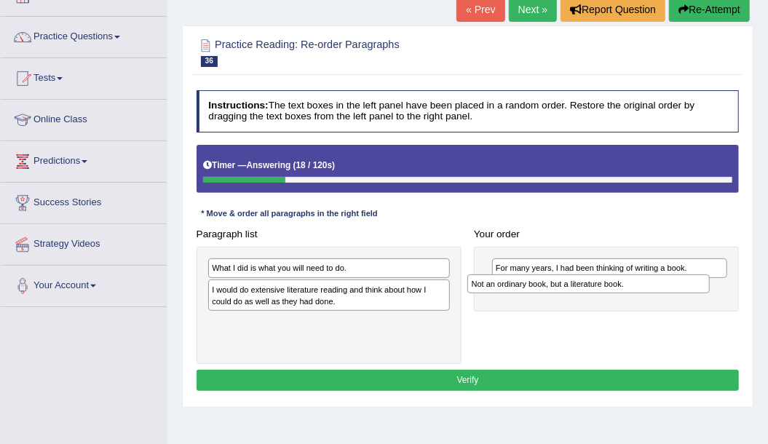
drag, startPoint x: 327, startPoint y: 271, endPoint x: 637, endPoint y: 295, distance: 310.2
click at [637, 295] on div "Paragraph list Not an ordinary book, but a literature book. What I did is what …" at bounding box center [467, 293] width 555 height 140
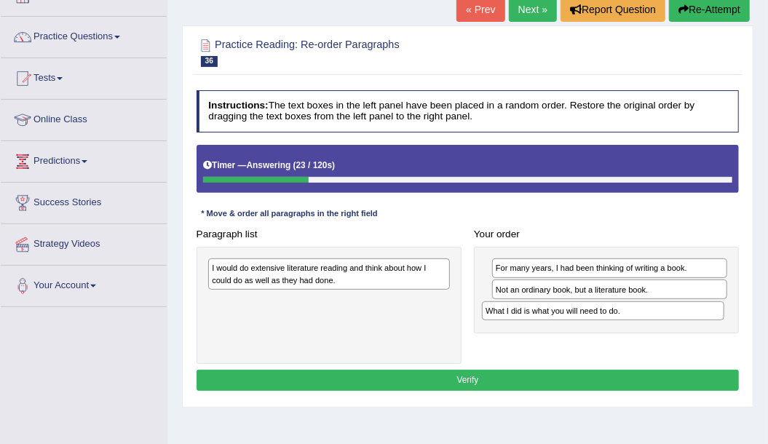
drag, startPoint x: 253, startPoint y: 270, endPoint x: 579, endPoint y: 323, distance: 330.2
click at [579, 326] on div "Paragraph list What I did is what you will need to do. I would do extensive lit…" at bounding box center [467, 293] width 555 height 140
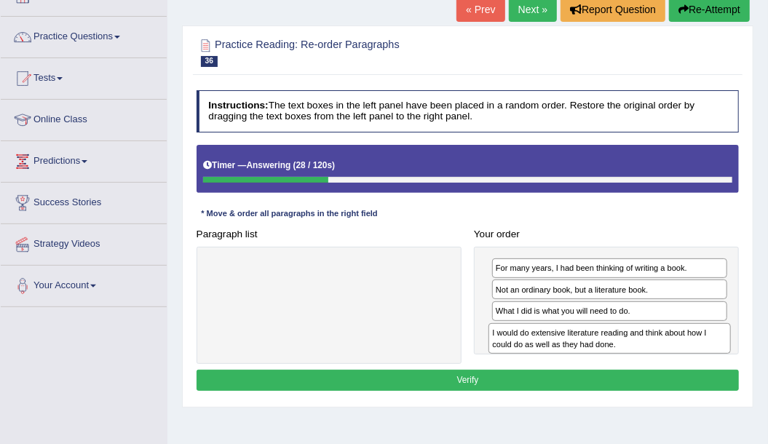
drag, startPoint x: 423, startPoint y: 298, endPoint x: 659, endPoint y: 368, distance: 246.5
click at [659, 368] on div "Instructions: The text boxes in the left panel have been placed in a random ord…" at bounding box center [467, 242] width 549 height 316
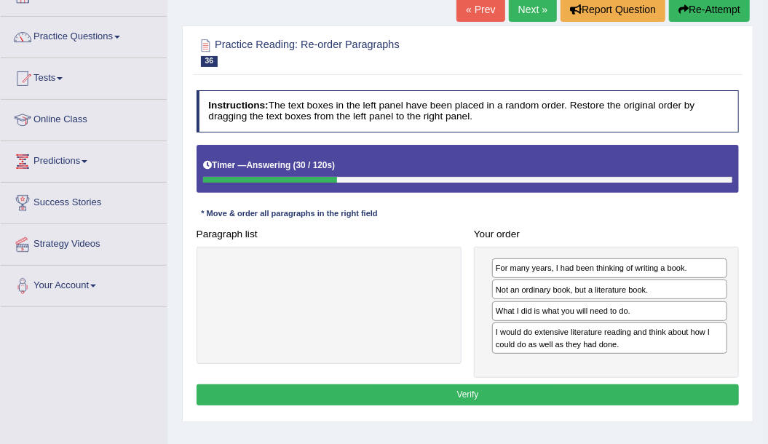
click at [455, 389] on button "Verify" at bounding box center [467, 394] width 543 height 21
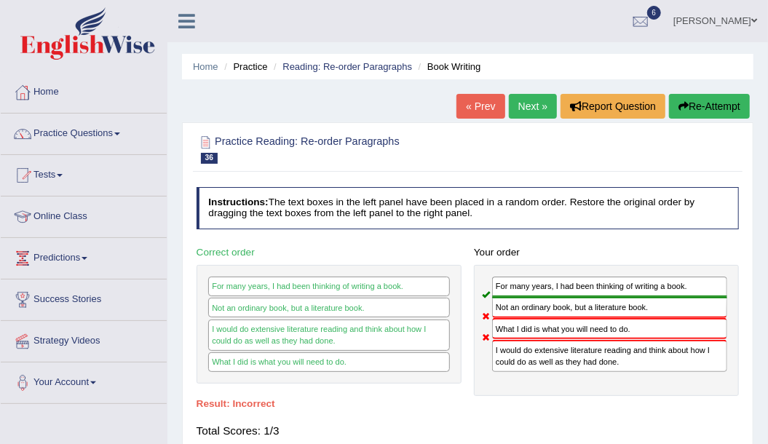
click at [700, 98] on button "Re-Attempt" at bounding box center [709, 106] width 81 height 25
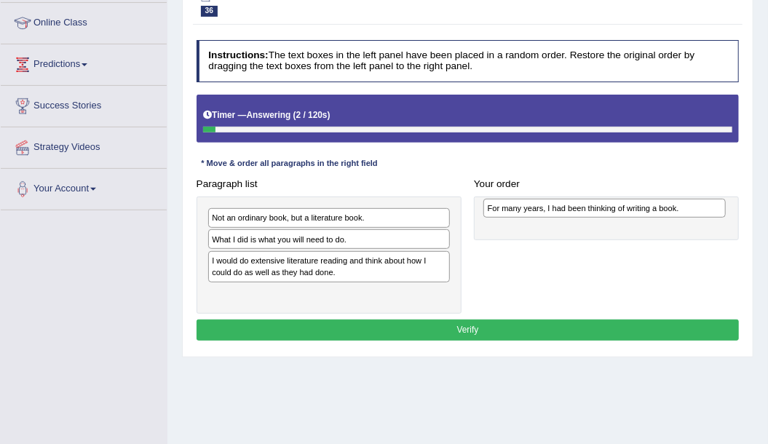
drag, startPoint x: 279, startPoint y: 290, endPoint x: 607, endPoint y: 210, distance: 337.0
click at [607, 210] on div "For many years, I had been thinking of writing a book." at bounding box center [604, 208] width 242 height 19
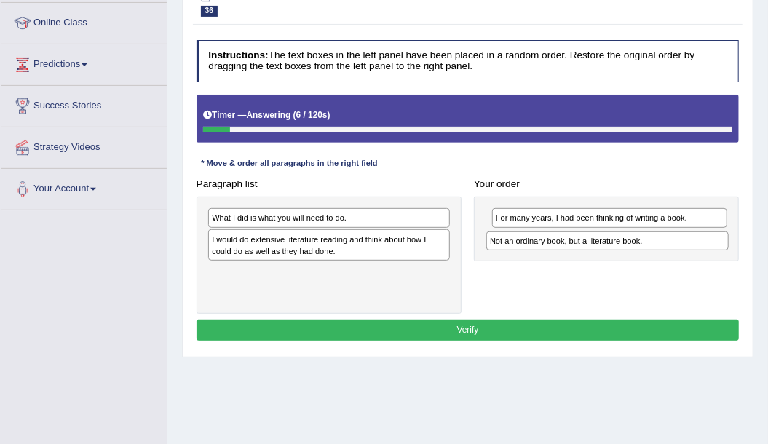
drag, startPoint x: 271, startPoint y: 214, endPoint x: 605, endPoint y: 247, distance: 335.6
click at [605, 247] on div "Paragraph list Not an ordinary book, but a literature book. What I did is what …" at bounding box center [467, 243] width 555 height 140
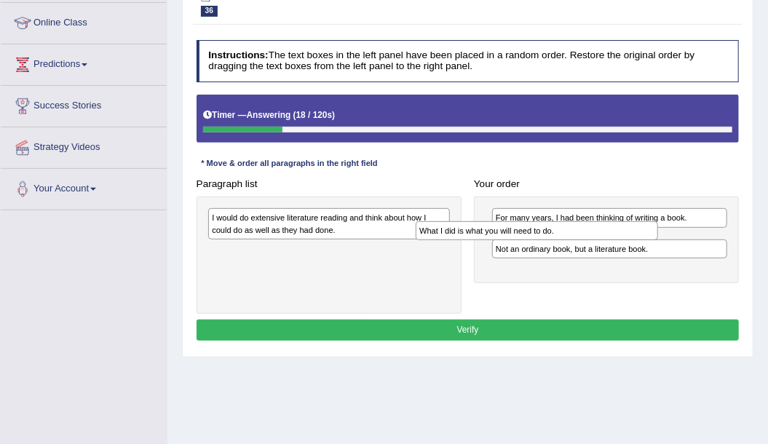
drag, startPoint x: 479, startPoint y: 220, endPoint x: 597, endPoint y: 236, distance: 118.3
click at [597, 236] on div "Paragraph list What I did is what you will need to do. I would do extensive lit…" at bounding box center [467, 243] width 555 height 140
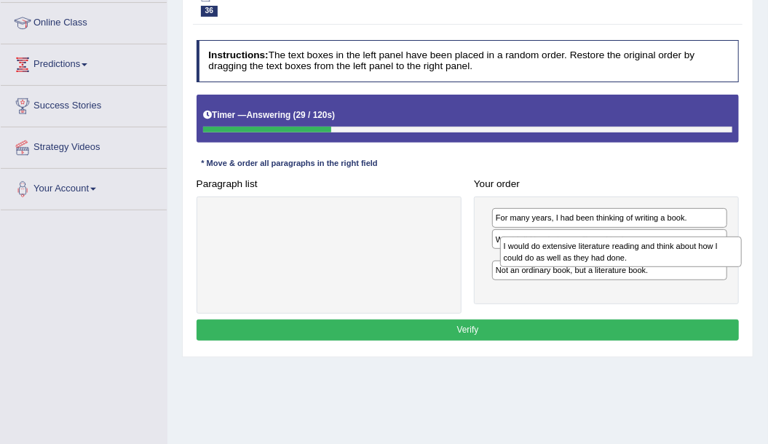
drag, startPoint x: 272, startPoint y: 220, endPoint x: 618, endPoint y: 260, distance: 348.6
click at [618, 260] on div "I would do extensive literature reading and think about how I could do as well …" at bounding box center [621, 251] width 242 height 31
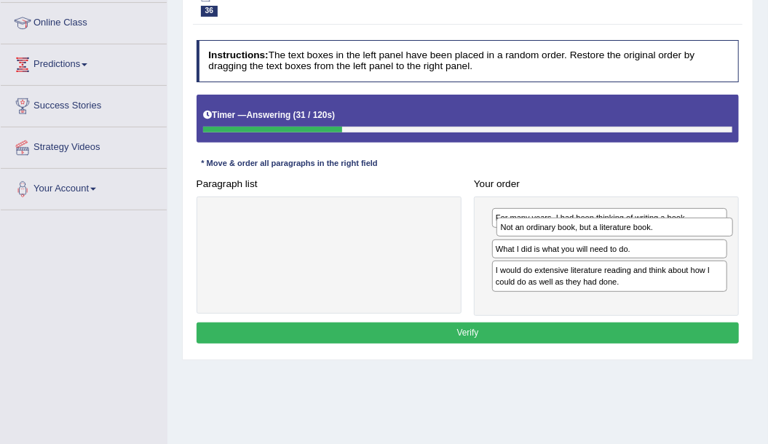
drag, startPoint x: 566, startPoint y: 291, endPoint x: 576, endPoint y: 234, distance: 57.7
click at [576, 234] on div "For many years, I had been thinking of writing a book. What I did is what you w…" at bounding box center [606, 255] width 265 height 119
drag, startPoint x: 553, startPoint y: 260, endPoint x: 557, endPoint y: 236, distance: 25.1
click at [557, 236] on div "For many years, I had been thinking of writing a book. Not an ordinary book, bu…" at bounding box center [606, 255] width 265 height 119
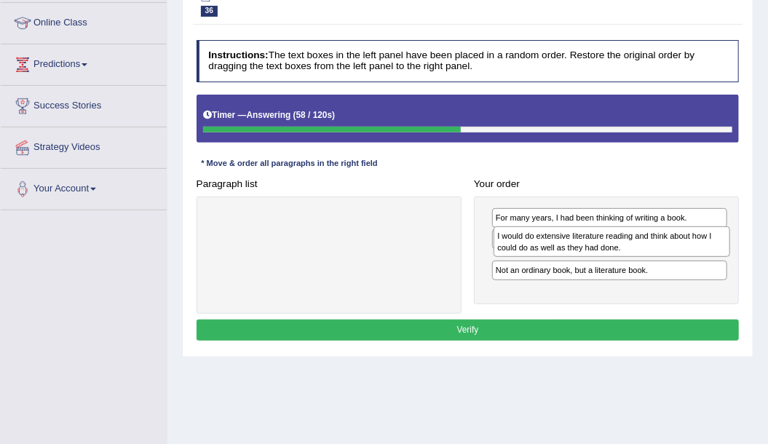
drag, startPoint x: 554, startPoint y: 290, endPoint x: 560, endPoint y: 256, distance: 34.8
click at [560, 256] on div "For many years, I had been thinking of writing a book. What I did is what you w…" at bounding box center [606, 250] width 265 height 108
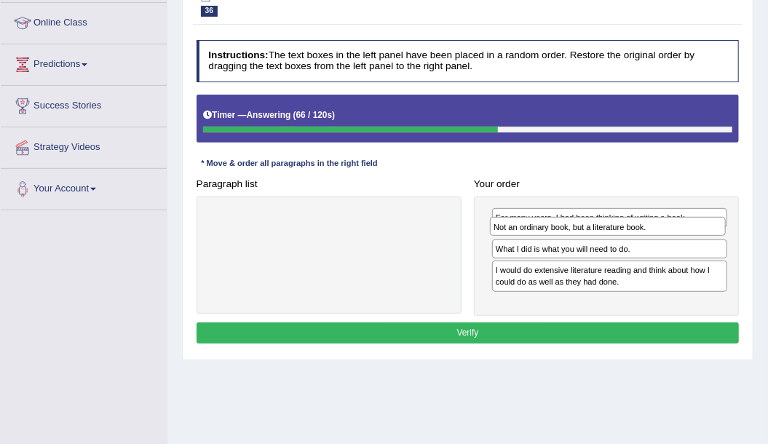
drag, startPoint x: 534, startPoint y: 288, endPoint x: 536, endPoint y: 231, distance: 56.8
click at [536, 231] on div "Not an ordinary book, but a literature book." at bounding box center [608, 226] width 236 height 19
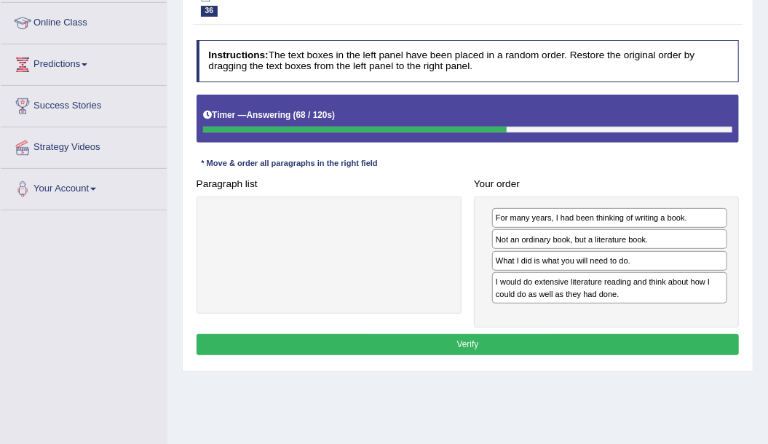
click at [479, 343] on button "Verify" at bounding box center [467, 344] width 543 height 21
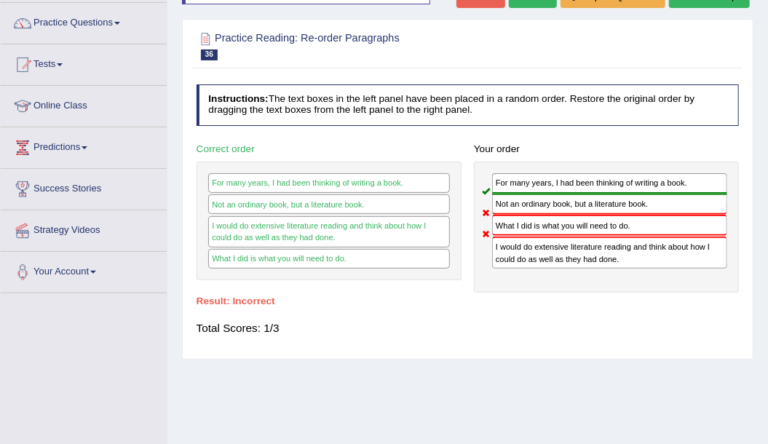
scroll to position [97, 0]
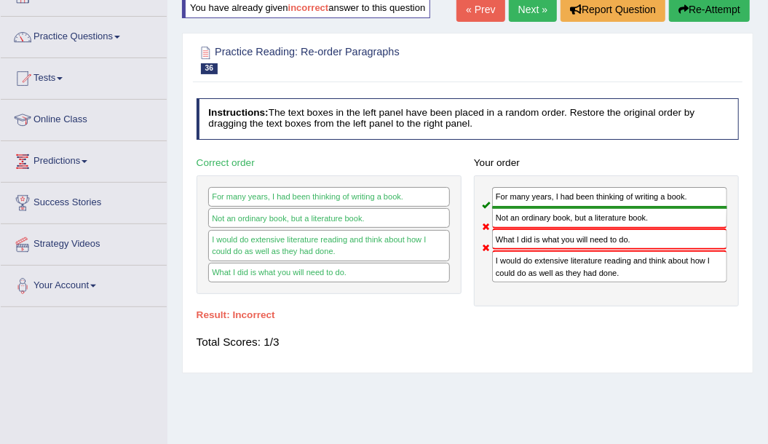
click at [693, 3] on button "Re-Attempt" at bounding box center [709, 9] width 81 height 25
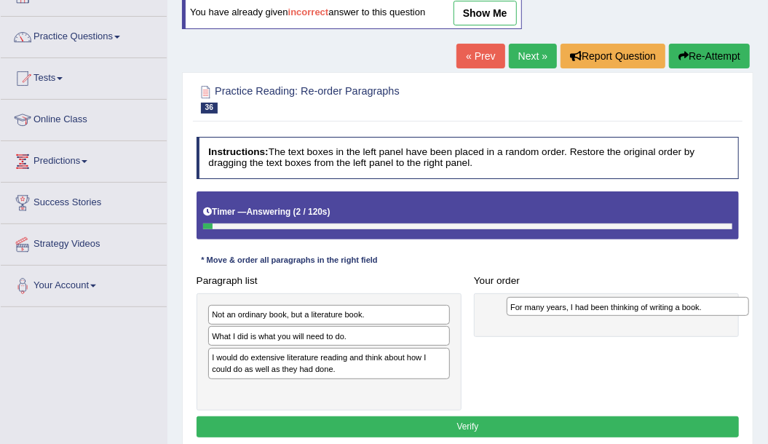
drag, startPoint x: 267, startPoint y: 389, endPoint x: 617, endPoint y: 311, distance: 358.5
click at [618, 311] on div "For many years, I had been thinking of writing a book." at bounding box center [627, 306] width 242 height 19
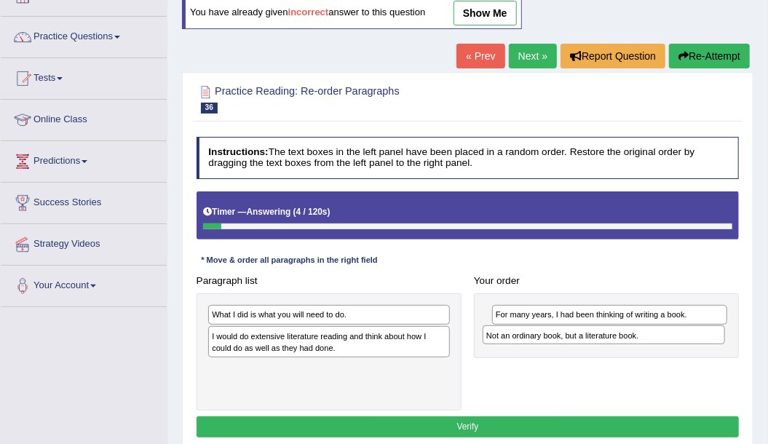
drag, startPoint x: 329, startPoint y: 313, endPoint x: 655, endPoint y: 344, distance: 327.4
click at [655, 344] on div "Paragraph list Not an ordinary book, but a literature book. What I did is what …" at bounding box center [467, 340] width 555 height 140
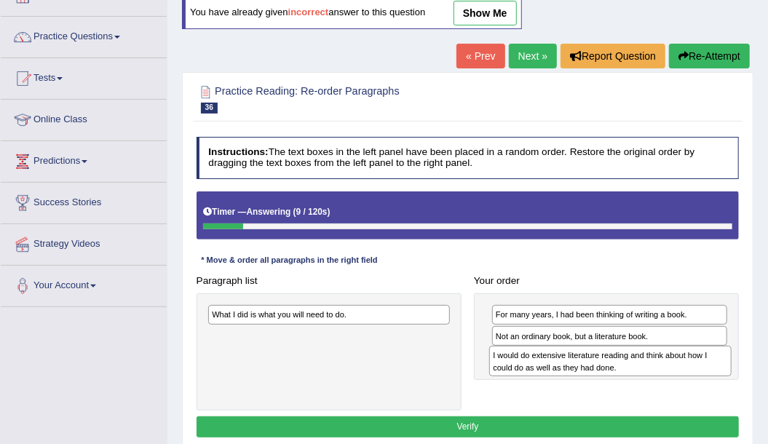
drag, startPoint x: 251, startPoint y: 335, endPoint x: 585, endPoint y: 368, distance: 335.5
click at [585, 368] on div "I would do extensive literature reading and think about how I could do as well …" at bounding box center [610, 361] width 242 height 31
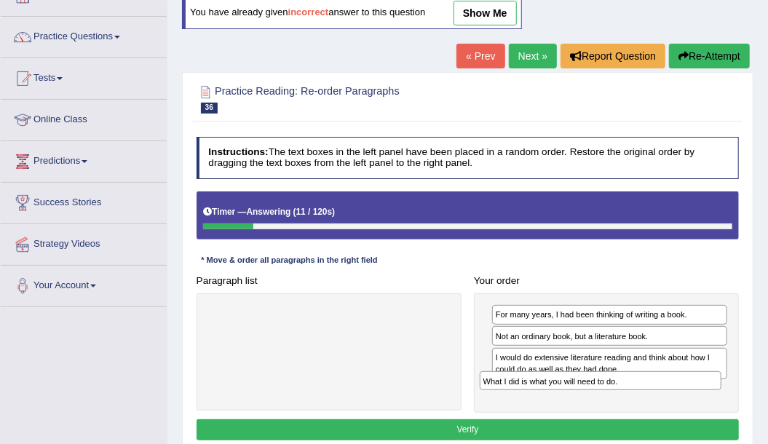
drag, startPoint x: 334, startPoint y: 314, endPoint x: 656, endPoint y: 397, distance: 333.0
click at [656, 397] on div "Paragraph list What I did is what you will need to do. Correct order For many y…" at bounding box center [467, 341] width 555 height 143
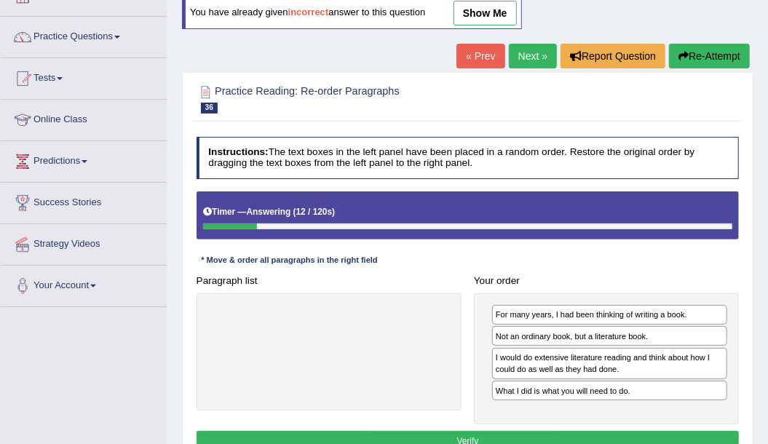
click at [512, 439] on button "Verify" at bounding box center [467, 441] width 543 height 21
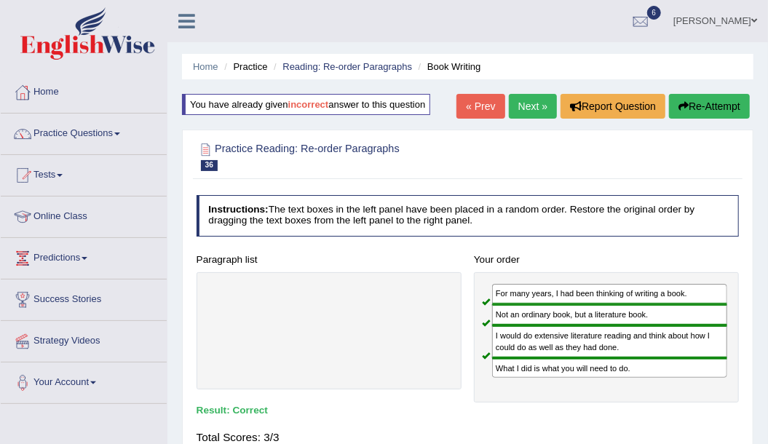
click at [530, 103] on link "Next »" at bounding box center [533, 106] width 48 height 25
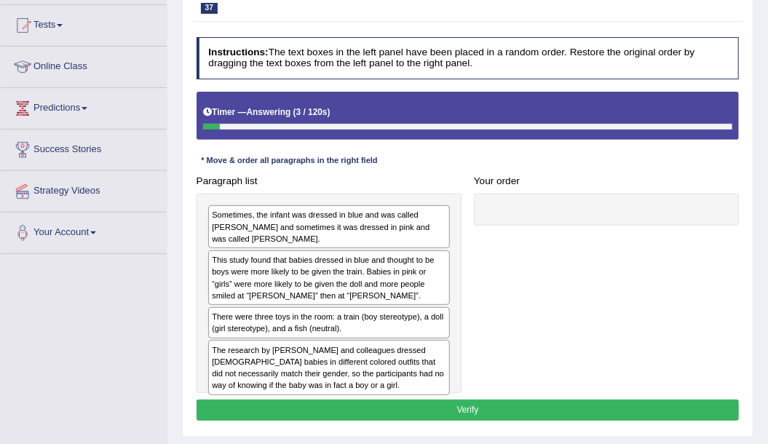
scroll to position [146, 0]
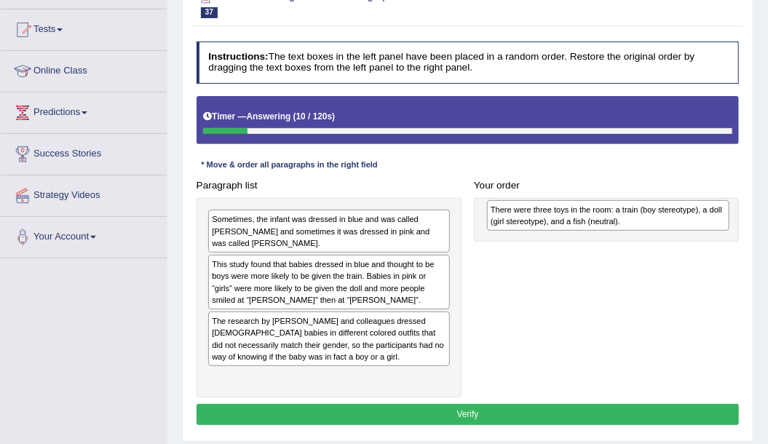
drag, startPoint x: 237, startPoint y: 318, endPoint x: 566, endPoint y: 224, distance: 342.0
click at [566, 224] on div "There were three toys in the room: a train (boy stereotype), a doll (girl stere…" at bounding box center [608, 215] width 242 height 31
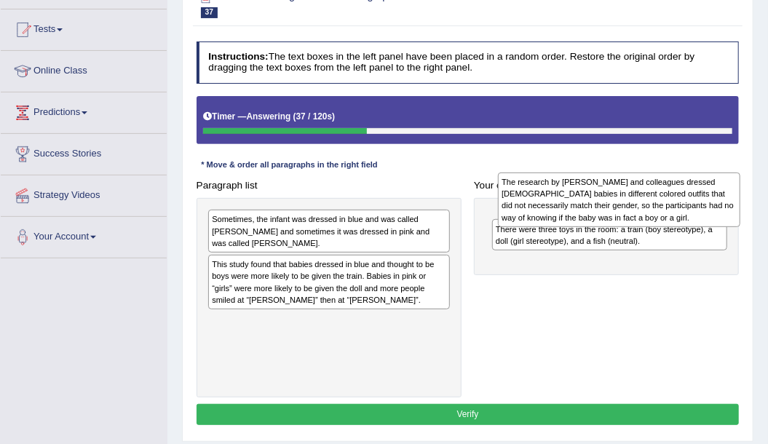
drag, startPoint x: 270, startPoint y: 317, endPoint x: 614, endPoint y: 191, distance: 366.7
click at [614, 191] on div "The research by [PERSON_NAME] and colleagues dressed [DEMOGRAPHIC_DATA] babies …" at bounding box center [619, 199] width 242 height 55
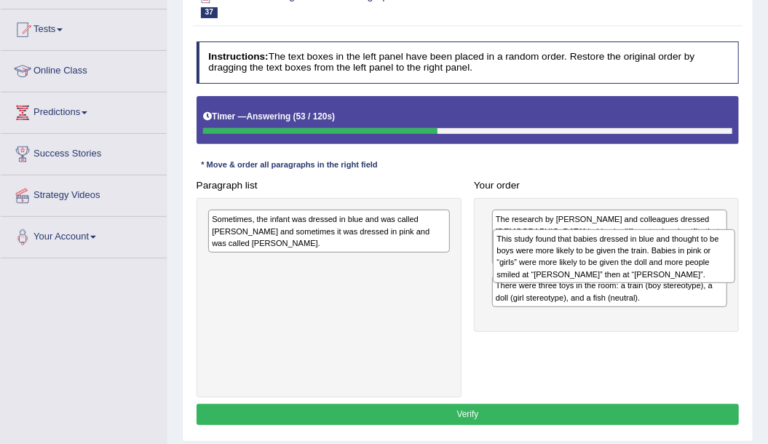
drag, startPoint x: 306, startPoint y: 284, endPoint x: 649, endPoint y: 275, distance: 343.5
click at [649, 275] on div "This study found that babies dressed in blue and thought to be boys were more l…" at bounding box center [614, 256] width 242 height 55
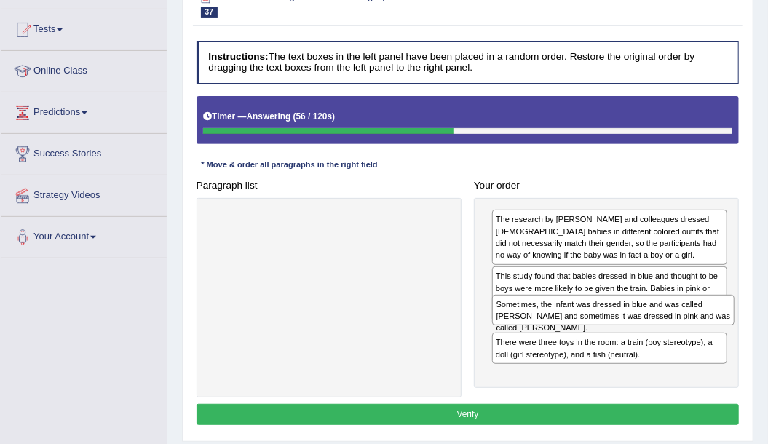
drag, startPoint x: 294, startPoint y: 225, endPoint x: 632, endPoint y: 331, distance: 353.9
click at [632, 331] on div "Paragraph list Sometimes, the infant was dressed in blue and was called [PERSON…" at bounding box center [467, 286] width 555 height 223
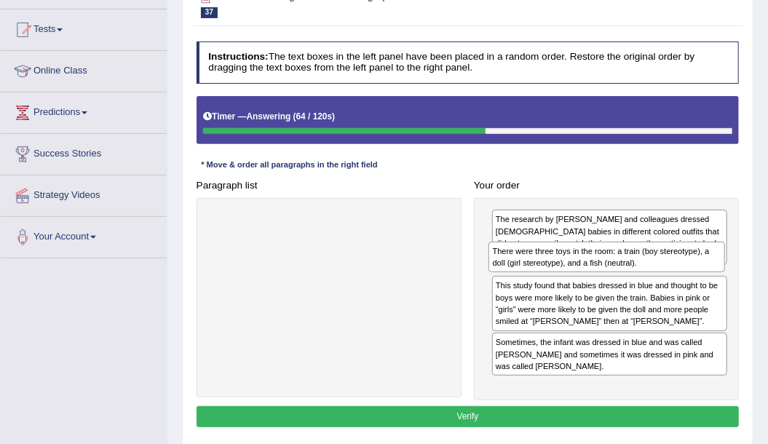
drag, startPoint x: 574, startPoint y: 386, endPoint x: 575, endPoint y: 272, distance: 113.5
click at [575, 272] on div "The research by [PERSON_NAME] and colleagues dressed [DEMOGRAPHIC_DATA] babies …" at bounding box center [606, 299] width 265 height 202
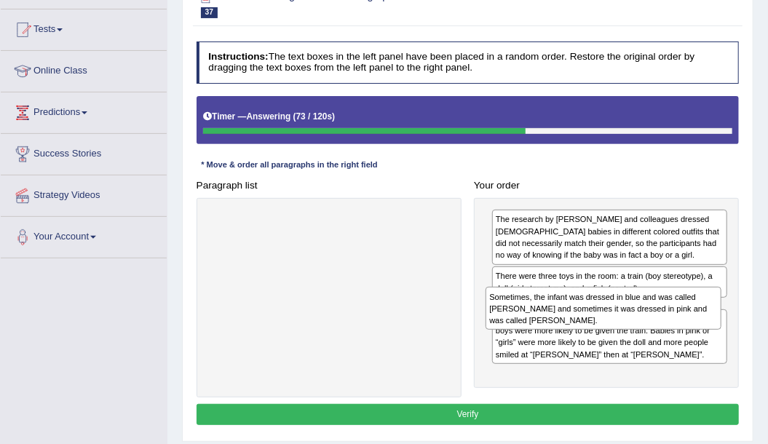
drag, startPoint x: 522, startPoint y: 376, endPoint x: 519, endPoint y: 328, distance: 48.1
click at [519, 328] on div "The research by [PERSON_NAME] and colleagues dressed [DEMOGRAPHIC_DATA] babies …" at bounding box center [606, 293] width 265 height 191
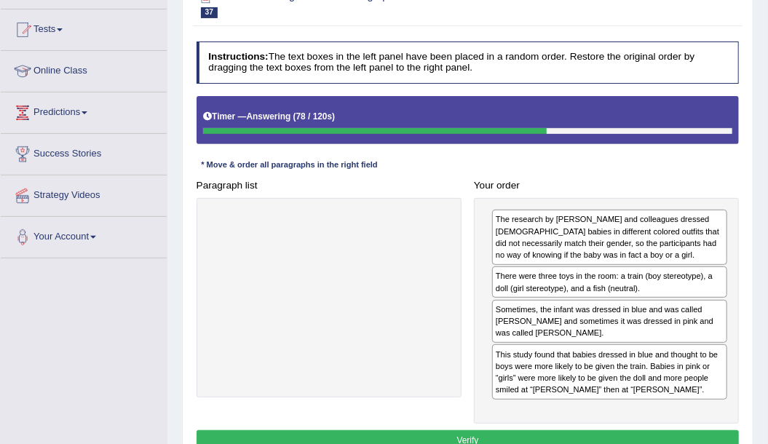
scroll to position [194, 0]
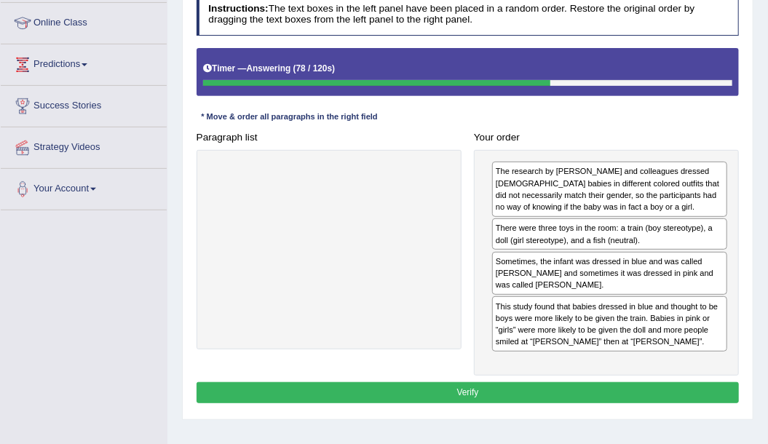
click at [500, 388] on button "Verify" at bounding box center [467, 392] width 543 height 21
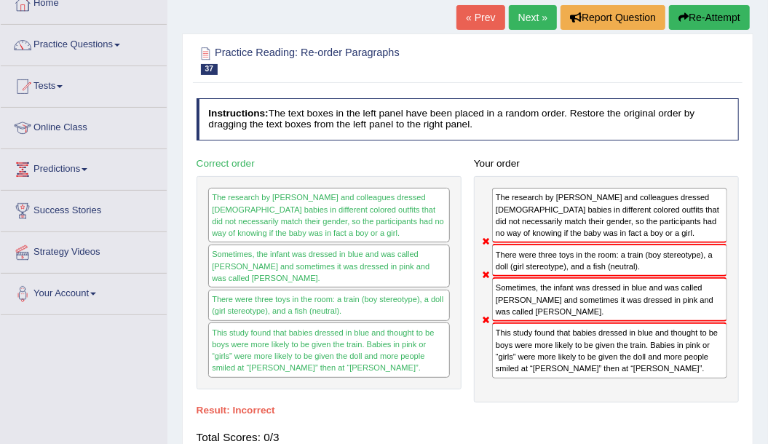
scroll to position [48, 0]
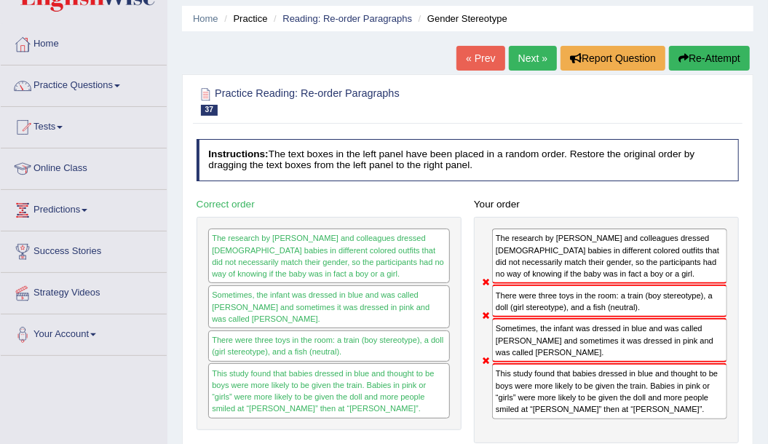
click at [690, 60] on button "Re-Attempt" at bounding box center [709, 58] width 81 height 25
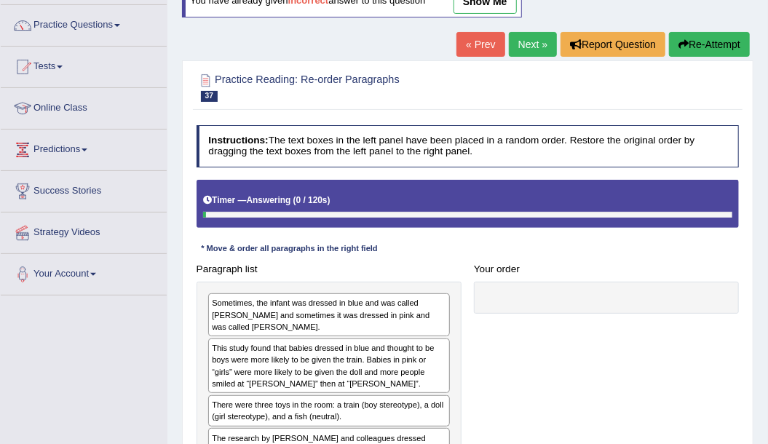
scroll to position [194, 0]
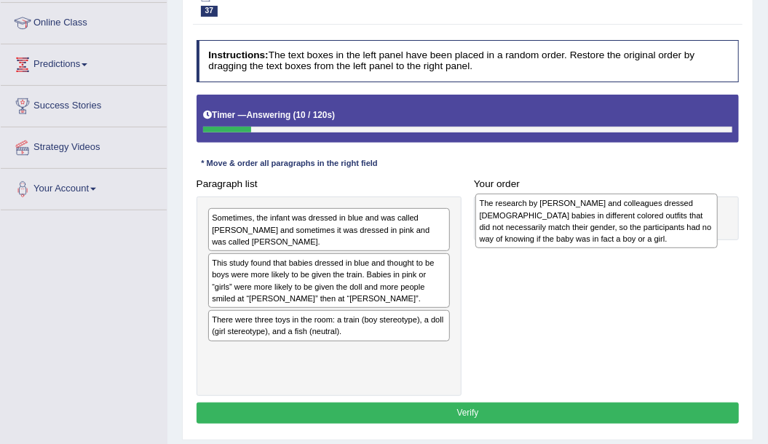
drag, startPoint x: 282, startPoint y: 354, endPoint x: 600, endPoint y: 220, distance: 344.7
click at [600, 220] on div "The research by [PERSON_NAME] and colleagues dressed [DEMOGRAPHIC_DATA] babies …" at bounding box center [596, 221] width 242 height 55
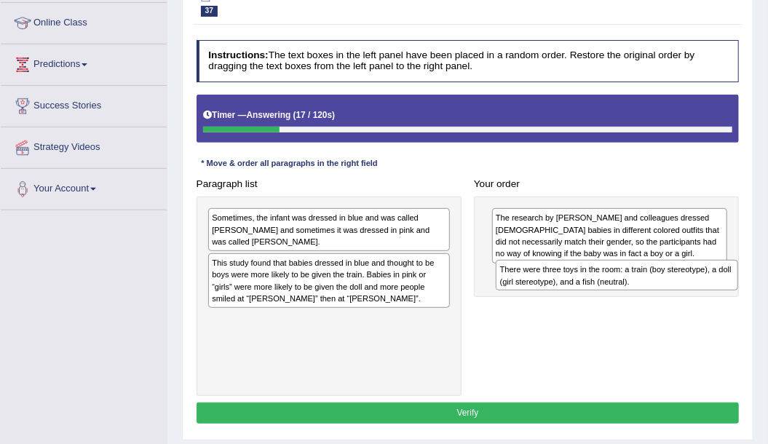
drag, startPoint x: 244, startPoint y: 311, endPoint x: 586, endPoint y: 290, distance: 342.6
click at [586, 290] on div "Paragraph list Sometimes, the infant was dressed in blue and was called [PERSON…" at bounding box center [467, 284] width 555 height 223
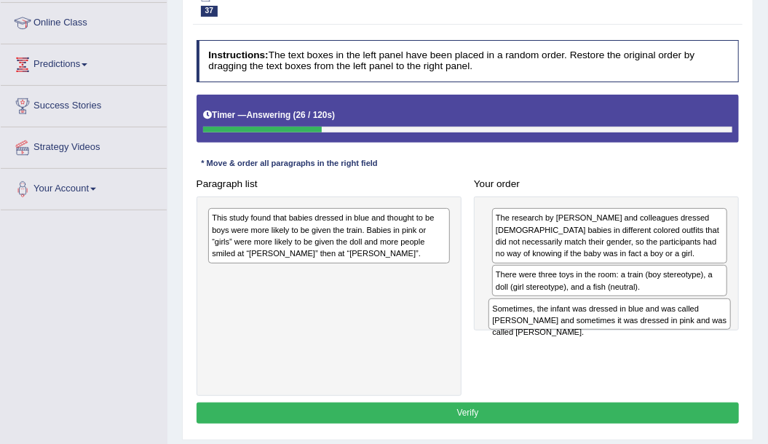
drag, startPoint x: 343, startPoint y: 226, endPoint x: 677, endPoint y: 339, distance: 351.8
click at [677, 339] on div "Paragraph list Sometimes, the infant was dressed in blue and was called Adam an…" at bounding box center [467, 284] width 555 height 223
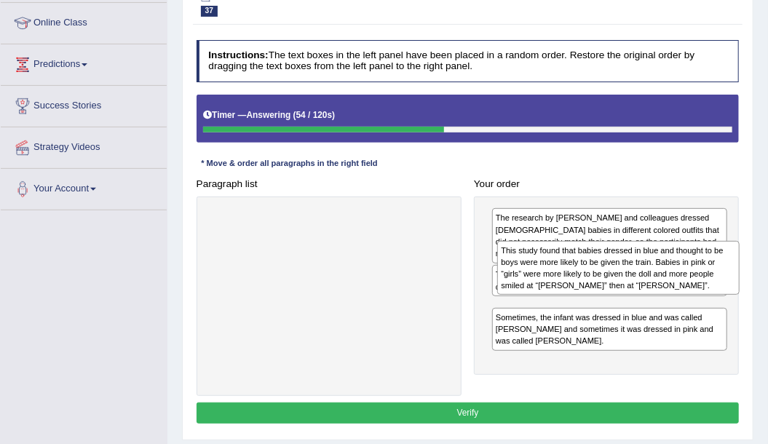
drag, startPoint x: 345, startPoint y: 249, endPoint x: 688, endPoint y: 293, distance: 346.3
click at [688, 293] on div "Paragraph list This study found that babies dressed in blue and thought to be b…" at bounding box center [467, 284] width 555 height 223
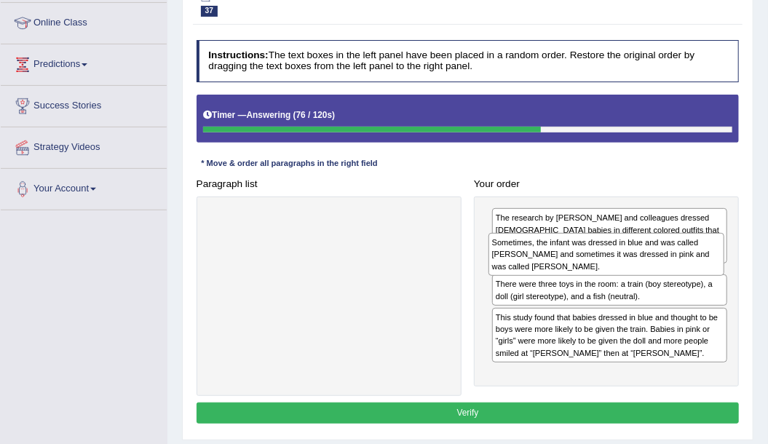
drag, startPoint x: 509, startPoint y: 380, endPoint x: 509, endPoint y: 269, distance: 110.6
click at [509, 269] on div "Sometimes, the infant was dressed in blue and was called Adam and sometimes it …" at bounding box center [606, 254] width 236 height 43
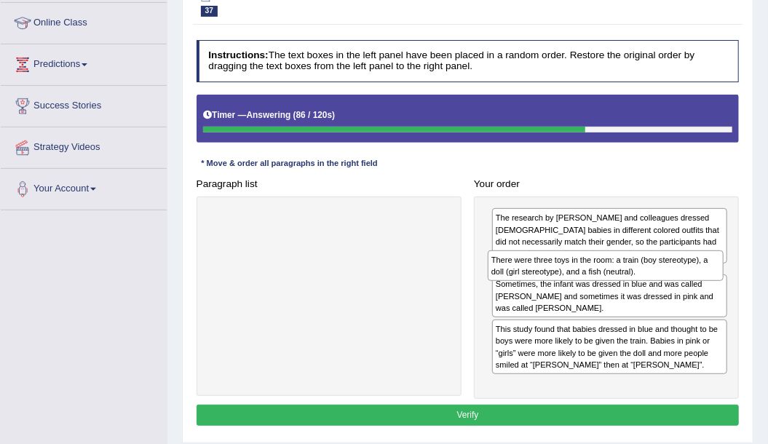
drag, startPoint x: 511, startPoint y: 324, endPoint x: 510, endPoint y: 279, distance: 45.8
click at [510, 279] on div "The research by Will and colleagues dressed 6-month-old babies in different col…" at bounding box center [606, 297] width 265 height 202
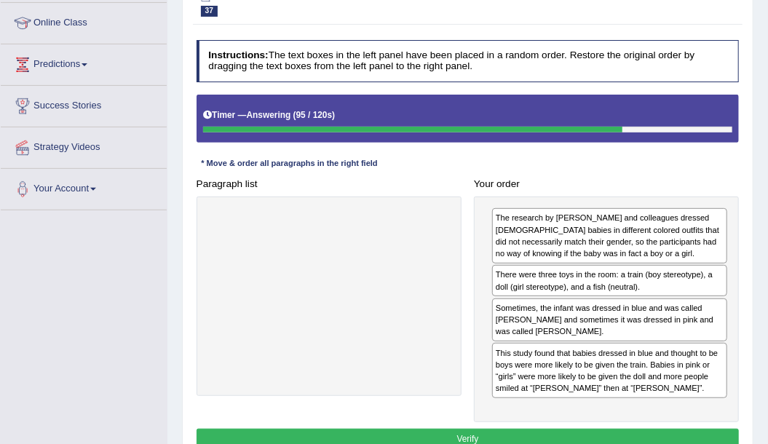
click at [449, 434] on button "Verify" at bounding box center [467, 439] width 543 height 21
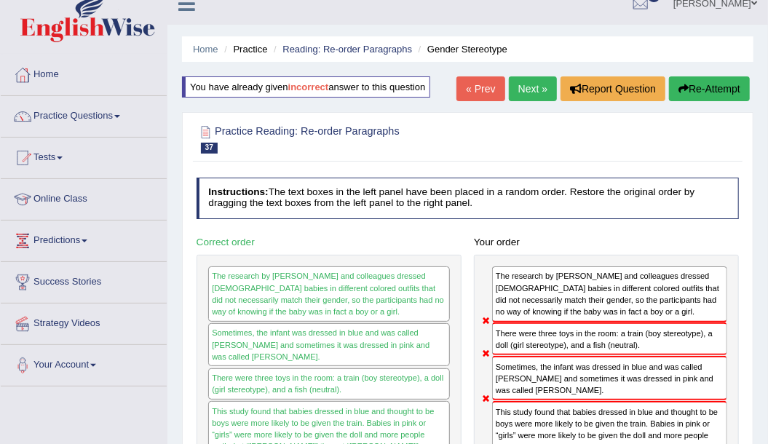
scroll to position [0, 0]
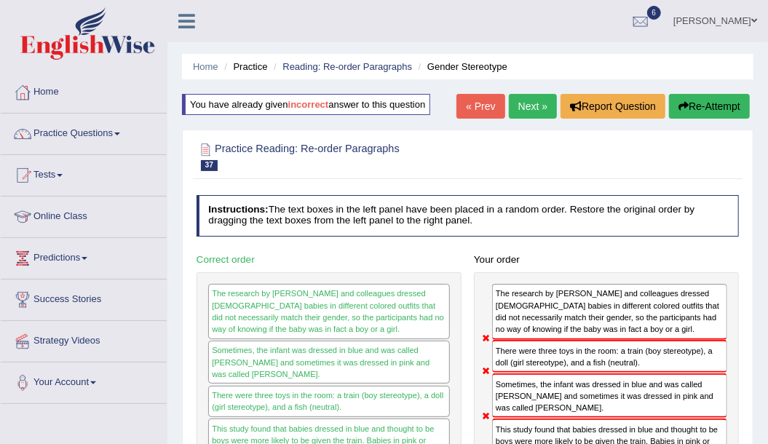
click at [736, 108] on button "Re-Attempt" at bounding box center [709, 106] width 81 height 25
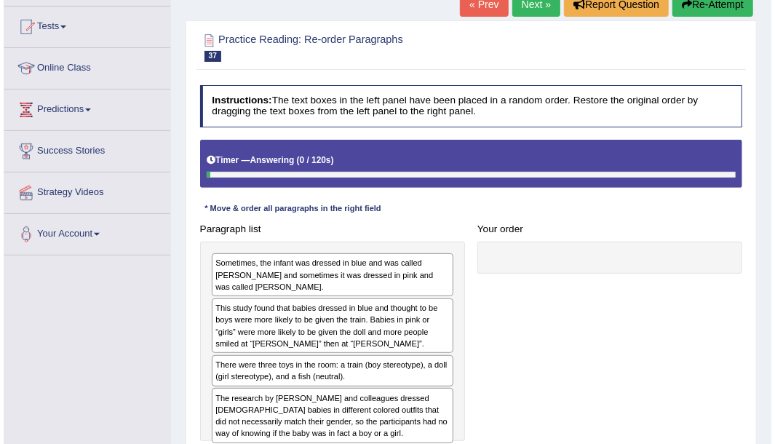
scroll to position [242, 0]
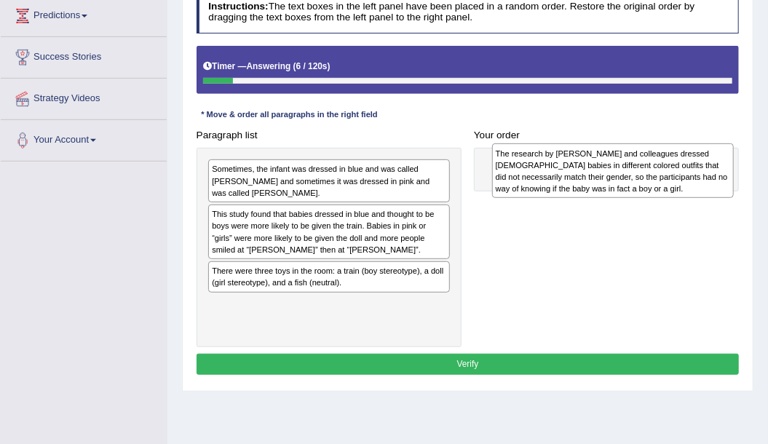
drag, startPoint x: 284, startPoint y: 303, endPoint x: 621, endPoint y: 169, distance: 362.5
click at [621, 169] on div "The research by [PERSON_NAME] and colleagues dressed [DEMOGRAPHIC_DATA] babies …" at bounding box center [613, 170] width 242 height 55
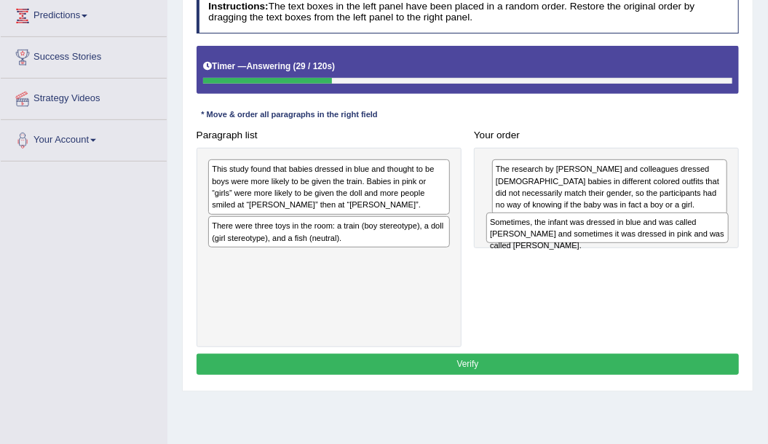
drag, startPoint x: 348, startPoint y: 178, endPoint x: 678, endPoint y: 247, distance: 337.3
click at [678, 247] on div "Paragraph list Sometimes, the infant was dressed in blue and was called Adam an…" at bounding box center [467, 235] width 555 height 223
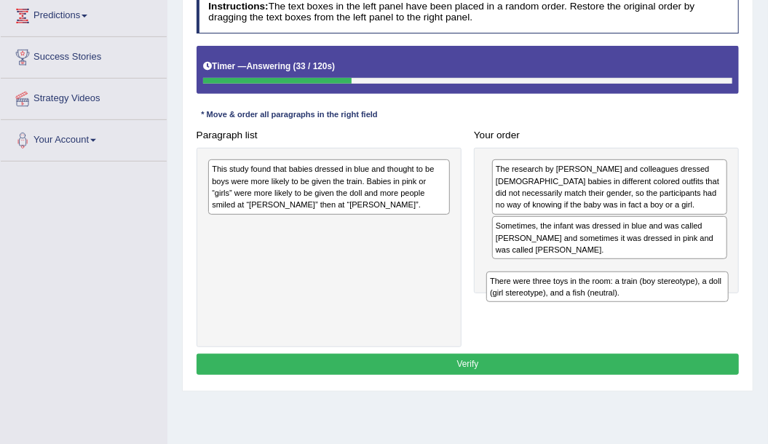
drag, startPoint x: 370, startPoint y: 231, endPoint x: 699, endPoint y: 312, distance: 339.3
click at [699, 312] on div "Paragraph list This study found that babies dressed in blue and thought to be b…" at bounding box center [467, 235] width 555 height 223
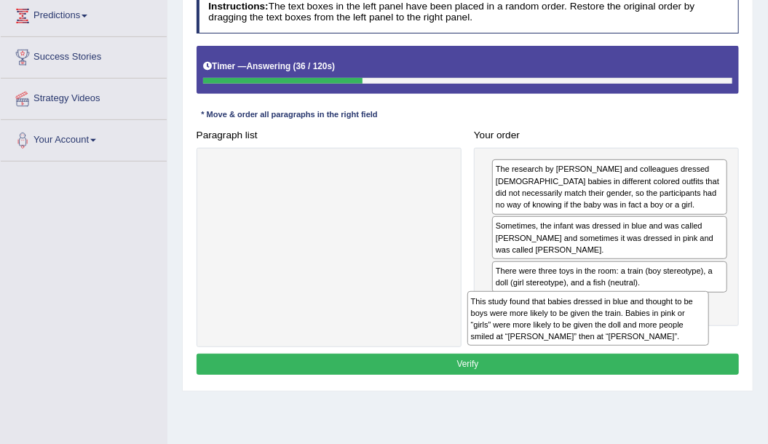
drag, startPoint x: 391, startPoint y: 183, endPoint x: 698, endPoint y: 344, distance: 347.6
click at [698, 344] on div "Instructions: The text boxes in the left panel have been placed in a random ord…" at bounding box center [467, 184] width 549 height 399
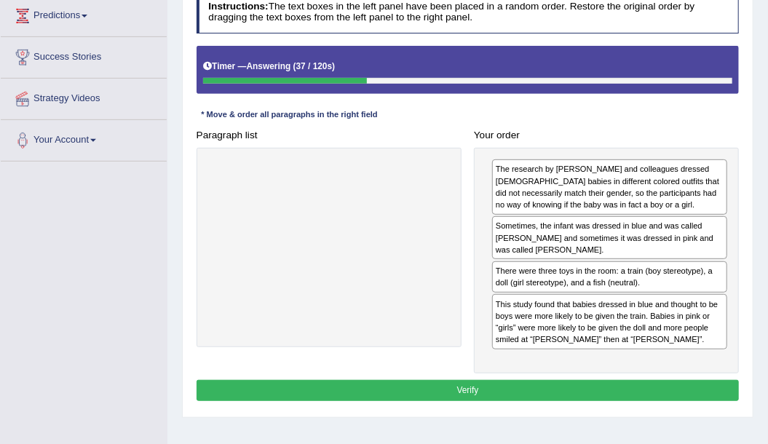
click at [605, 380] on button "Verify" at bounding box center [467, 390] width 543 height 21
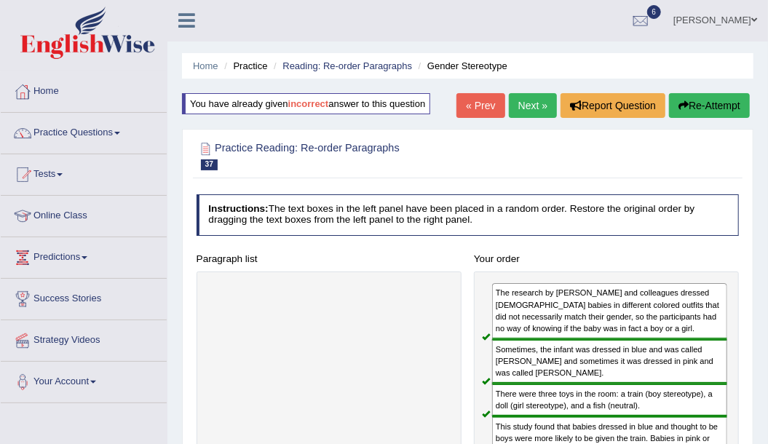
scroll to position [0, 0]
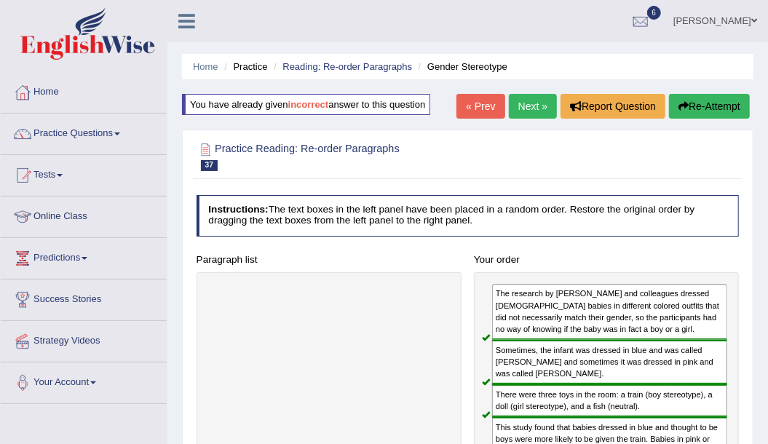
click at [530, 105] on link "Next »" at bounding box center [533, 106] width 48 height 25
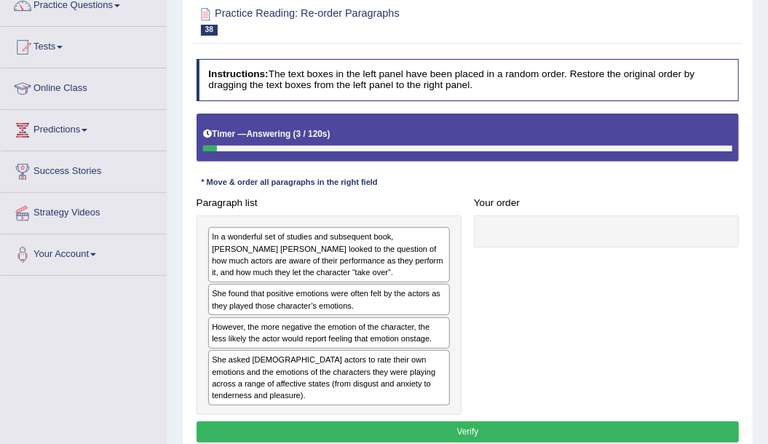
scroll to position [146, 0]
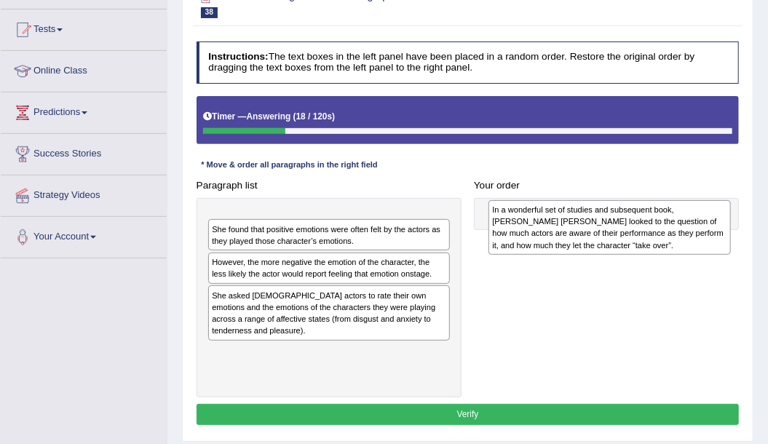
drag, startPoint x: 298, startPoint y: 245, endPoint x: 632, endPoint y: 240, distance: 334.0
click at [632, 240] on div "In a wonderful set of studies and subsequent book, [PERSON_NAME] [PERSON_NAME] …" at bounding box center [609, 227] width 242 height 55
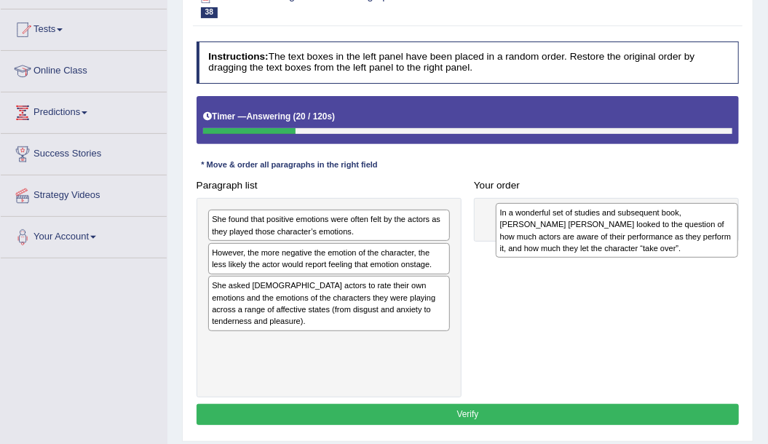
drag, startPoint x: 352, startPoint y: 228, endPoint x: 670, endPoint y: 236, distance: 318.0
click at [671, 235] on div "In a wonderful set of studies and subsequent book, [PERSON_NAME] [PERSON_NAME] …" at bounding box center [616, 230] width 242 height 55
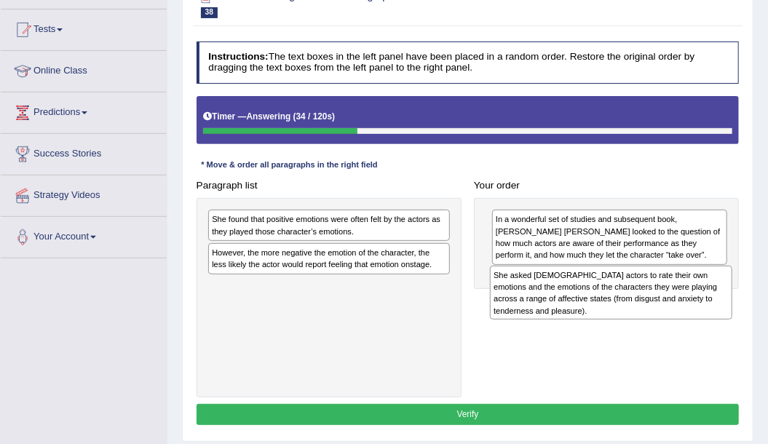
drag, startPoint x: 258, startPoint y: 292, endPoint x: 592, endPoint y: 299, distance: 334.7
click at [592, 299] on div "She asked [DEMOGRAPHIC_DATA] actors to rate their own emotions and the emotions…" at bounding box center [611, 293] width 242 height 55
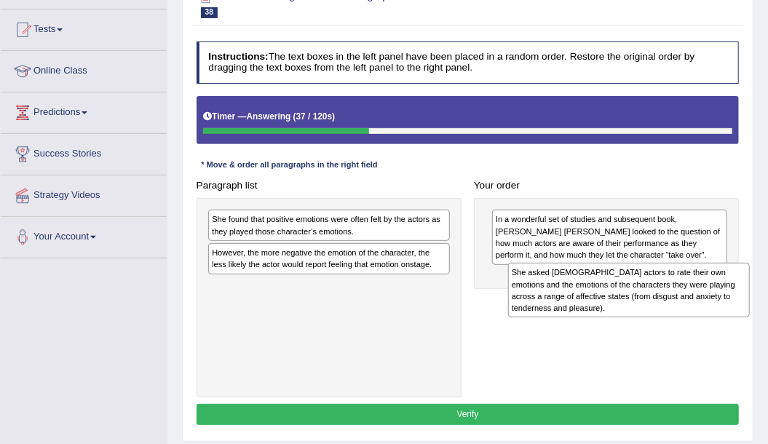
drag, startPoint x: 215, startPoint y: 293, endPoint x: 570, endPoint y: 297, distance: 355.8
click at [570, 297] on div "She asked [DEMOGRAPHIC_DATA] actors to rate their own emotions and the emotions…" at bounding box center [629, 290] width 242 height 55
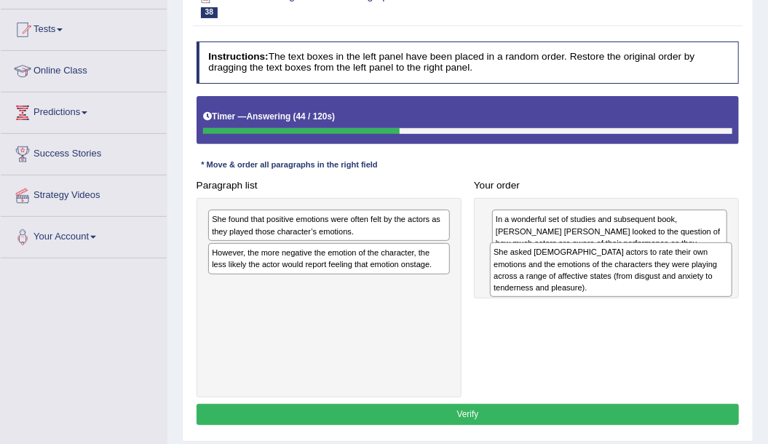
drag, startPoint x: 298, startPoint y: 306, endPoint x: 633, endPoint y: 285, distance: 335.3
click at [633, 285] on div "She asked [DEMOGRAPHIC_DATA] actors to rate their own emotions and the emotions…" at bounding box center [611, 269] width 242 height 55
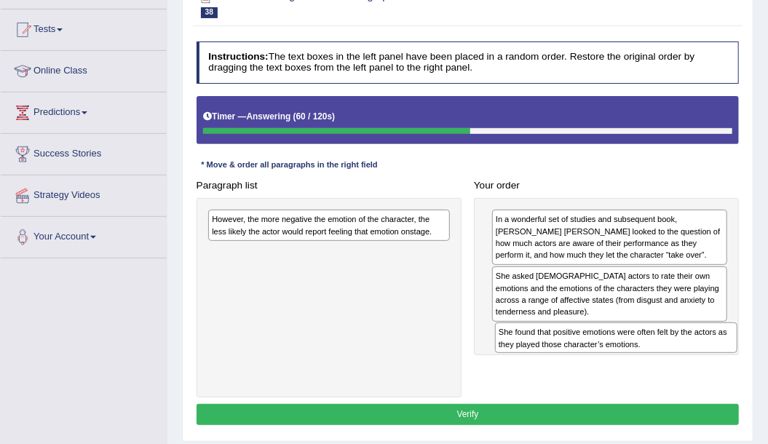
drag, startPoint x: 268, startPoint y: 221, endPoint x: 608, endPoint y: 360, distance: 367.8
click at [608, 360] on div "Paragraph list She found that positive emotions were often felt by the actors a…" at bounding box center [467, 286] width 555 height 223
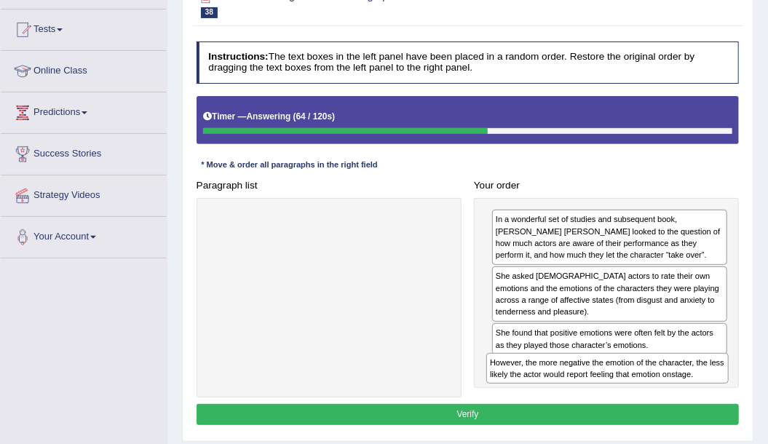
drag, startPoint x: 314, startPoint y: 223, endPoint x: 644, endPoint y: 397, distance: 373.6
click at [644, 397] on div "Instructions: The text boxes in the left panel have been placed in a random ord…" at bounding box center [467, 235] width 549 height 399
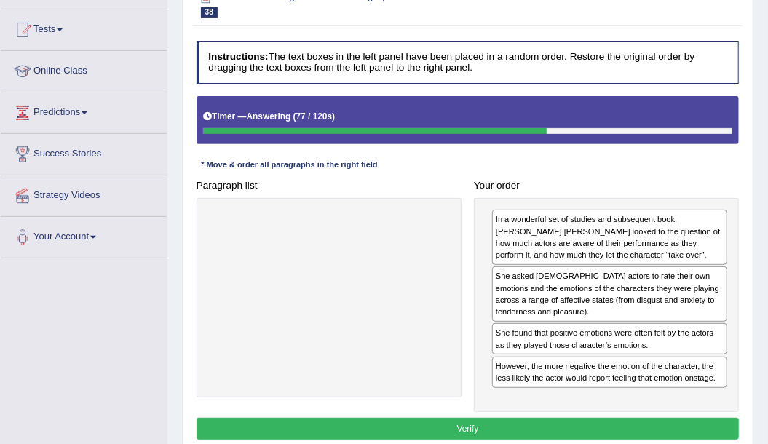
click at [519, 423] on button "Verify" at bounding box center [467, 428] width 543 height 21
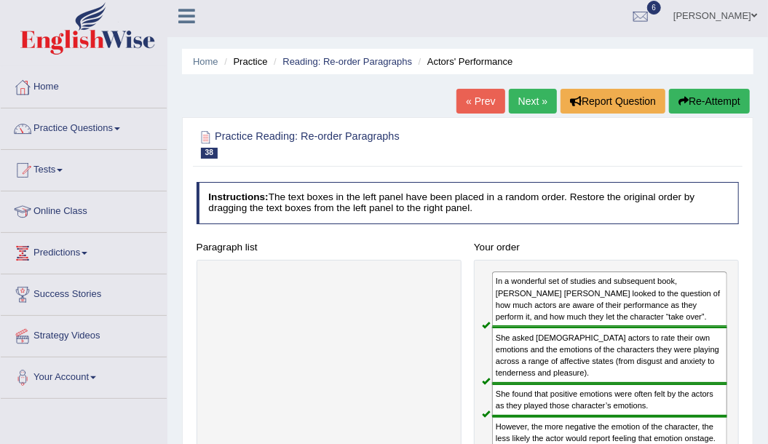
scroll to position [0, 0]
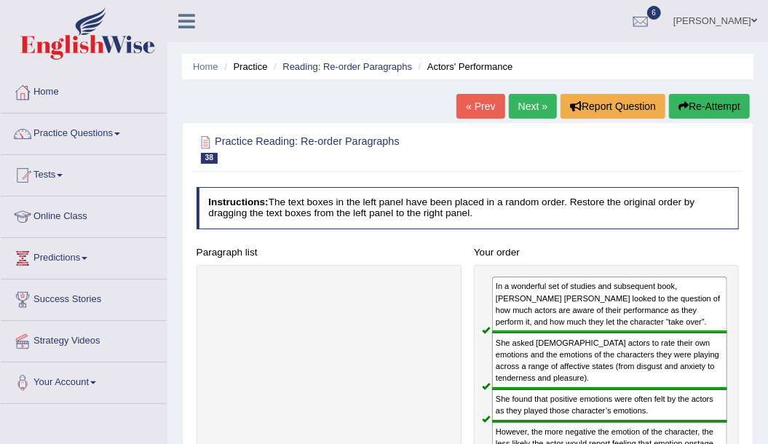
click at [528, 109] on link "Next »" at bounding box center [533, 106] width 48 height 25
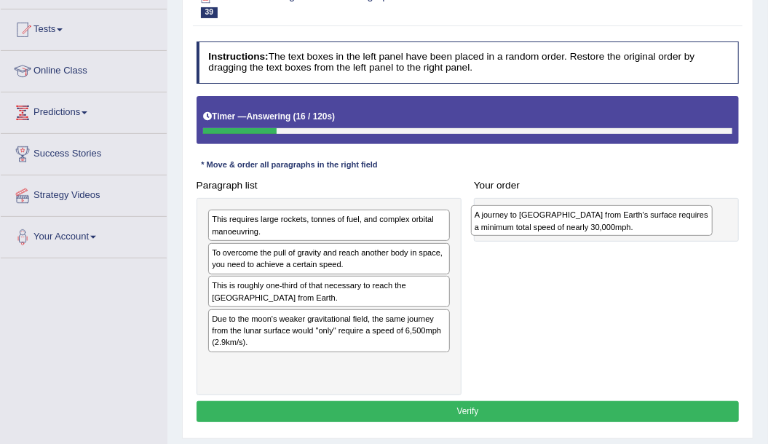
drag, startPoint x: 242, startPoint y: 322, endPoint x: 554, endPoint y: 225, distance: 326.8
click at [554, 225] on div "A journey to Mars from Earth's surface requires a minimum total speed of nearly…" at bounding box center [592, 220] width 242 height 31
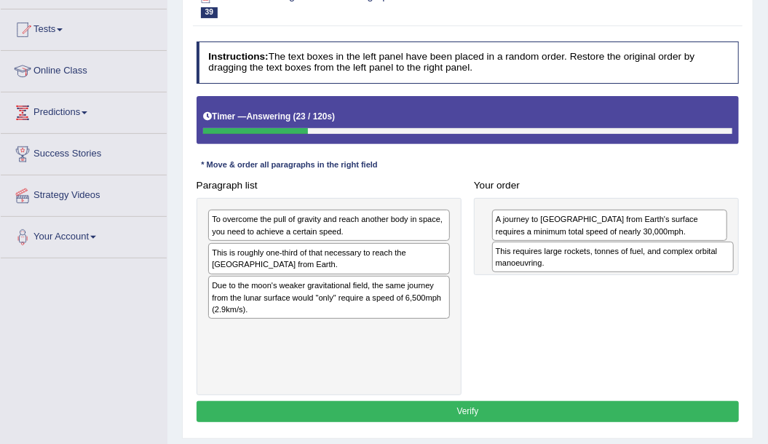
drag, startPoint x: 279, startPoint y: 224, endPoint x: 615, endPoint y: 268, distance: 339.7
click at [615, 268] on div "This requires large rockets, tonnes of fuel, and complex orbital manoeuvring." at bounding box center [613, 257] width 242 height 31
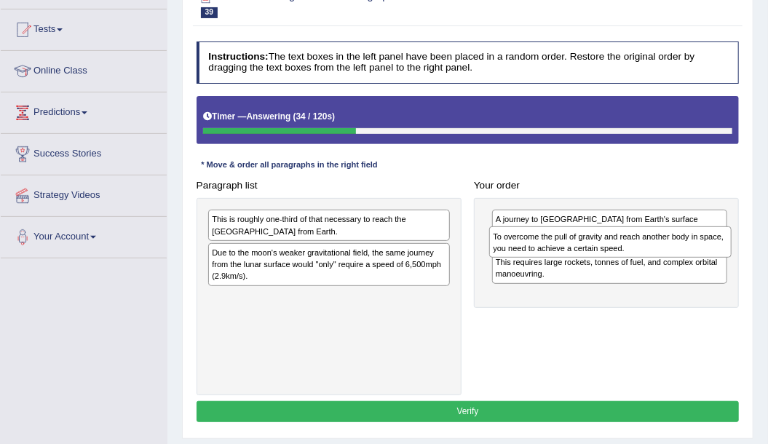
drag, startPoint x: 300, startPoint y: 227, endPoint x: 634, endPoint y: 253, distance: 335.0
click at [634, 253] on div "To overcome the pull of gravity and reach another body in space, you need to ac…" at bounding box center [610, 241] width 242 height 31
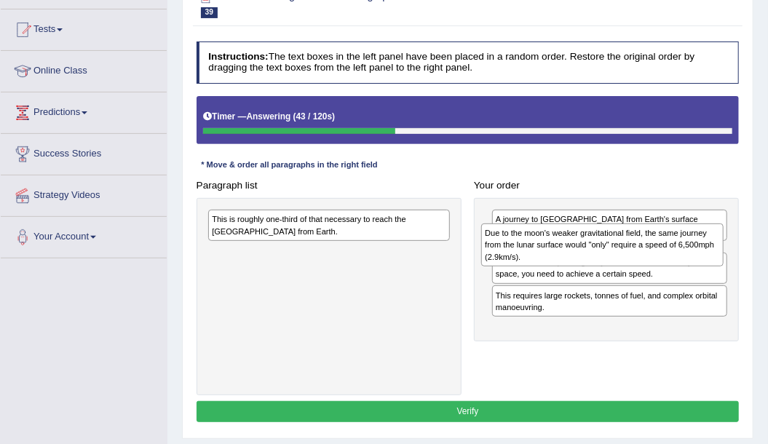
drag, startPoint x: 316, startPoint y: 263, endPoint x: 641, endPoint y: 253, distance: 324.6
click at [641, 253] on div "Due to the moon's weaker gravitational field, the same journey from the lunar s…" at bounding box center [602, 244] width 242 height 43
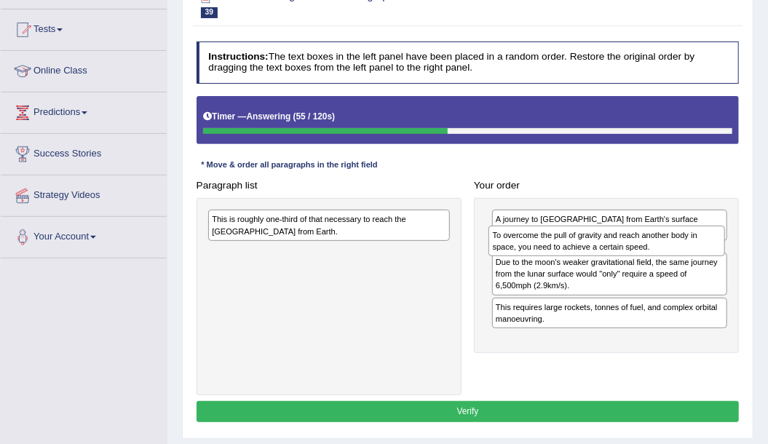
drag, startPoint x: 525, startPoint y: 307, endPoint x: 526, endPoint y: 255, distance: 52.4
click at [526, 255] on div "A journey to Mars from Earth's surface requires a minimum total speed of nearly…" at bounding box center [606, 275] width 265 height 155
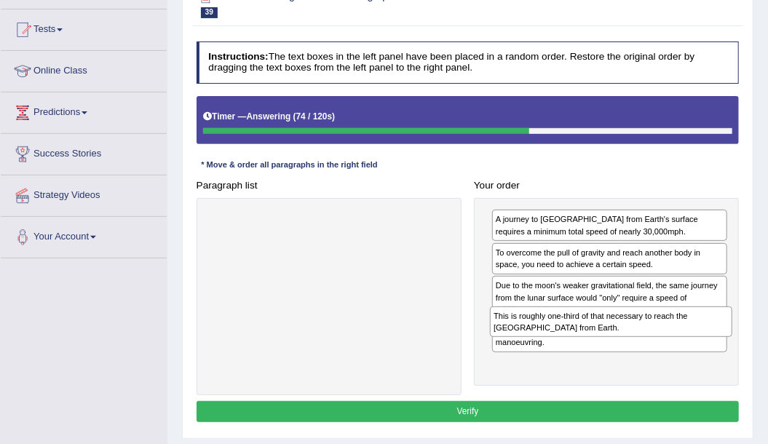
drag, startPoint x: 303, startPoint y: 228, endPoint x: 637, endPoint y: 348, distance: 355.5
click at [637, 348] on div "Paragraph list This is roughly one-third of that necessary to reach the Interna…" at bounding box center [467, 285] width 555 height 220
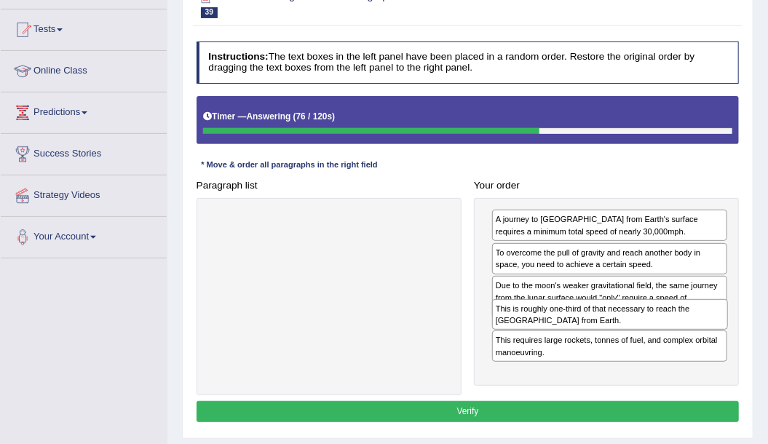
drag, startPoint x: 541, startPoint y: 375, endPoint x: 546, endPoint y: 343, distance: 31.6
click at [546, 343] on div "A journey to Mars from Earth's surface requires a minimum total speed of nearly…" at bounding box center [606, 292] width 265 height 188
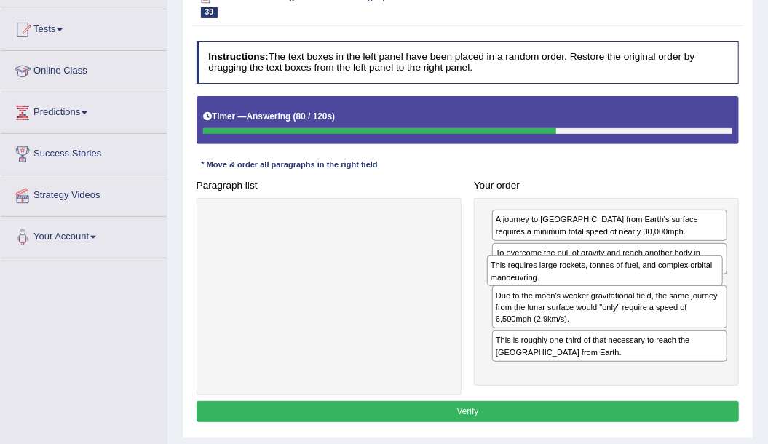
drag, startPoint x: 562, startPoint y: 371, endPoint x: 560, endPoint y: 289, distance: 82.2
click at [560, 289] on div "A journey to Mars from Earth's surface requires a minimum total speed of nearly…" at bounding box center [606, 292] width 265 height 188
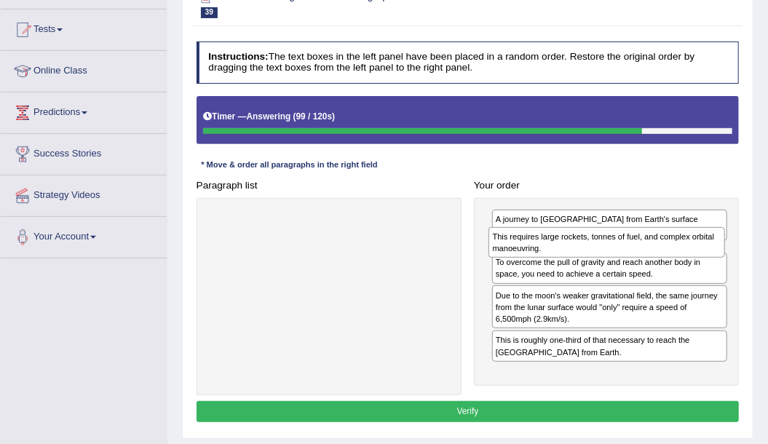
drag, startPoint x: 522, startPoint y: 290, endPoint x: 523, endPoint y: 252, distance: 38.6
click at [523, 252] on div "This requires large rockets, tonnes of fuel, and complex orbital manoeuvring." at bounding box center [606, 242] width 236 height 31
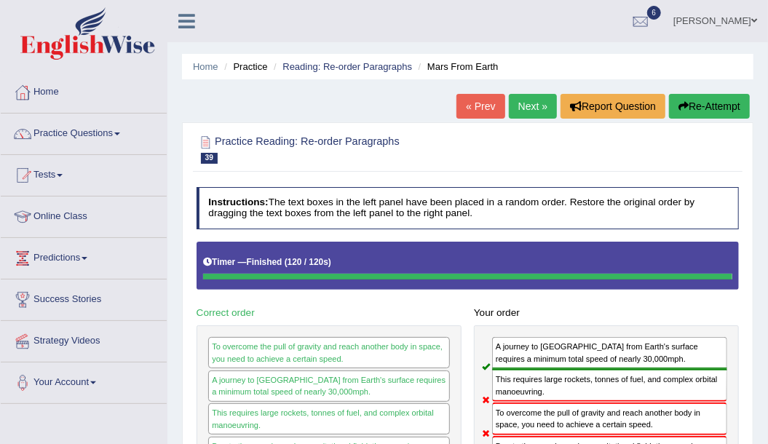
click at [533, 108] on link "Next »" at bounding box center [533, 106] width 48 height 25
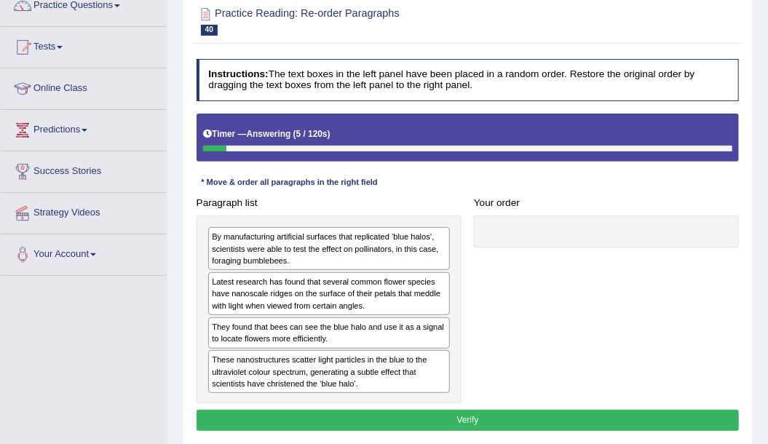
scroll to position [146, 0]
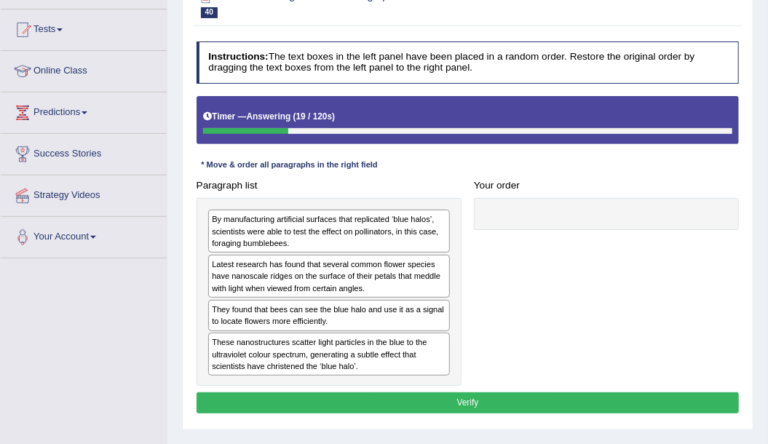
click at [293, 278] on div "Latest research has found that several common flower species have nanoscale rid…" at bounding box center [329, 276] width 242 height 43
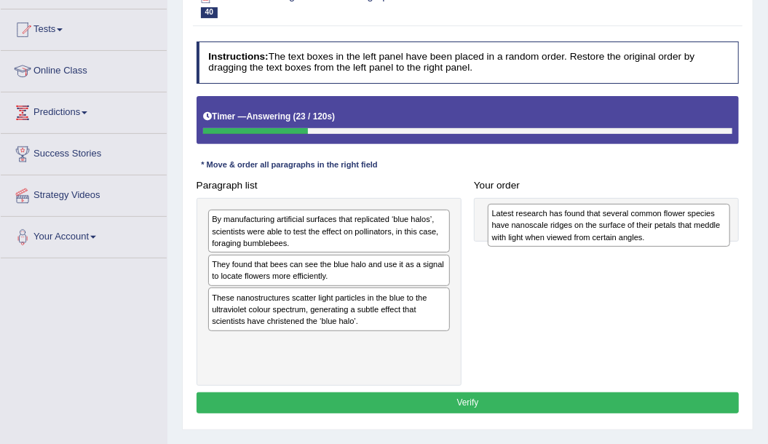
drag, startPoint x: 319, startPoint y: 265, endPoint x: 651, endPoint y: 220, distance: 335.5
click at [651, 220] on div "Latest research has found that several common flower species have nanoscale rid…" at bounding box center [608, 225] width 242 height 43
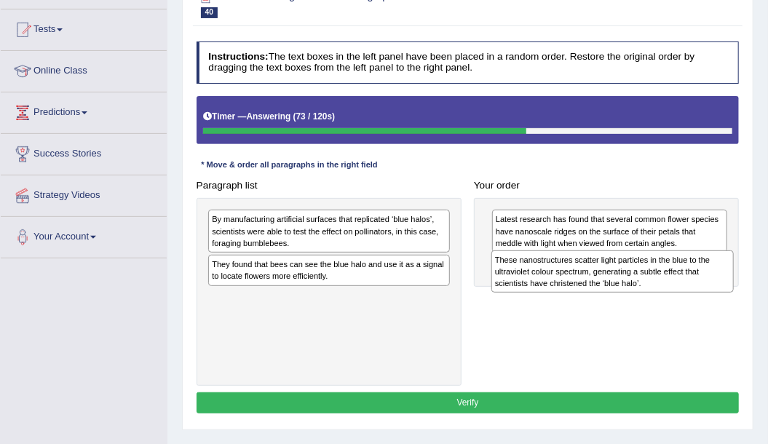
drag, startPoint x: 346, startPoint y: 311, endPoint x: 682, endPoint y: 288, distance: 336.9
click at [682, 288] on div "These nanostructures scatter light particles in the blue to the ultraviolet col…" at bounding box center [612, 271] width 242 height 43
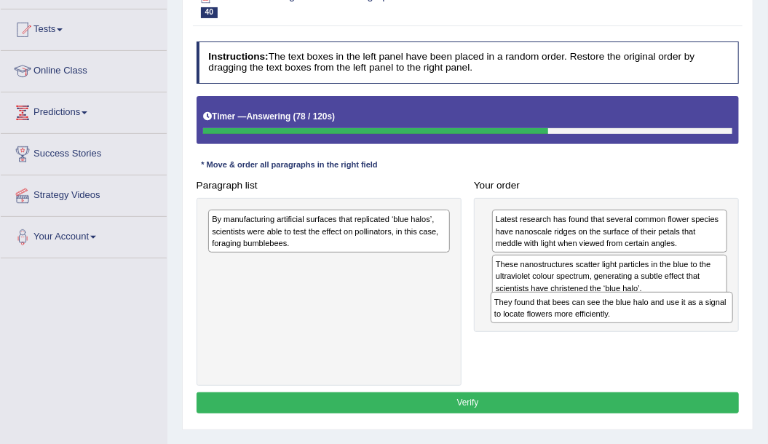
drag, startPoint x: 277, startPoint y: 274, endPoint x: 613, endPoint y: 333, distance: 340.5
click at [613, 333] on div "Paragraph list By manufacturing artificial surfaces that replicated ‘blue halos…" at bounding box center [467, 280] width 555 height 211
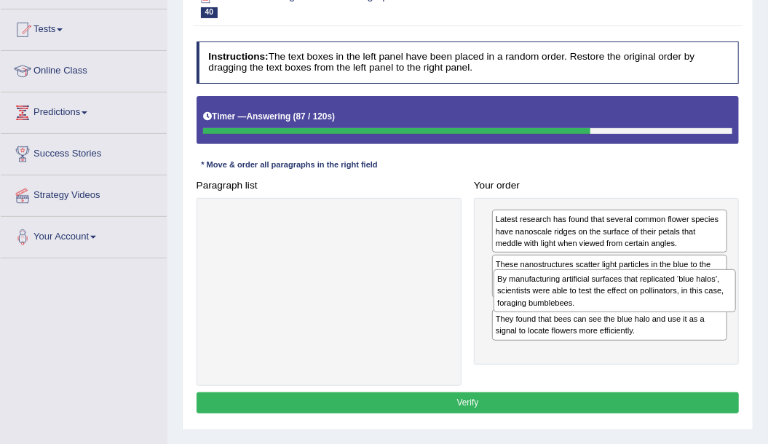
drag, startPoint x: 259, startPoint y: 230, endPoint x: 598, endPoint y: 306, distance: 347.5
click at [598, 306] on div "By manufacturing artificial surfaces that replicated ‘blue halos’, scientists w…" at bounding box center [614, 290] width 242 height 43
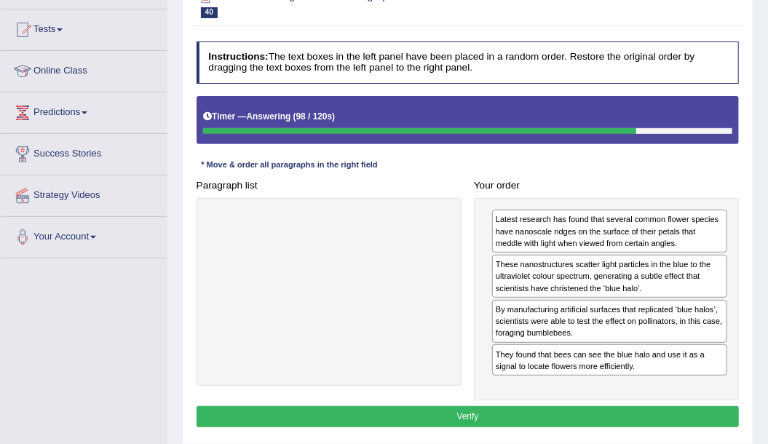
click at [440, 412] on button "Verify" at bounding box center [467, 416] width 543 height 21
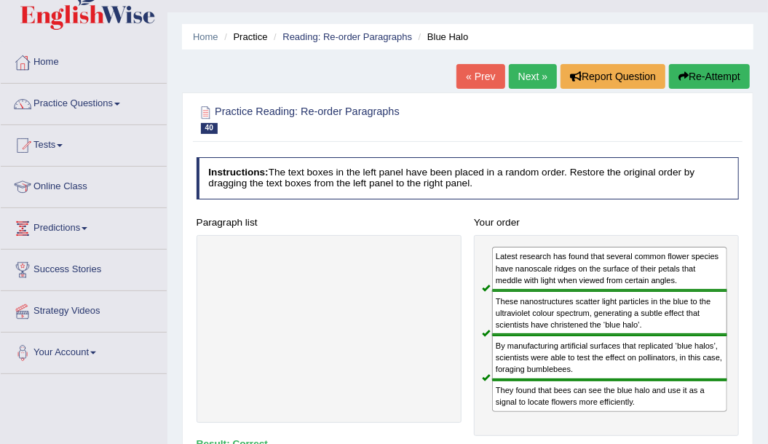
scroll to position [0, 0]
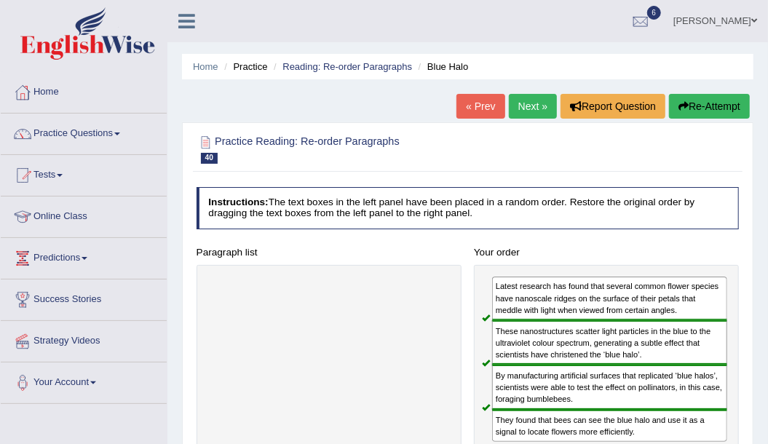
click at [479, 113] on link "« Prev" at bounding box center [480, 106] width 48 height 25
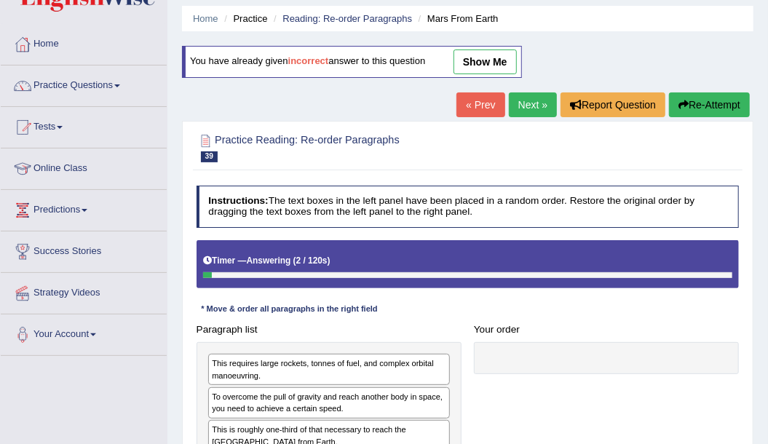
click at [492, 61] on link "show me" at bounding box center [484, 61] width 63 height 25
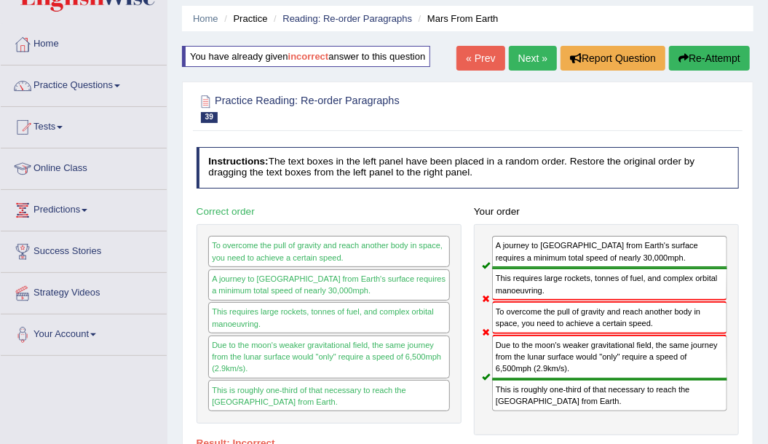
click at [531, 59] on link "Next »" at bounding box center [533, 58] width 48 height 25
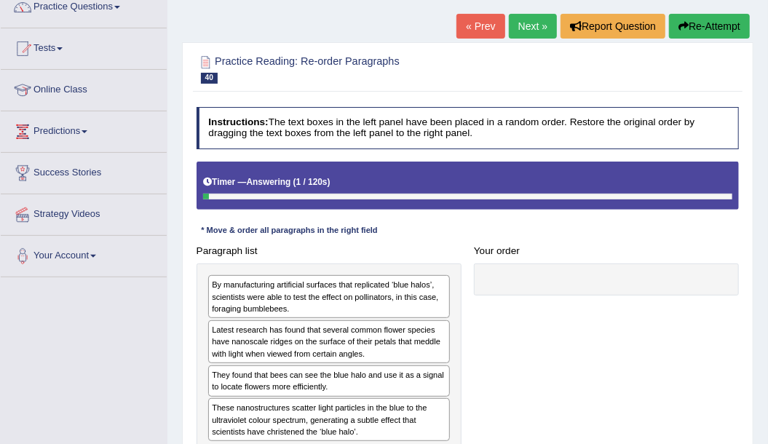
scroll to position [48, 0]
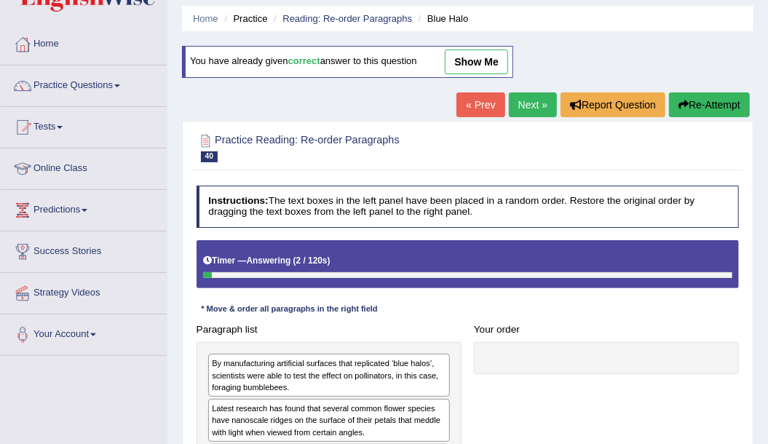
click at [540, 92] on link "Next »" at bounding box center [533, 104] width 48 height 25
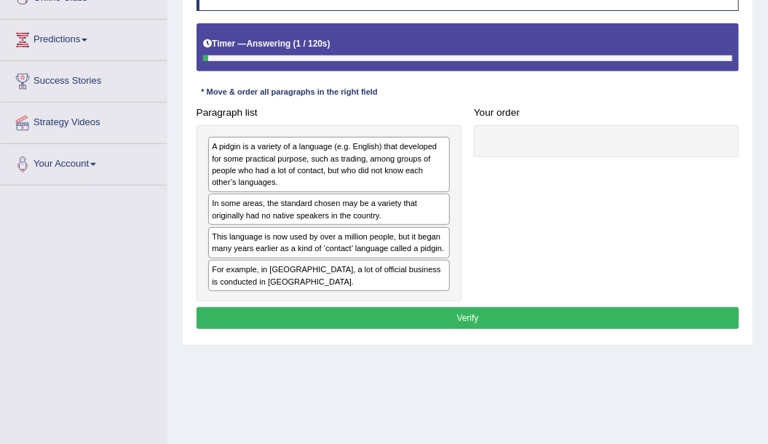
scroll to position [146, 0]
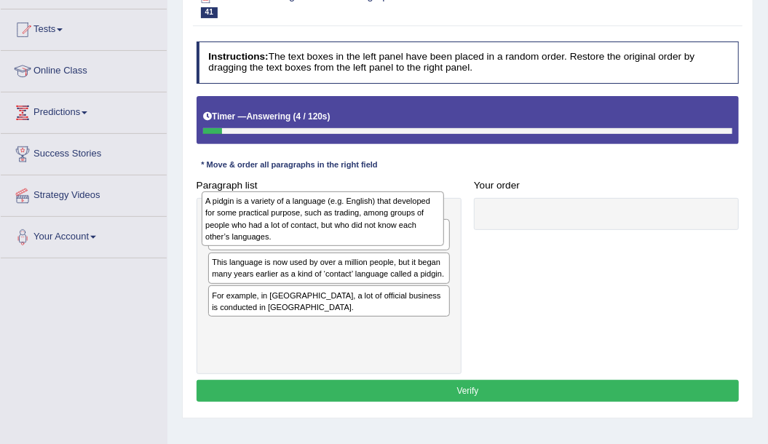
drag, startPoint x: 217, startPoint y: 215, endPoint x: 212, endPoint y: 200, distance: 15.9
click at [212, 200] on div "A pidgin is a variety of a language (e.g. English) that developed for some prac…" at bounding box center [323, 218] width 242 height 55
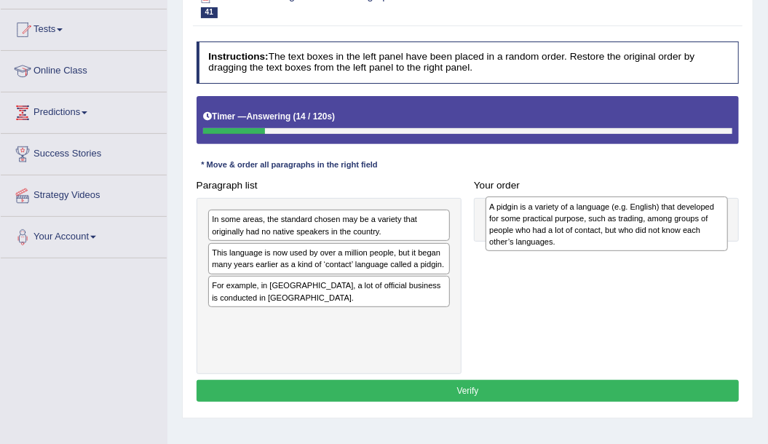
drag, startPoint x: 228, startPoint y: 230, endPoint x: 557, endPoint y: 221, distance: 329.7
click at [557, 221] on div "A pidgin is a variety of a language (e.g. English) that developed for some prac…" at bounding box center [606, 223] width 242 height 55
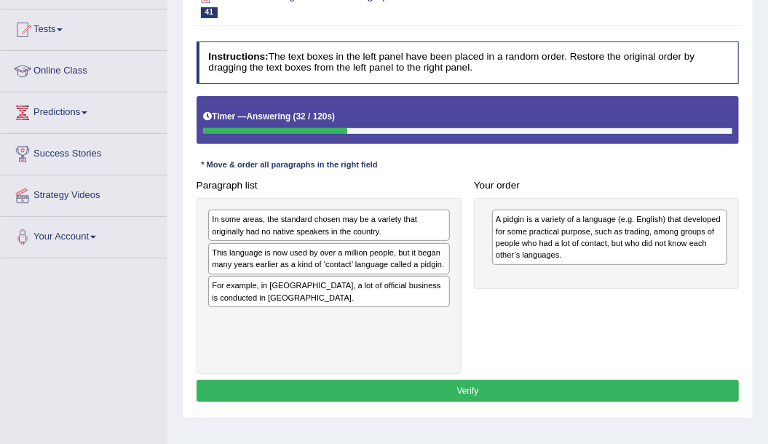
click at [256, 253] on div "This language is now used by over a million people, but it began many years ear…" at bounding box center [329, 258] width 242 height 31
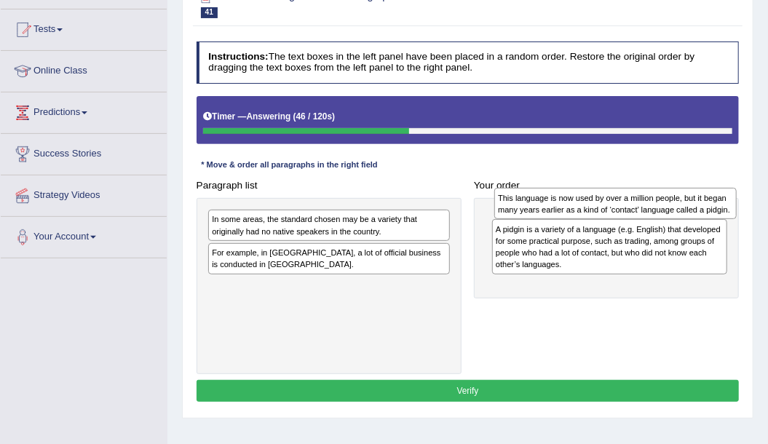
drag, startPoint x: 298, startPoint y: 255, endPoint x: 637, endPoint y: 204, distance: 343.7
click at [637, 204] on div "This language is now used by over a million people, but it began many years ear…" at bounding box center [615, 203] width 242 height 31
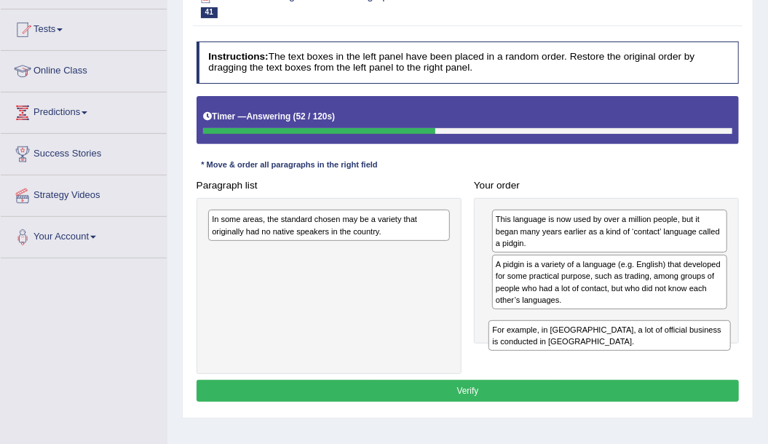
drag, startPoint x: 311, startPoint y: 255, endPoint x: 645, endPoint y: 358, distance: 348.9
click at [645, 358] on div "Paragraph list In some areas, the standard chosen may be a variety that origina…" at bounding box center [467, 274] width 555 height 199
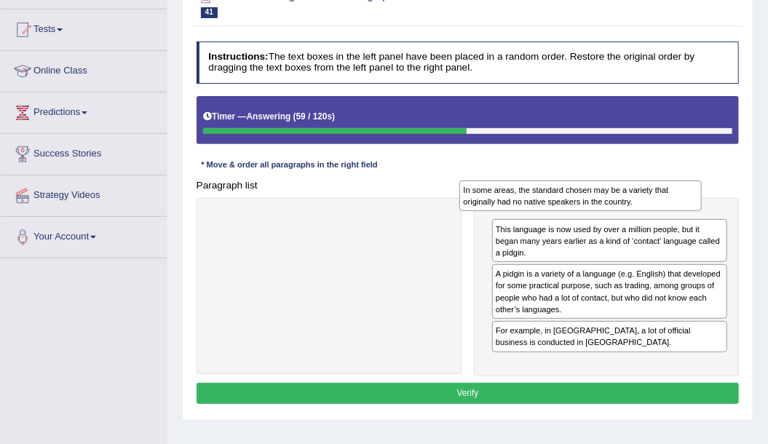
drag, startPoint x: 332, startPoint y: 223, endPoint x: 632, endPoint y: 194, distance: 300.4
click at [632, 194] on div "In some areas, the standard chosen may be a variety that originally had no nati…" at bounding box center [580, 195] width 242 height 31
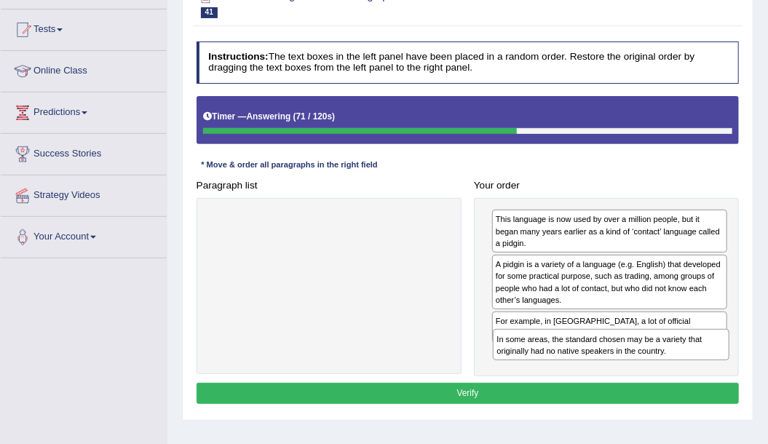
drag, startPoint x: 537, startPoint y: 222, endPoint x: 543, endPoint y: 369, distance: 147.1
click at [543, 369] on div "In some areas, the standard chosen may be a variety that originally had no nati…" at bounding box center [606, 287] width 265 height 178
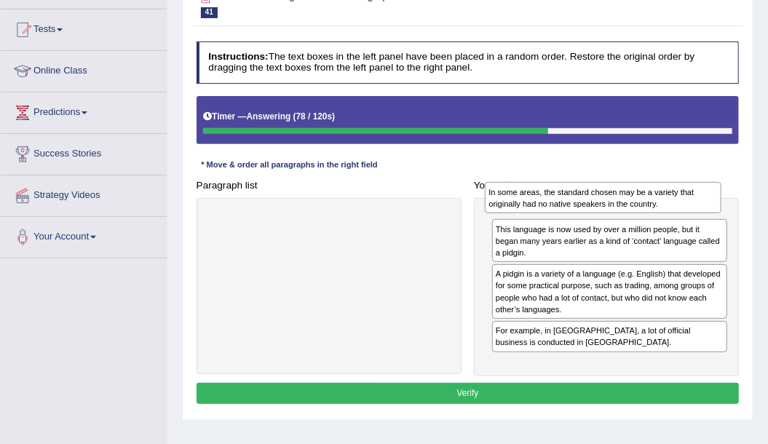
drag, startPoint x: 565, startPoint y: 355, endPoint x: 561, endPoint y: 196, distance: 159.4
click at [561, 196] on div "In some areas, the standard chosen may be a variety that originally had no nati…" at bounding box center [603, 197] width 236 height 31
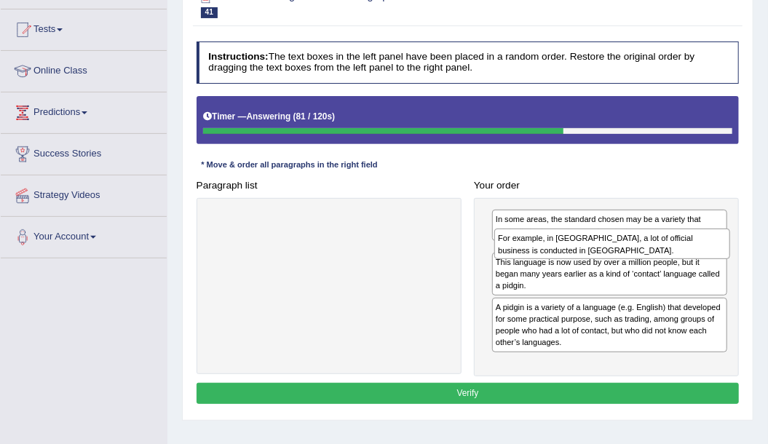
drag, startPoint x: 531, startPoint y: 364, endPoint x: 538, endPoint y: 259, distance: 105.0
click at [538, 259] on div "In some areas, the standard chosen may be a variety that originally had no nati…" at bounding box center [606, 287] width 265 height 178
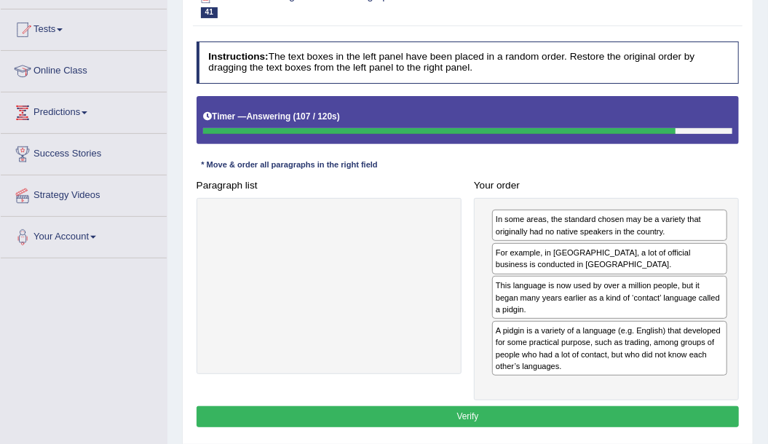
click at [447, 413] on button "Verify" at bounding box center [467, 416] width 543 height 21
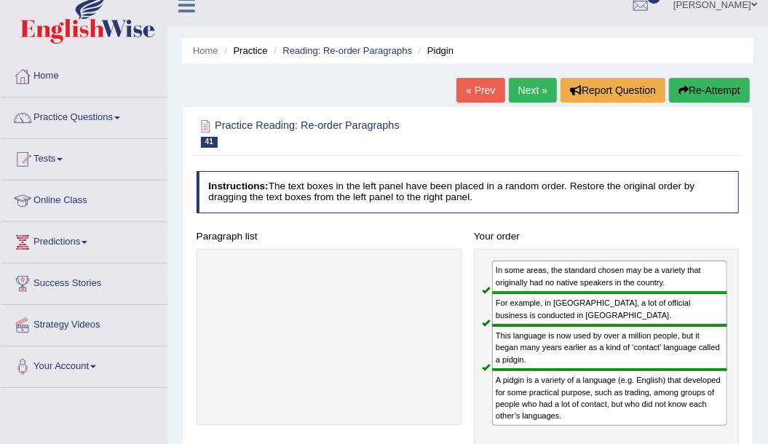
scroll to position [0, 0]
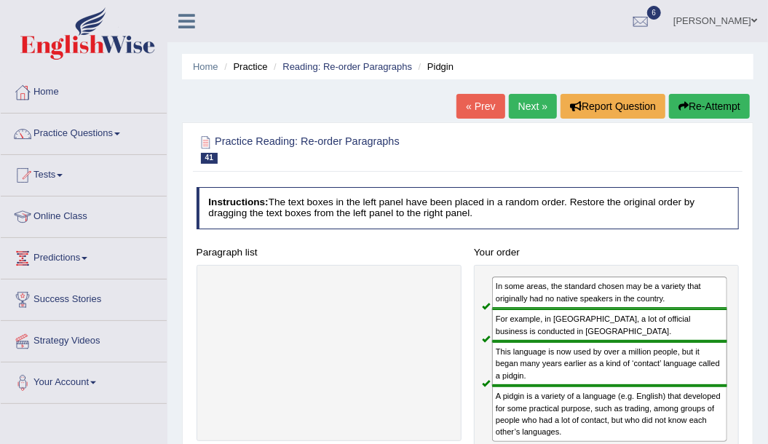
click at [528, 103] on link "Next »" at bounding box center [533, 106] width 48 height 25
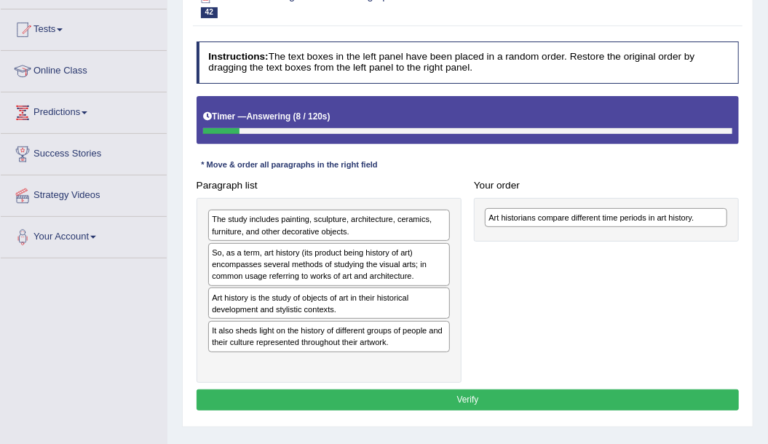
drag, startPoint x: 247, startPoint y: 296, endPoint x: 576, endPoint y: 223, distance: 336.8
click at [576, 223] on div "Art historians compare different time periods in art history." at bounding box center [606, 217] width 242 height 19
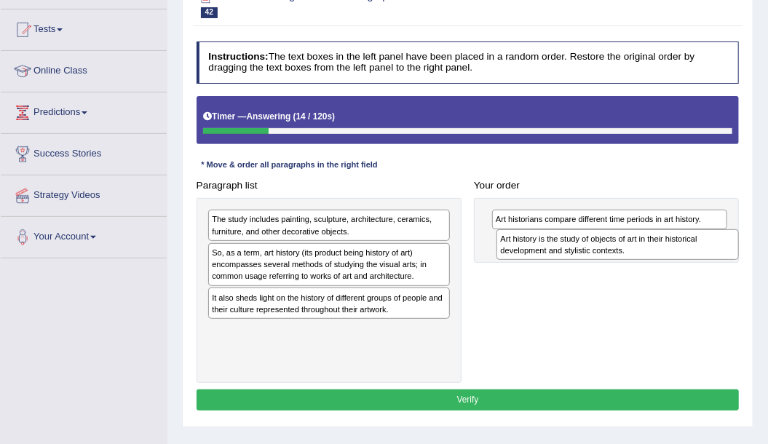
drag, startPoint x: 338, startPoint y: 311, endPoint x: 681, endPoint y: 263, distance: 346.0
click at [681, 263] on div "Paragraph list The study includes painting, sculpture, architecture, ceramics, …" at bounding box center [467, 279] width 555 height 208
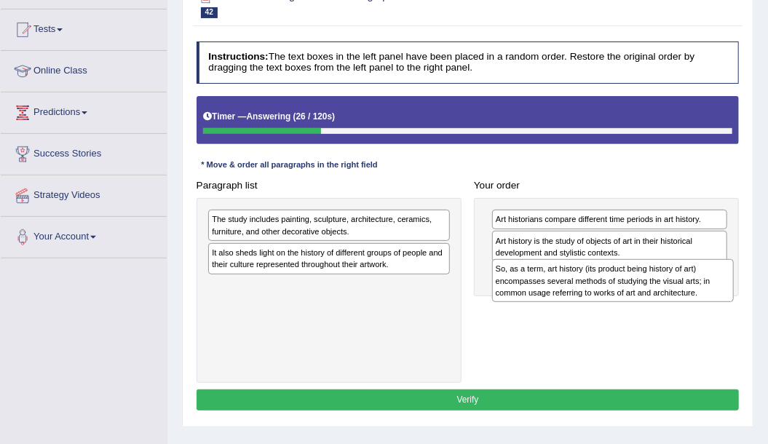
drag, startPoint x: 292, startPoint y: 269, endPoint x: 629, endPoint y: 301, distance: 338.4
click at [629, 301] on div "Paragraph list The study includes painting, sculpture, architecture, ceramics, …" at bounding box center [467, 279] width 555 height 208
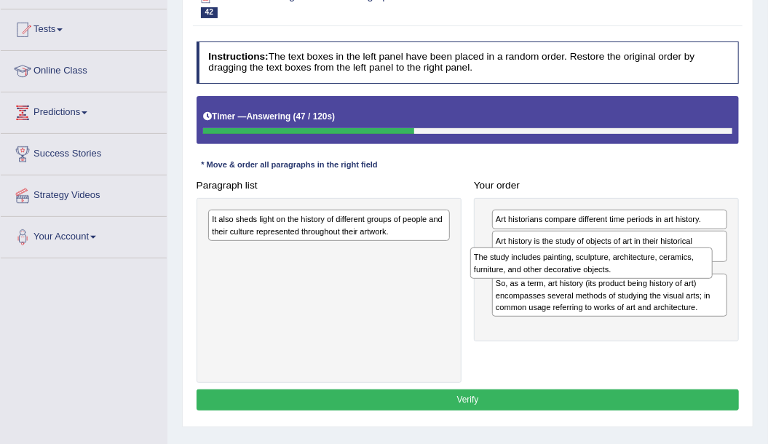
drag, startPoint x: 361, startPoint y: 223, endPoint x: 672, endPoint y: 274, distance: 315.5
click at [672, 274] on div "The study includes painting, sculpture, architecture, ceramics, furniture, and …" at bounding box center [591, 262] width 242 height 31
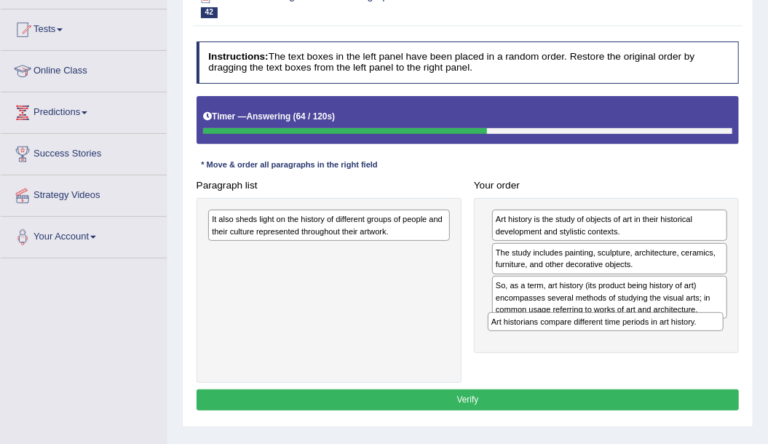
drag, startPoint x: 628, startPoint y: 217, endPoint x: 627, endPoint y: 343, distance: 126.6
click at [627, 343] on div "Art historians compare different time periods in art history. Art history is th…" at bounding box center [606, 275] width 265 height 155
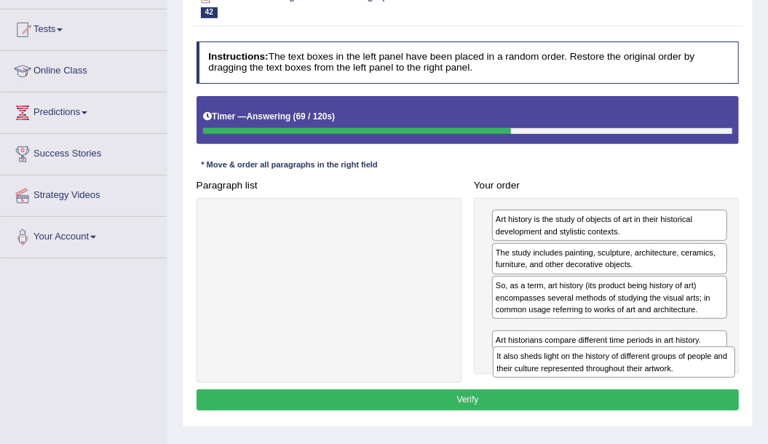
drag, startPoint x: 312, startPoint y: 221, endPoint x: 650, endPoint y: 389, distance: 377.4
click at [650, 389] on div "Instructions: The text boxes in the left panel have been placed in a random ord…" at bounding box center [467, 228] width 549 height 385
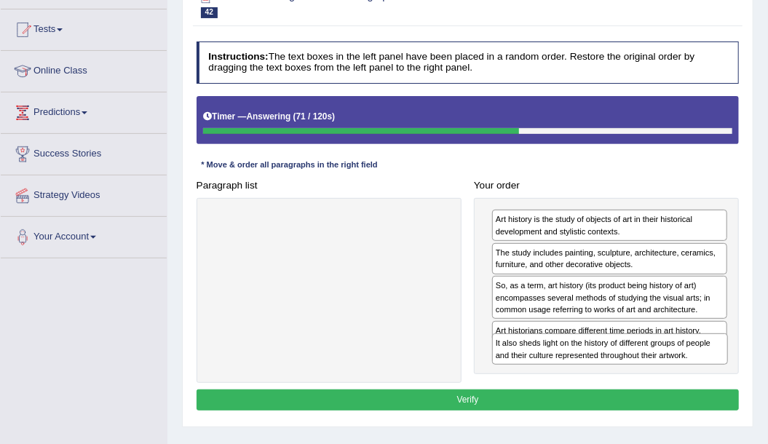
drag, startPoint x: 589, startPoint y: 336, endPoint x: 594, endPoint y: 378, distance: 42.4
click at [594, 378] on div "Paragraph list Correct order Art history is the study of objects of art in thei…" at bounding box center [467, 279] width 555 height 208
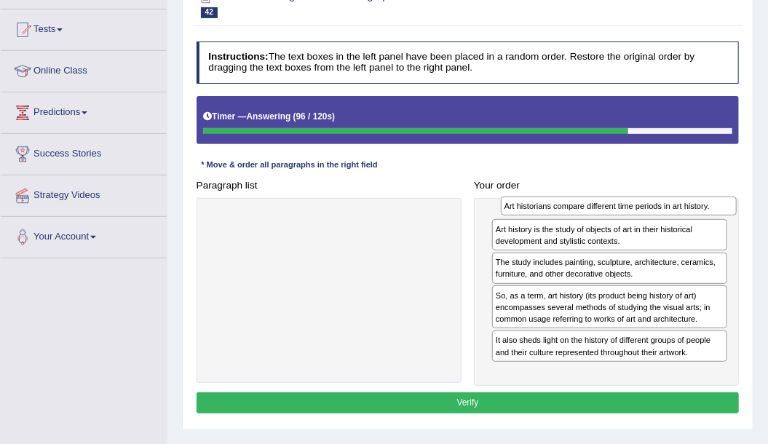
drag, startPoint x: 519, startPoint y: 330, endPoint x: 533, endPoint y: 211, distance: 120.2
click at [533, 211] on div "Art historians compare different time periods in art history." at bounding box center [619, 205] width 236 height 19
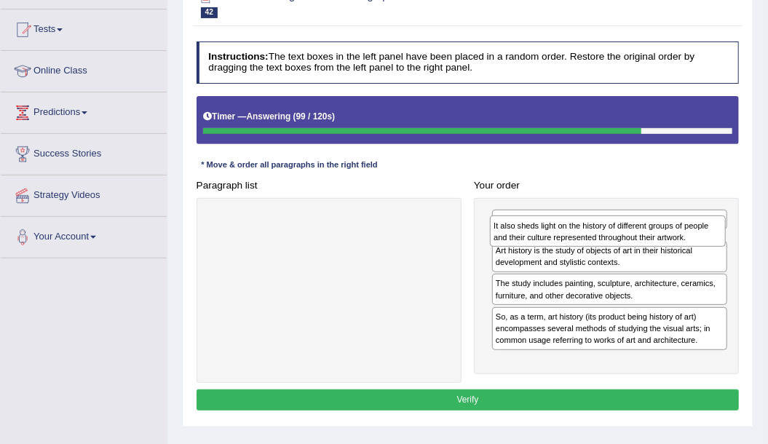
drag, startPoint x: 585, startPoint y: 363, endPoint x: 587, endPoint y: 246, distance: 117.2
click at [587, 246] on div "Art historians compare different time periods in art history. Art history is th…" at bounding box center [606, 286] width 265 height 176
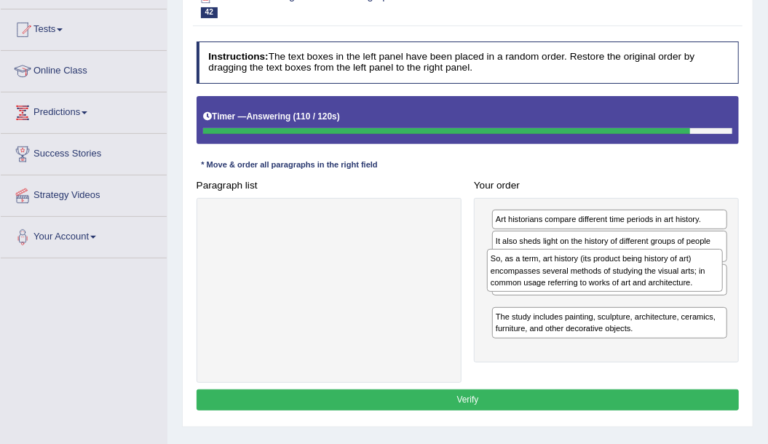
drag, startPoint x: 524, startPoint y: 352, endPoint x: 522, endPoint y: 286, distance: 66.2
click at [522, 286] on div "So, as a term, art history (its product being history of art) encompasses sever…" at bounding box center [605, 270] width 236 height 43
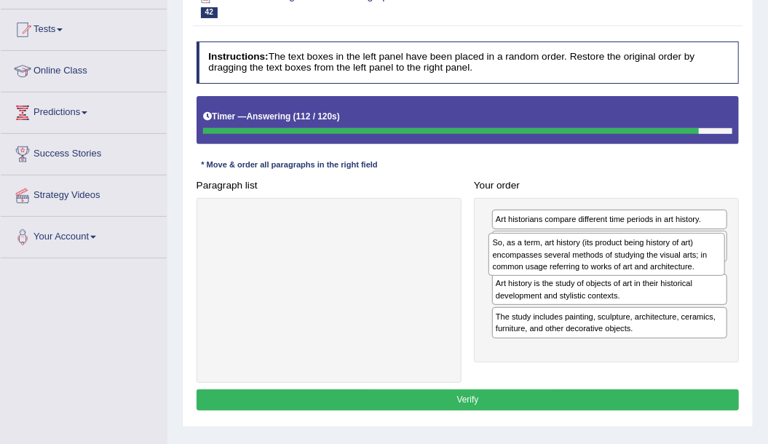
drag, startPoint x: 579, startPoint y: 317, endPoint x: 580, endPoint y: 265, distance: 52.4
click at [580, 265] on div "So, as a term, art history (its product being history of art) encompasses sever…" at bounding box center [606, 254] width 236 height 43
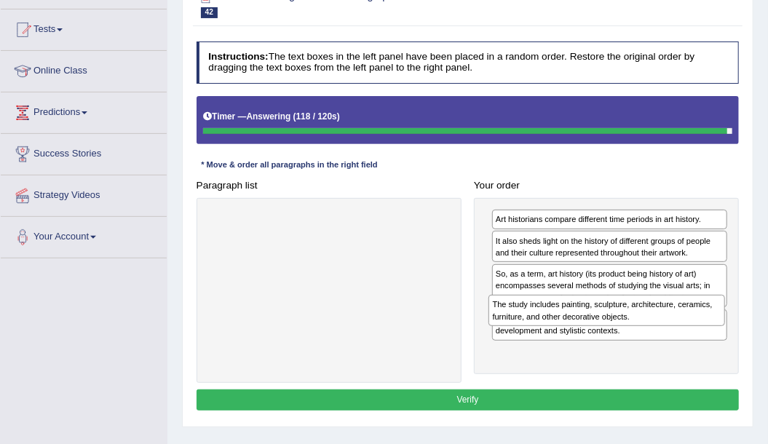
drag, startPoint x: 530, startPoint y: 357, endPoint x: 530, endPoint y: 333, distance: 24.0
click at [530, 333] on div "Art historians compare different time periods in art history. It also sheds lig…" at bounding box center [606, 286] width 265 height 176
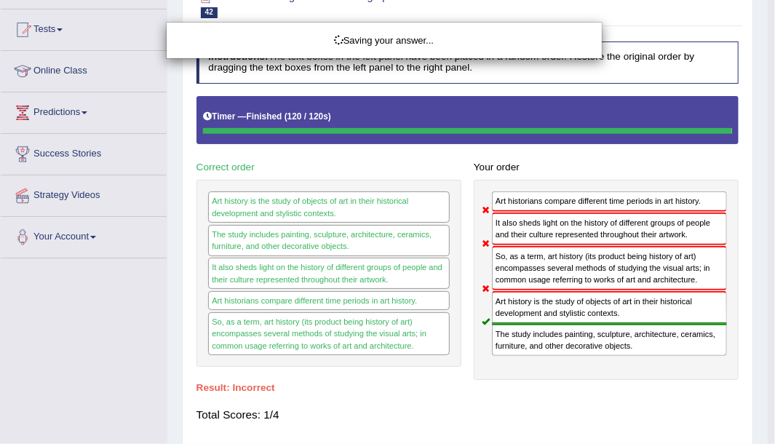
drag, startPoint x: 533, startPoint y: 357, endPoint x: 534, endPoint y: 319, distance: 38.6
click at [534, 319] on div "Art historians compare different time periods in art history. It also sheds lig…" at bounding box center [606, 280] width 265 height 200
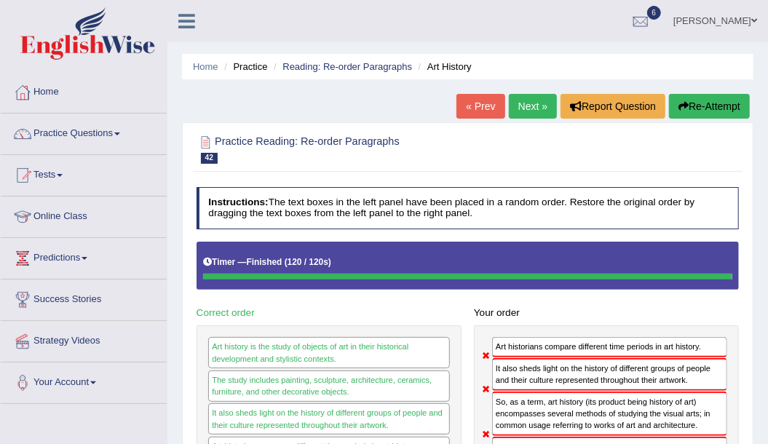
click at [712, 109] on button "Re-Attempt" at bounding box center [709, 106] width 81 height 25
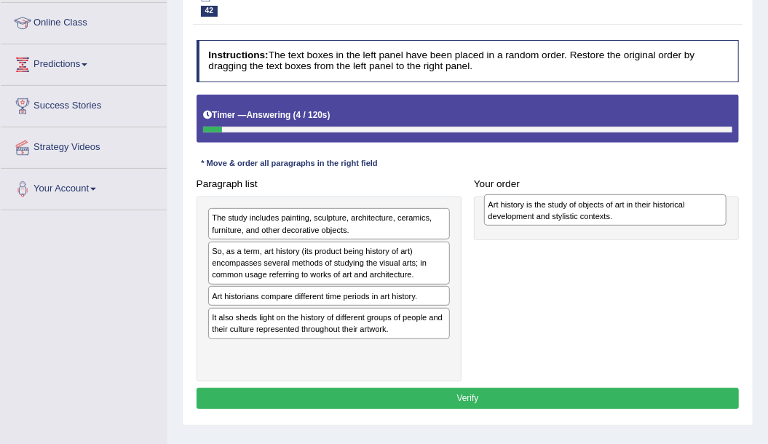
drag, startPoint x: 248, startPoint y: 320, endPoint x: 576, endPoint y: 212, distance: 345.6
click at [576, 212] on div "Art history is the study of objects of art in their historical development and …" at bounding box center [605, 209] width 242 height 31
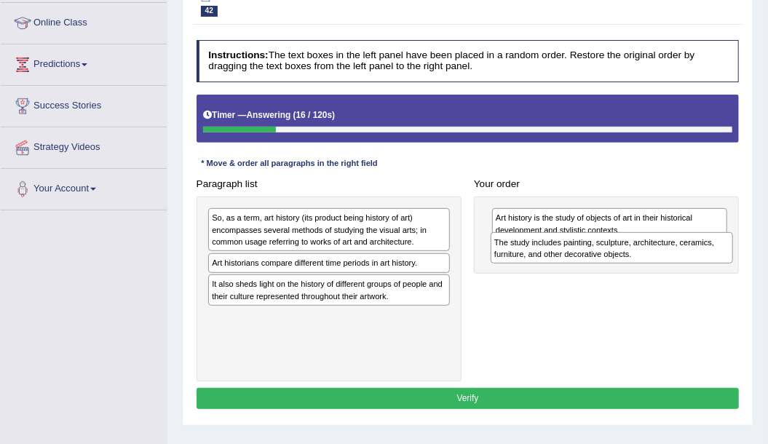
drag, startPoint x: 312, startPoint y: 233, endPoint x: 648, endPoint y: 268, distance: 337.2
click at [648, 268] on div "Paragraph list The study includes painting, sculpture, architecture, ceramics, …" at bounding box center [467, 277] width 555 height 208
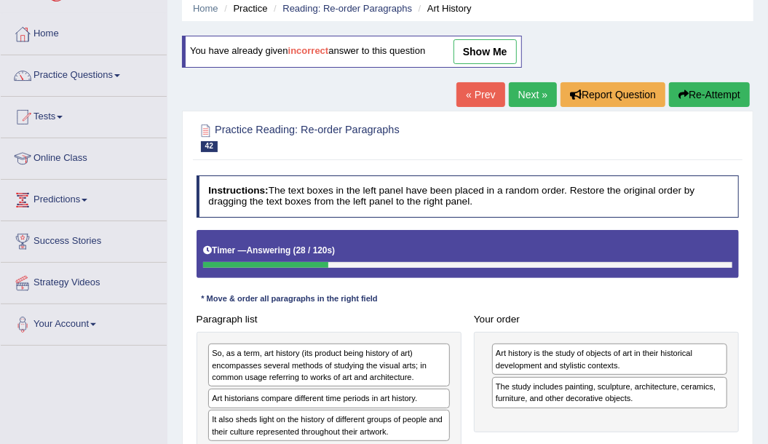
scroll to position [242, 0]
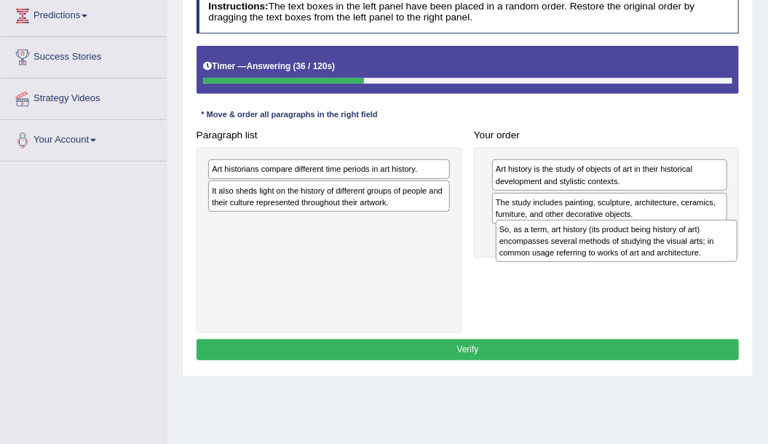
drag, startPoint x: 293, startPoint y: 183, endPoint x: 634, endPoint y: 260, distance: 349.8
click at [634, 260] on div "Paragraph list So, as a term, art history (its product being history of art) en…" at bounding box center [467, 228] width 555 height 208
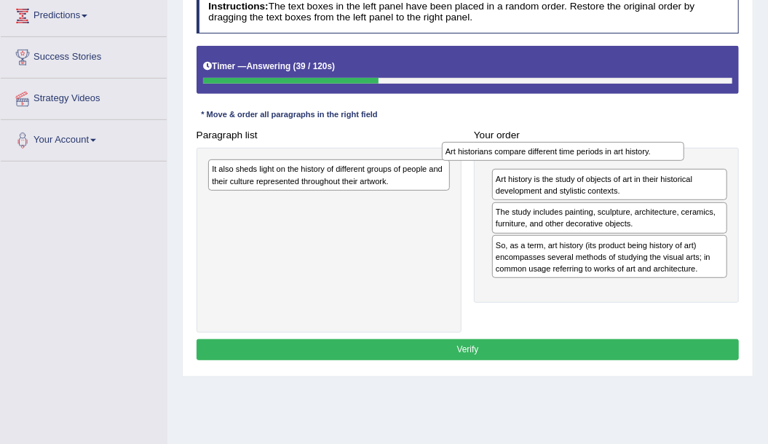
drag, startPoint x: 271, startPoint y: 164, endPoint x: 549, endPoint y: 149, distance: 278.3
click at [549, 149] on div "Art historians compare different time periods in art history." at bounding box center [563, 151] width 242 height 19
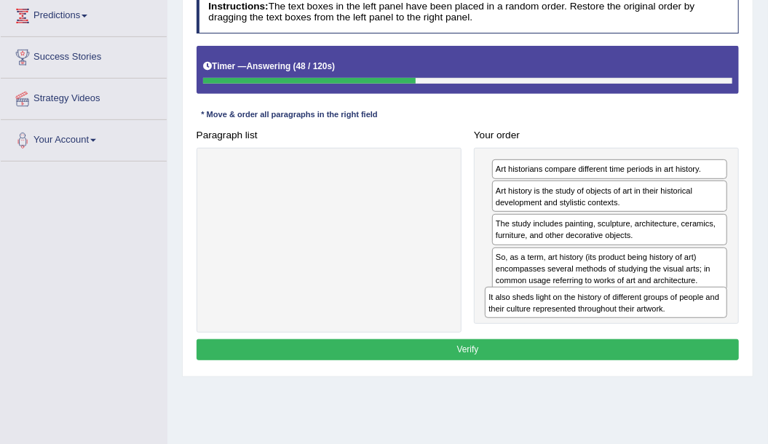
drag, startPoint x: 307, startPoint y: 178, endPoint x: 636, endPoint y: 333, distance: 363.8
click at [636, 333] on div "Instructions: The text boxes in the left panel have been placed in a random ord…" at bounding box center [467, 177] width 549 height 385
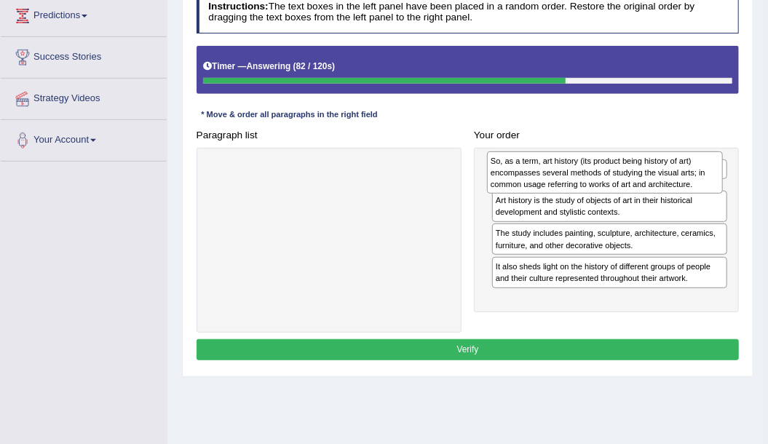
drag, startPoint x: 540, startPoint y: 266, endPoint x: 538, endPoint y: 178, distance: 88.8
click at [538, 178] on div "So, as a term, art history (its product being history of art) encompasses sever…" at bounding box center [605, 172] width 236 height 43
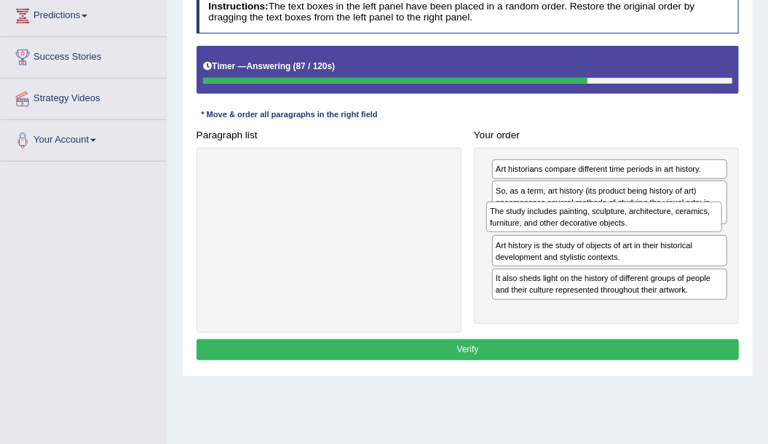
drag, startPoint x: 538, startPoint y: 273, endPoint x: 536, endPoint y: 231, distance: 42.3
click at [536, 231] on div "Art historians compare different time periods in art history. So, as a term, ar…" at bounding box center [606, 236] width 265 height 176
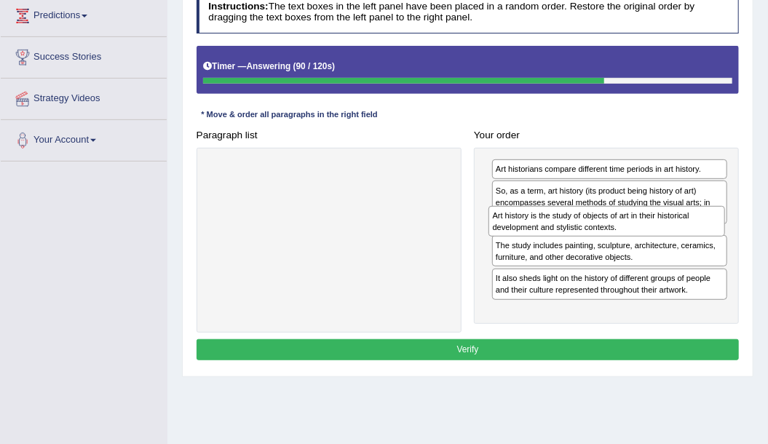
drag, startPoint x: 528, startPoint y: 275, endPoint x: 529, endPoint y: 238, distance: 37.1
click at [529, 238] on div "Art historians compare different time periods in art history. So, as a term, ar…" at bounding box center [606, 236] width 265 height 176
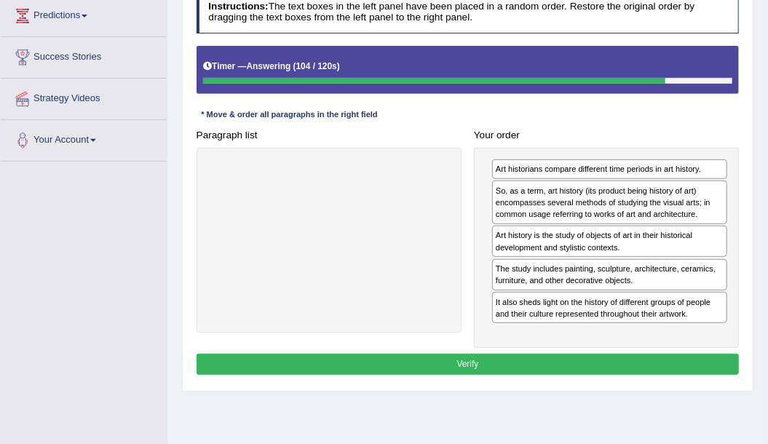
click at [499, 354] on button "Verify" at bounding box center [467, 364] width 543 height 21
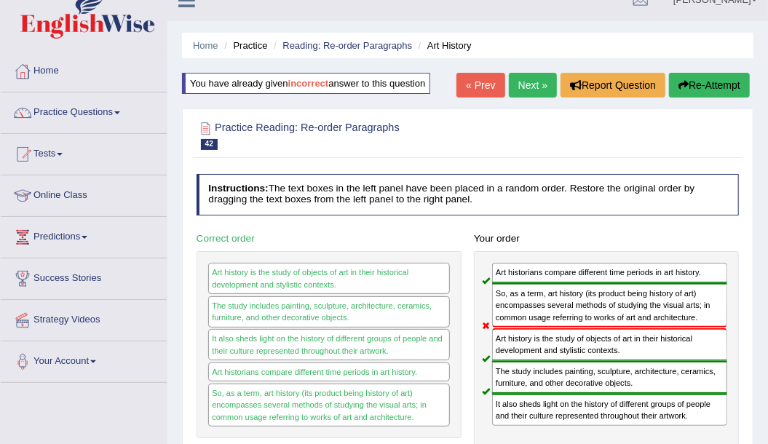
scroll to position [0, 0]
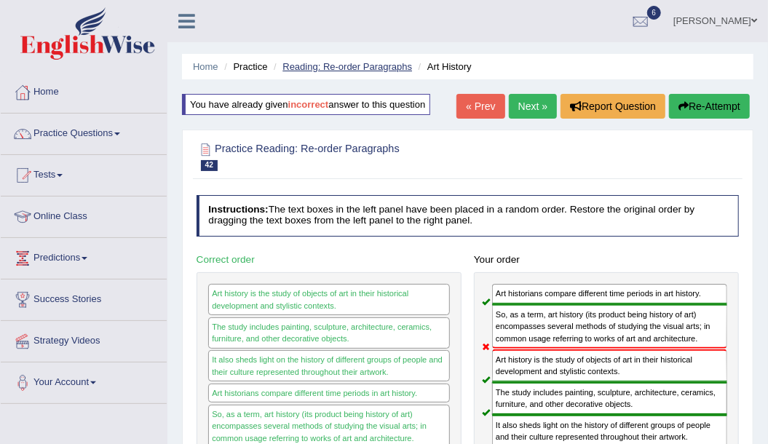
click at [369, 68] on link "Reading: Re-order Paragraphs" at bounding box center [347, 66] width 130 height 11
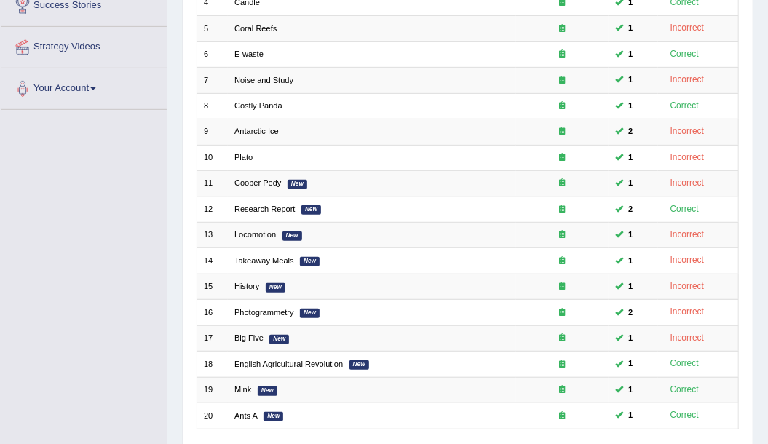
scroll to position [391, 0]
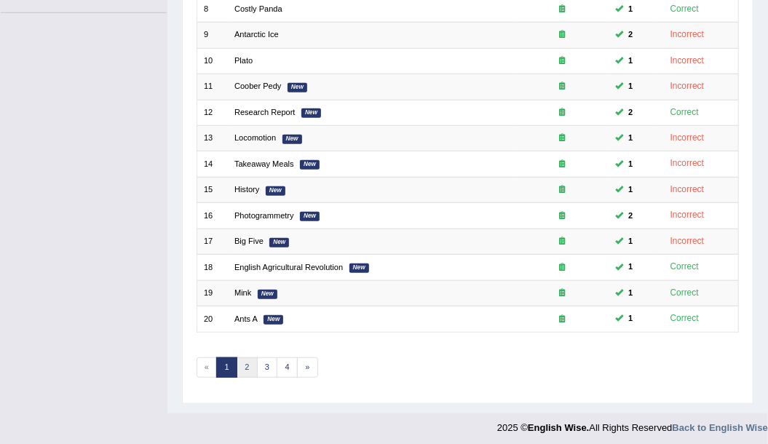
click at [249, 362] on link "2" at bounding box center [246, 367] width 21 height 20
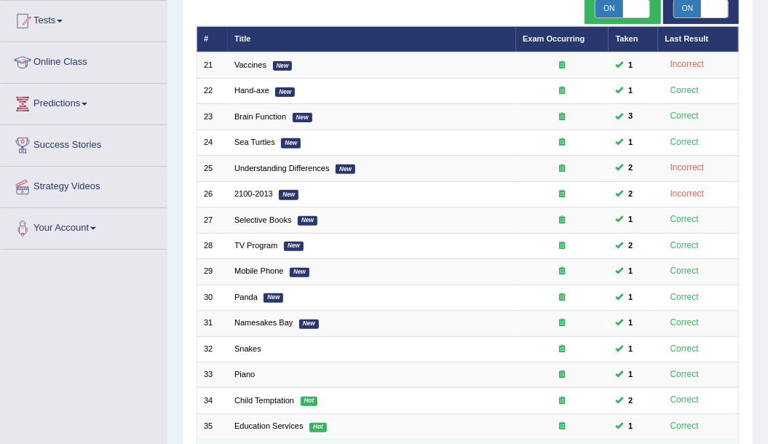
scroll to position [48, 0]
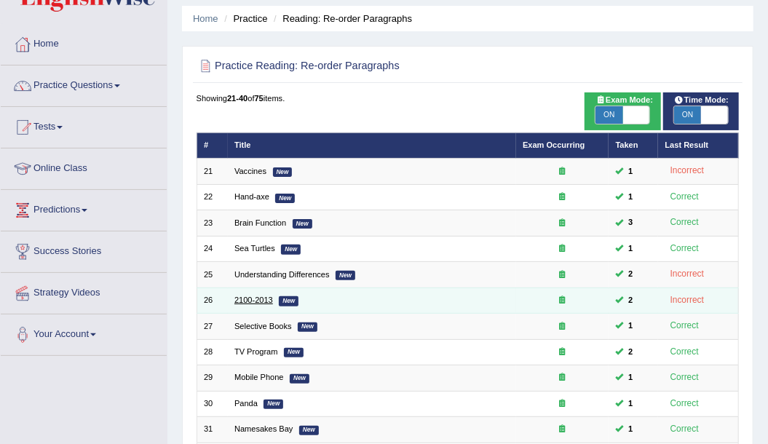
click at [262, 295] on link "2100-2013" at bounding box center [253, 299] width 39 height 9
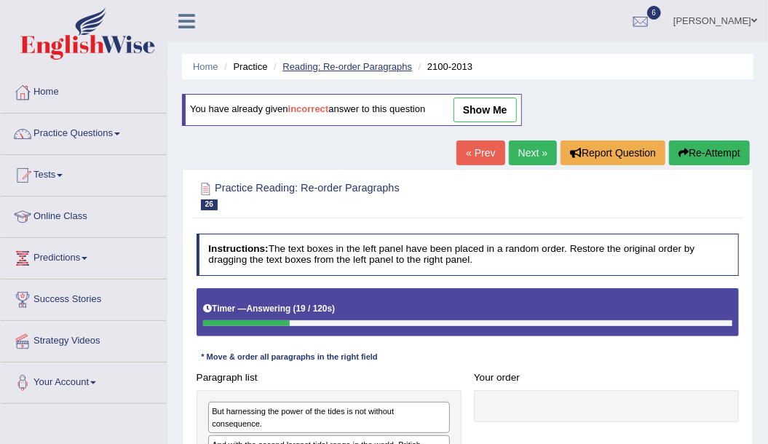
click at [361, 71] on link "Reading: Re-order Paragraphs" at bounding box center [347, 66] width 130 height 11
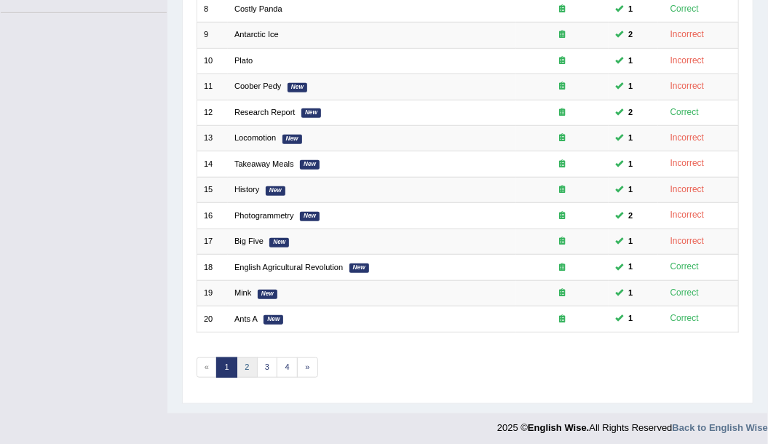
click at [248, 367] on link "2" at bounding box center [246, 367] width 21 height 20
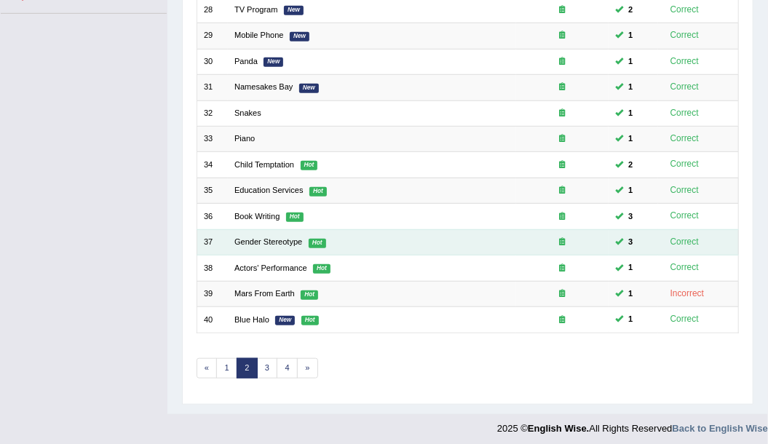
scroll to position [391, 0]
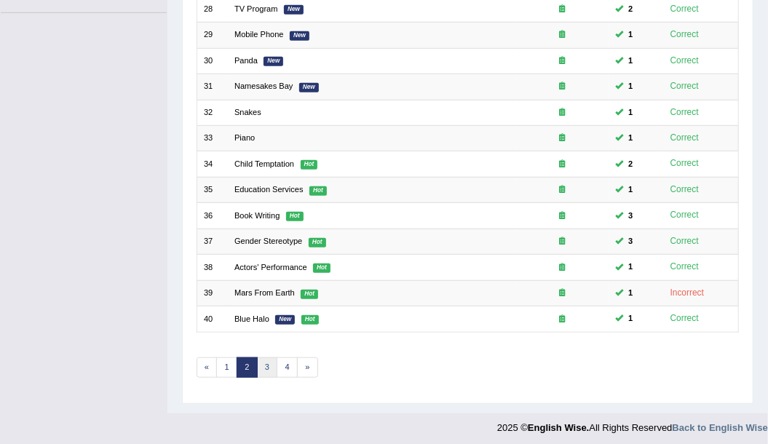
click at [272, 362] on link "3" at bounding box center [267, 367] width 21 height 20
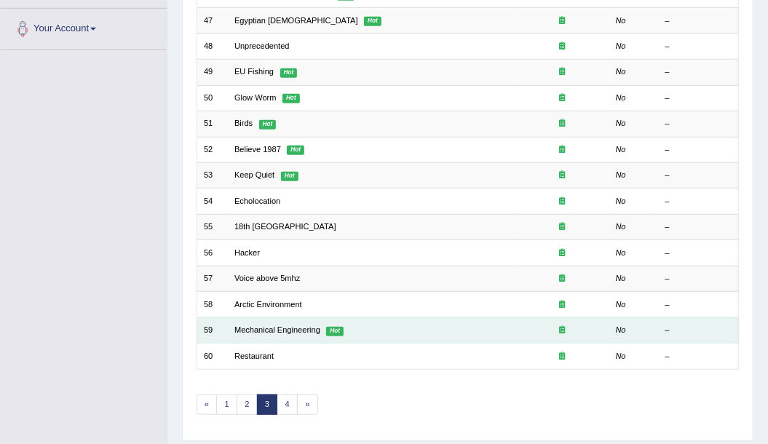
scroll to position [391, 0]
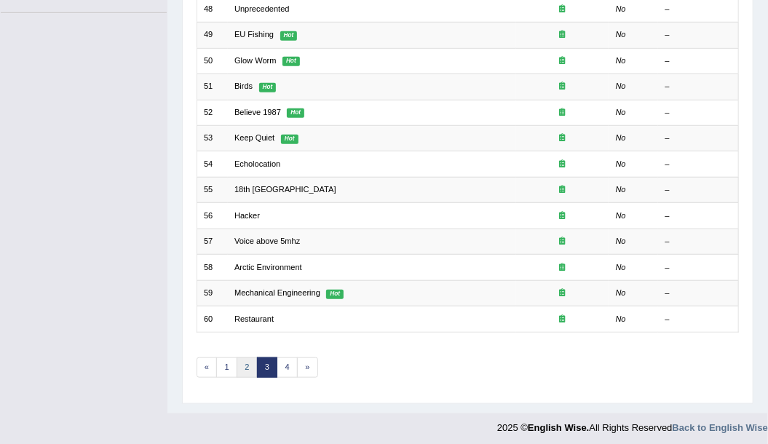
click at [246, 370] on link "2" at bounding box center [246, 367] width 21 height 20
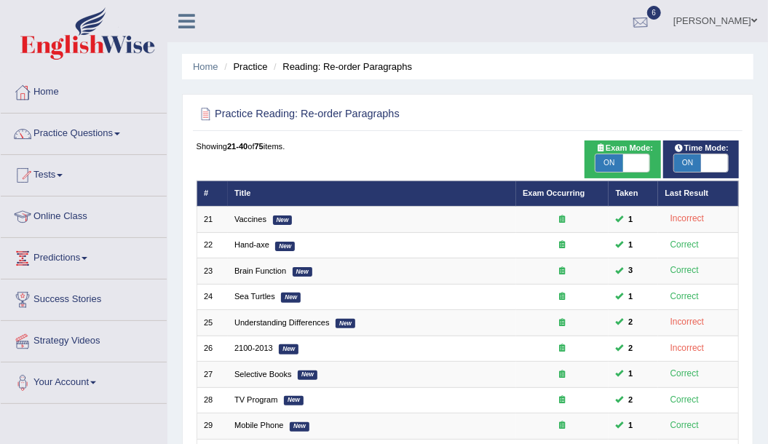
click at [651, 20] on div at bounding box center [640, 22] width 22 height 22
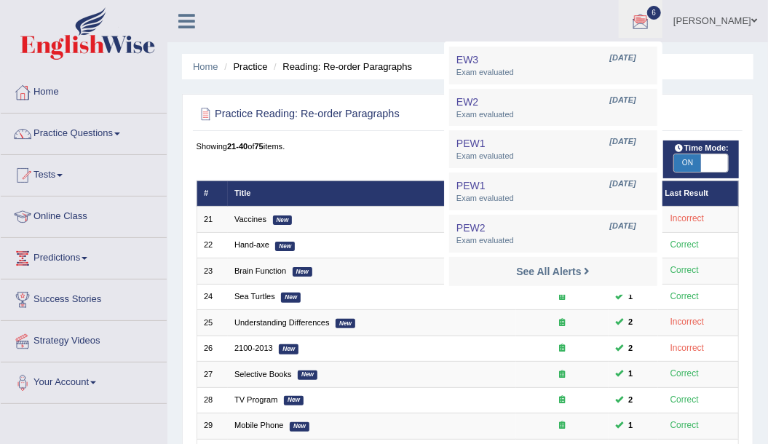
click at [651, 20] on div at bounding box center [640, 22] width 22 height 22
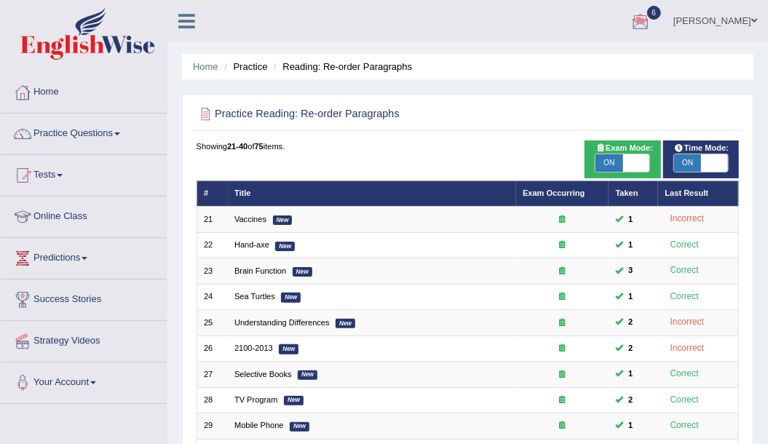
click at [744, 25] on link "[PERSON_NAME]" at bounding box center [714, 19] width 105 height 38
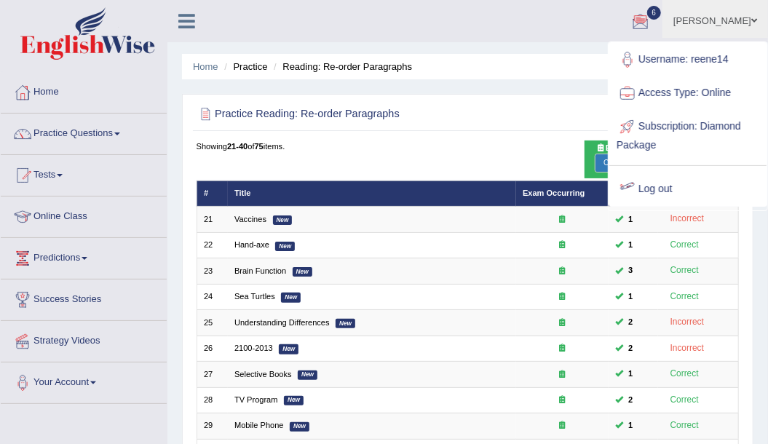
click at [662, 185] on link "Log out" at bounding box center [687, 188] width 157 height 33
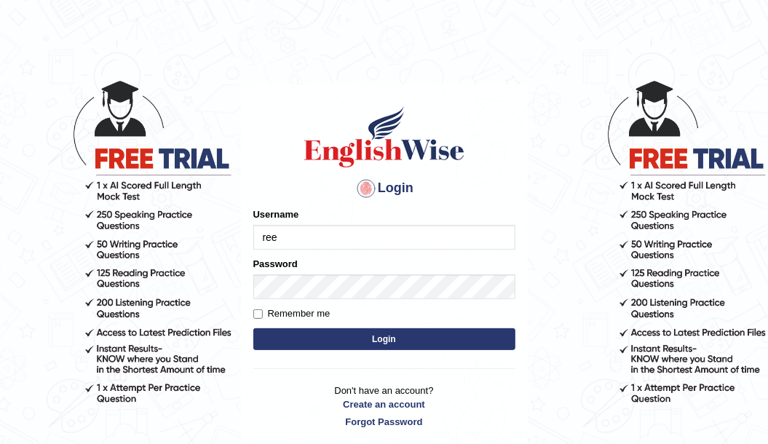
type input "reene14"
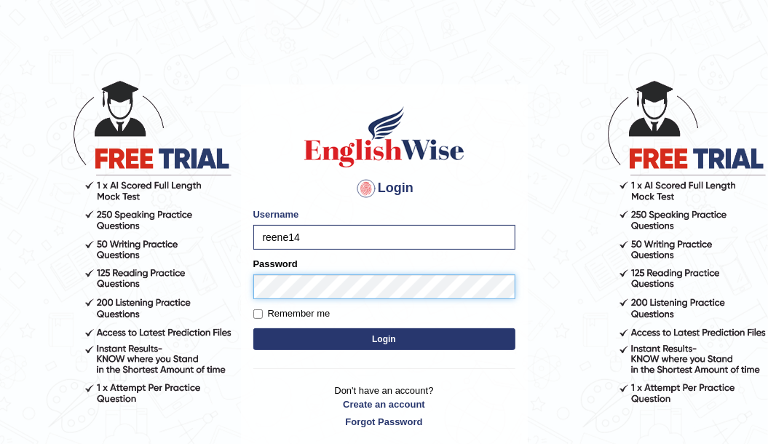
click at [253, 328] on button "Login" at bounding box center [384, 339] width 262 height 22
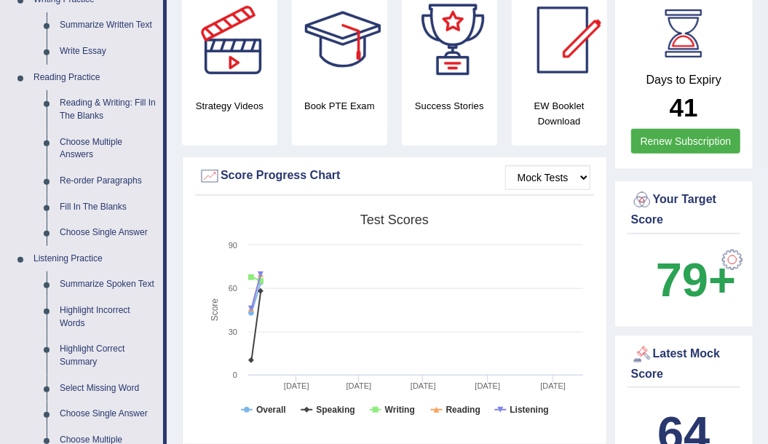
scroll to position [339, 0]
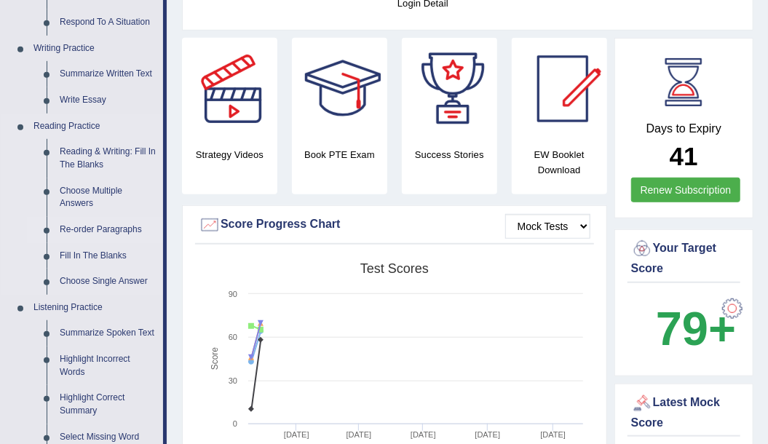
click at [114, 222] on link "Re-order Paragraphs" at bounding box center [108, 230] width 110 height 26
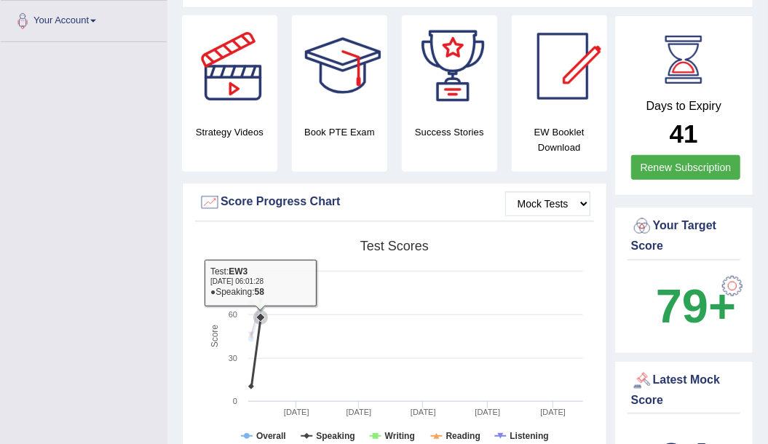
scroll to position [416, 0]
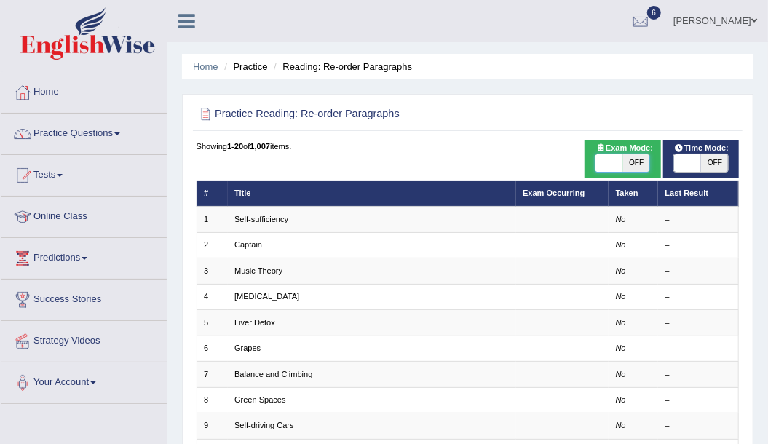
click at [621, 157] on span at bounding box center [608, 162] width 27 height 17
checkbox input "true"
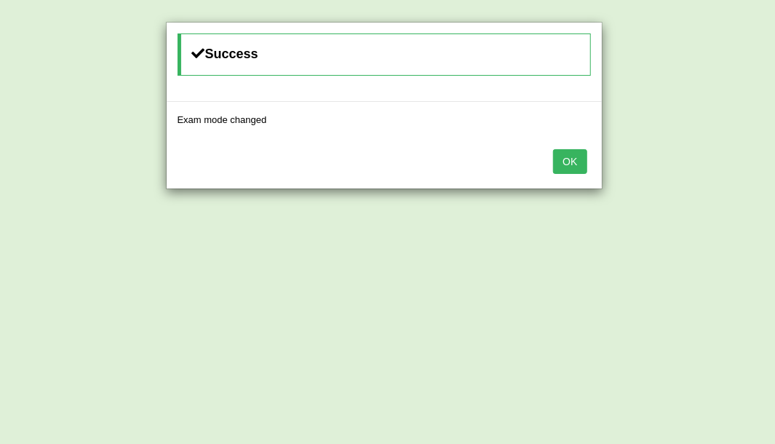
click at [576, 164] on button "OK" at bounding box center [569, 161] width 33 height 25
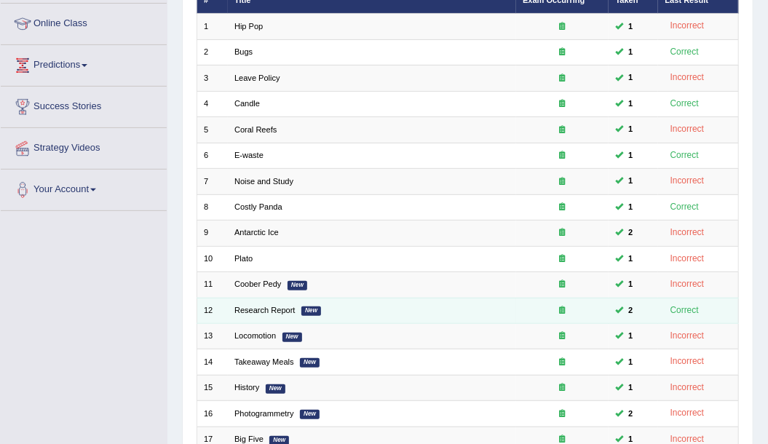
scroll to position [391, 0]
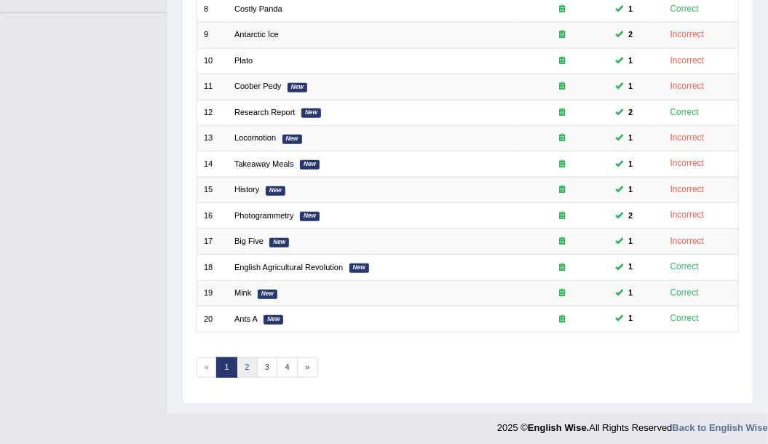
click at [246, 364] on link "2" at bounding box center [246, 367] width 21 height 20
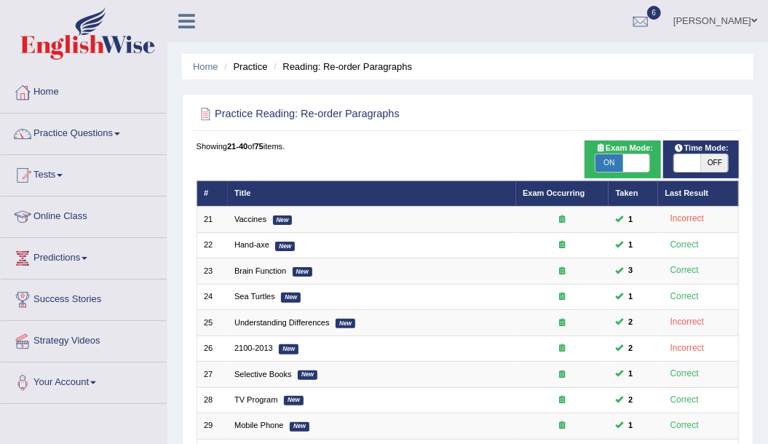
click at [741, 26] on link "[PERSON_NAME]" at bounding box center [714, 19] width 105 height 38
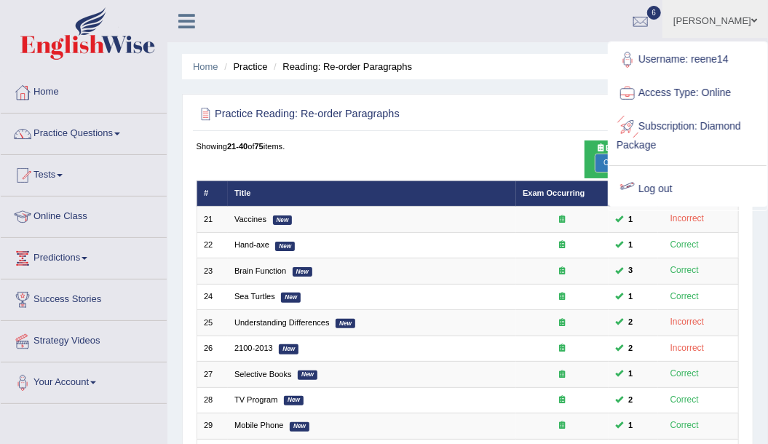
click at [666, 183] on link "Log out" at bounding box center [687, 188] width 157 height 33
